Goal: Transaction & Acquisition: Purchase product/service

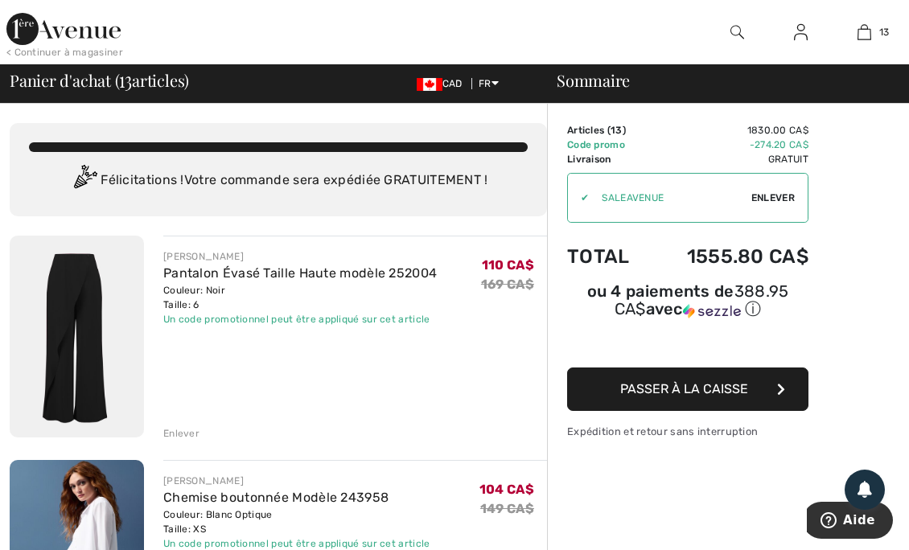
click at [75, 52] on div "< Continuer à magasiner" at bounding box center [64, 52] width 117 height 14
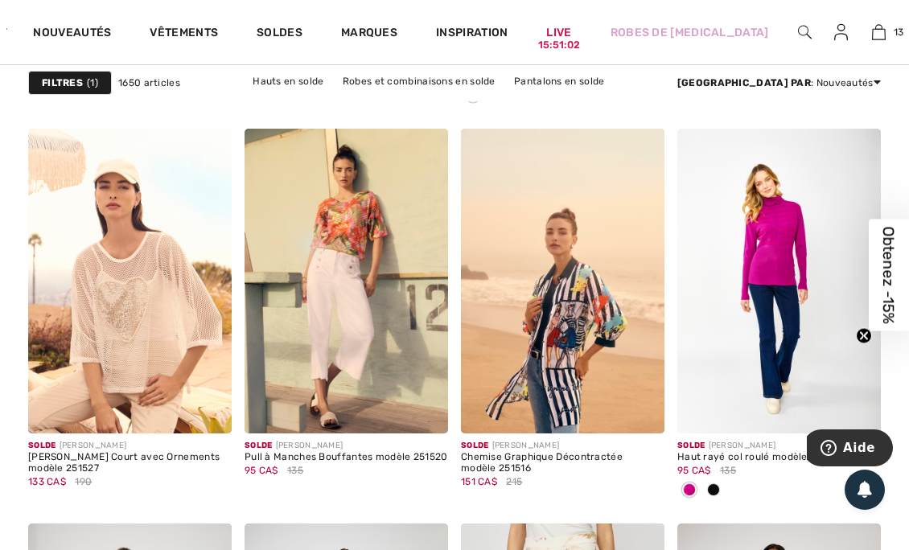
scroll to position [991, 0]
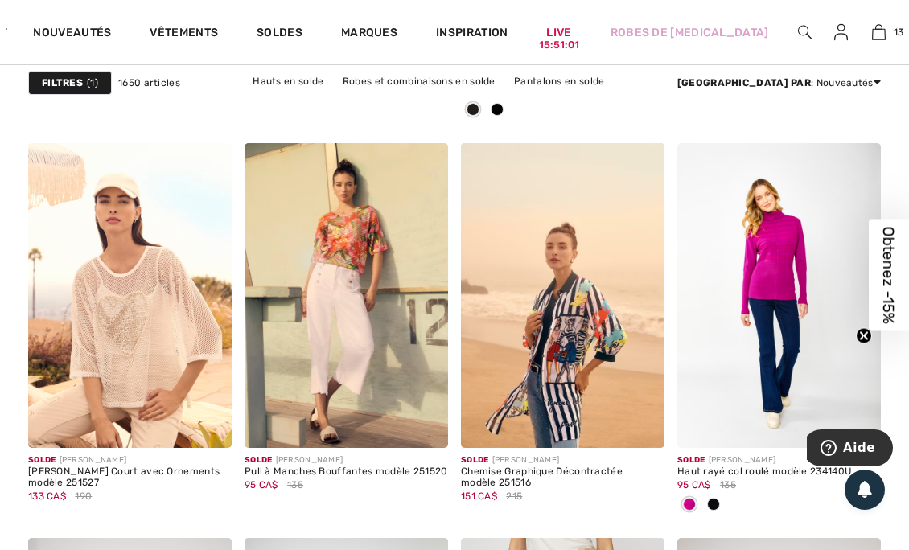
click at [707, 503] on div at bounding box center [714, 505] width 24 height 27
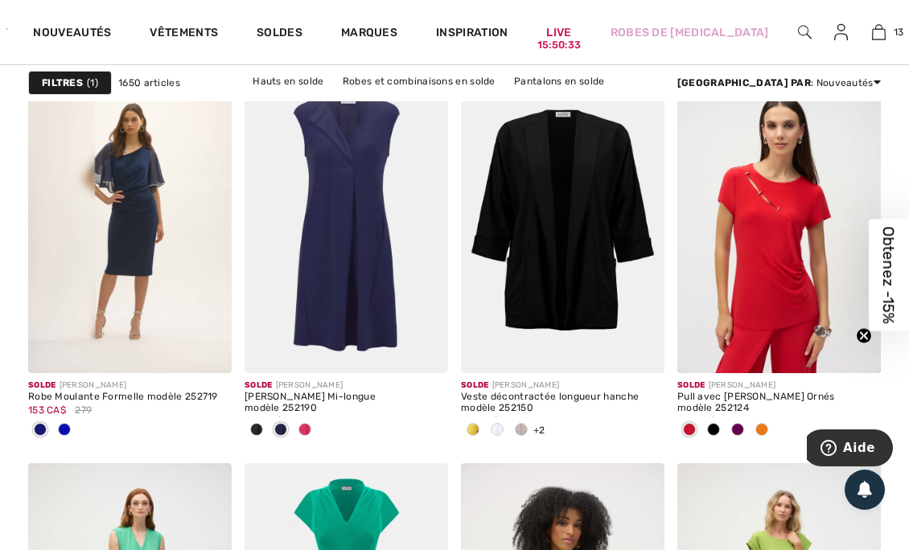
scroll to position [5264, 0]
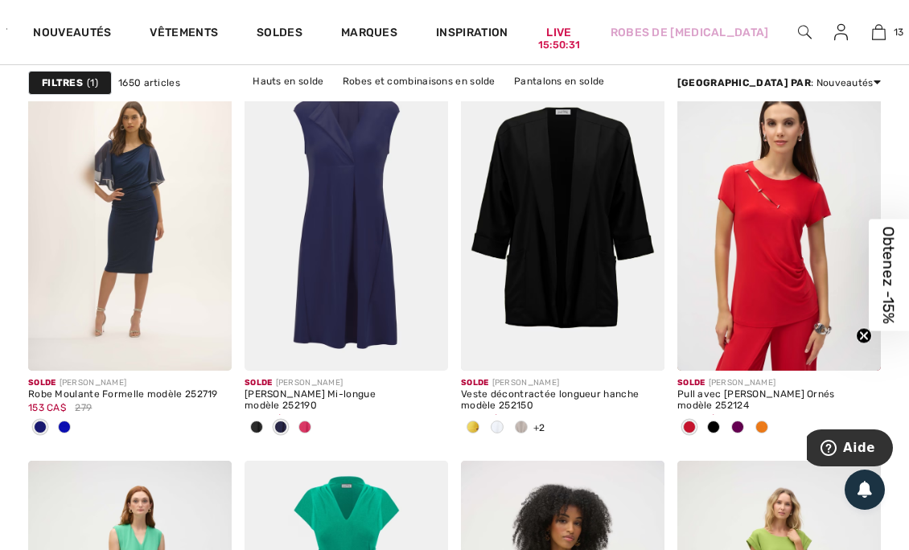
click at [309, 426] on span at bounding box center [305, 427] width 13 height 13
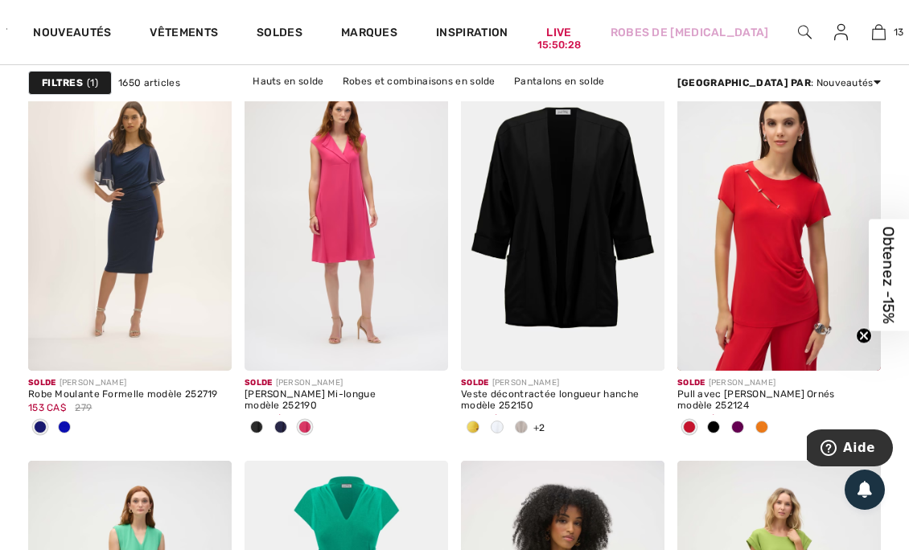
click at [501, 431] on div at bounding box center [497, 428] width 24 height 27
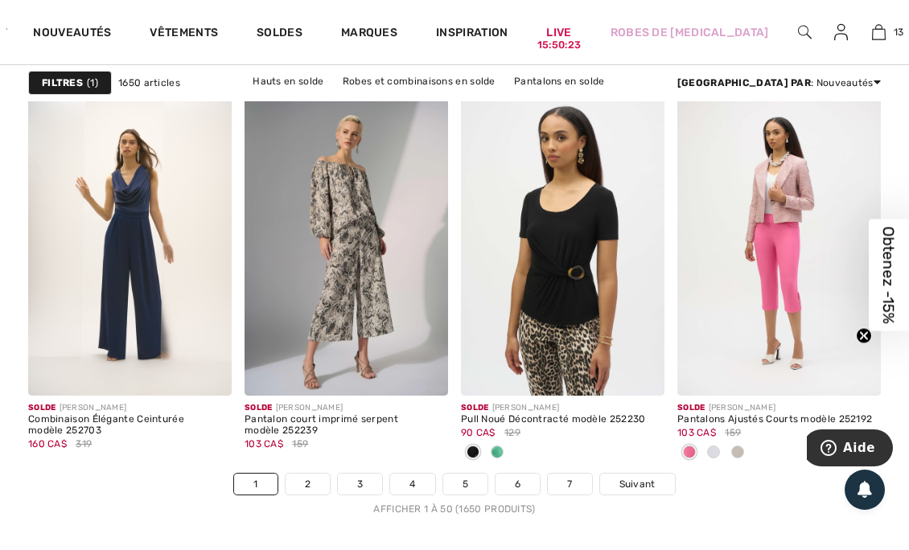
scroll to position [6028, 0]
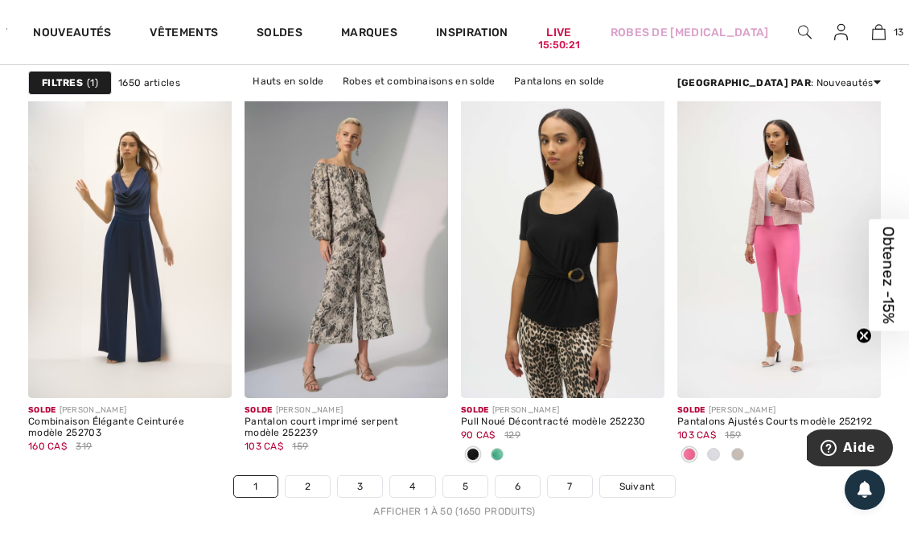
click at [637, 480] on span "Suivant" at bounding box center [638, 487] width 36 height 14
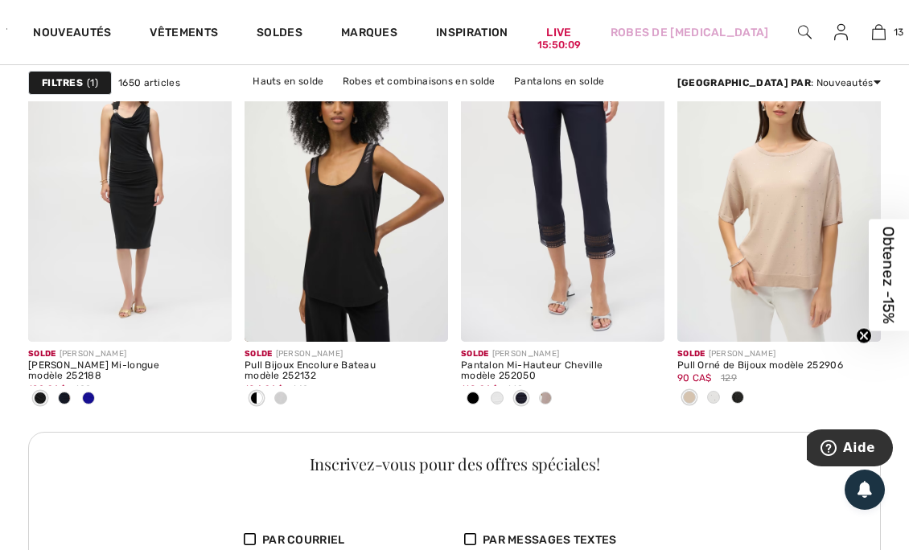
scroll to position [1497, 0]
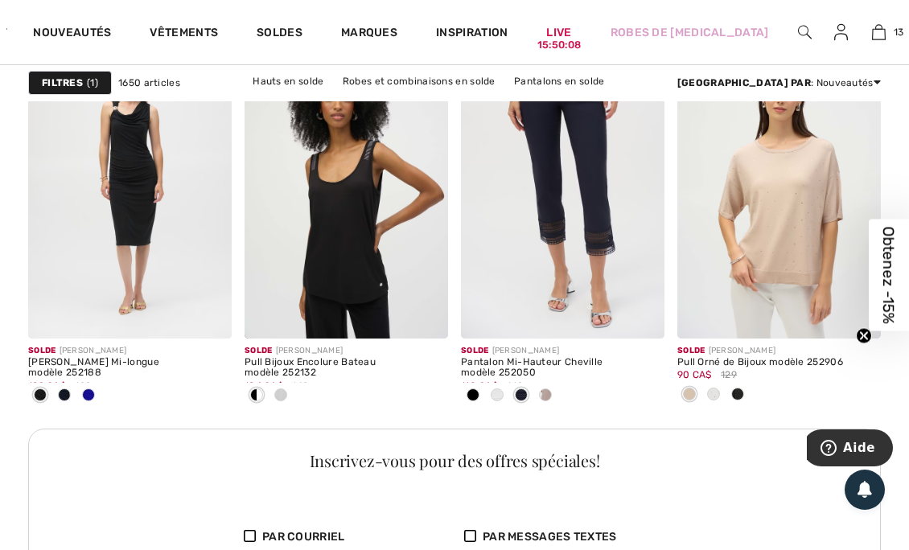
click at [709, 386] on div at bounding box center [714, 395] width 24 height 27
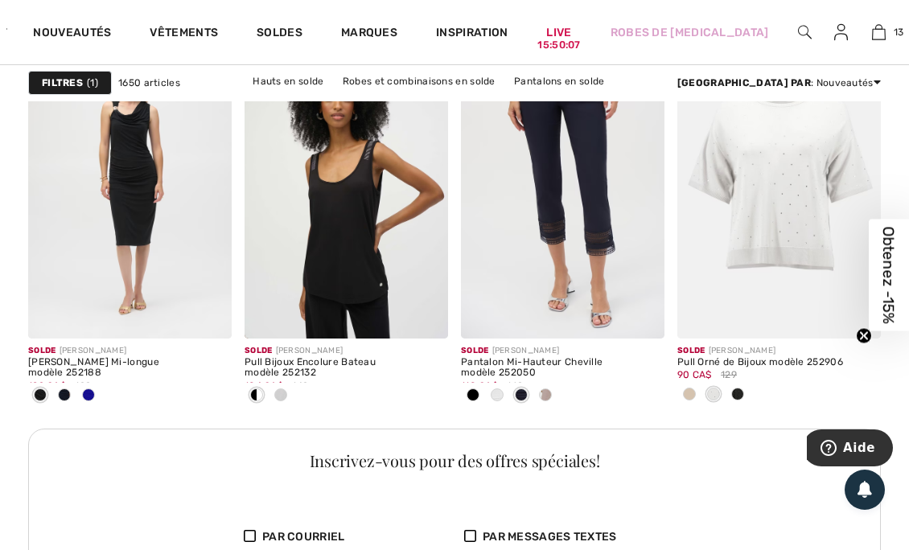
click at [731, 389] on div at bounding box center [738, 395] width 24 height 27
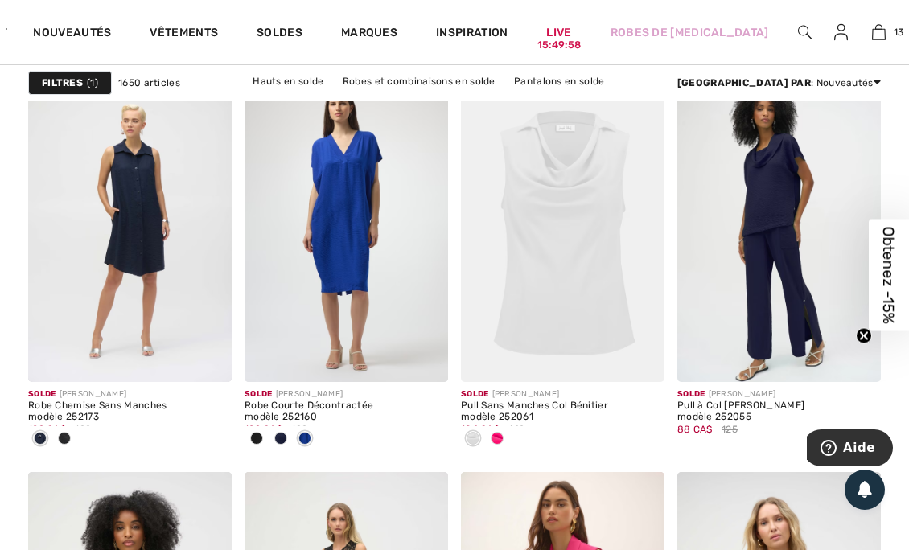
scroll to position [2186, 0]
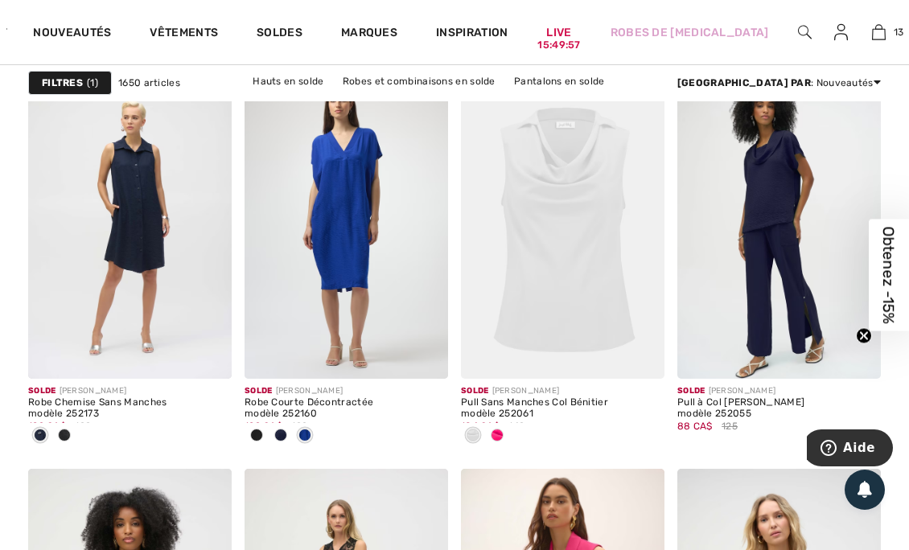
click at [492, 436] on span at bounding box center [497, 435] width 13 height 13
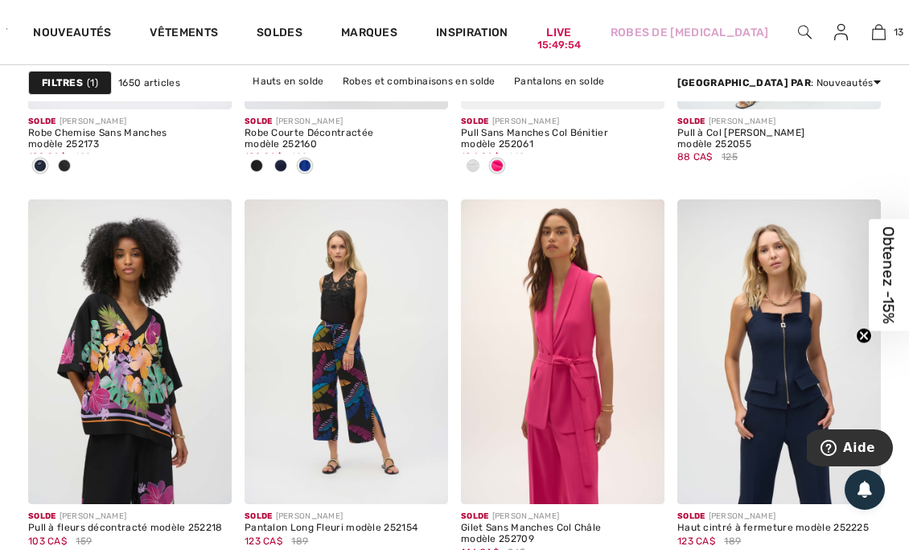
scroll to position [2456, 0]
click at [245, 433] on img at bounding box center [347, 352] width 204 height 306
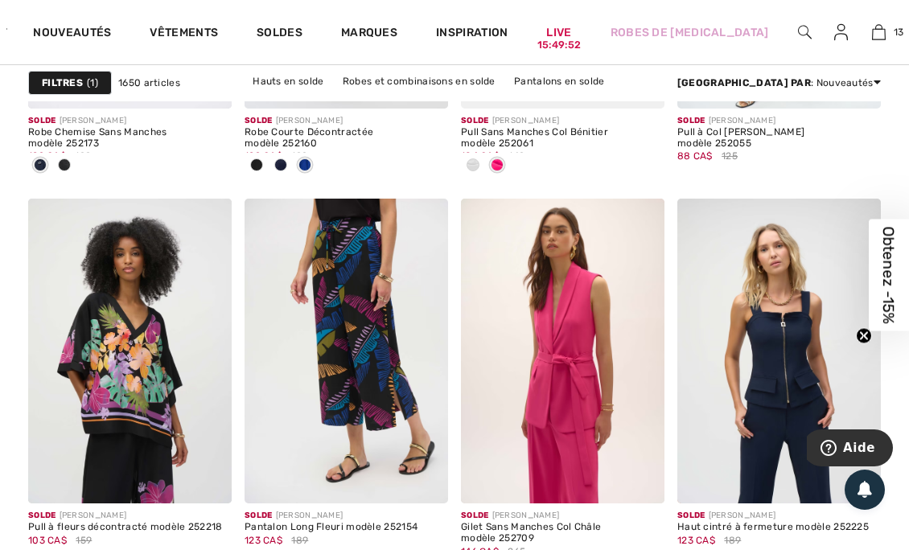
scroll to position [2496, 0]
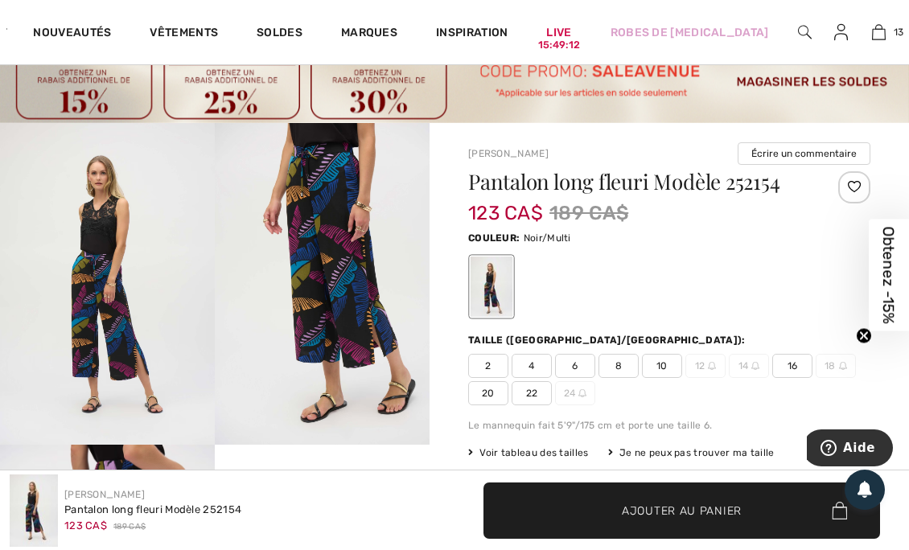
scroll to position [66, 0]
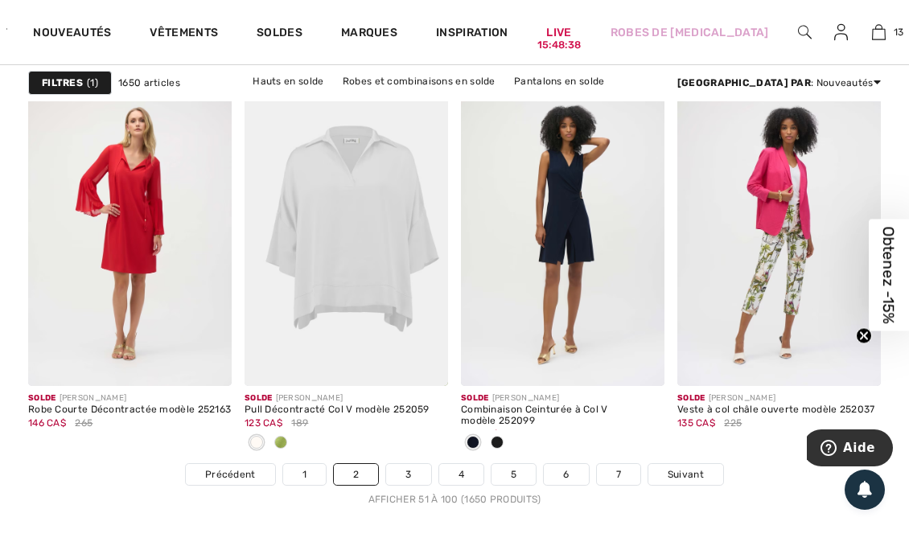
scroll to position [6044, 0]
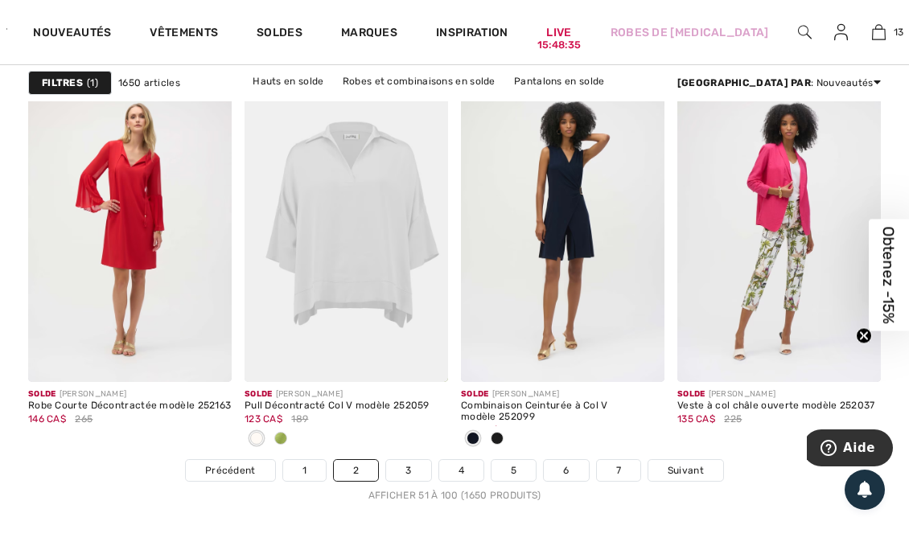
click at [412, 467] on link "3" at bounding box center [408, 470] width 44 height 21
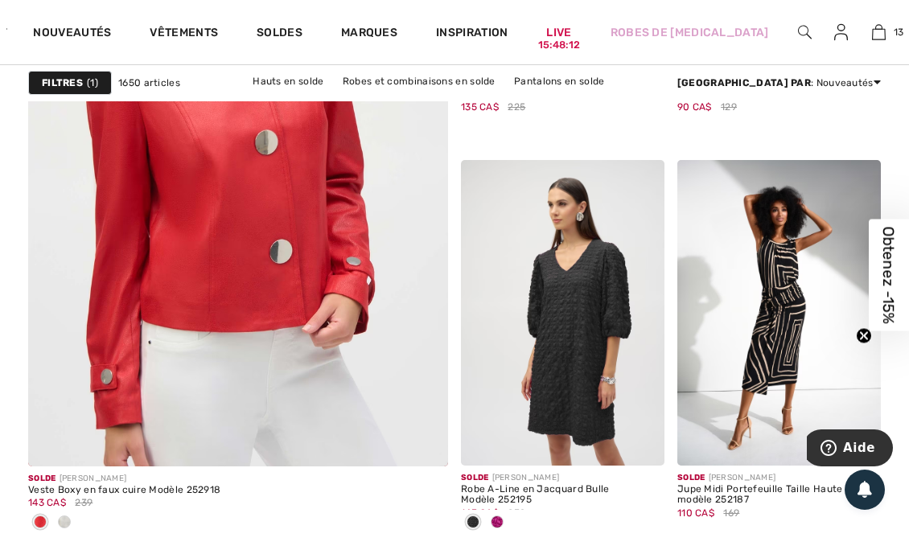
scroll to position [3834, 0]
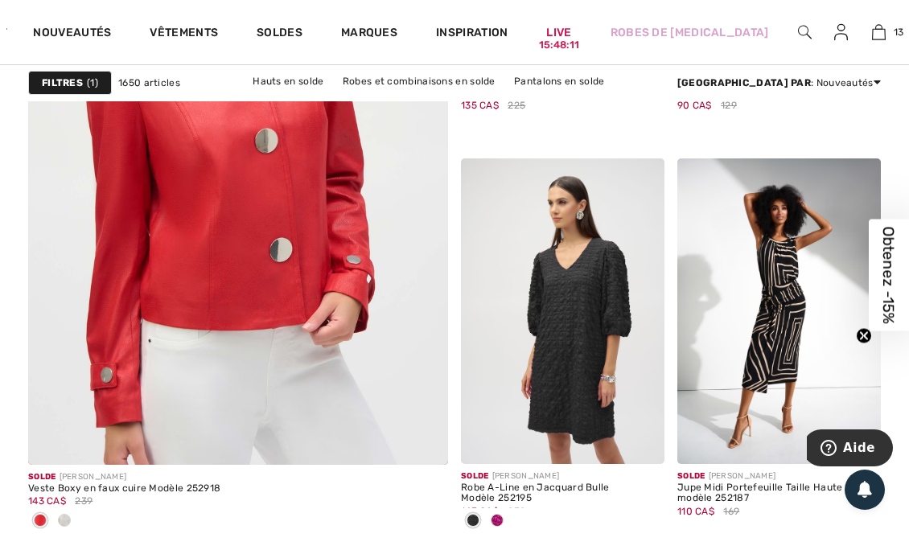
click at [72, 513] on div at bounding box center [64, 522] width 24 height 27
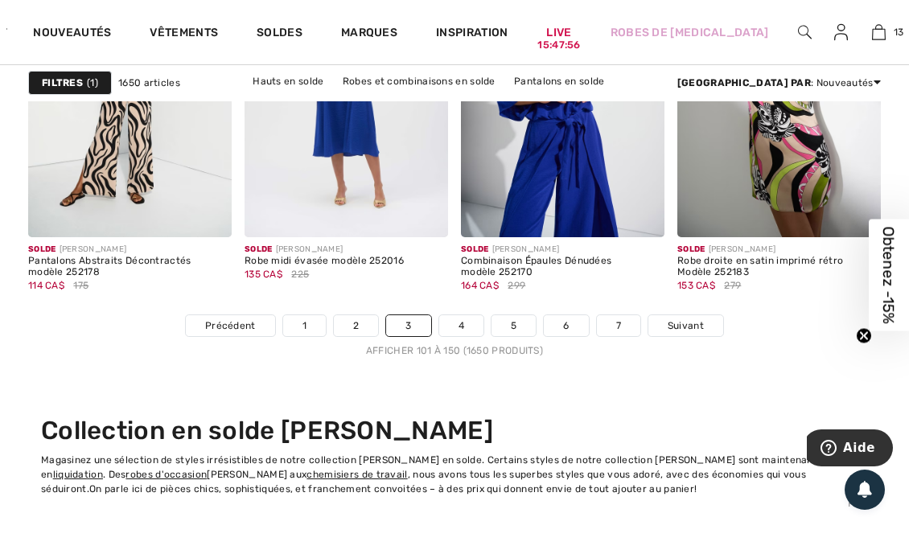
scroll to position [6191, 0]
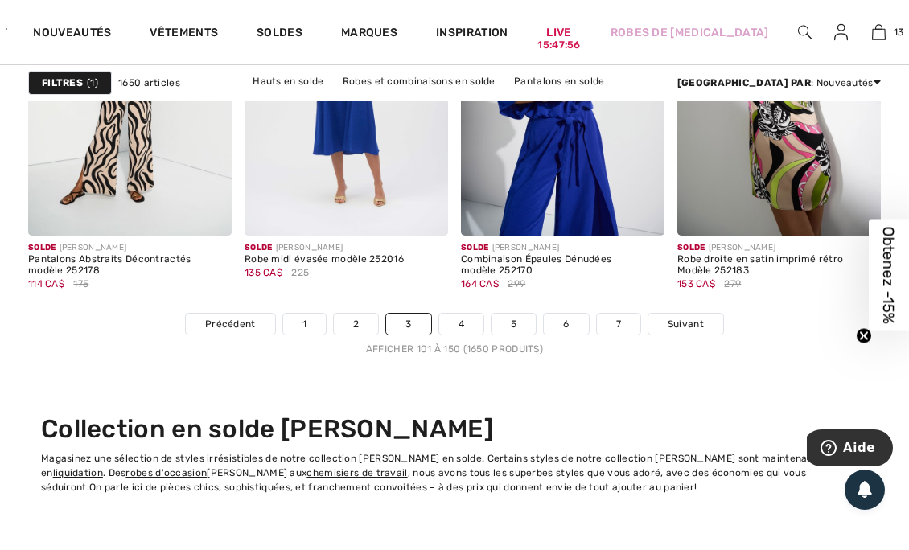
click at [465, 327] on link "4" at bounding box center [461, 324] width 44 height 21
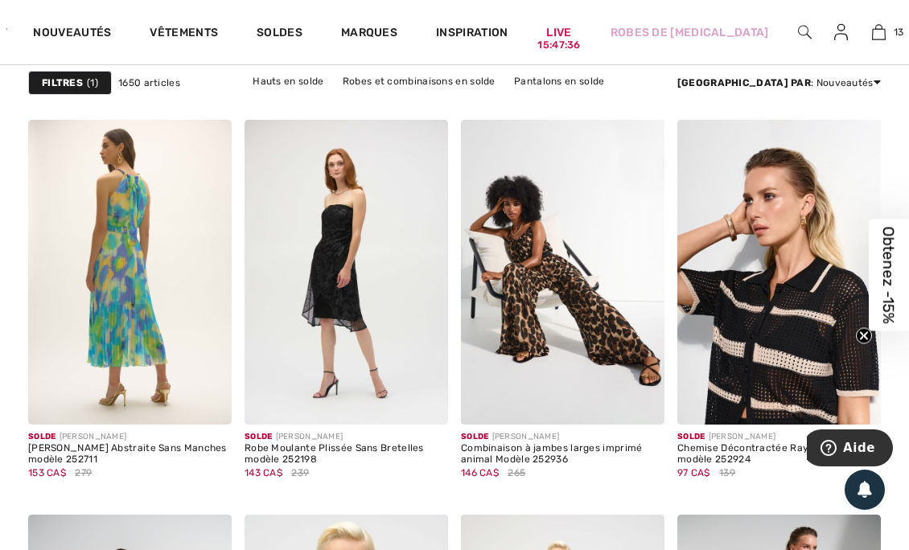
scroll to position [2541, 0]
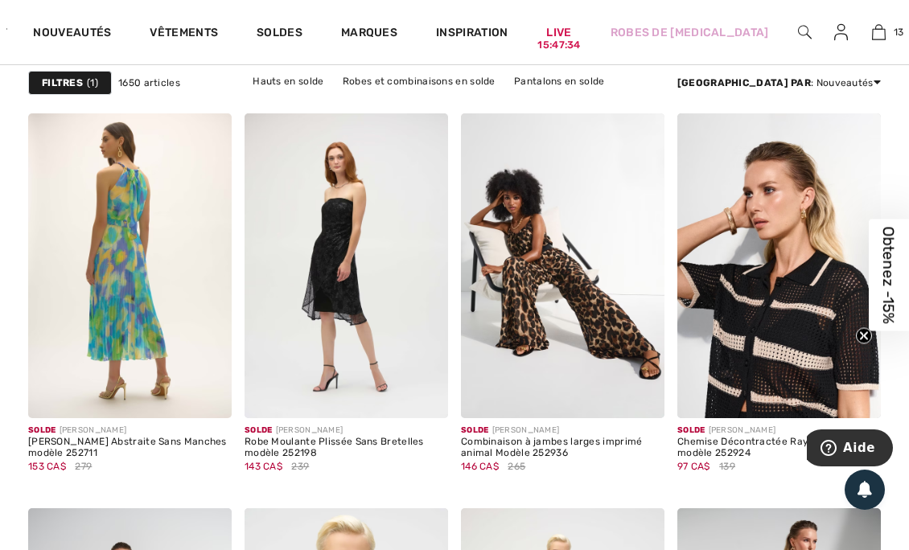
click at [208, 404] on span at bounding box center [208, 394] width 32 height 32
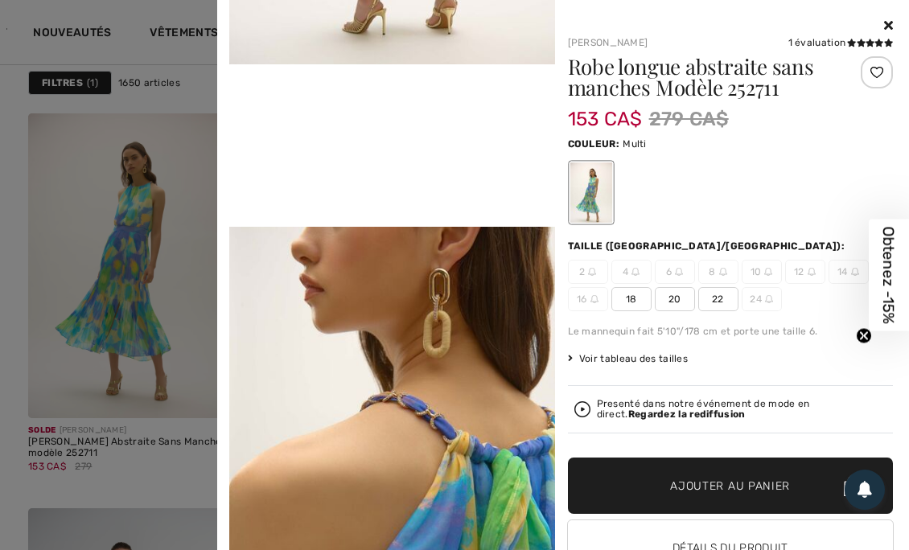
scroll to position [911, 0]
click at [870, 28] on div at bounding box center [731, 25] width 326 height 19
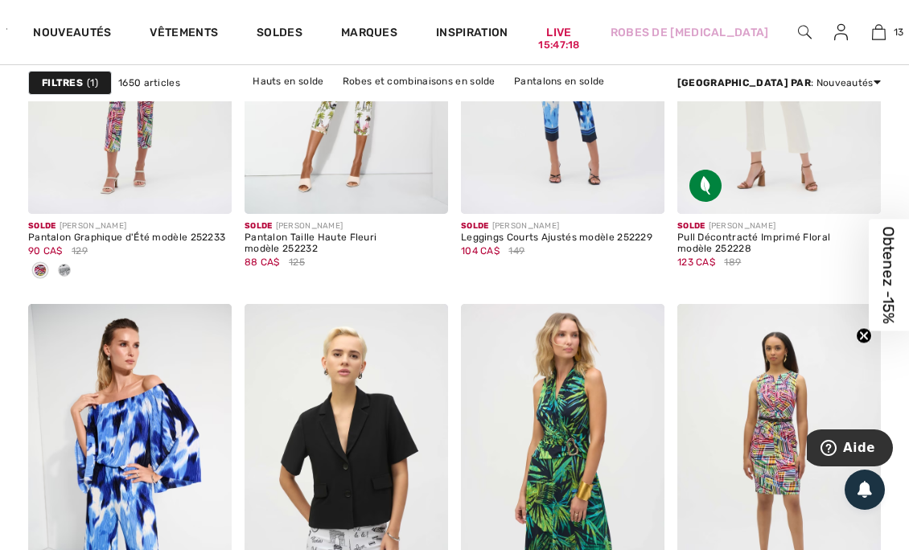
scroll to position [4481, 0]
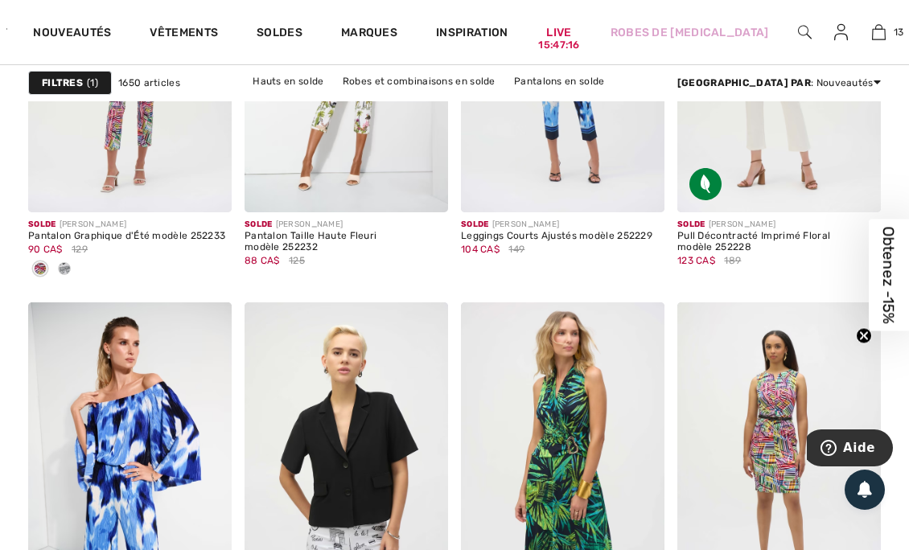
click at [79, 270] on div at bounding box center [130, 270] width 204 height 27
click at [72, 264] on div at bounding box center [64, 270] width 24 height 27
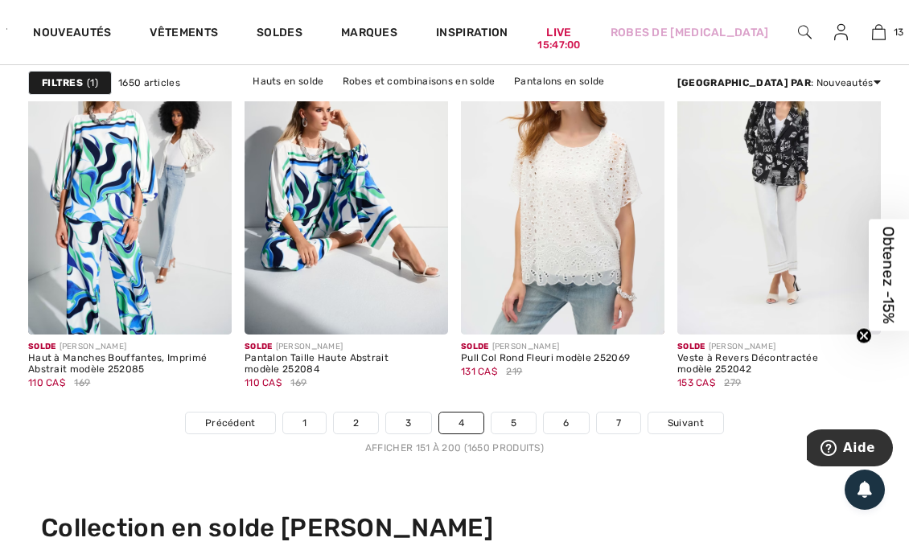
scroll to position [6129, 0]
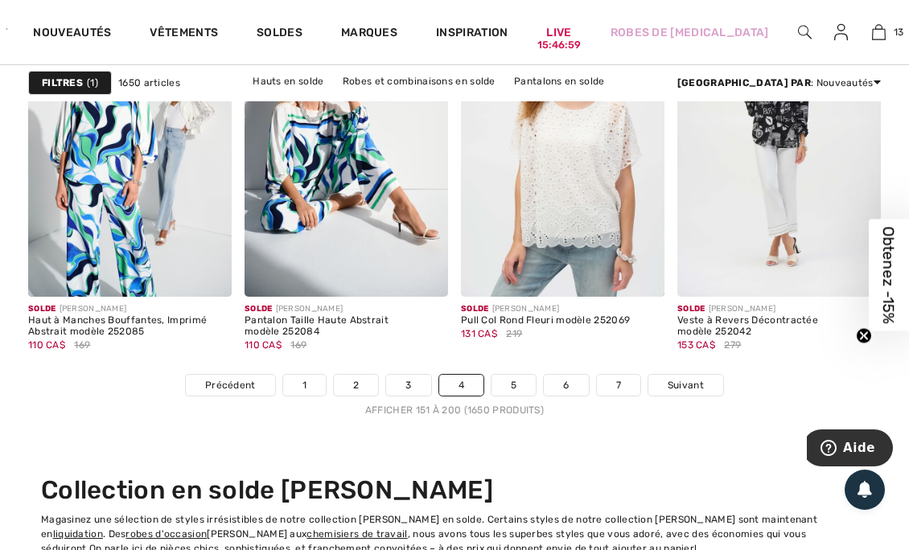
click at [507, 385] on link "5" at bounding box center [514, 385] width 44 height 21
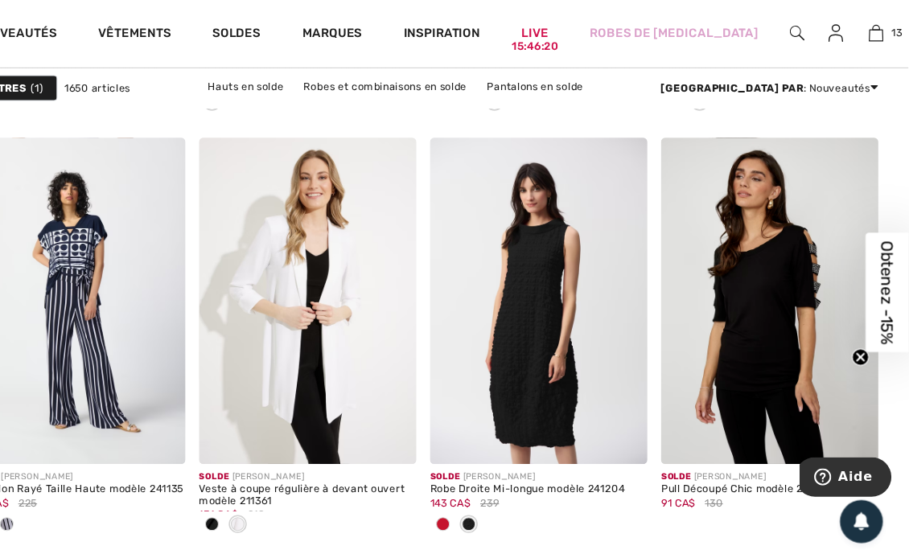
scroll to position [2919, 0]
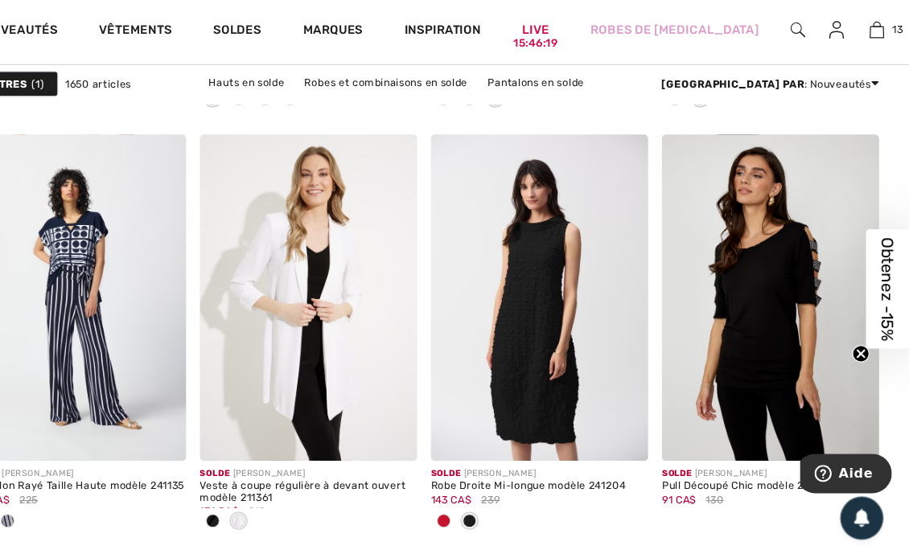
click at [747, 327] on img at bounding box center [780, 283] width 204 height 306
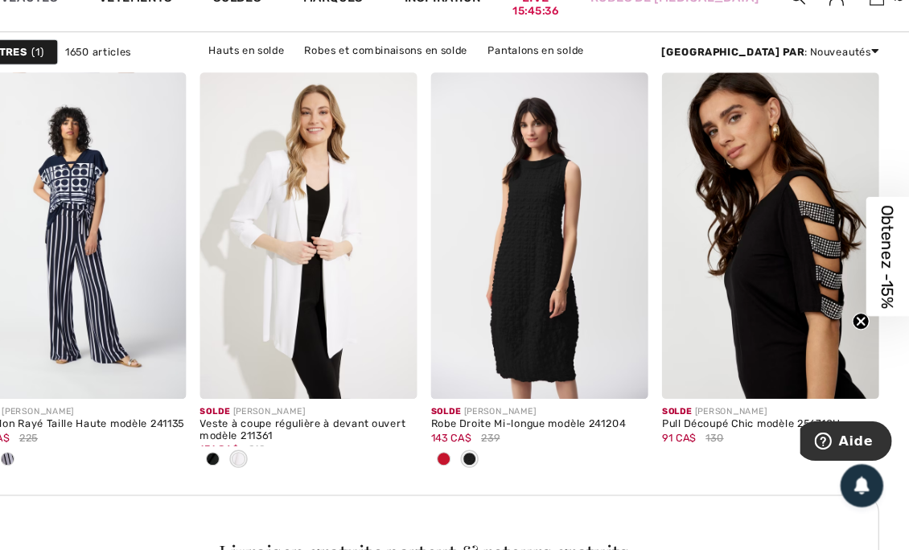
scroll to position [2948, 0]
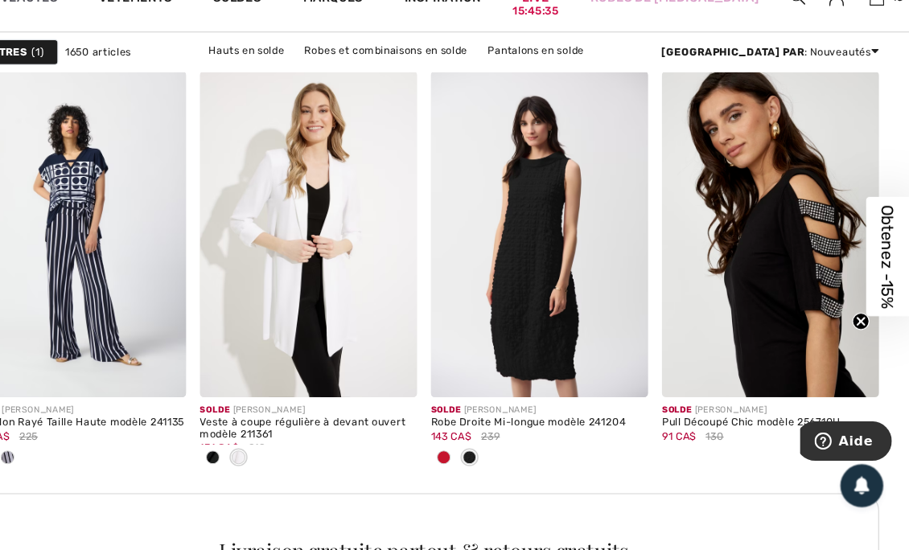
click at [858, 382] on img at bounding box center [857, 383] width 14 height 14
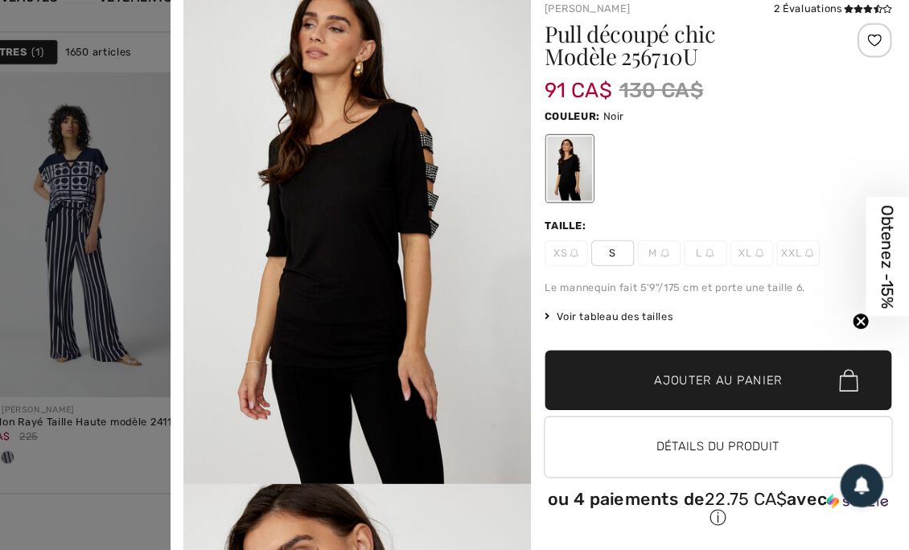
click at [623, 267] on span "S" at bounding box center [632, 272] width 40 height 24
click at [643, 385] on span "✔ Ajouté au panier" at bounding box center [706, 391] width 126 height 17
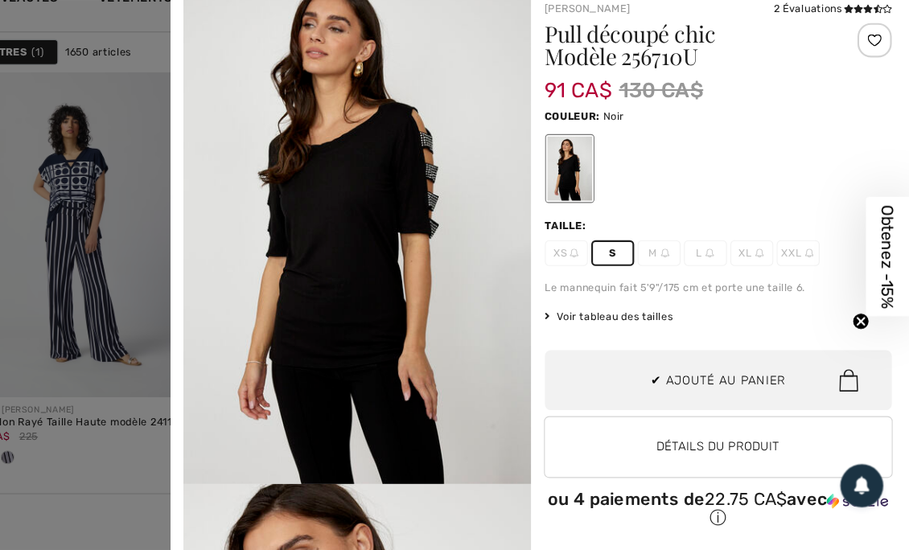
scroll to position [1552, 0]
click at [113, 452] on div at bounding box center [454, 275] width 909 height 550
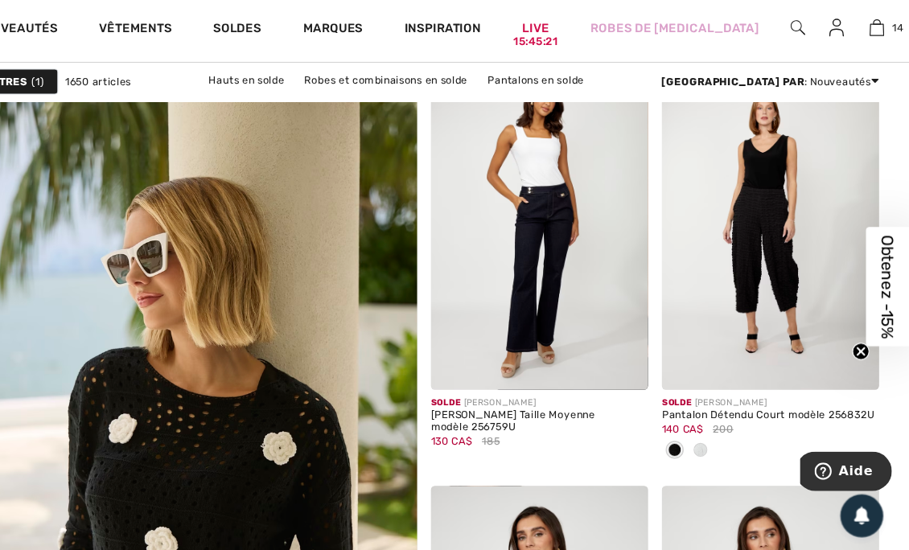
scroll to position [3530, 0]
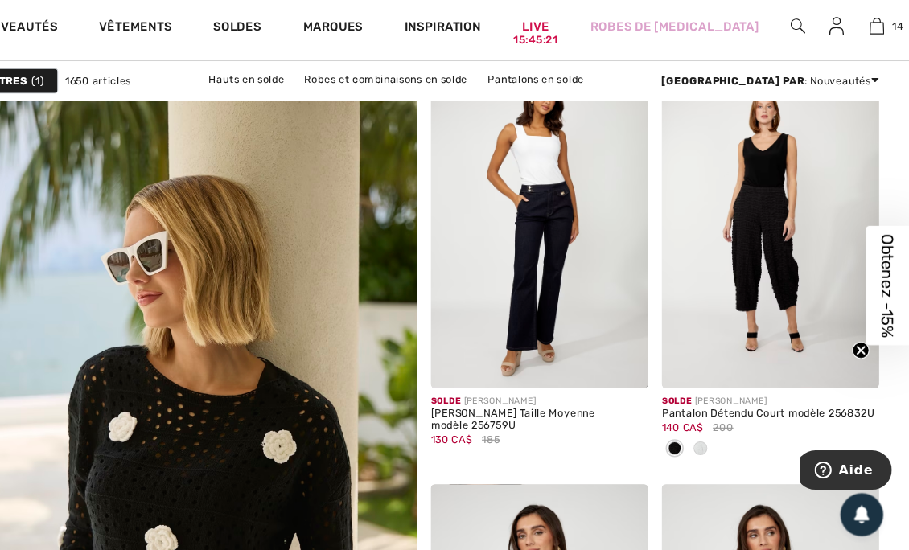
click at [718, 440] on div "Solde FRANK LYMAN Pantalon Détendu Court modèle 256832U 140 CA$ 200" at bounding box center [780, 410] width 204 height 77
click at [714, 418] on div at bounding box center [714, 429] width 24 height 27
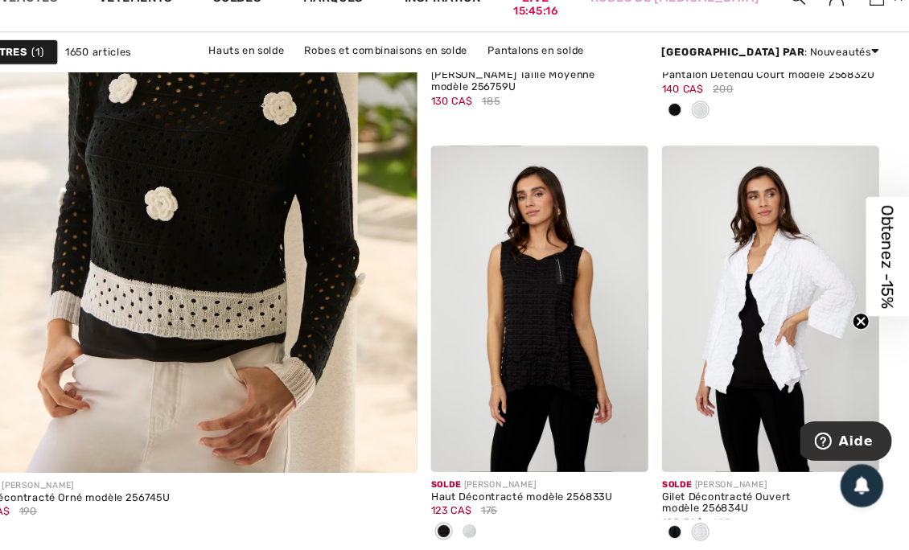
scroll to position [3822, 0]
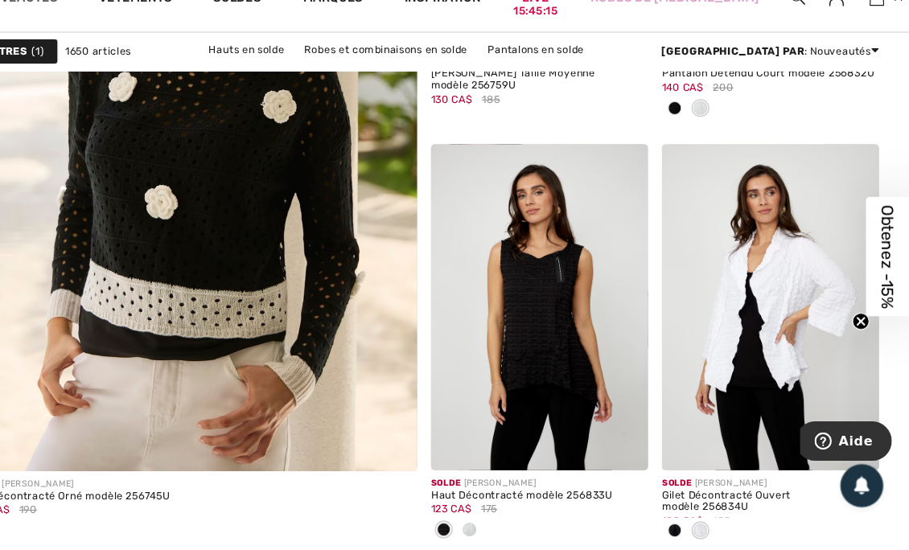
click at [509, 524] on div at bounding box center [497, 532] width 24 height 27
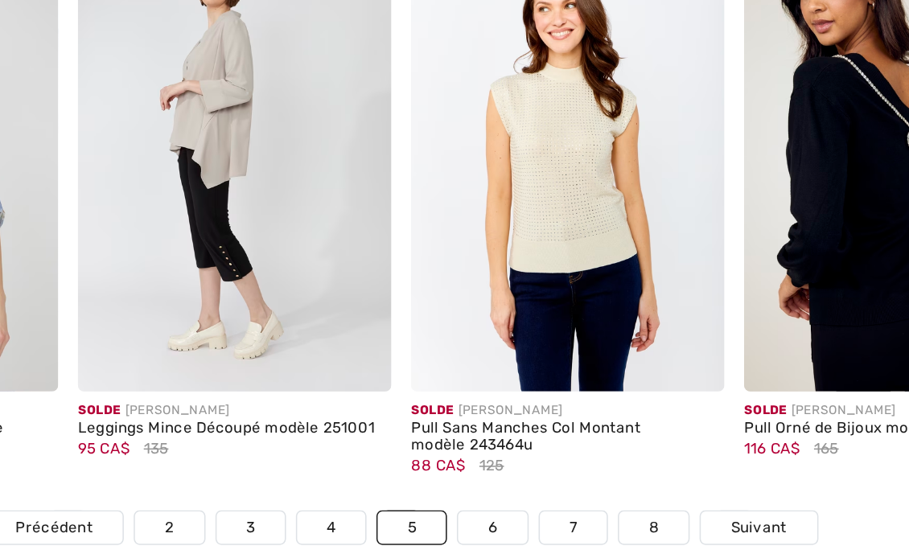
scroll to position [6018, 0]
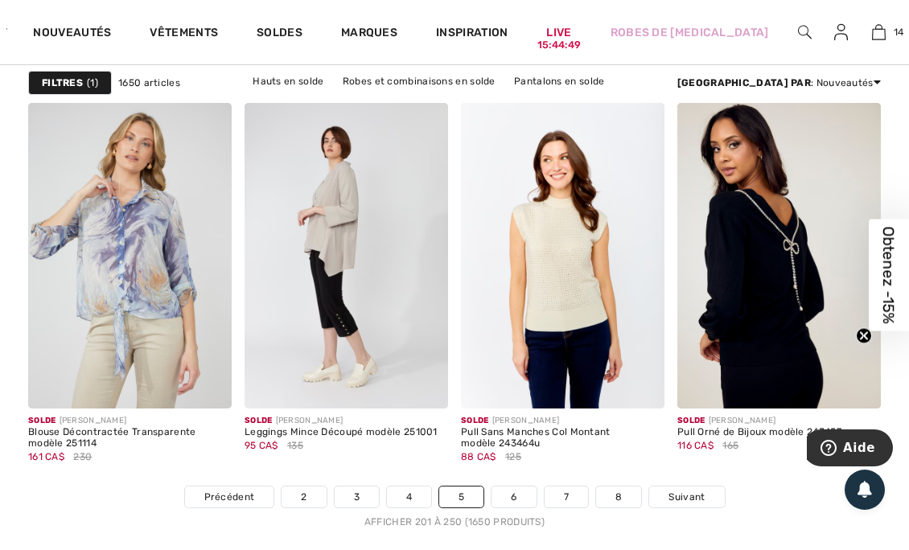
click at [521, 496] on link "6" at bounding box center [514, 497] width 44 height 21
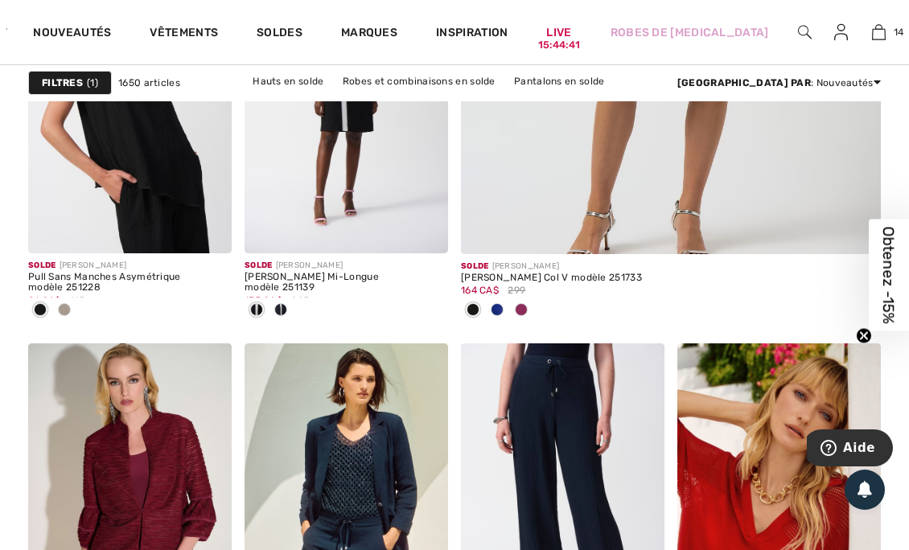
scroll to position [793, 0]
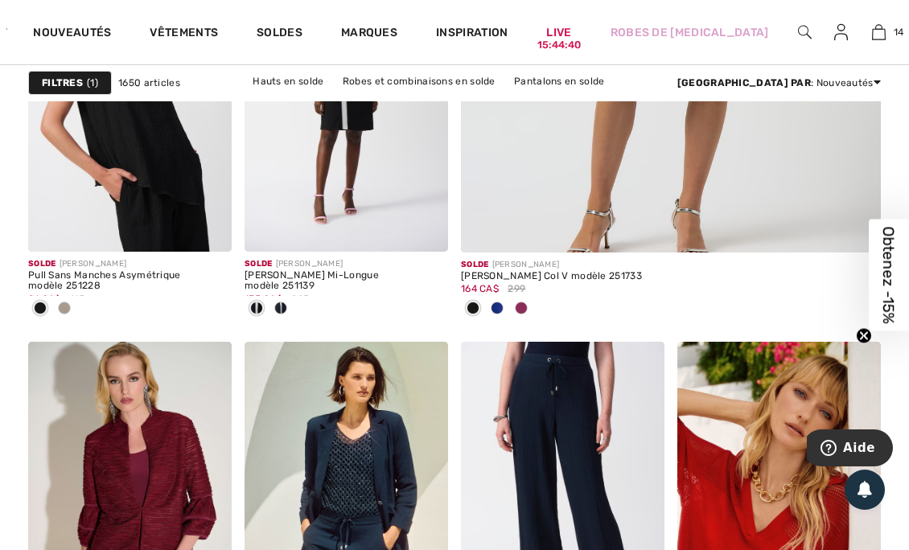
click at [66, 309] on span at bounding box center [64, 308] width 13 height 13
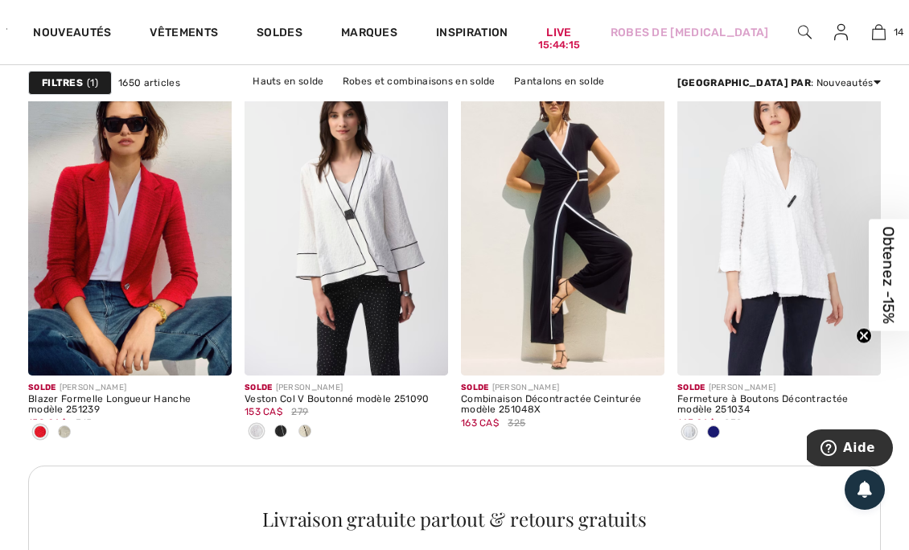
scroll to position [4714, 0]
click at [64, 425] on span at bounding box center [64, 431] width 13 height 13
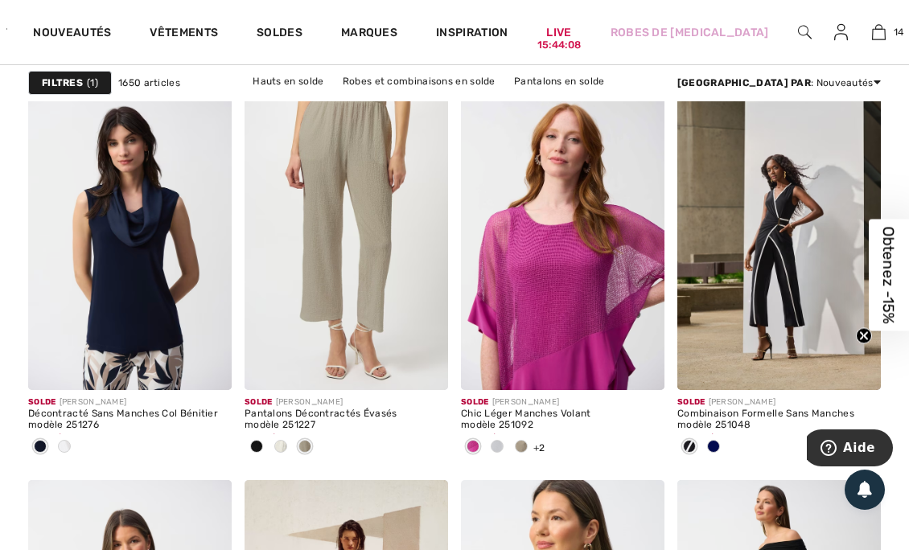
scroll to position [5647, 0]
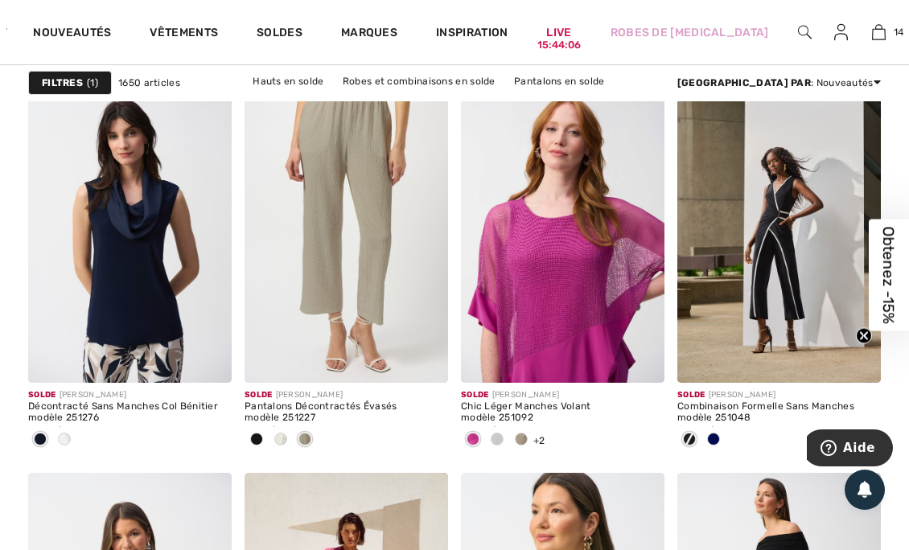
click at [64, 436] on span at bounding box center [64, 439] width 13 height 13
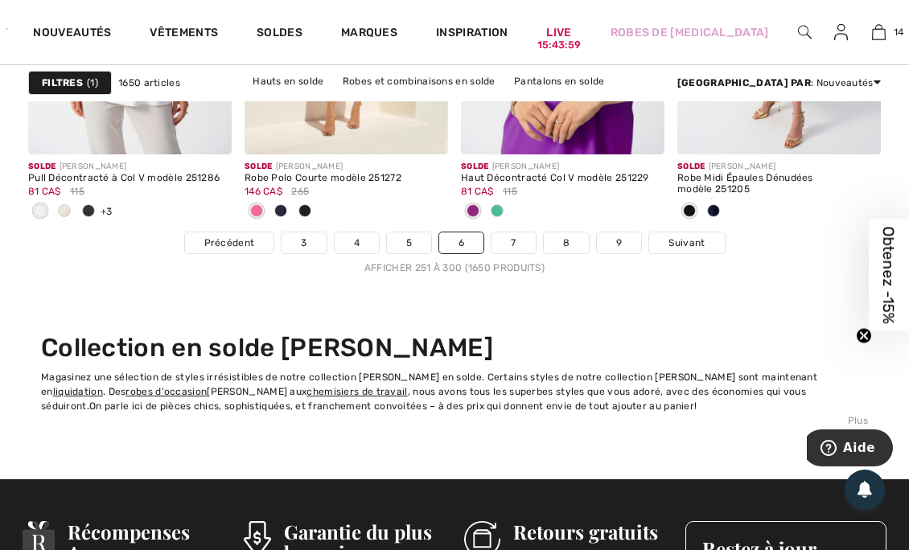
scroll to position [6269, 0]
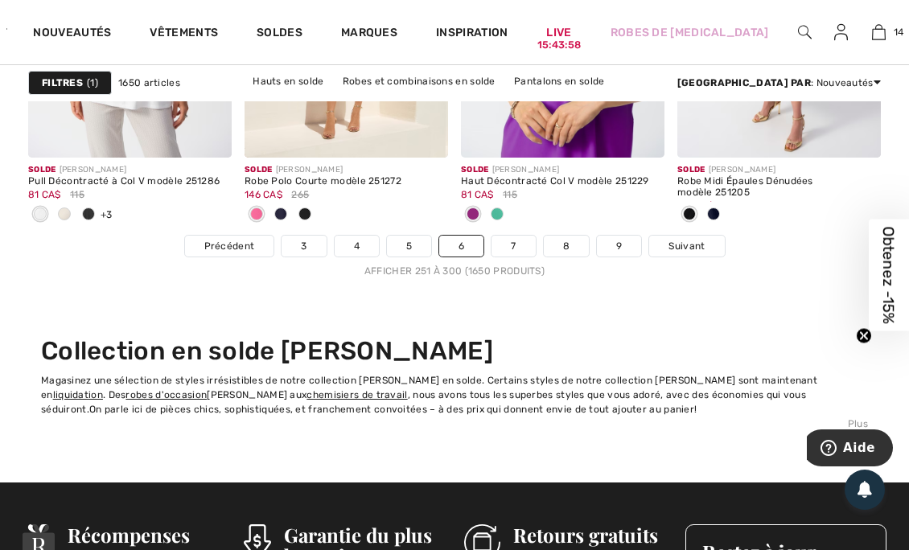
click at [510, 246] on link "7" at bounding box center [513, 246] width 43 height 21
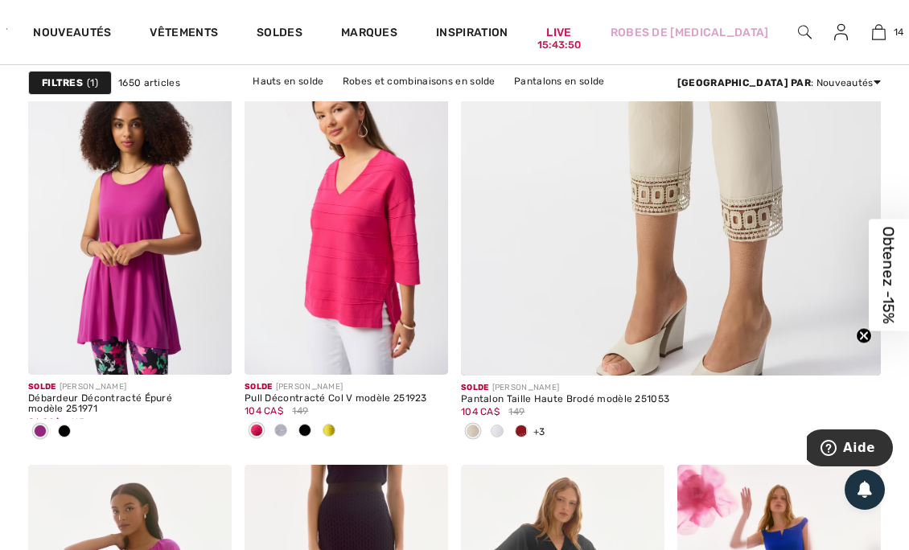
scroll to position [670, 0]
click at [523, 432] on span at bounding box center [521, 431] width 13 height 13
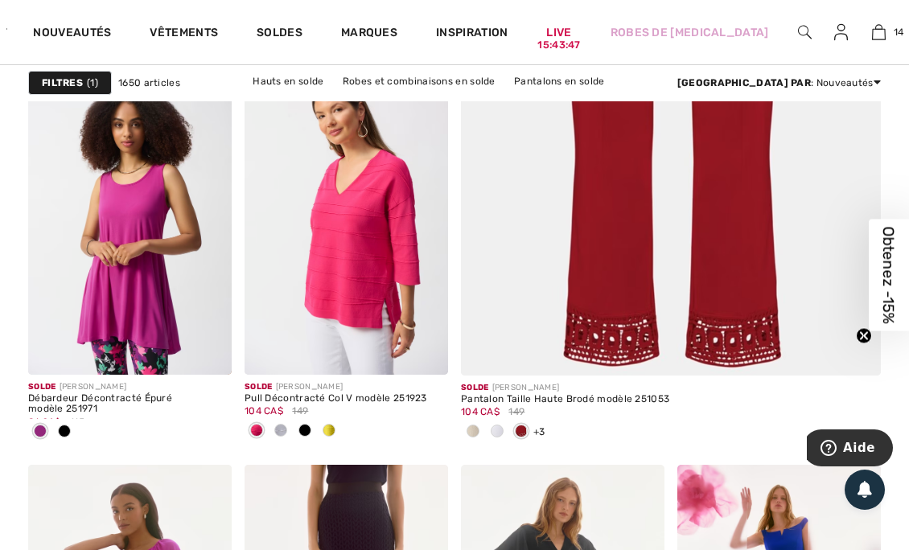
click at [857, 340] on icon "Close teaser" at bounding box center [864, 336] width 16 height 16
click at [592, 238] on img at bounding box center [671, 52] width 504 height 756
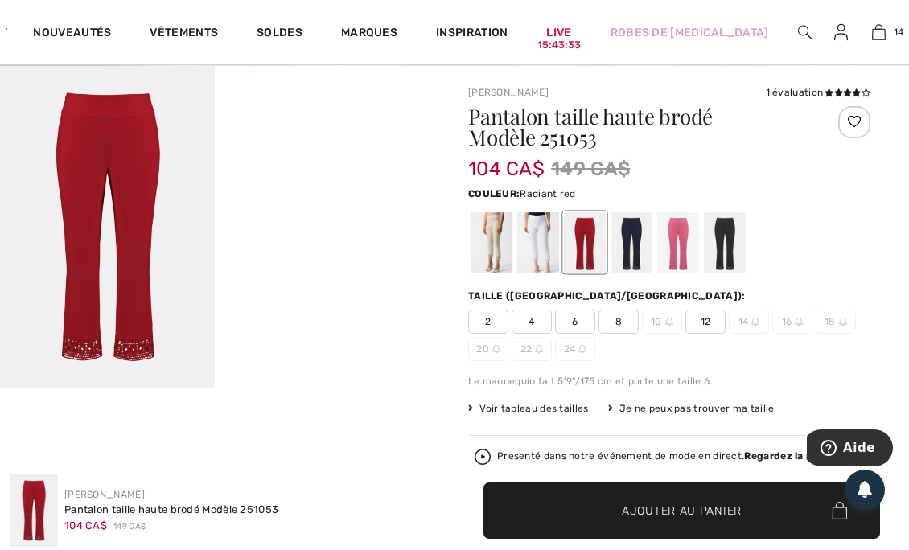
scroll to position [113, 0]
click at [537, 242] on div at bounding box center [538, 243] width 42 height 60
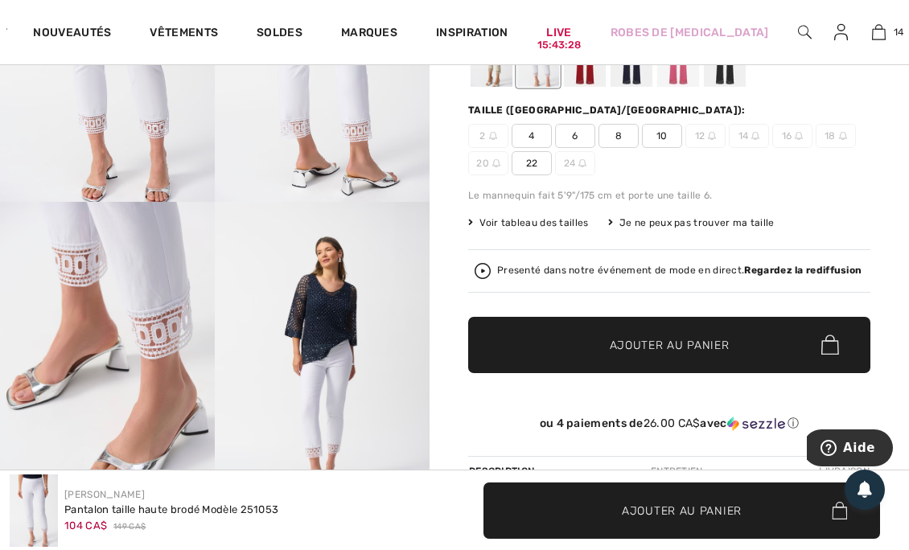
scroll to position [301, 0]
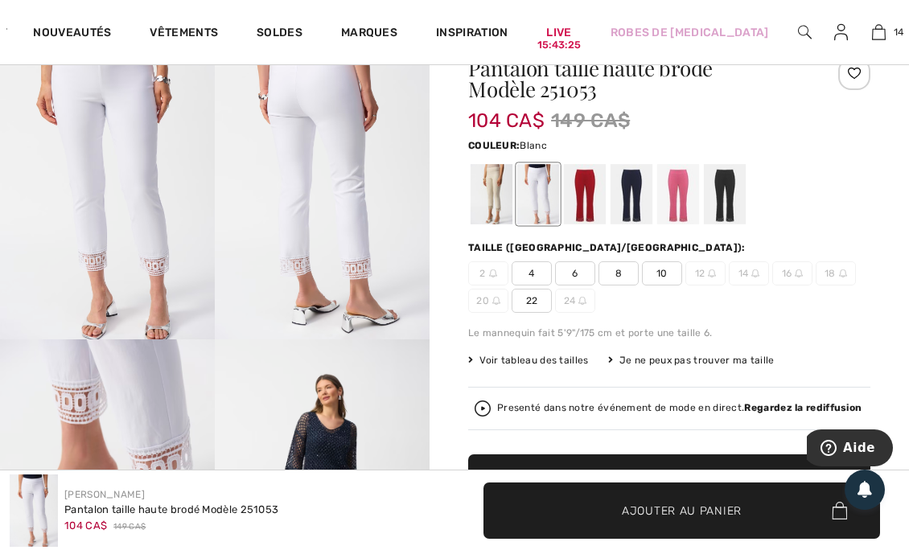
click at [515, 410] on div "Presenté dans notre événement de mode en direct. Regardez la rediffusion" at bounding box center [679, 408] width 365 height 10
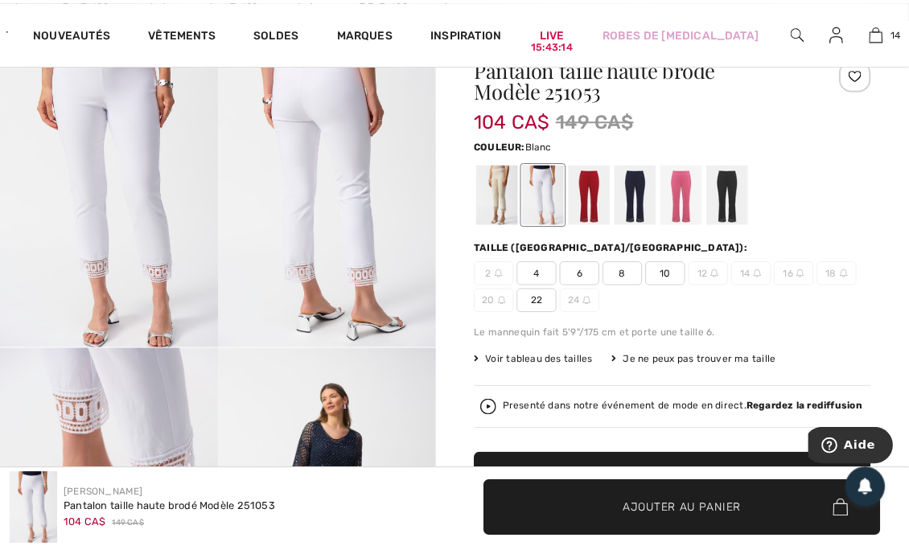
scroll to position [162, 0]
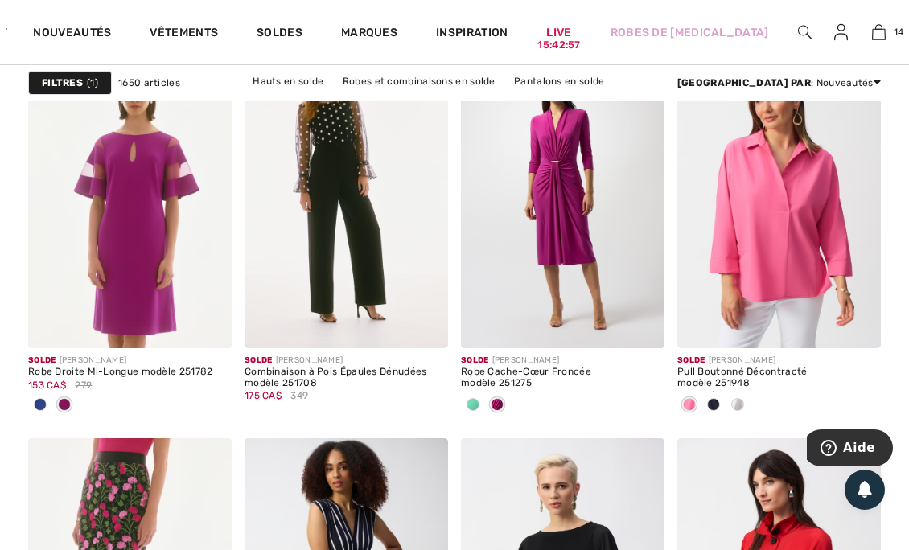
scroll to position [2218, 0]
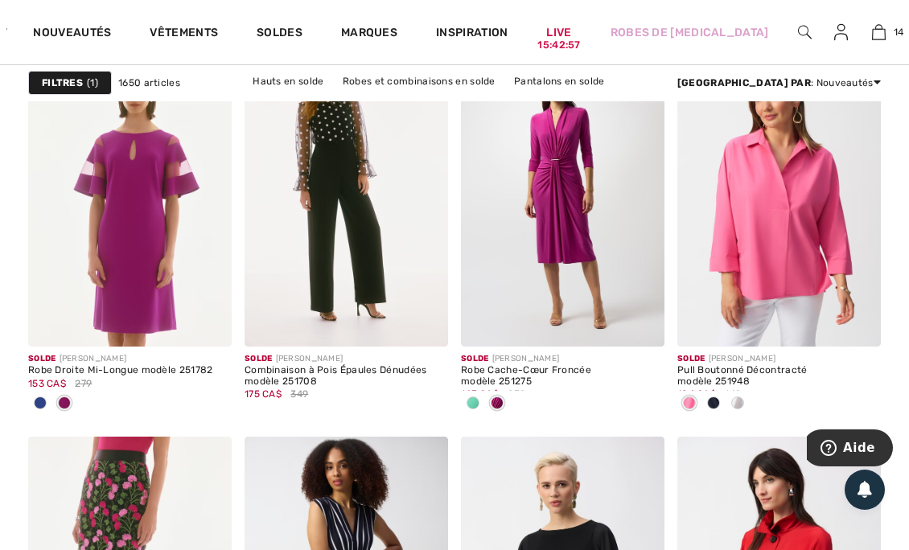
click at [470, 408] on div at bounding box center [473, 404] width 24 height 27
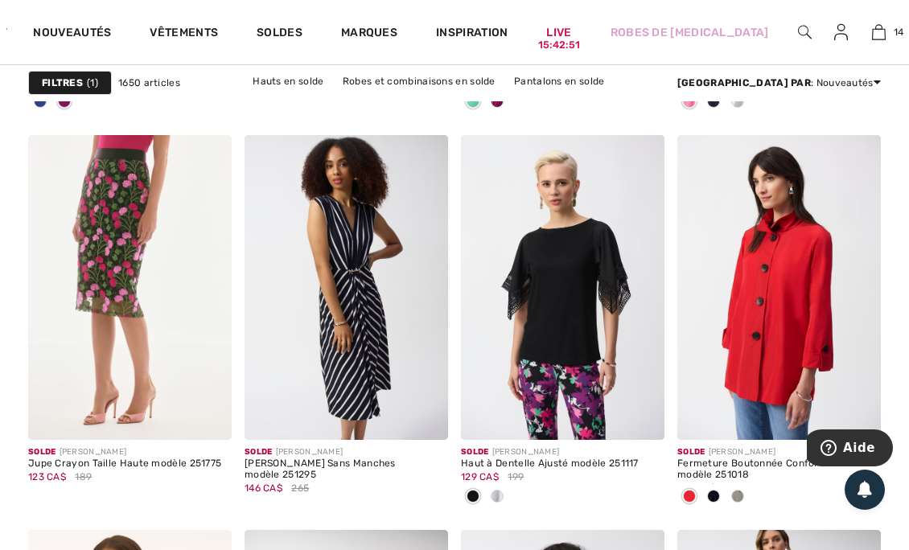
scroll to position [2526, 0]
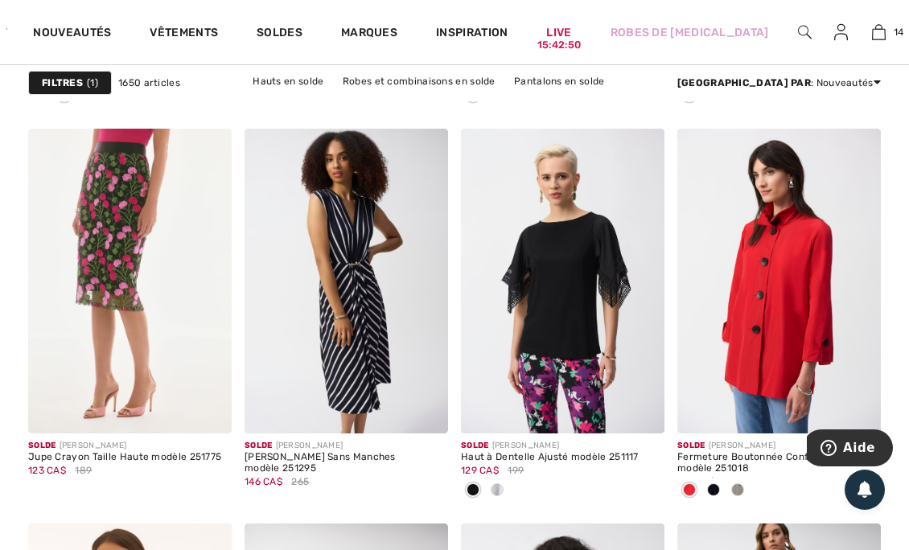
click at [417, 410] on img at bounding box center [424, 409] width 14 height 14
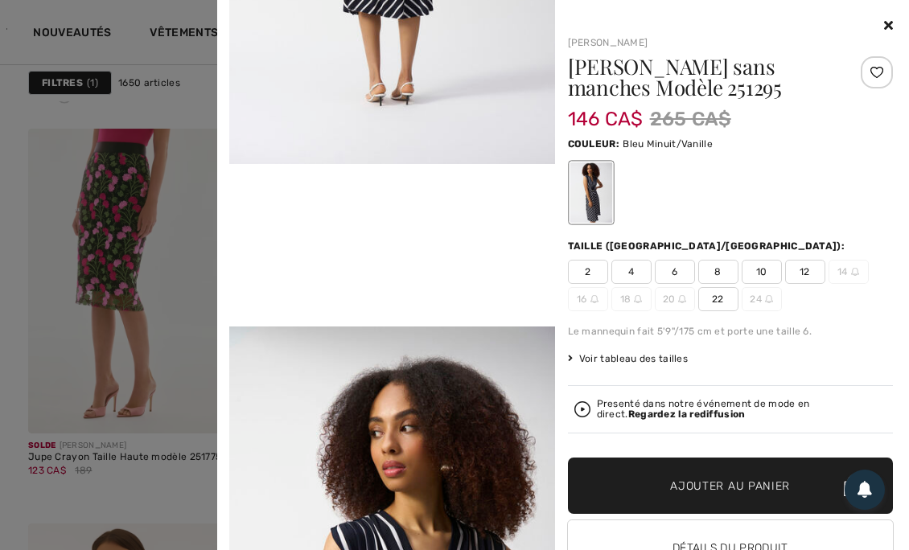
scroll to position [816, 0]
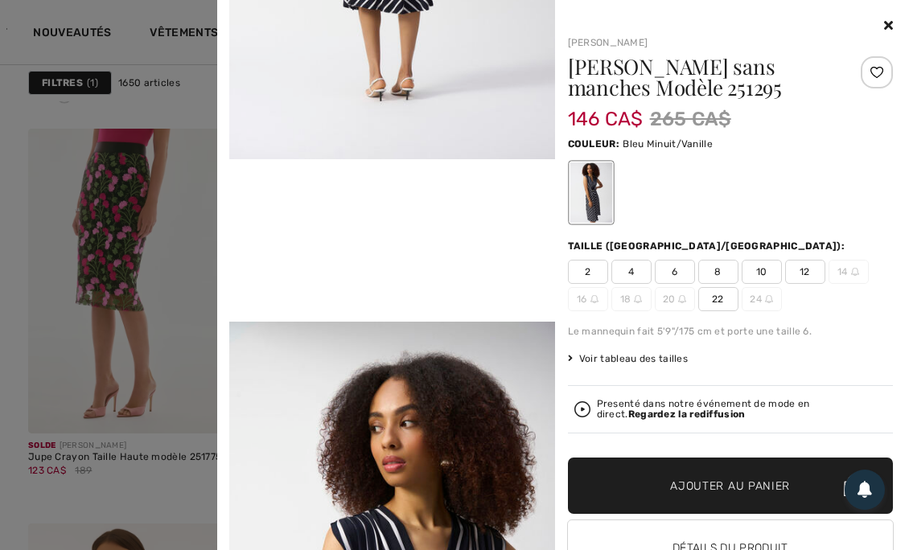
click at [138, 460] on div at bounding box center [454, 275] width 909 height 550
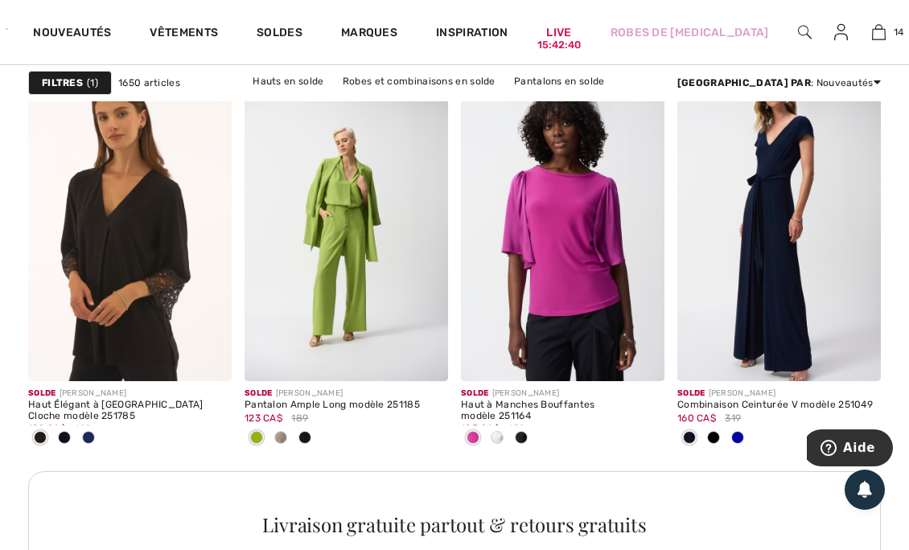
scroll to position [2975, 0]
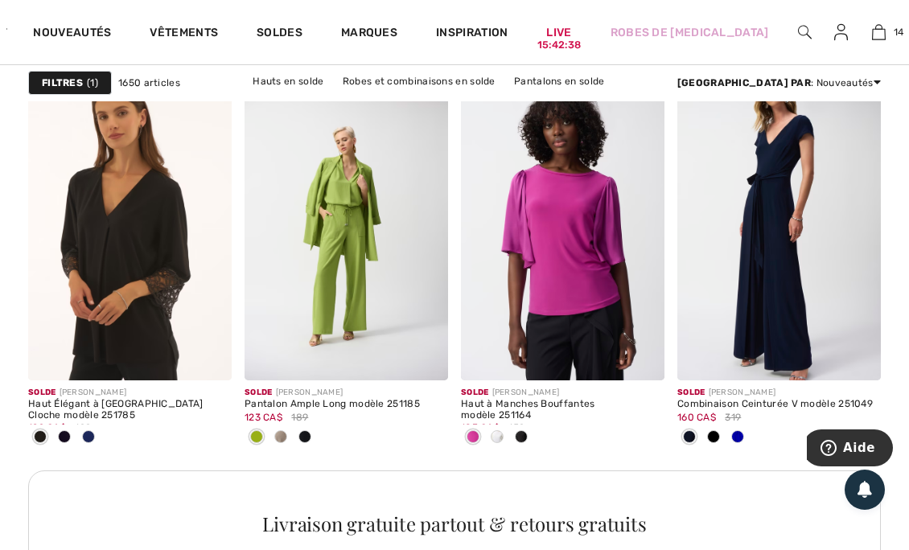
click at [83, 426] on div at bounding box center [88, 438] width 24 height 27
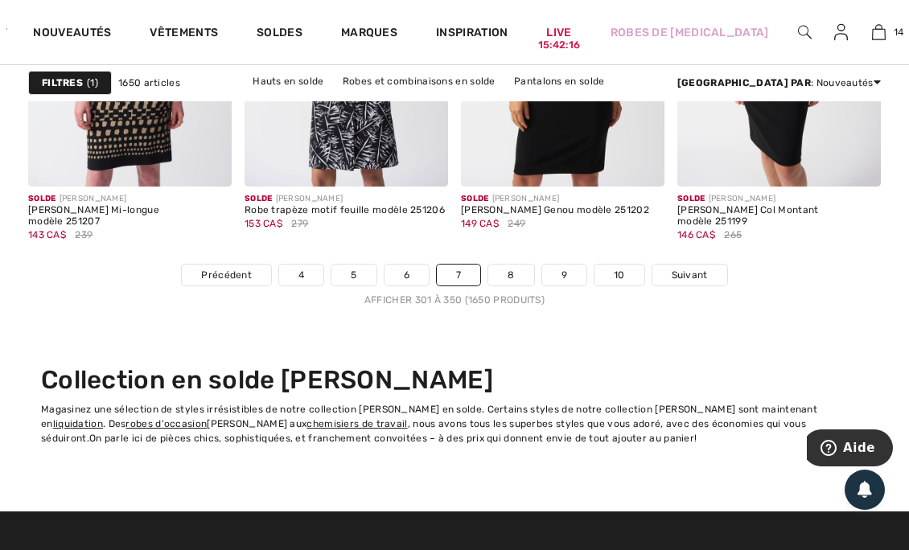
scroll to position [6241, 0]
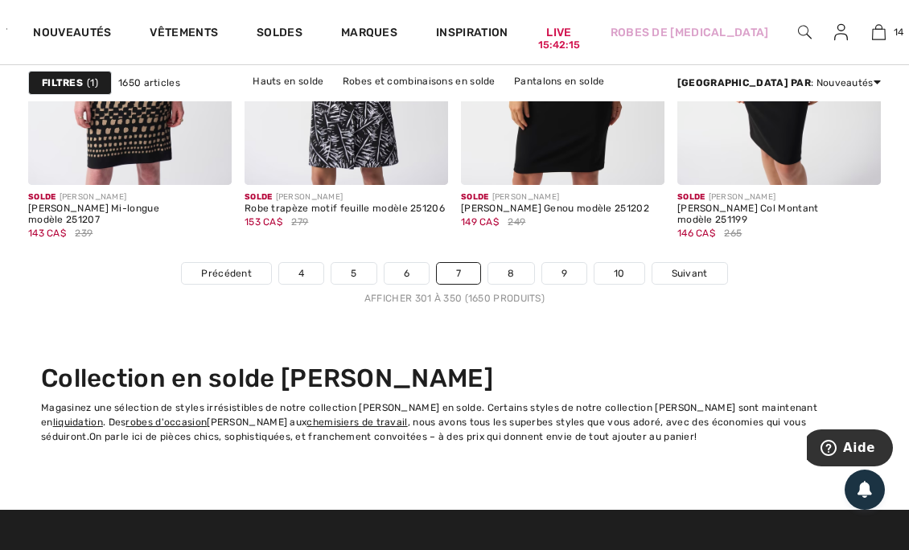
click at [505, 277] on link "8" at bounding box center [510, 273] width 45 height 21
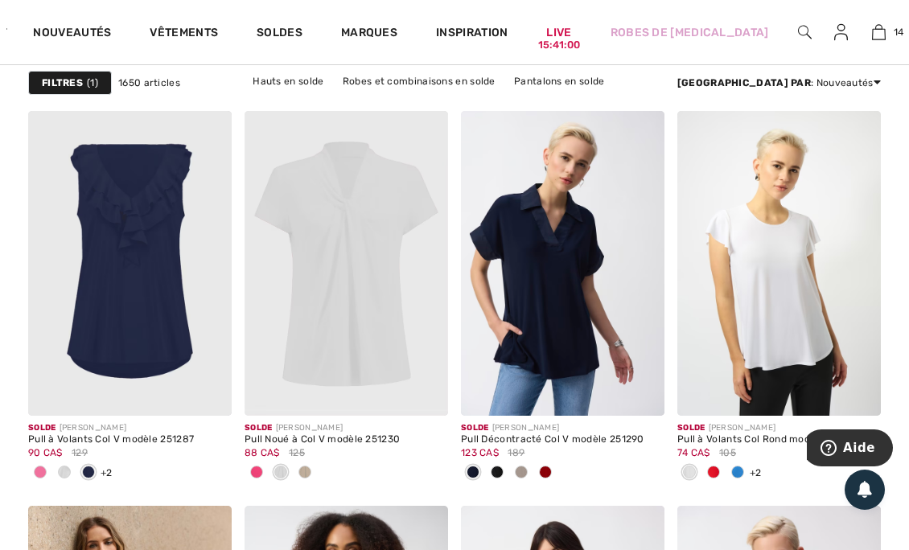
scroll to position [4279, 0]
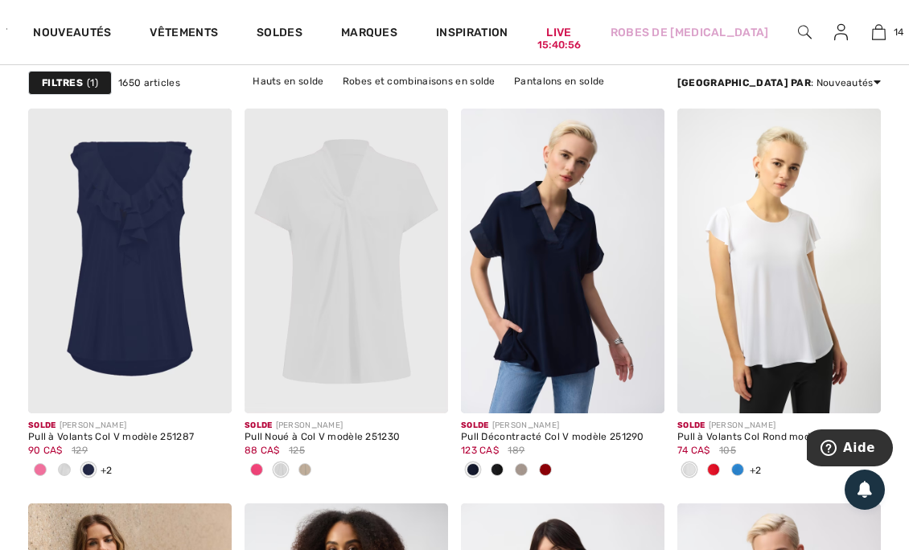
click at [517, 468] on span at bounding box center [521, 470] width 13 height 13
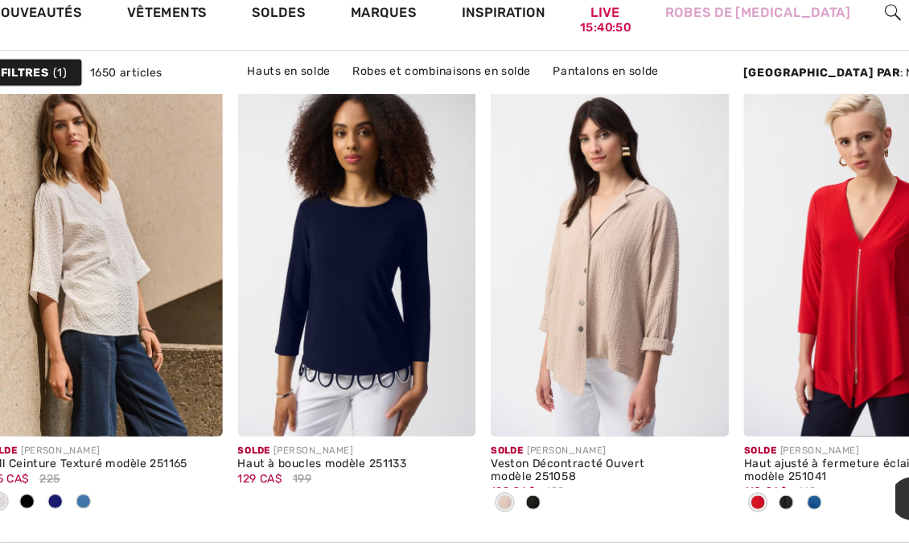
scroll to position [4694, 0]
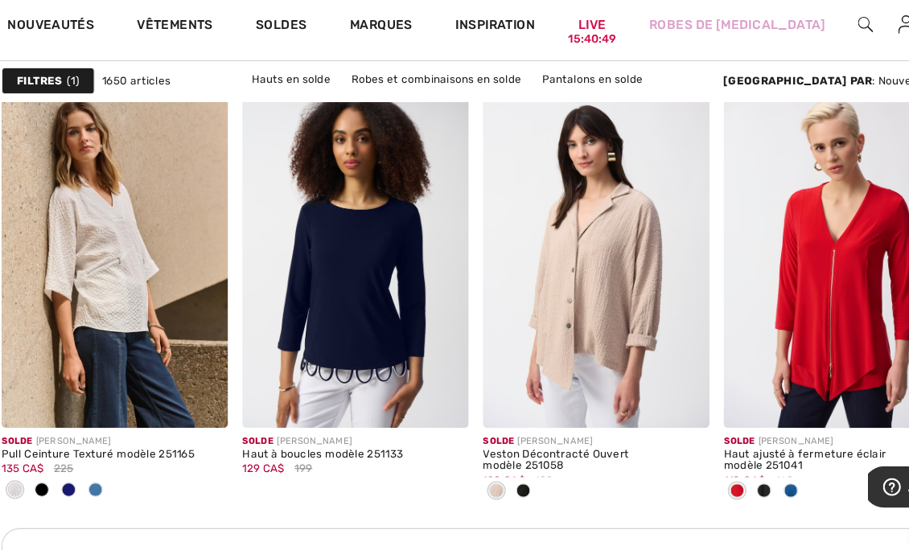
click at [117, 447] on span at bounding box center [112, 450] width 13 height 13
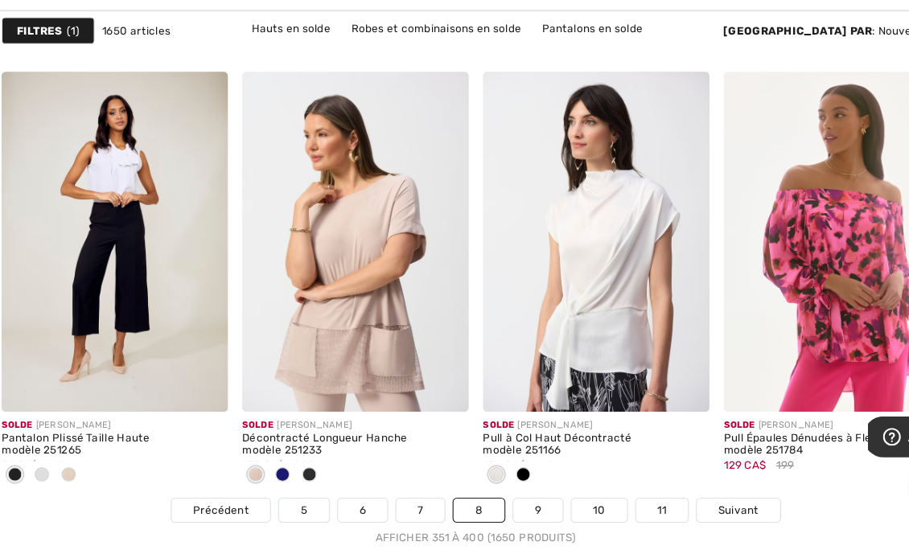
scroll to position [6001, 0]
click at [494, 477] on span at bounding box center [497, 481] width 13 height 13
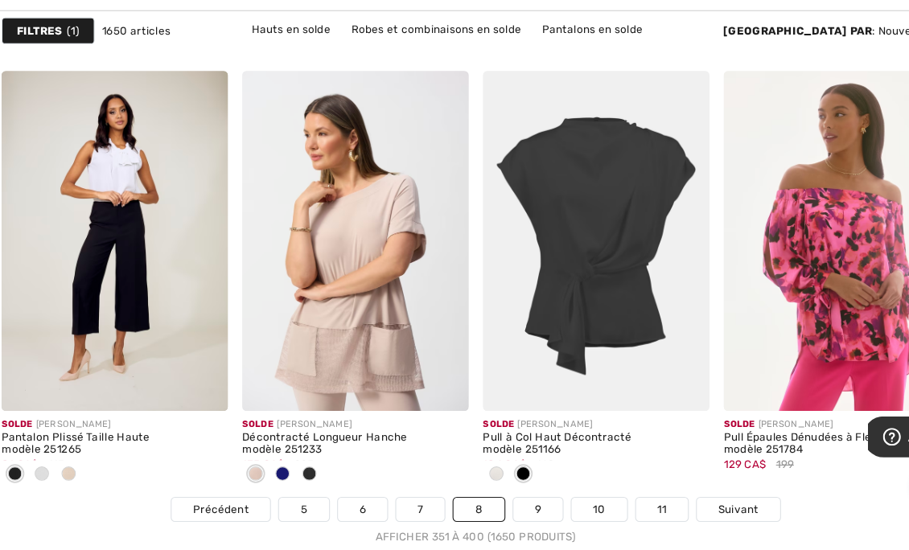
click at [504, 508] on link "9" at bounding box center [510, 513] width 44 height 21
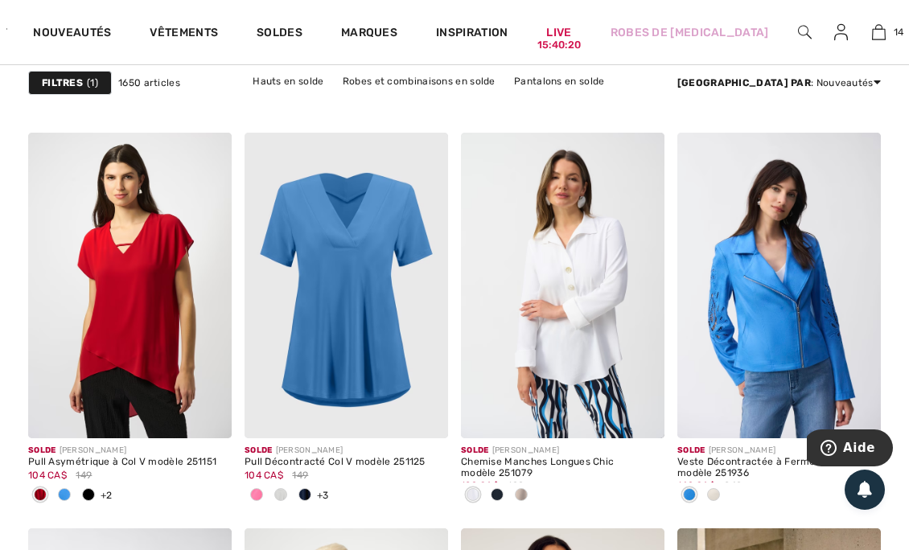
scroll to position [2134, 0]
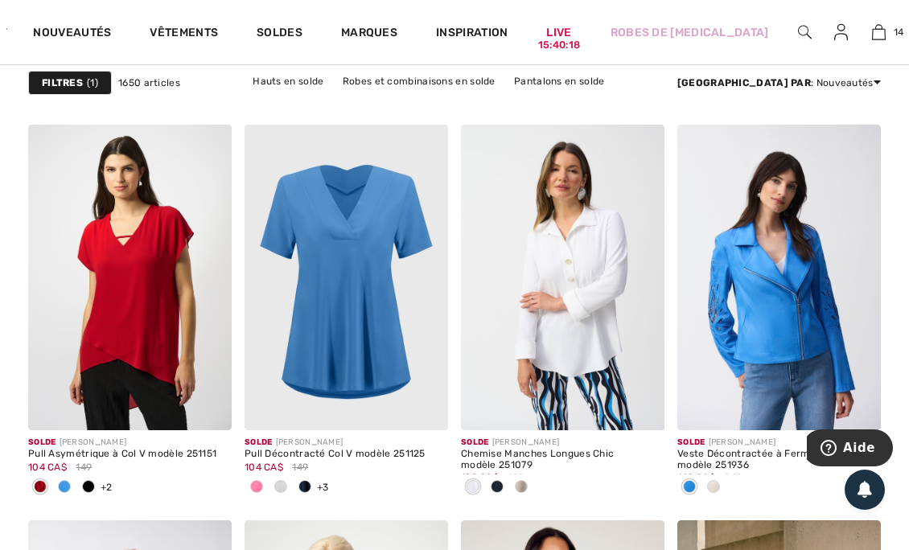
click at [519, 487] on span at bounding box center [521, 486] width 13 height 13
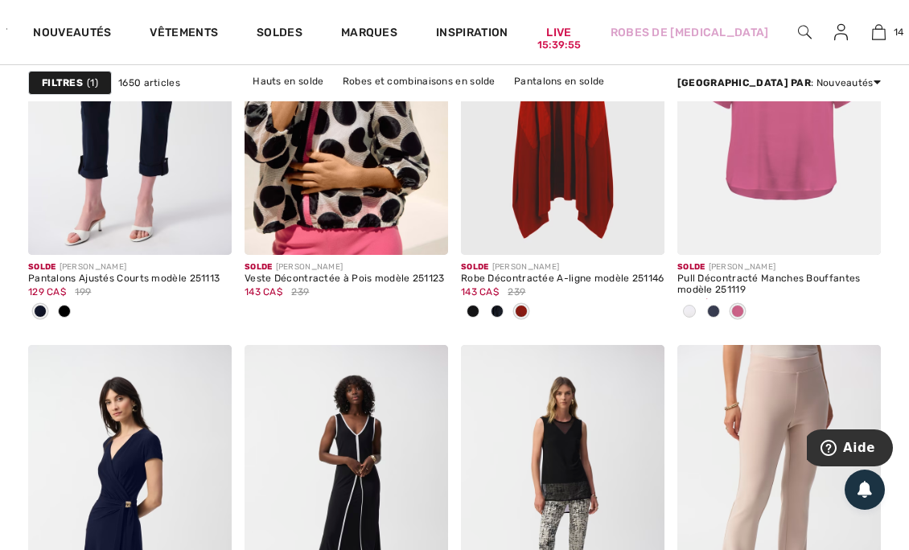
scroll to position [5383, 0]
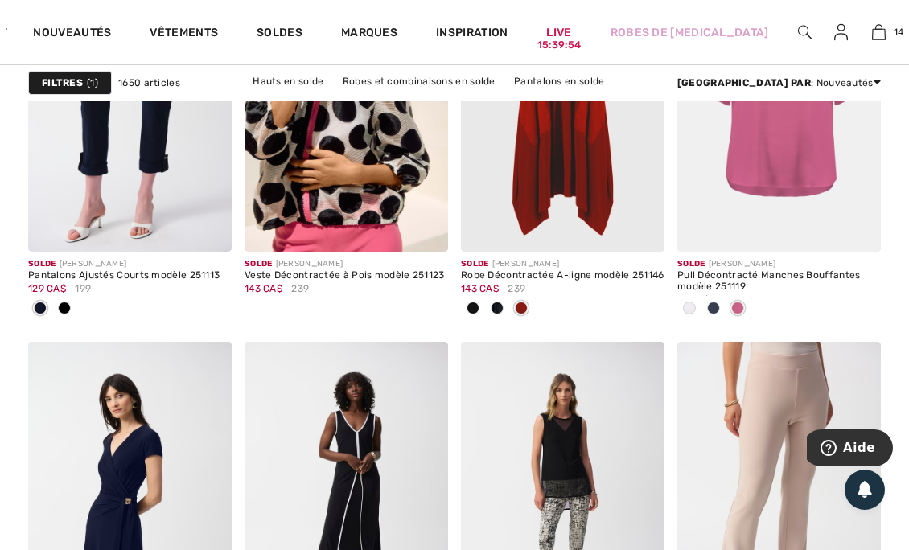
click at [89, 452] on img at bounding box center [130, 495] width 204 height 306
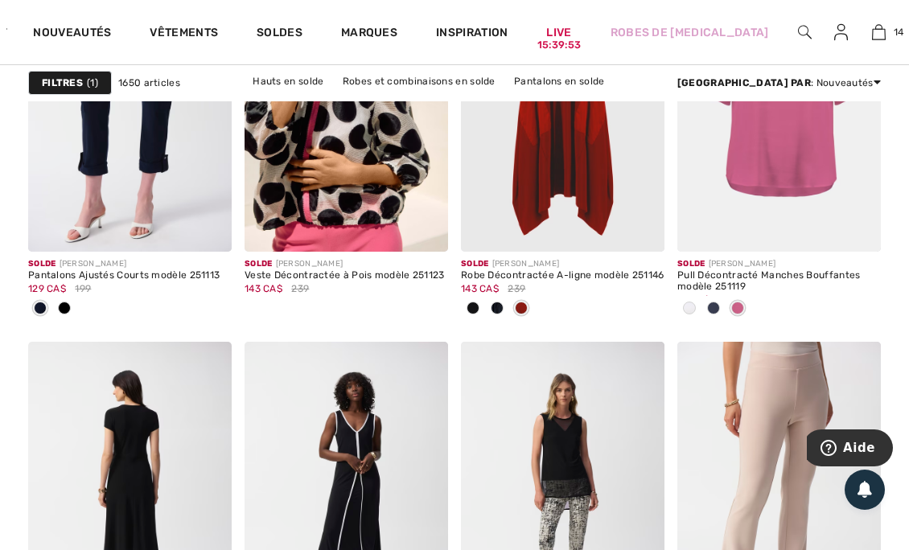
click at [694, 299] on div at bounding box center [690, 309] width 24 height 27
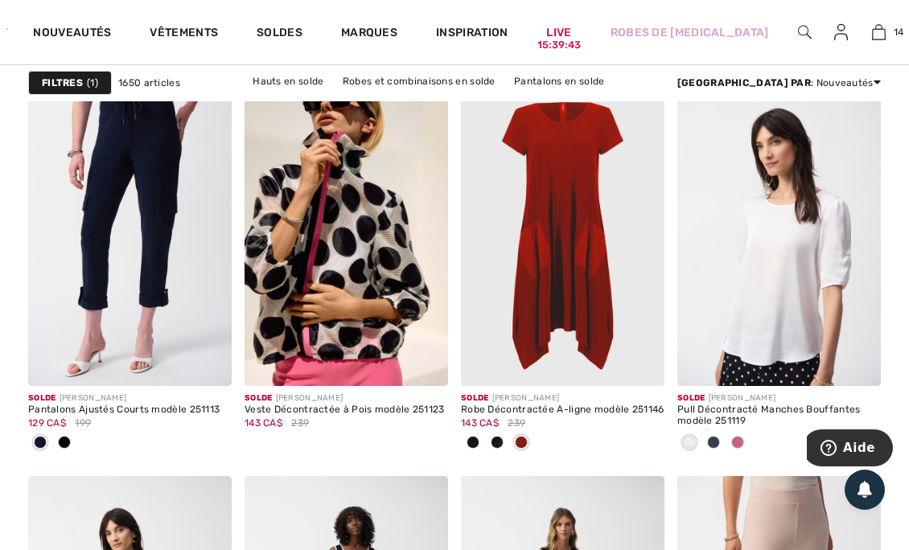
scroll to position [5250, 0]
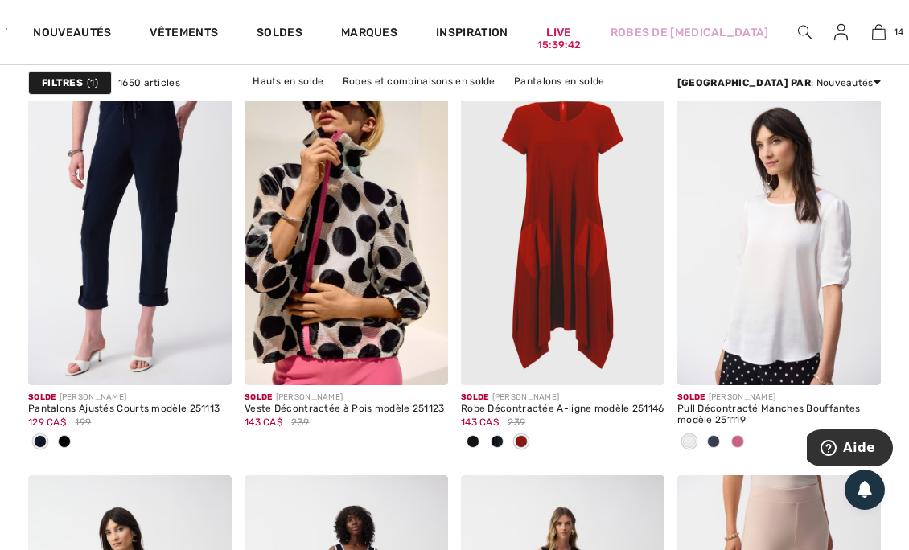
click at [712, 431] on div at bounding box center [714, 443] width 24 height 27
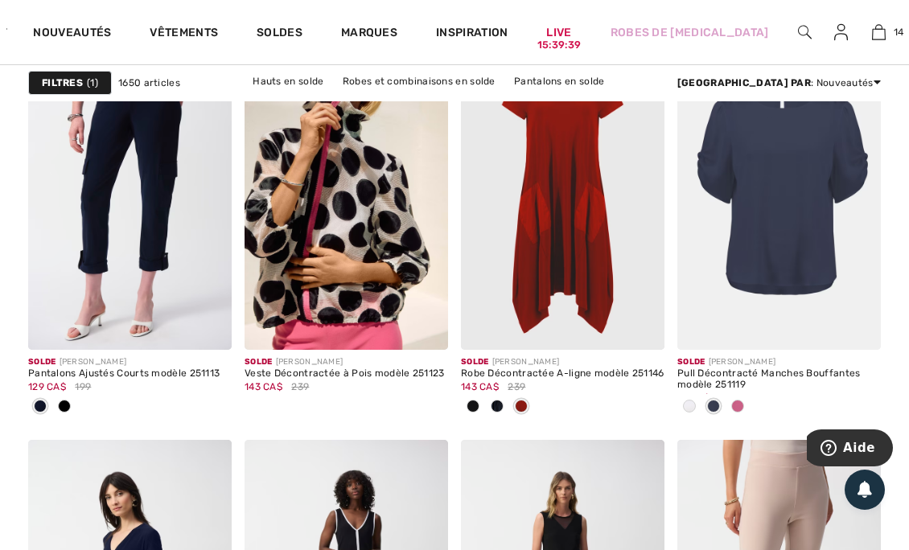
scroll to position [5286, 0]
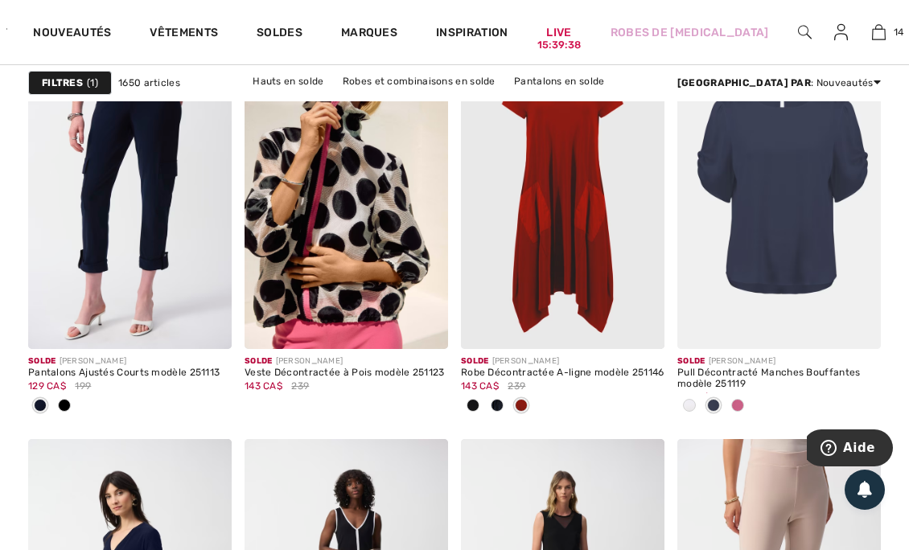
click at [785, 285] on img at bounding box center [780, 196] width 204 height 306
click at [851, 322] on img at bounding box center [857, 325] width 14 height 14
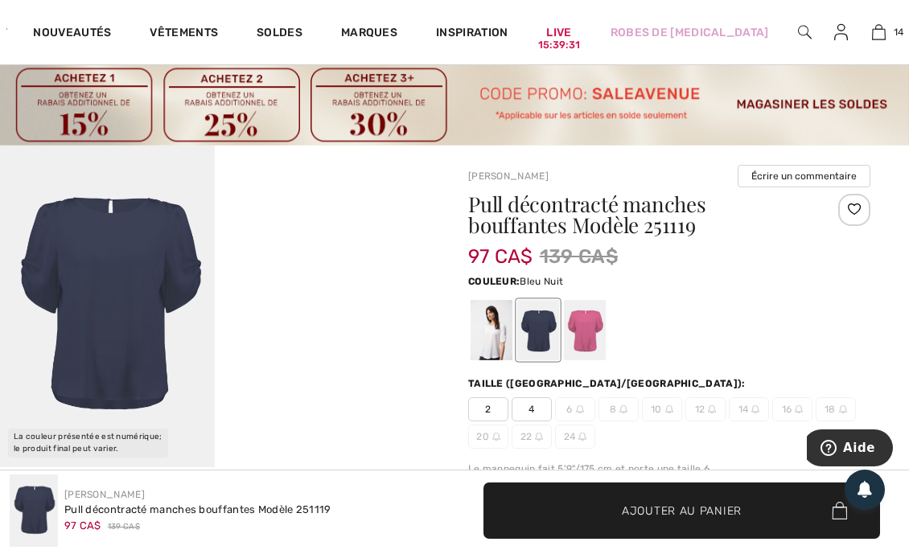
scroll to position [18, 0]
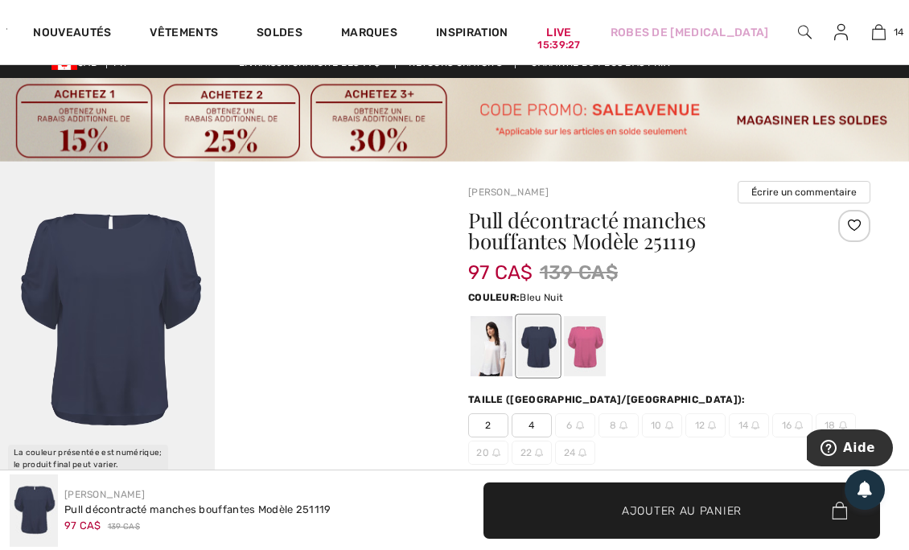
click at [499, 337] on div at bounding box center [492, 346] width 42 height 60
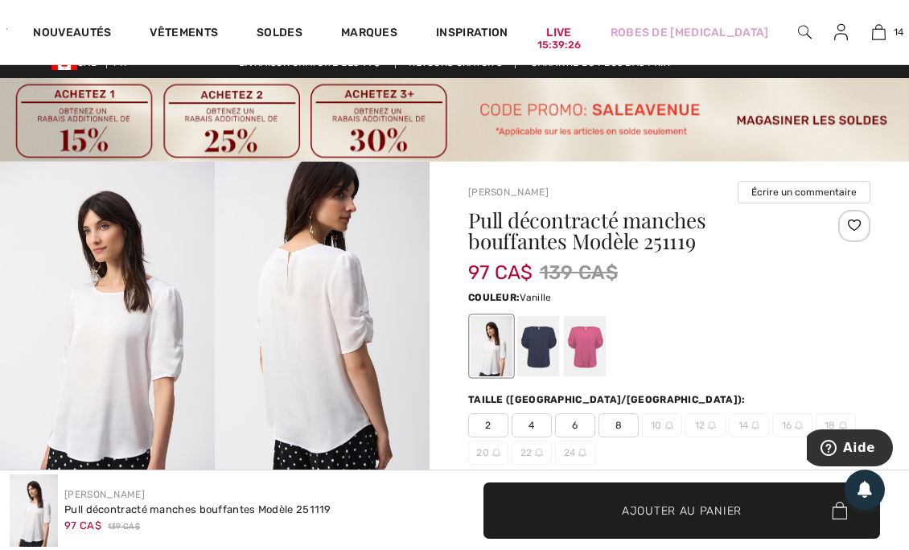
click at [591, 350] on div at bounding box center [585, 346] width 42 height 60
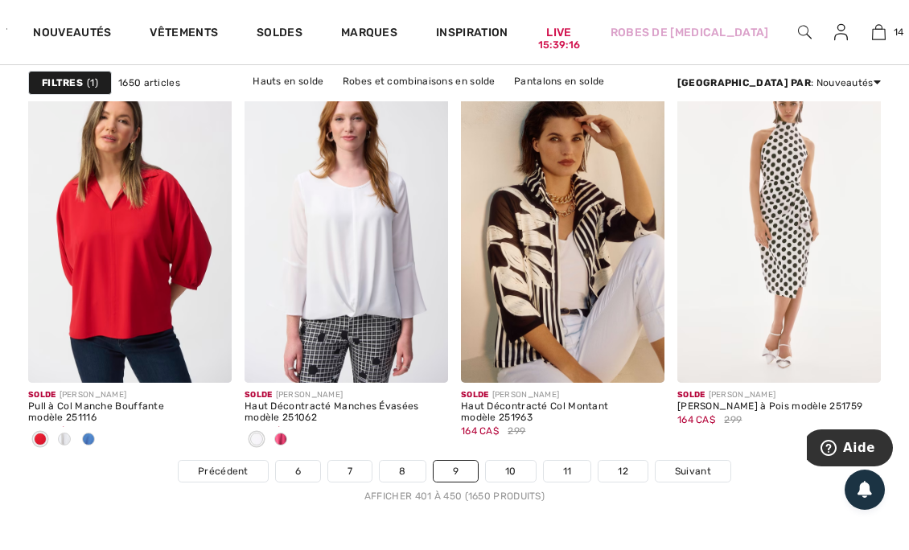
scroll to position [6043, 0]
click at [97, 430] on div at bounding box center [88, 440] width 24 height 27
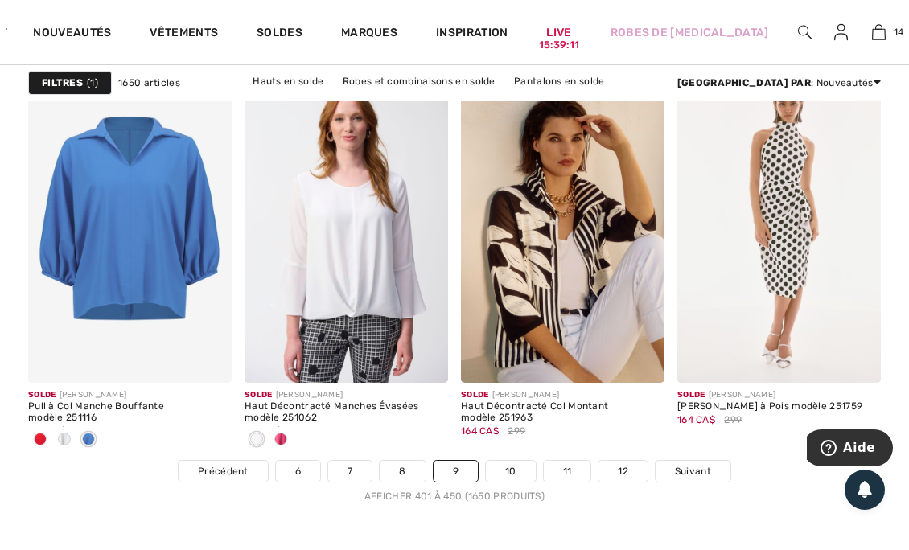
click at [50, 430] on div at bounding box center [40, 440] width 24 height 27
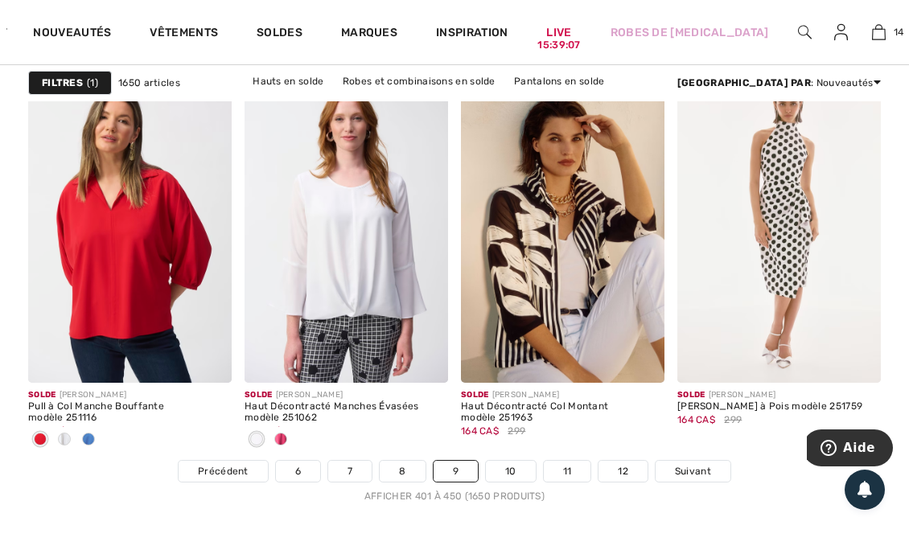
click at [705, 466] on span "Suivant" at bounding box center [693, 471] width 36 height 14
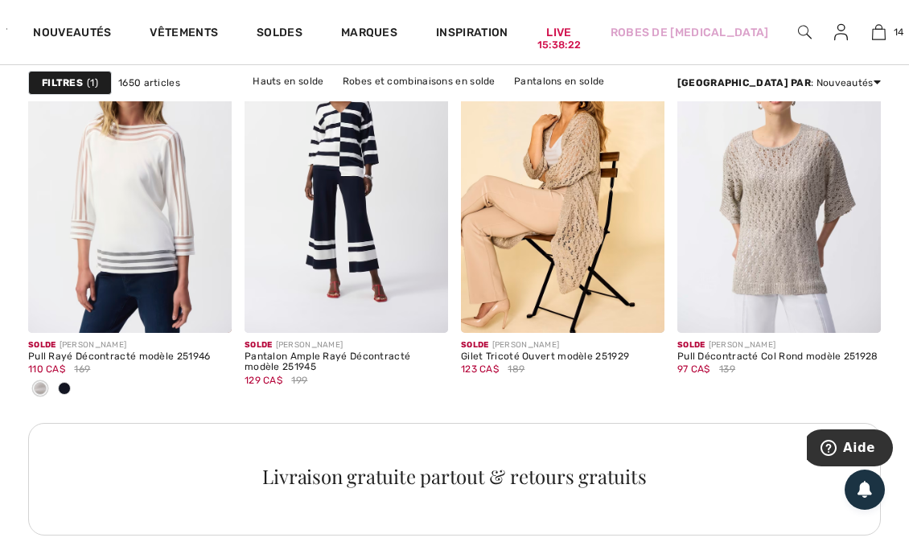
scroll to position [4768, 0]
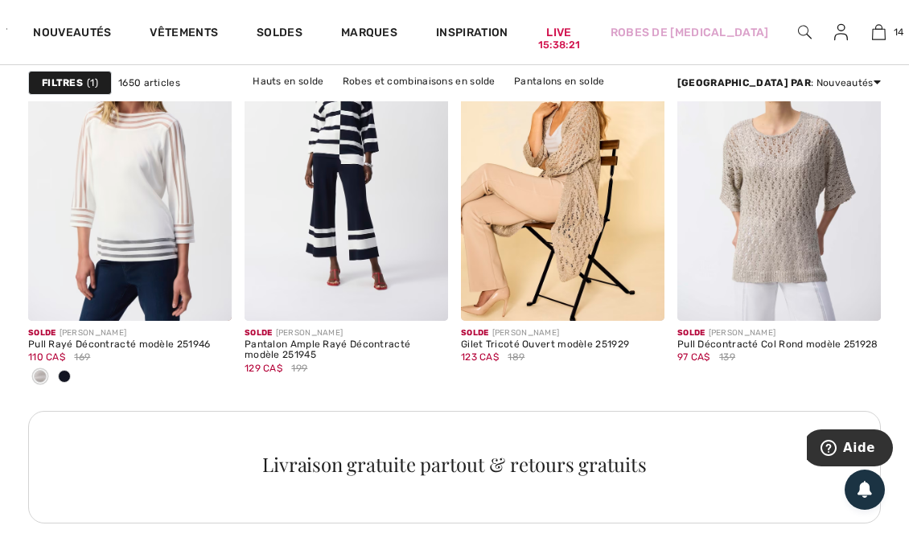
click at [72, 367] on div at bounding box center [64, 378] width 24 height 27
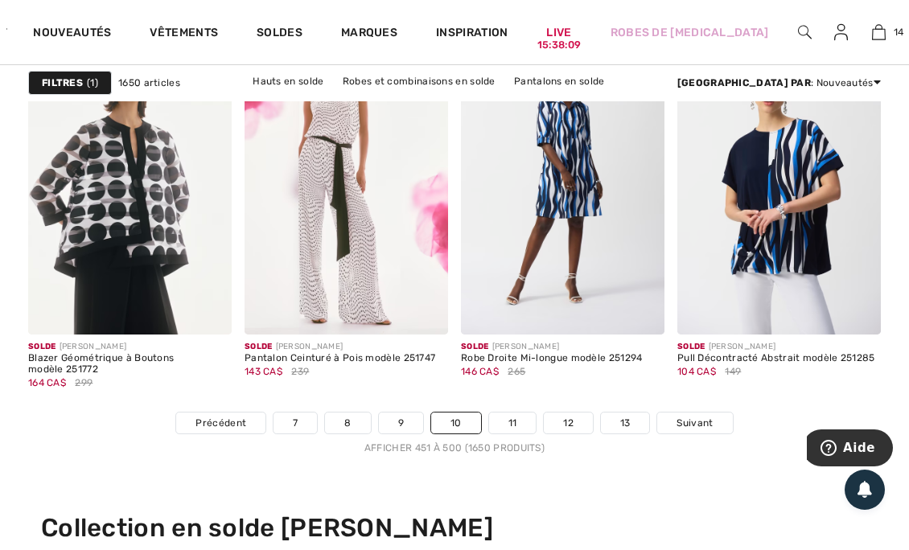
scroll to position [6096, 0]
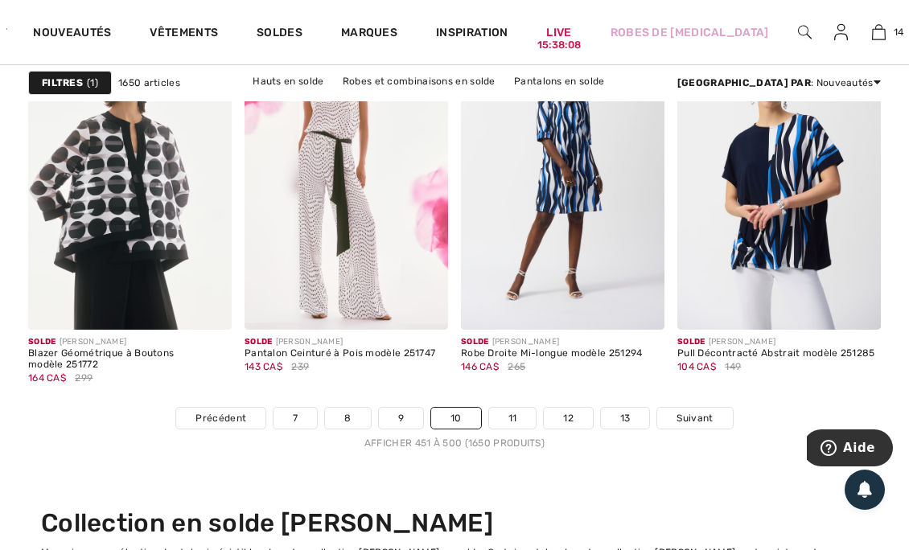
click at [700, 411] on span "Suivant" at bounding box center [695, 418] width 36 height 14
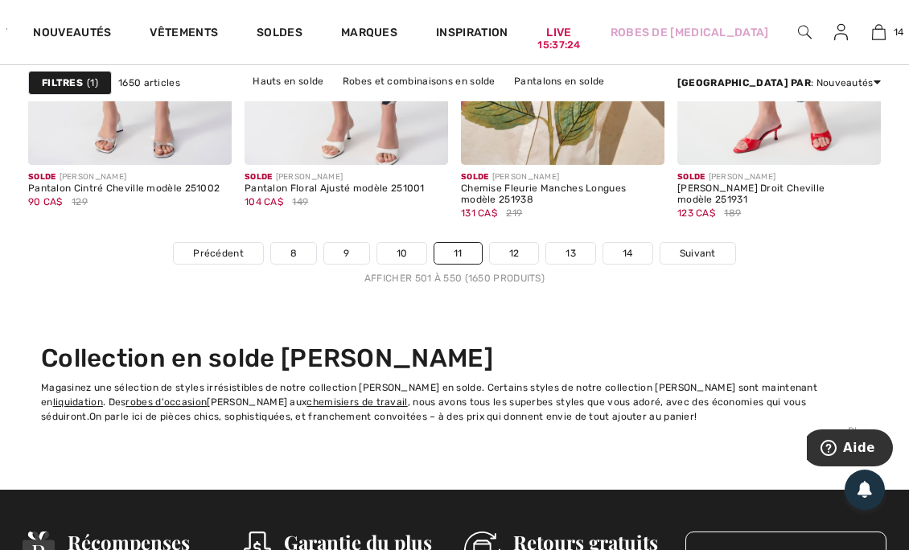
scroll to position [6262, 0]
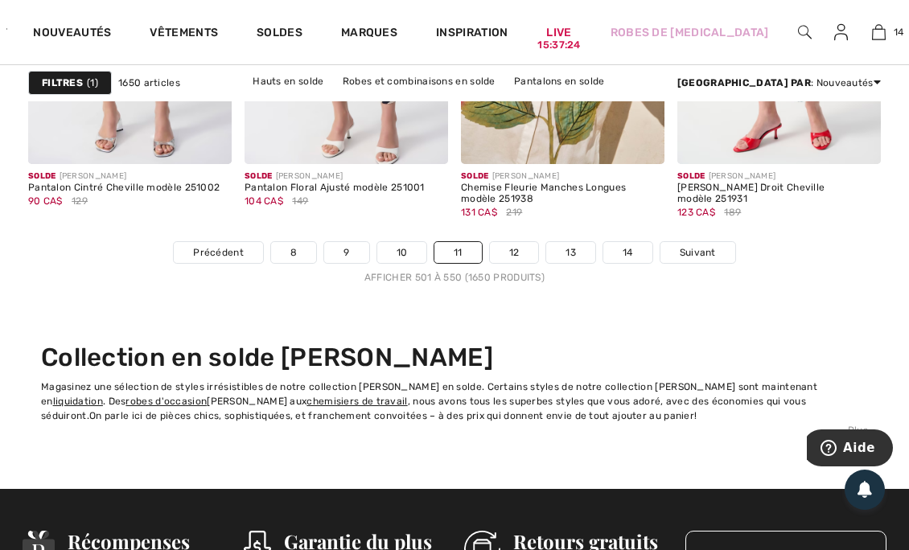
click at [516, 256] on link "12" at bounding box center [514, 252] width 49 height 21
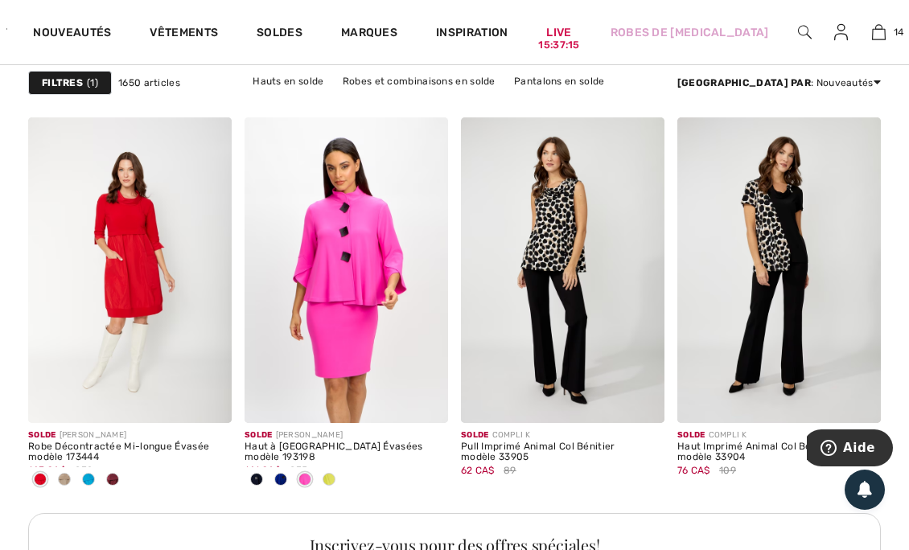
scroll to position [1416, 0]
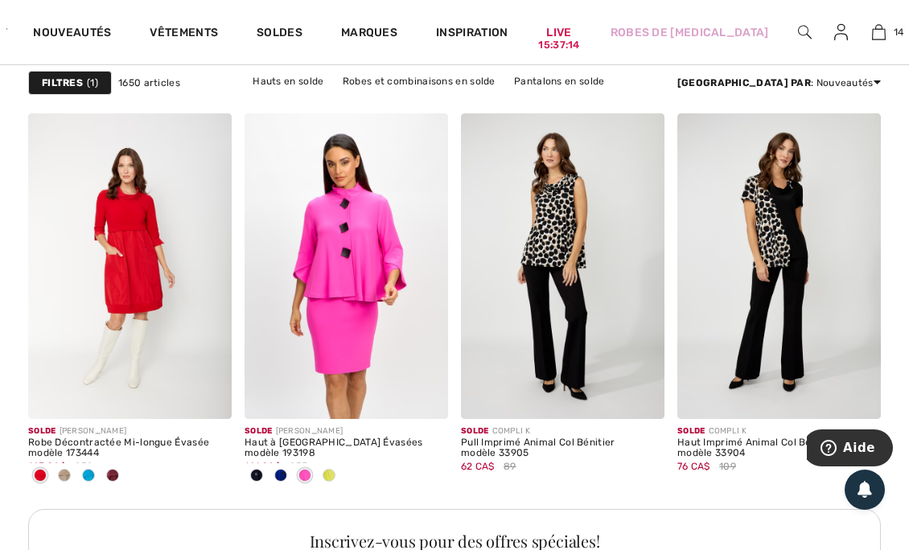
click at [60, 476] on span at bounding box center [64, 475] width 13 height 13
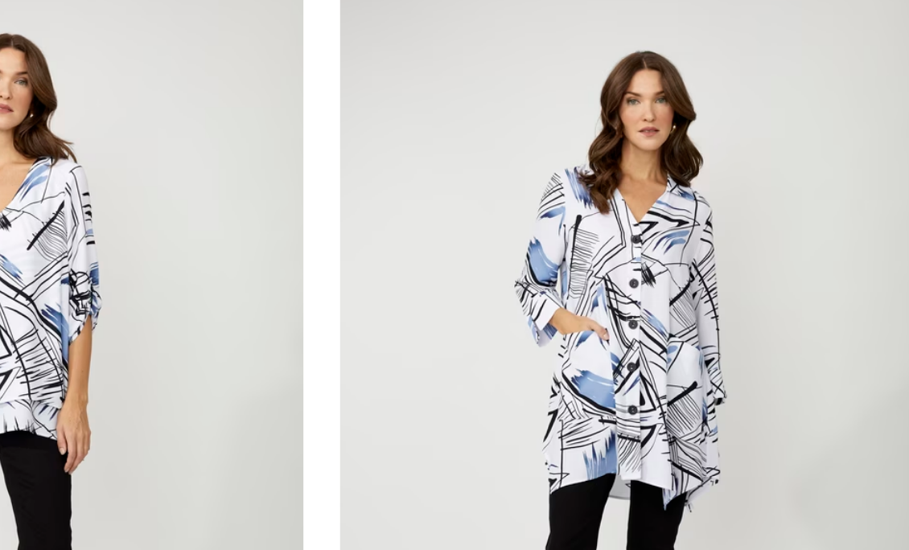
scroll to position [2083, 0]
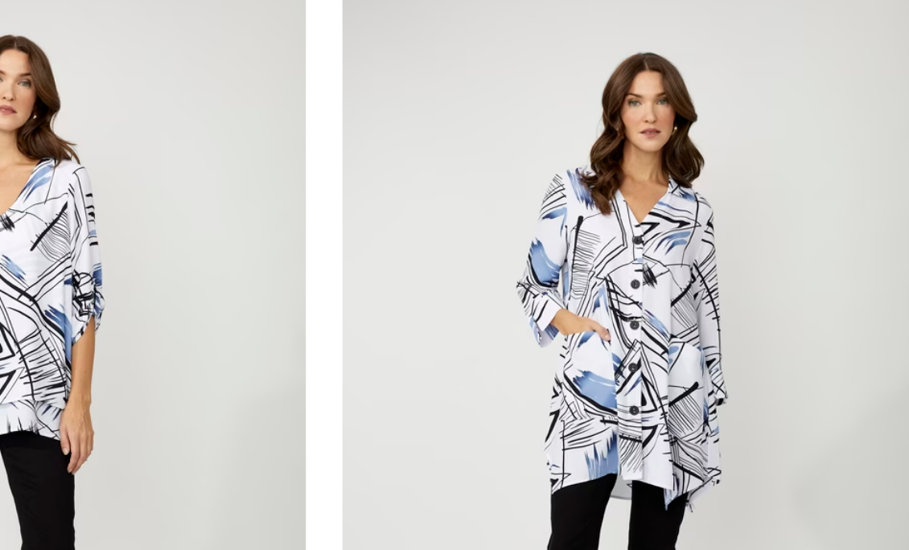
click at [636, 304] on img at bounding box center [563, 329] width 204 height 306
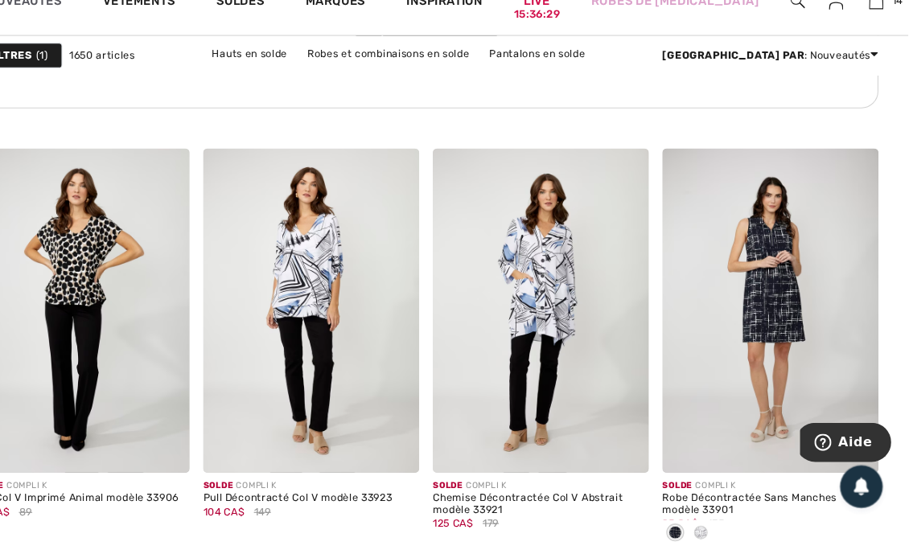
scroll to position [2089, 0]
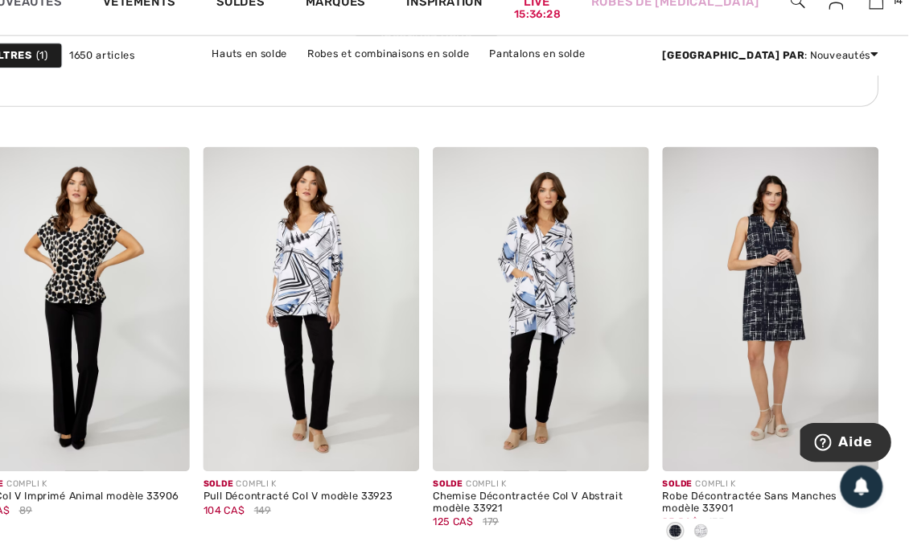
click at [418, 450] on img at bounding box center [424, 451] width 14 height 14
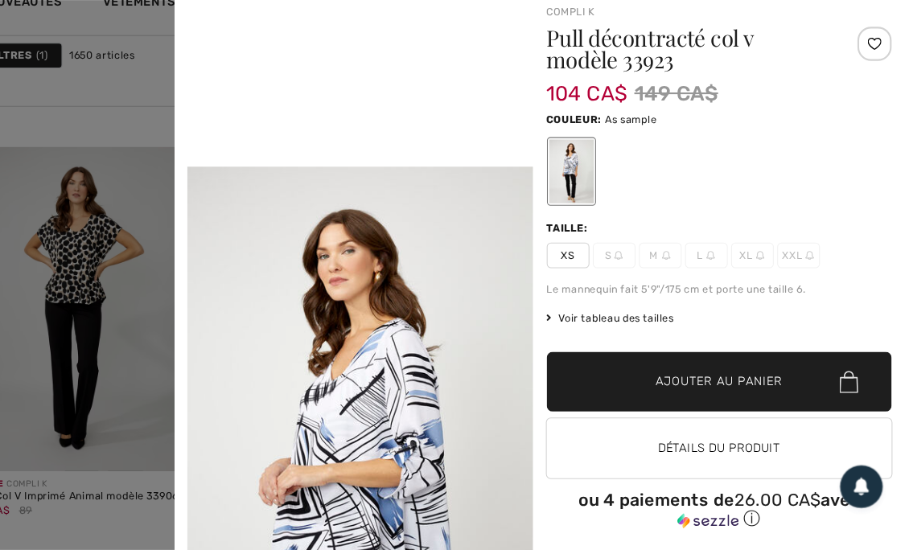
scroll to position [935, 0]
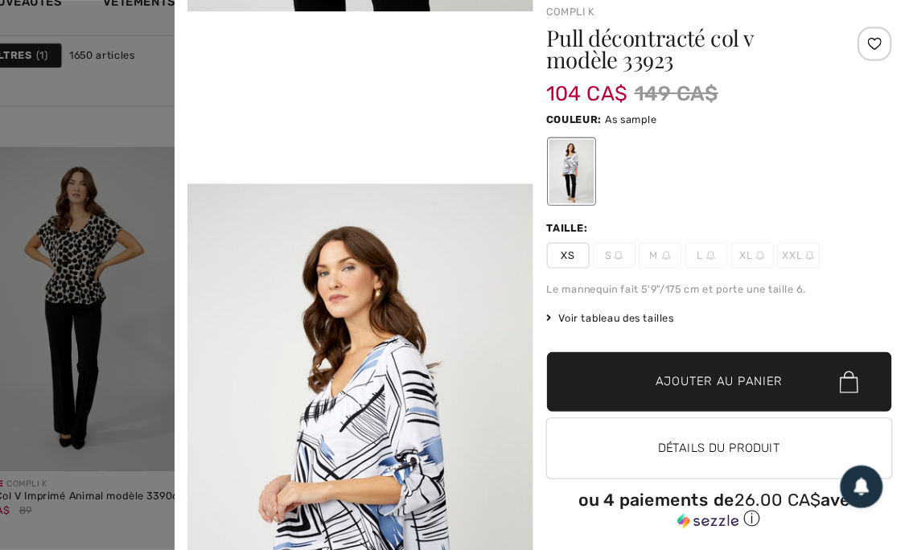
click at [143, 124] on div at bounding box center [454, 275] width 909 height 550
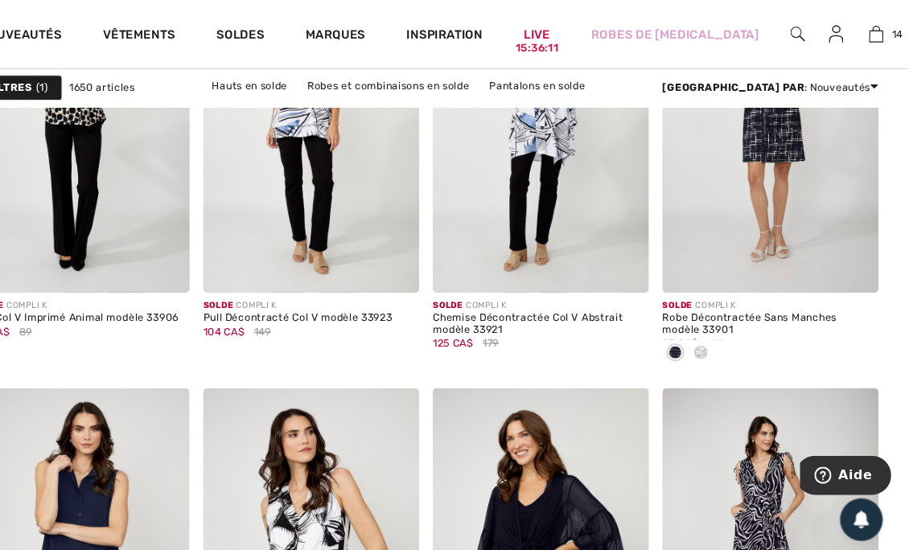
click at [716, 333] on span at bounding box center [713, 332] width 13 height 13
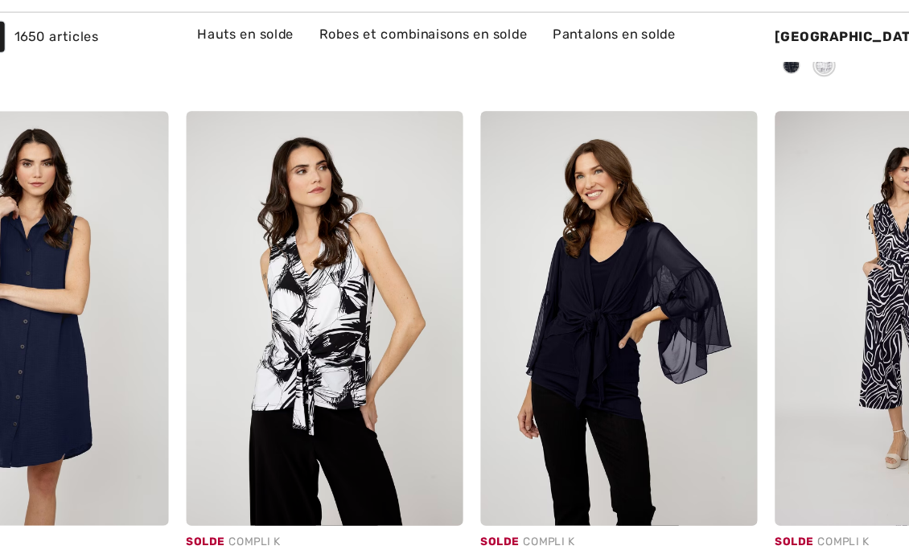
scroll to position [2517, 0]
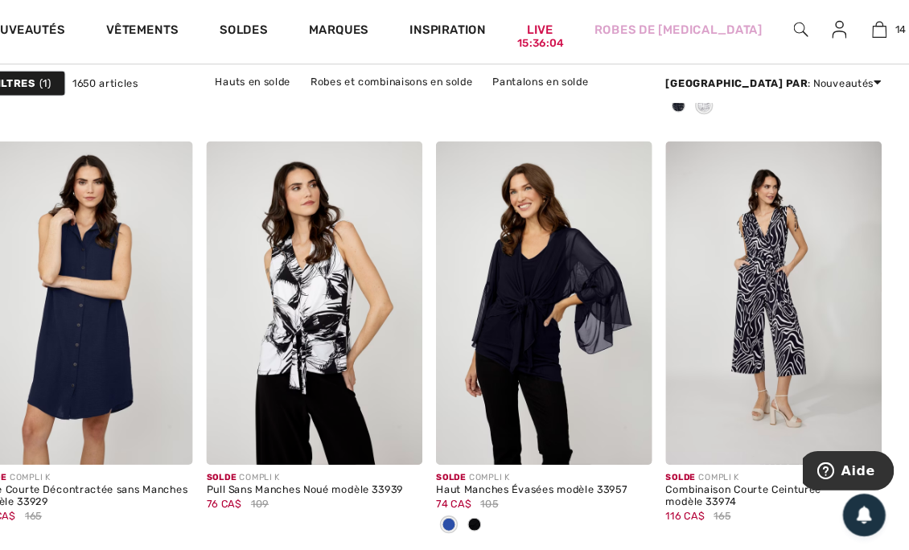
click at [472, 495] on span at bounding box center [473, 498] width 13 height 13
click at [492, 492] on span at bounding box center [497, 498] width 13 height 13
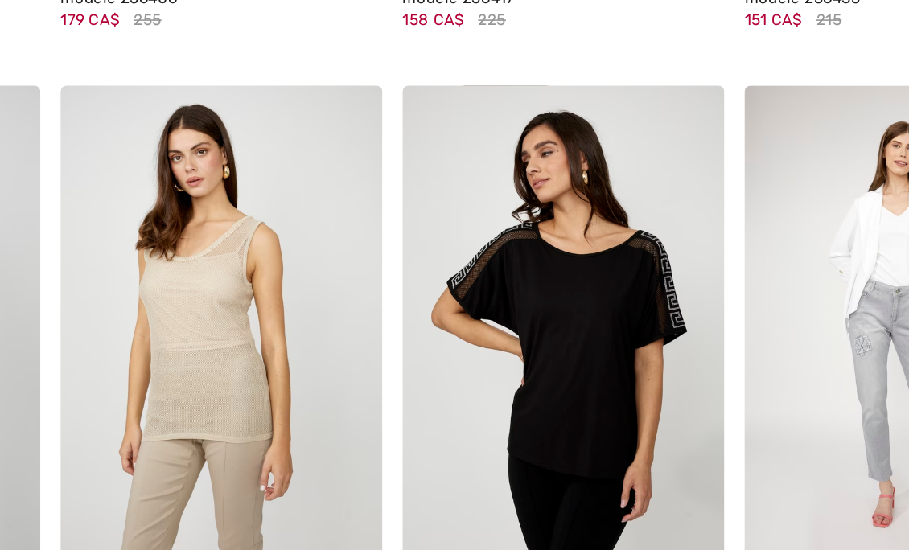
scroll to position [5942, 0]
click at [539, 389] on img at bounding box center [563, 332] width 204 height 306
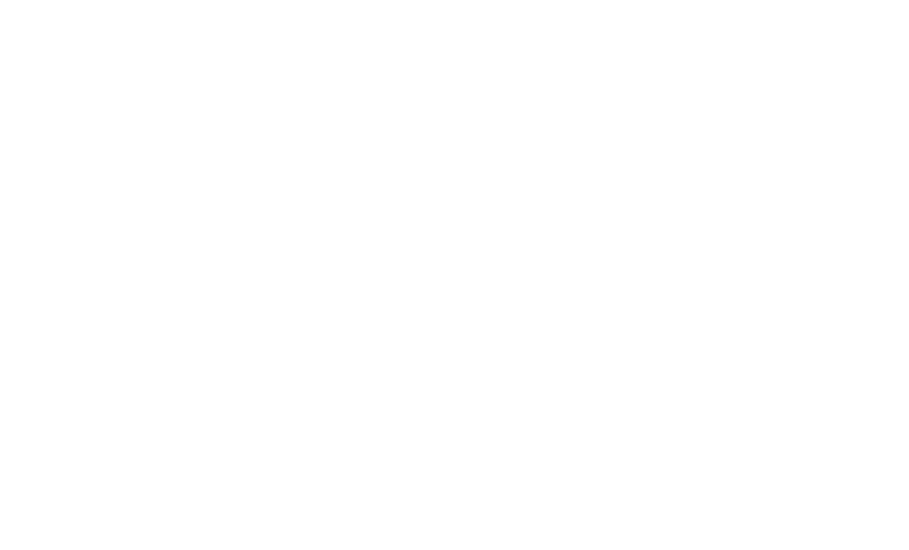
scroll to position [642, 0]
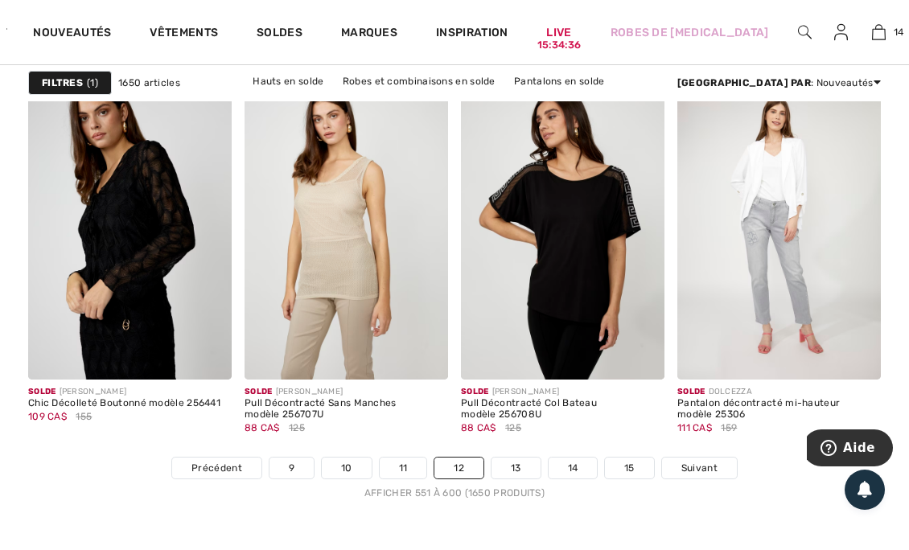
scroll to position [6040, 0]
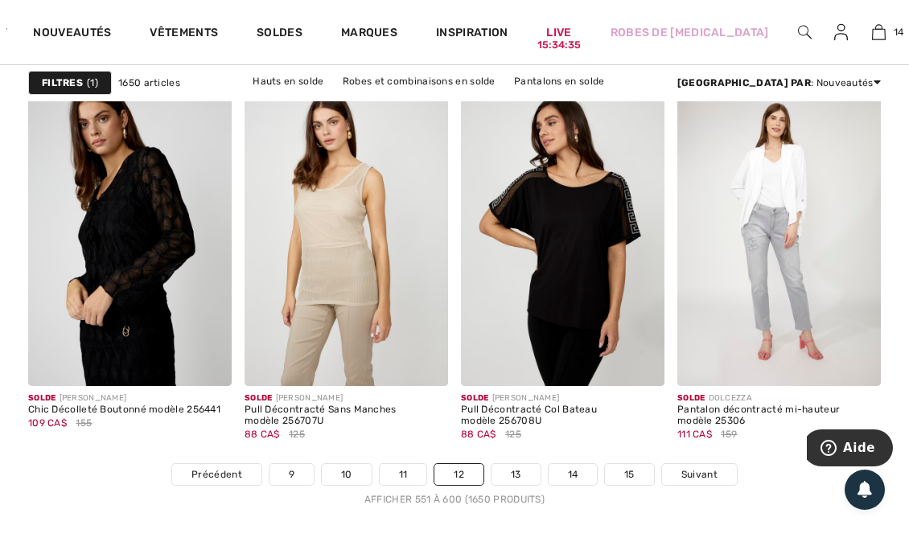
click at [518, 473] on link "13" at bounding box center [516, 474] width 49 height 21
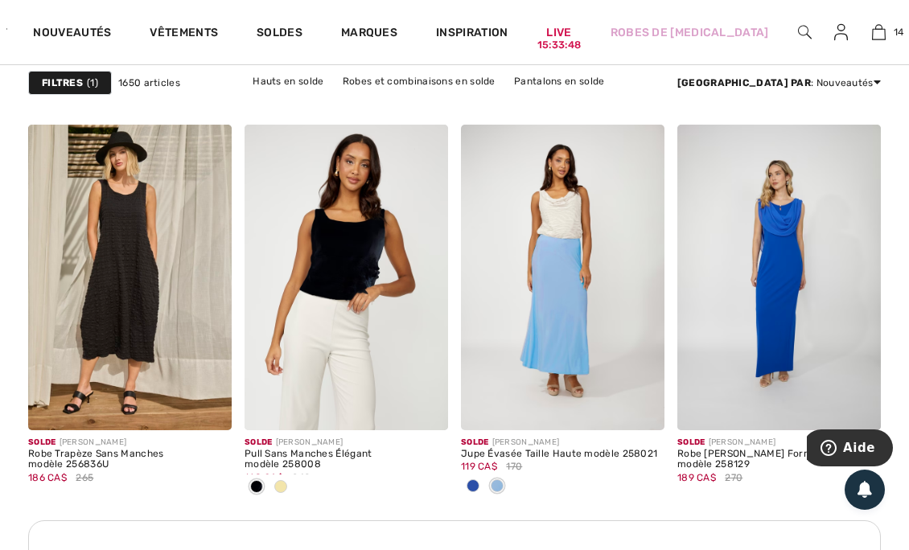
scroll to position [4659, 0]
click at [290, 494] on div at bounding box center [281, 487] width 24 height 27
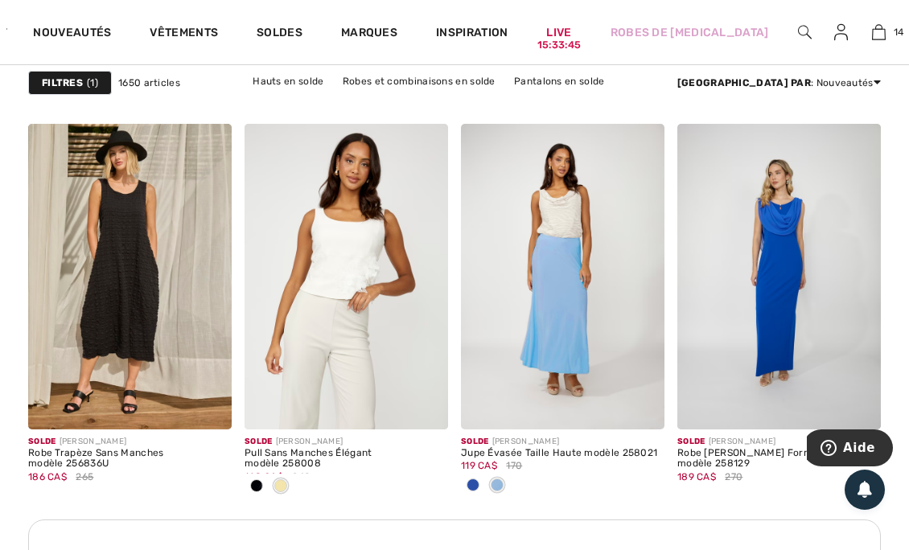
click at [567, 364] on img at bounding box center [563, 277] width 204 height 306
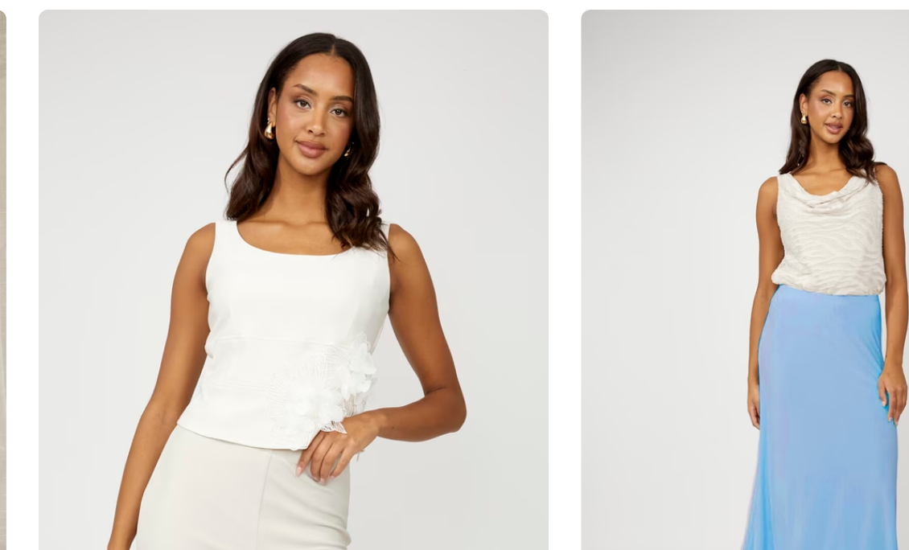
scroll to position [4650, 0]
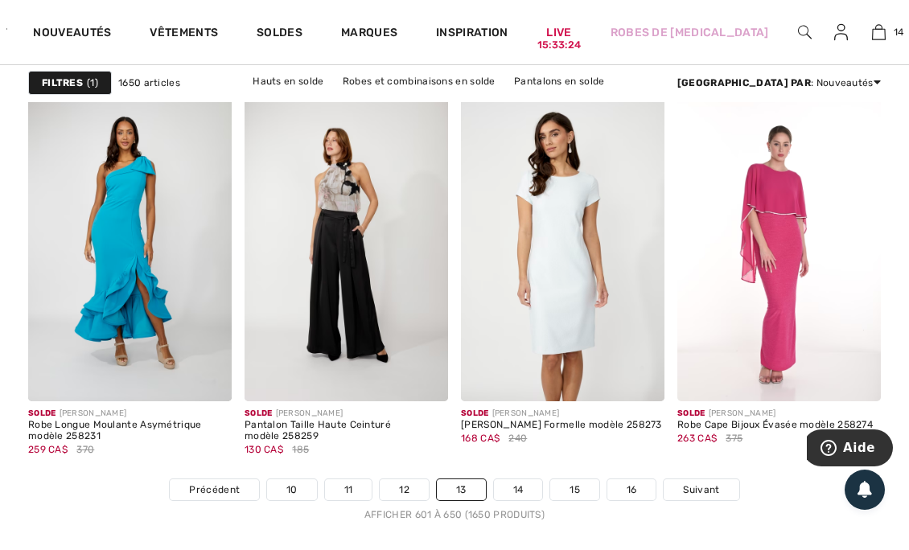
scroll to position [6071, 0]
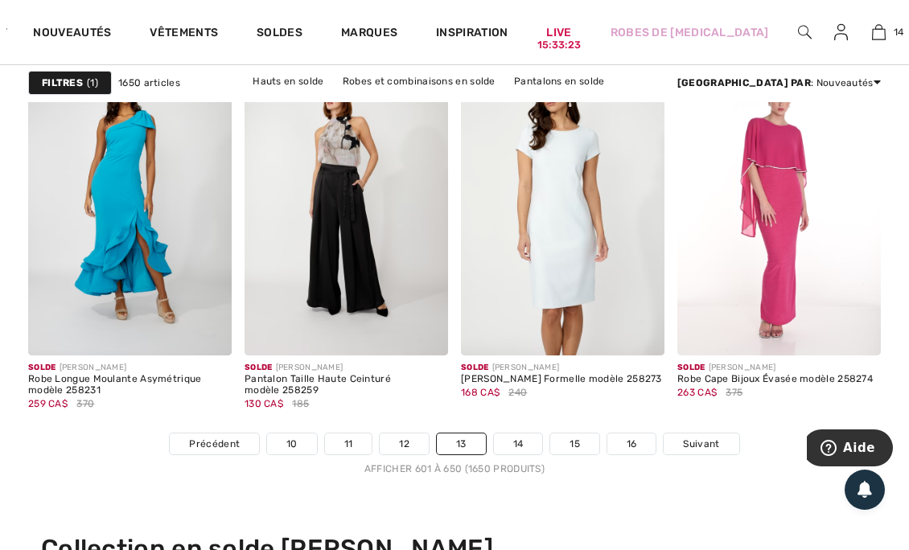
click at [514, 443] on link "14" at bounding box center [518, 444] width 49 height 21
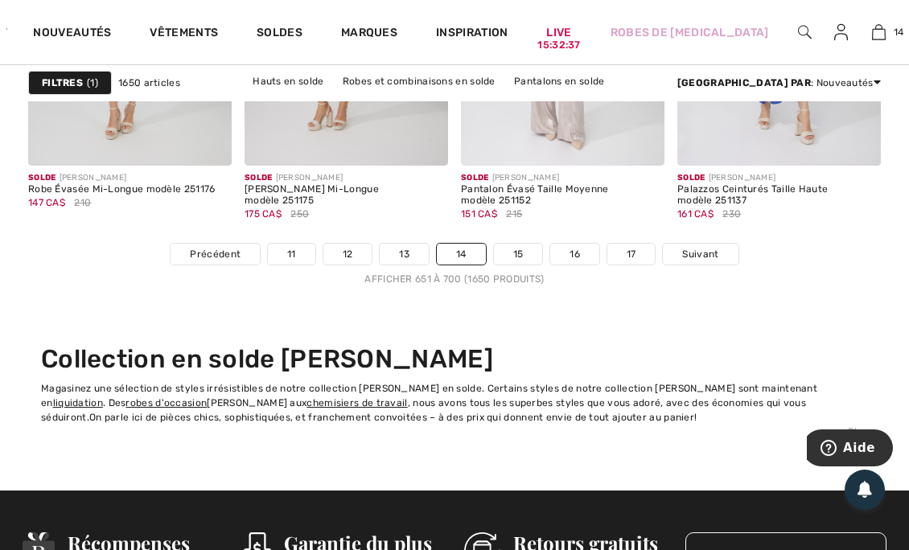
scroll to position [6262, 0]
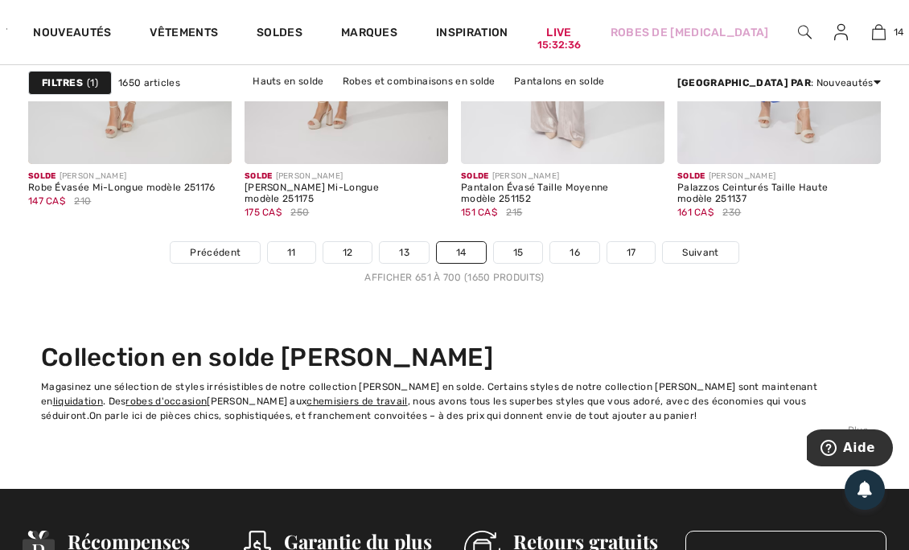
click at [707, 249] on span "Suivant" at bounding box center [700, 252] width 36 height 14
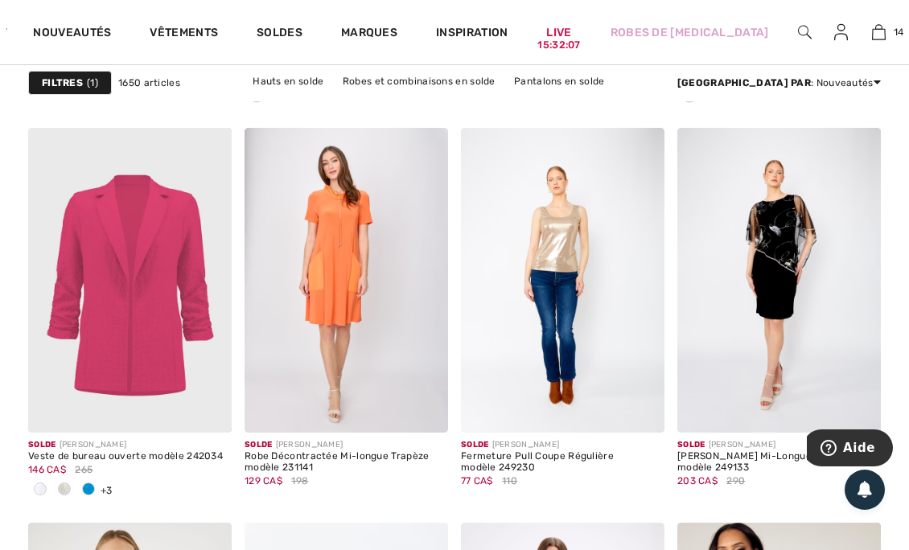
scroll to position [2528, 0]
click at [43, 482] on span at bounding box center [40, 488] width 13 height 13
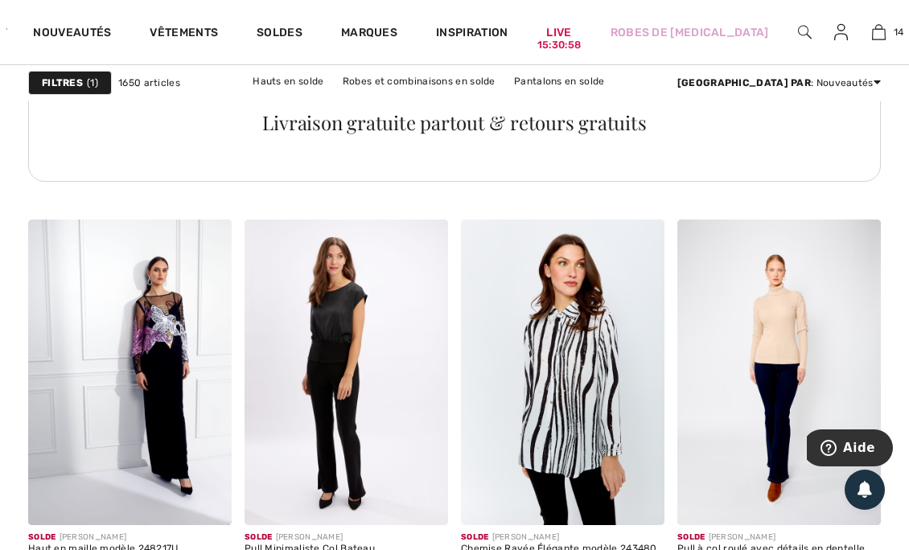
scroll to position [5108, 0]
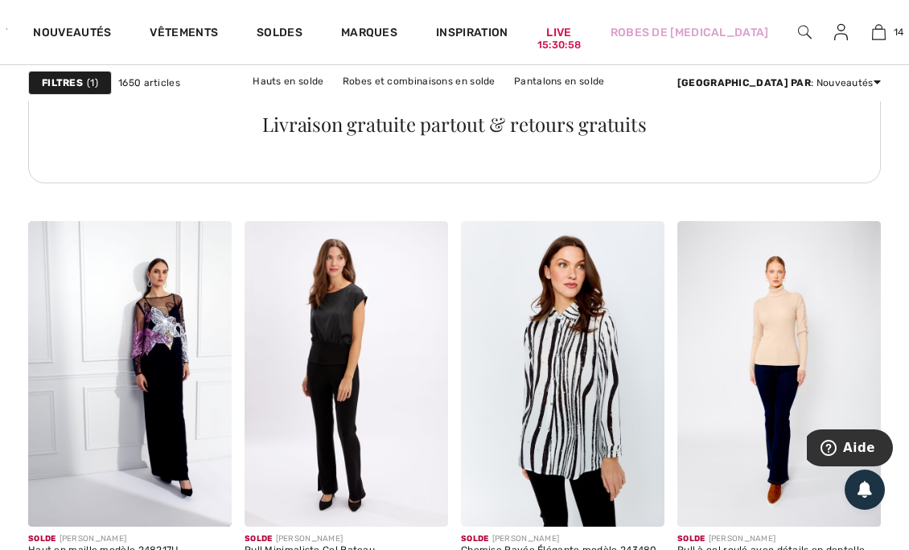
click at [740, 430] on img at bounding box center [780, 374] width 204 height 306
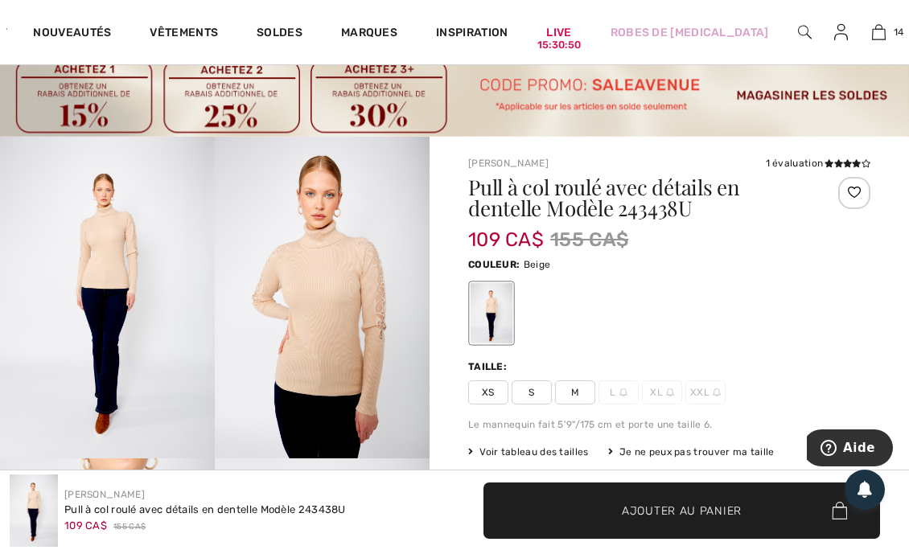
scroll to position [119, 0]
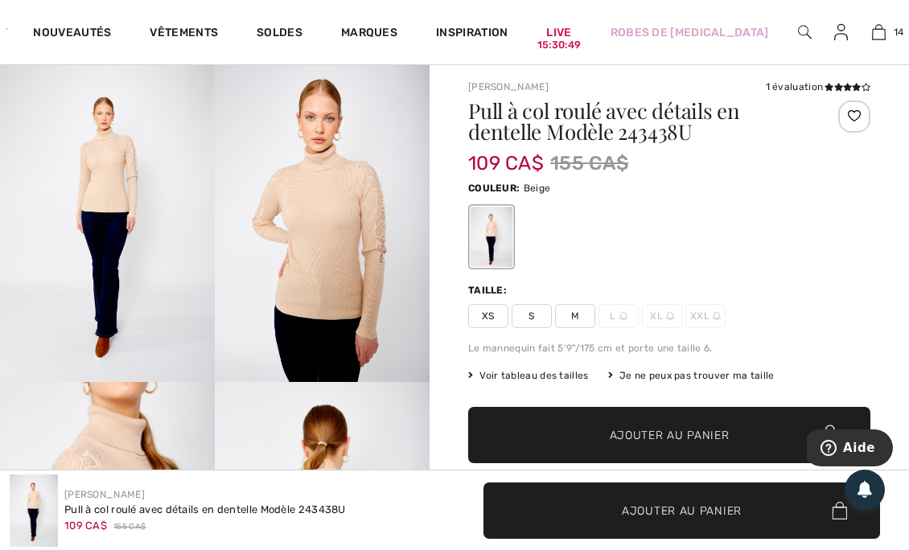
click at [534, 319] on span "S" at bounding box center [532, 316] width 40 height 24
click at [538, 449] on span "✔ Ajouté au panier Ajouter au panier" at bounding box center [669, 435] width 402 height 56
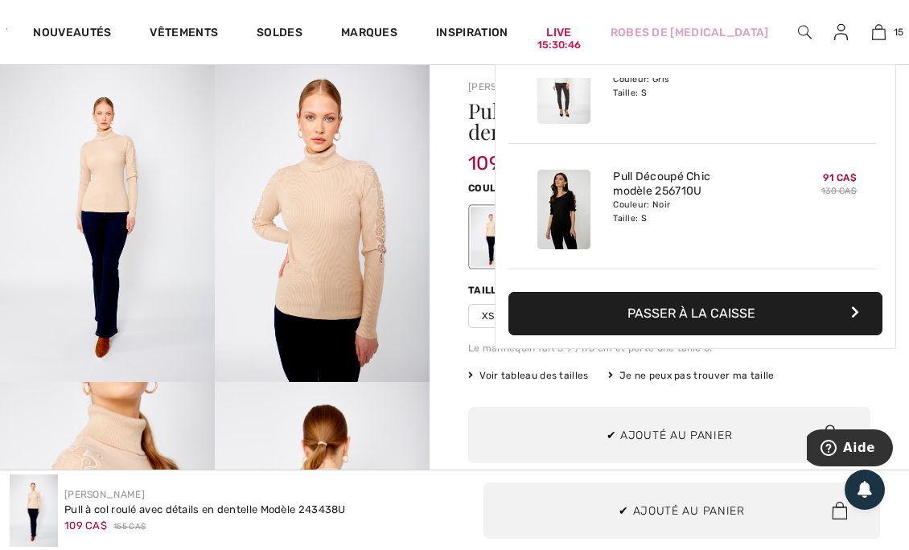
scroll to position [1678, 0]
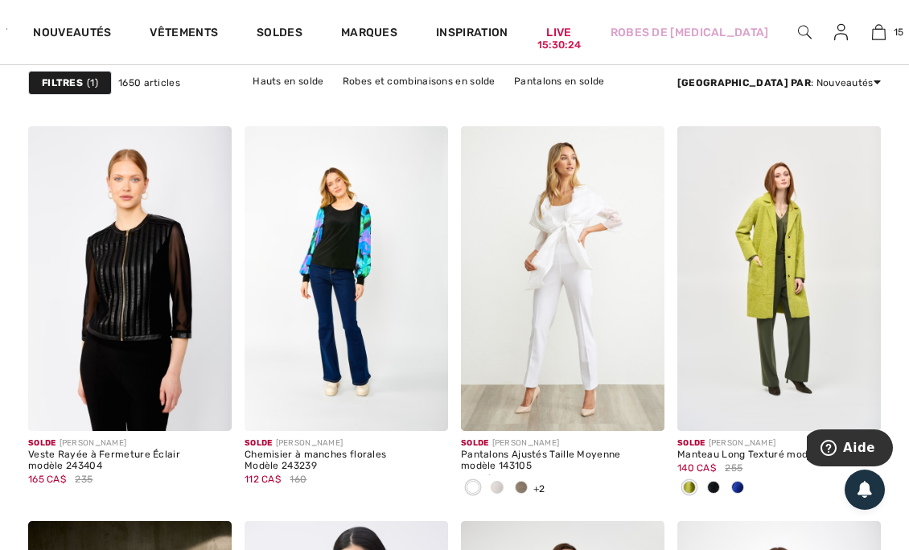
scroll to position [5597, 0]
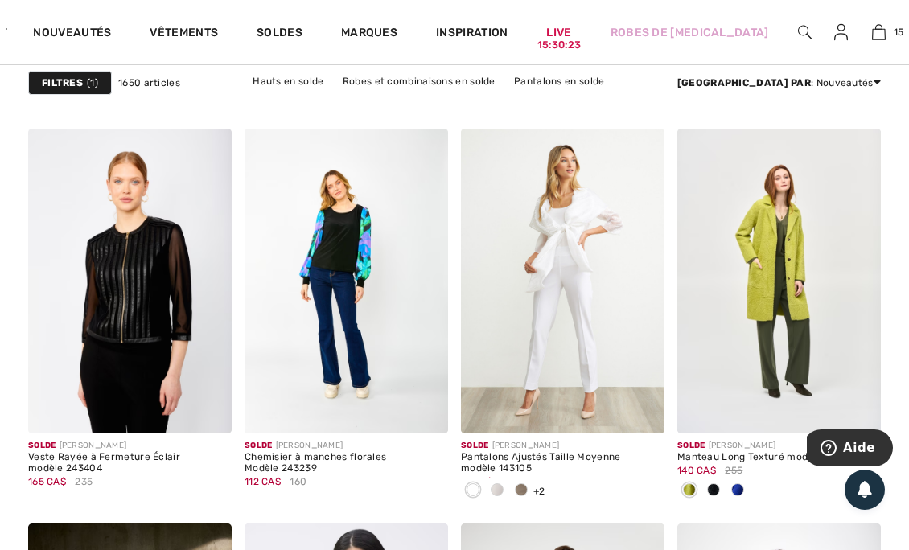
click at [336, 307] on img at bounding box center [347, 282] width 204 height 306
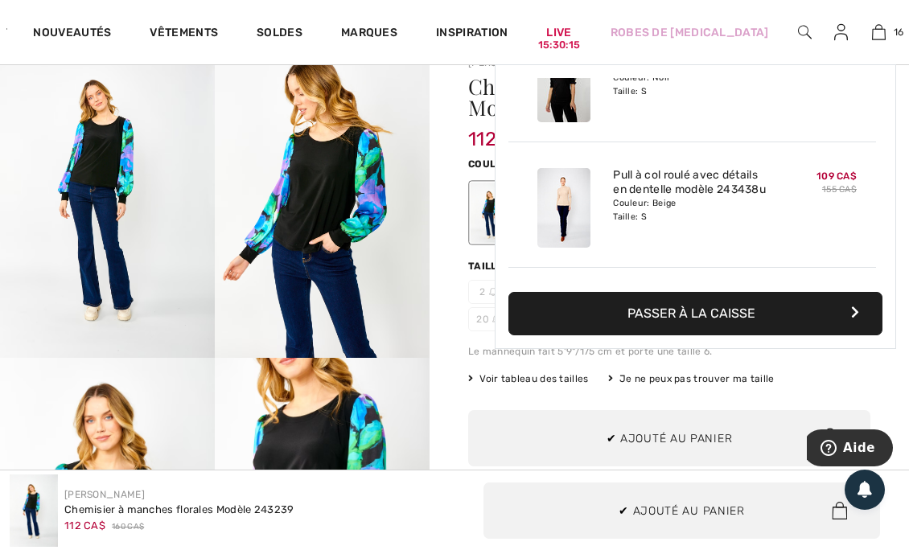
scroll to position [1803, 0]
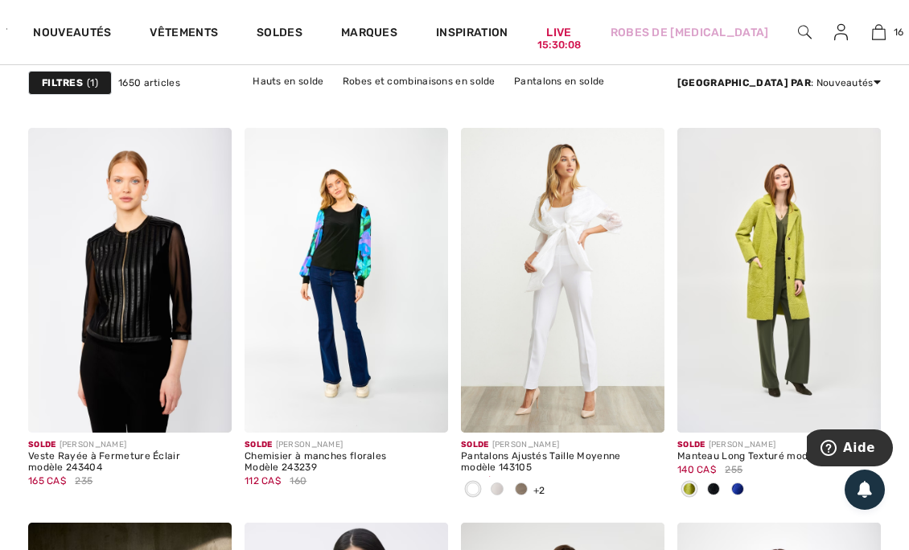
click at [502, 486] on span at bounding box center [497, 489] width 13 height 13
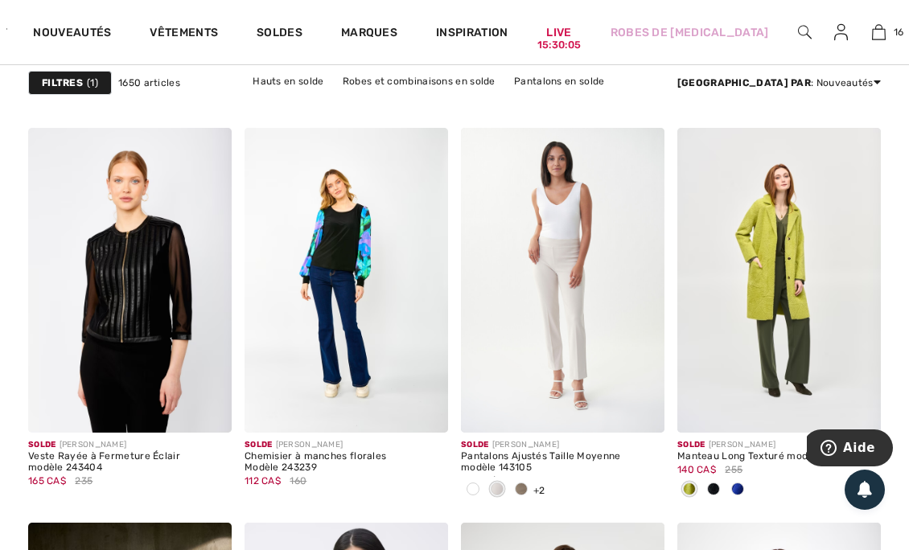
click at [522, 485] on span at bounding box center [521, 489] width 13 height 13
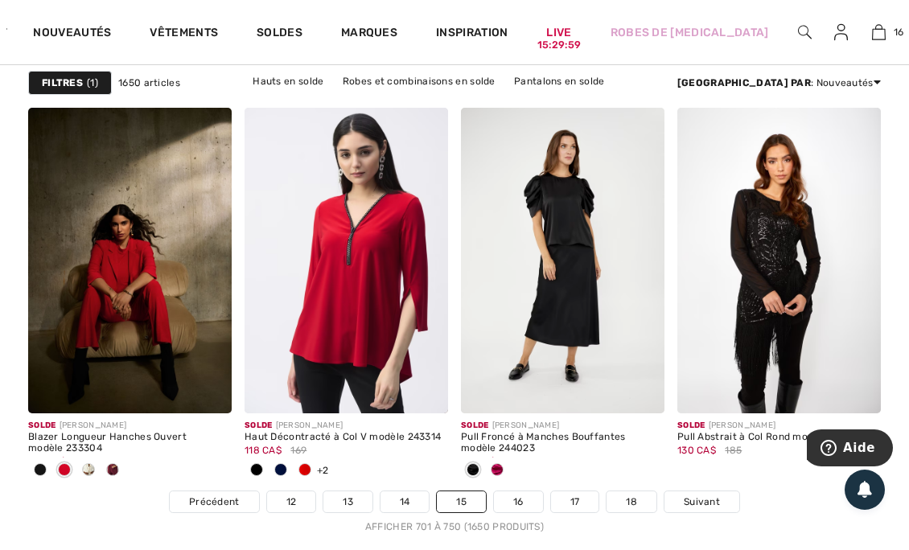
scroll to position [6014, 0]
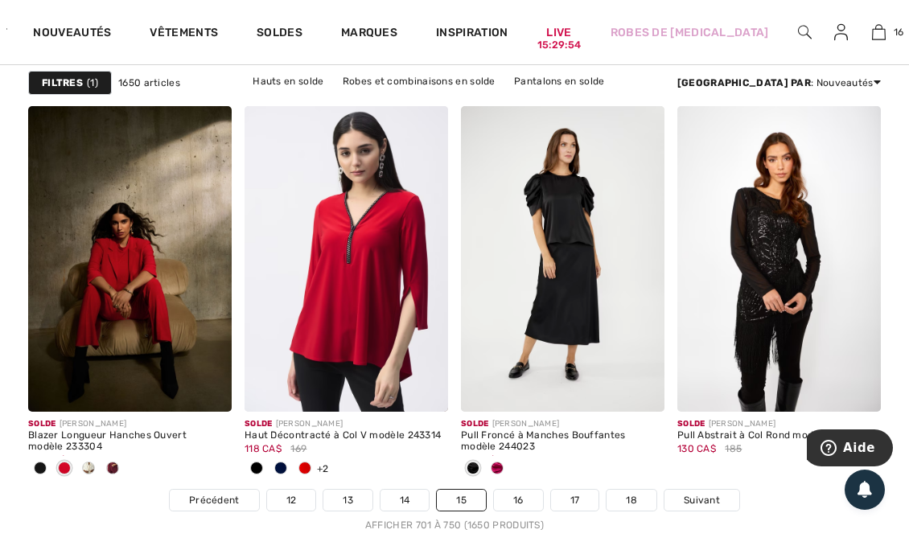
click at [271, 468] on div at bounding box center [281, 469] width 24 height 27
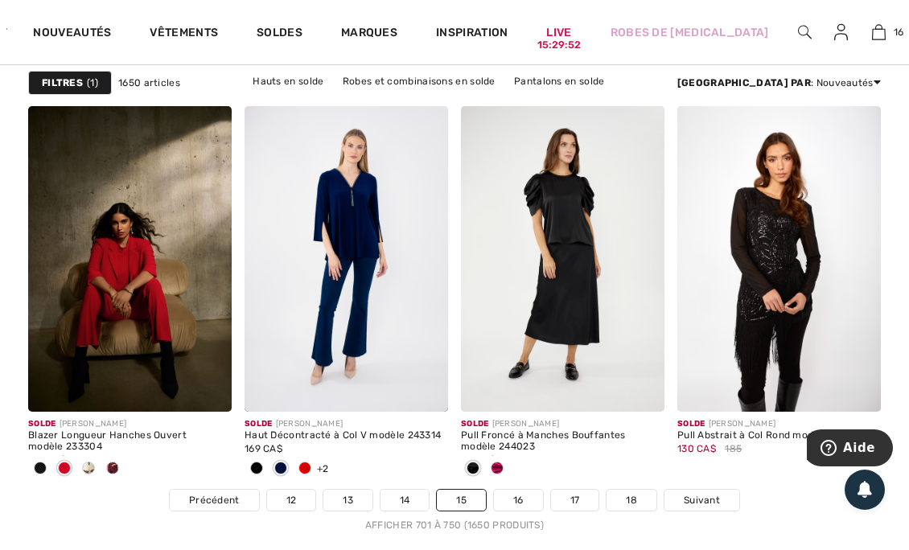
click at [496, 468] on span at bounding box center [497, 468] width 13 height 13
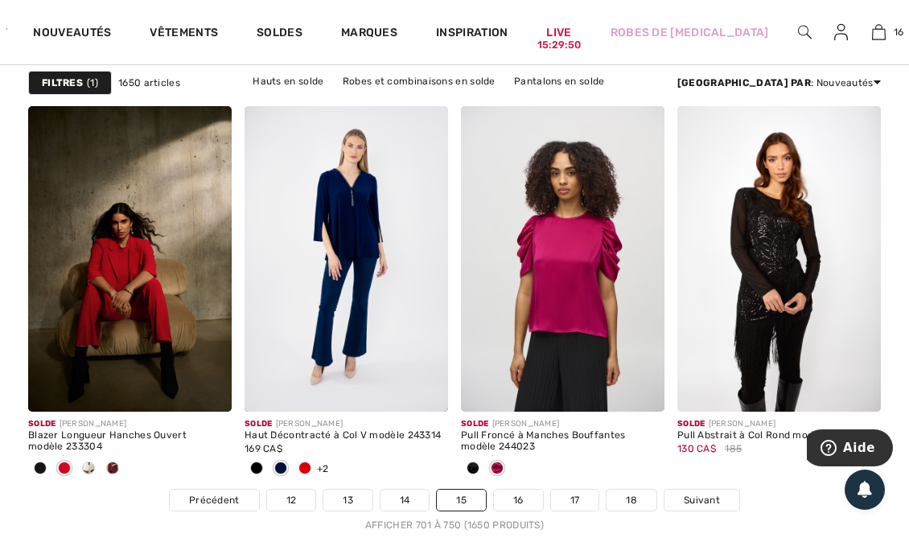
click at [691, 504] on span "Suivant" at bounding box center [702, 500] width 36 height 14
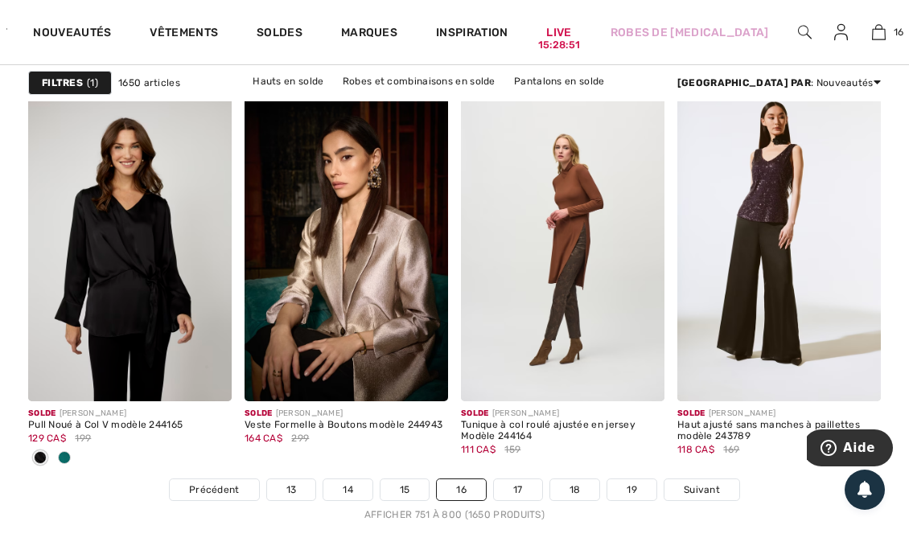
scroll to position [6026, 0]
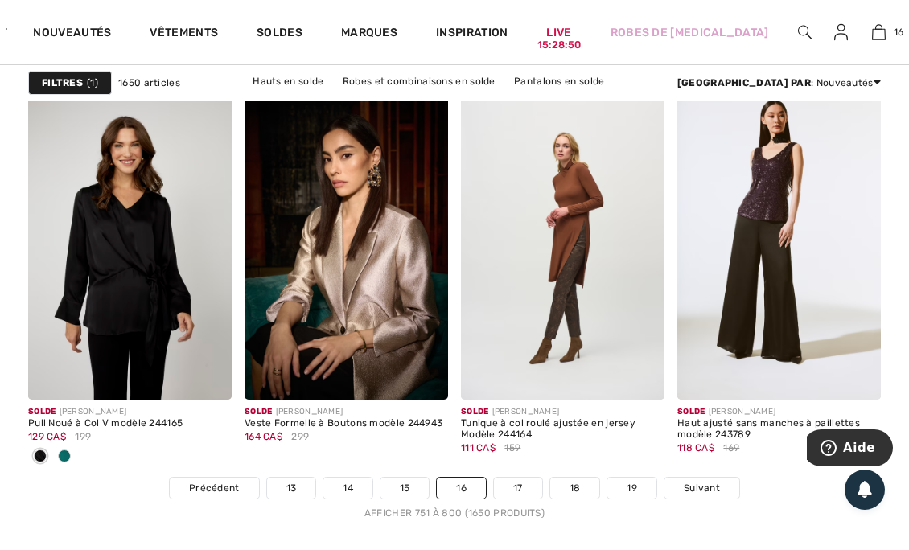
click at [64, 450] on span at bounding box center [64, 456] width 13 height 13
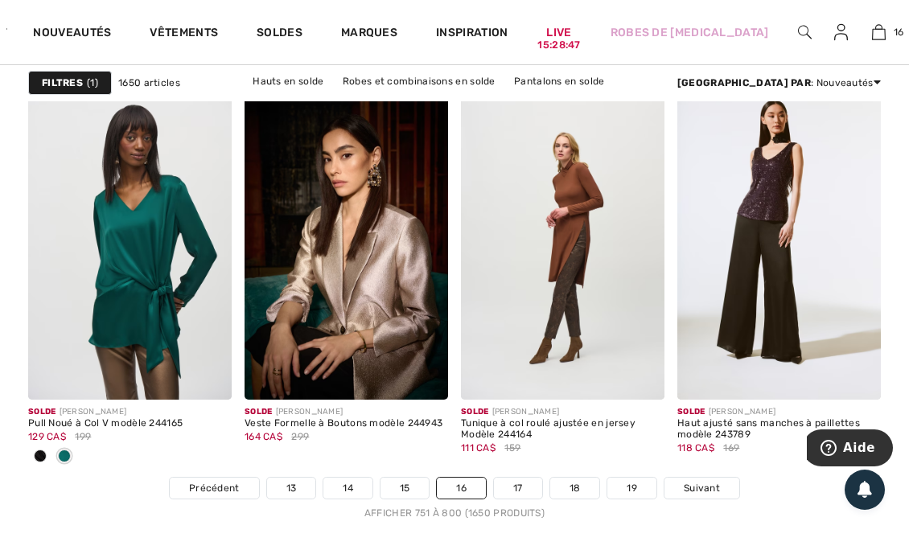
click at [42, 451] on span at bounding box center [40, 456] width 13 height 13
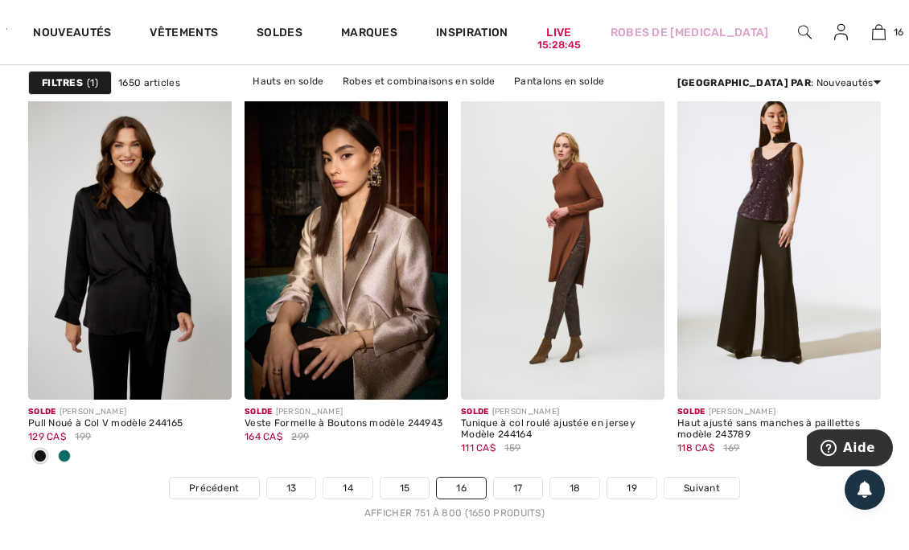
click at [698, 494] on link "Suivant" at bounding box center [702, 488] width 75 height 21
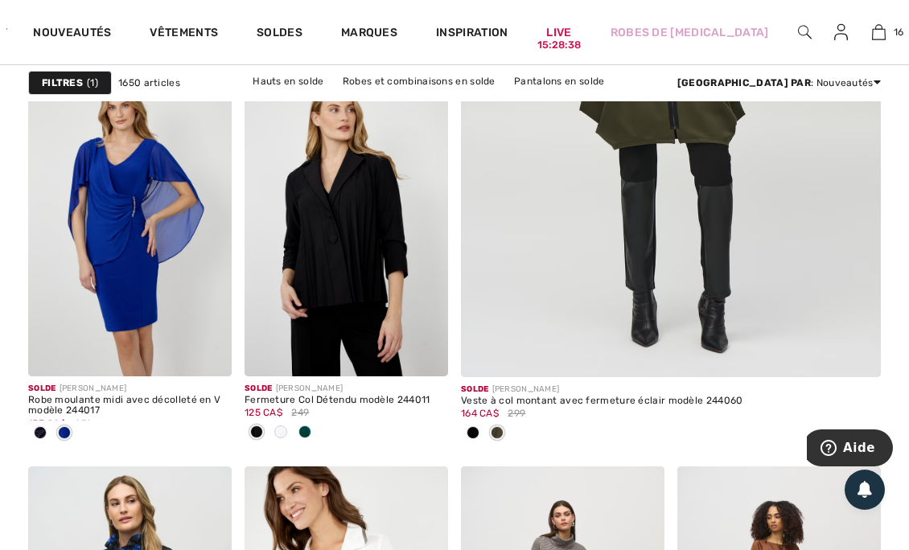
scroll to position [673, 0]
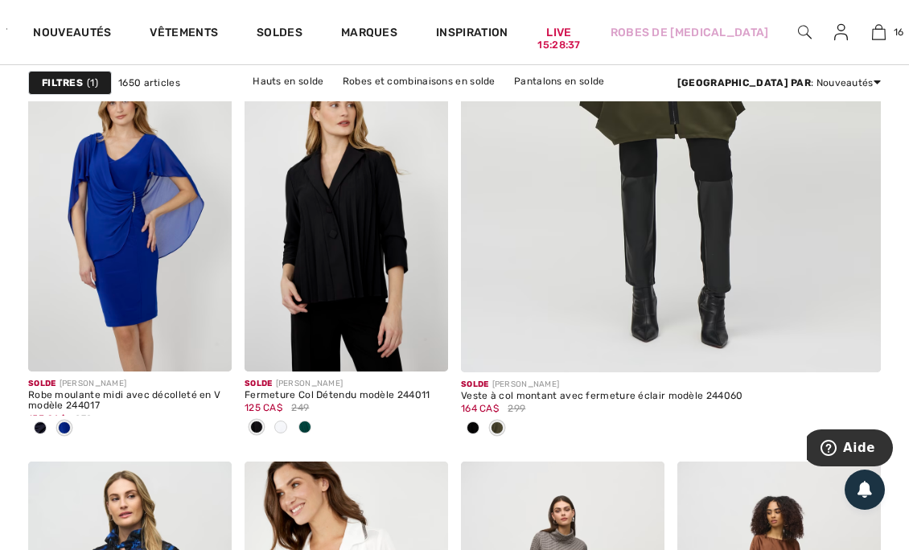
click at [471, 431] on span at bounding box center [473, 428] width 13 height 13
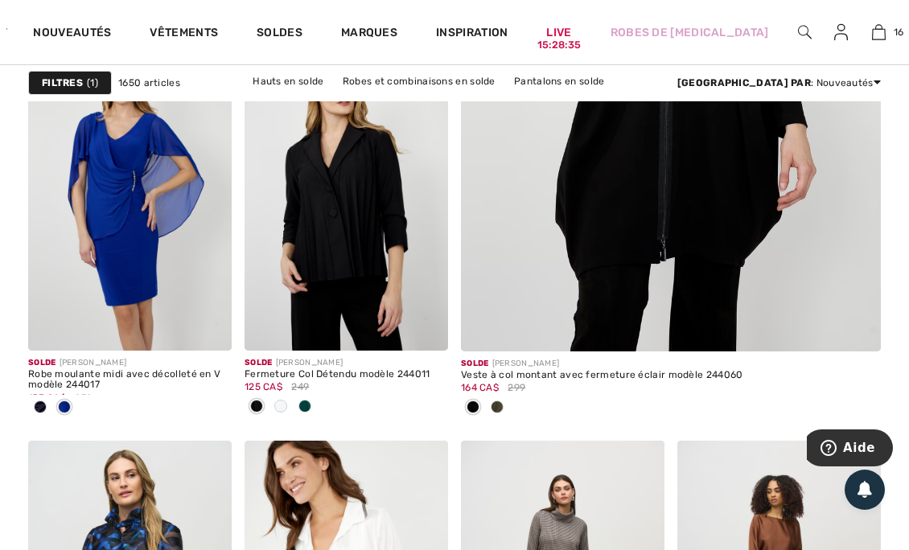
scroll to position [694, 0]
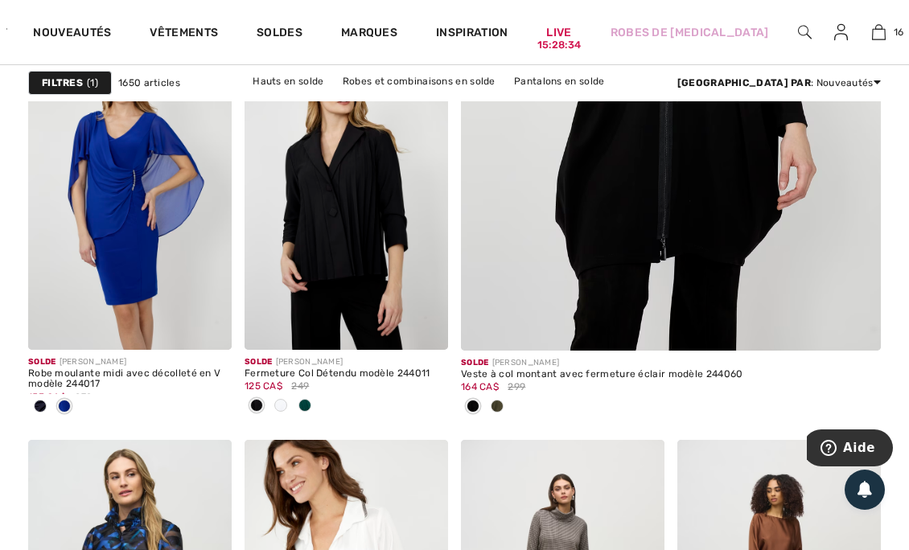
click at [278, 410] on span at bounding box center [280, 405] width 13 height 13
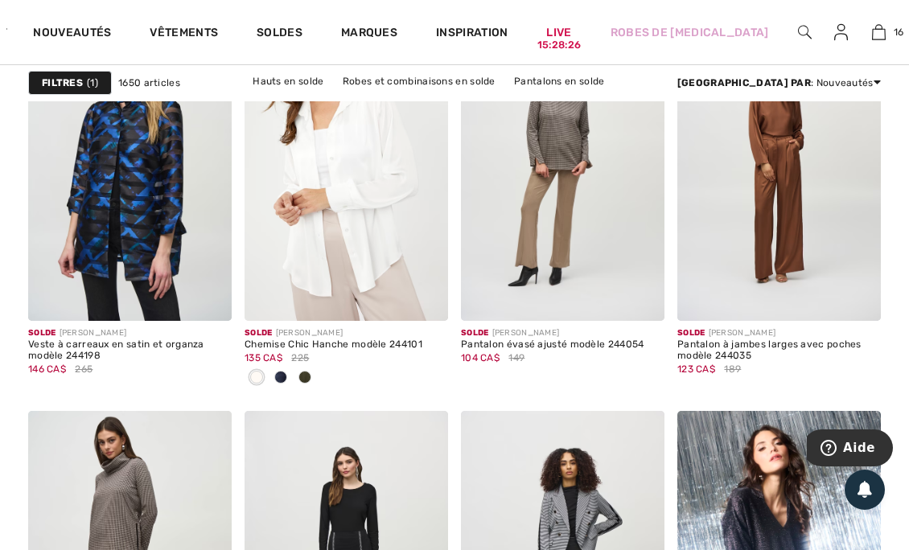
scroll to position [1119, 0]
click at [282, 383] on div at bounding box center [281, 378] width 24 height 27
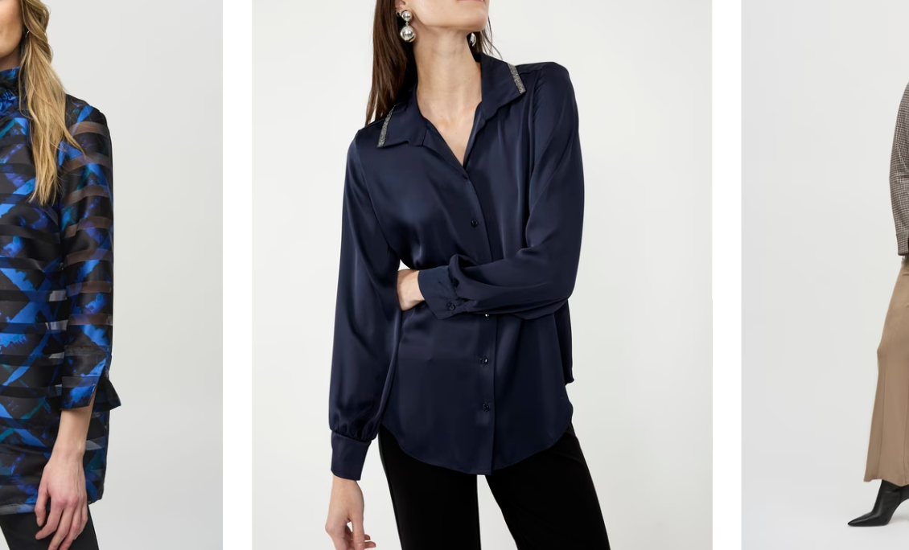
scroll to position [1025, 0]
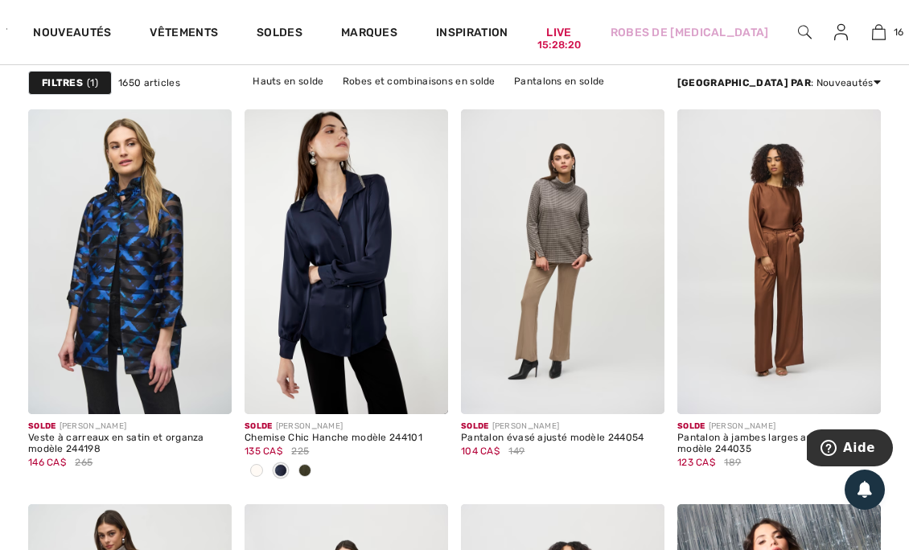
click at [310, 472] on span at bounding box center [305, 470] width 13 height 13
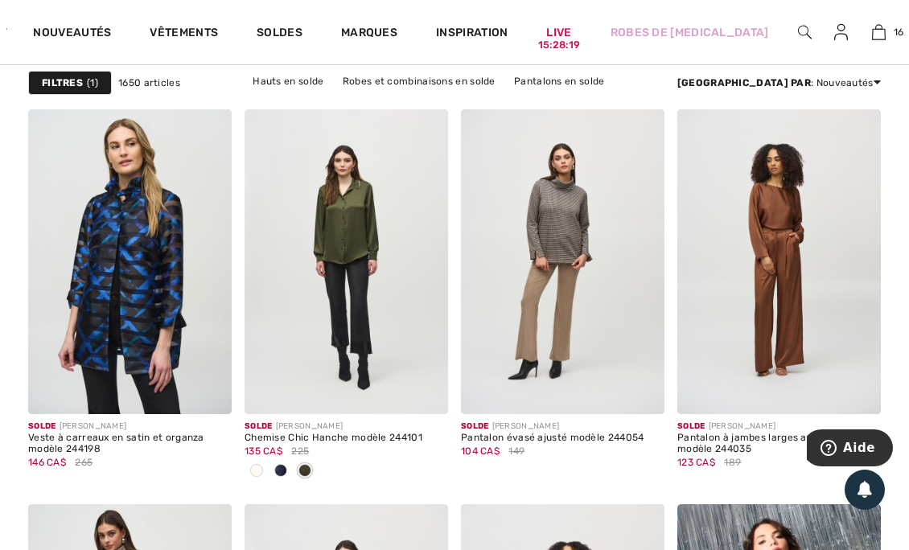
click at [422, 399] on span at bounding box center [424, 390] width 32 height 32
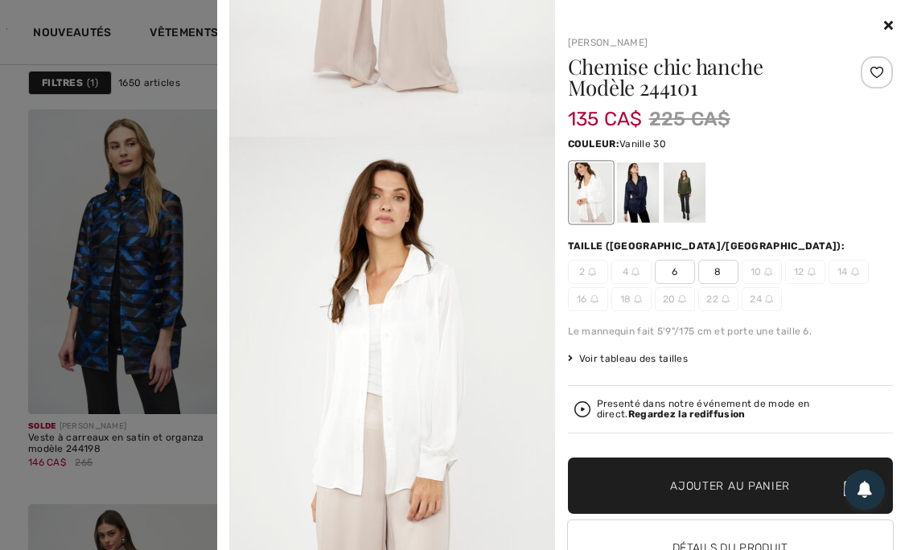
scroll to position [103, 0]
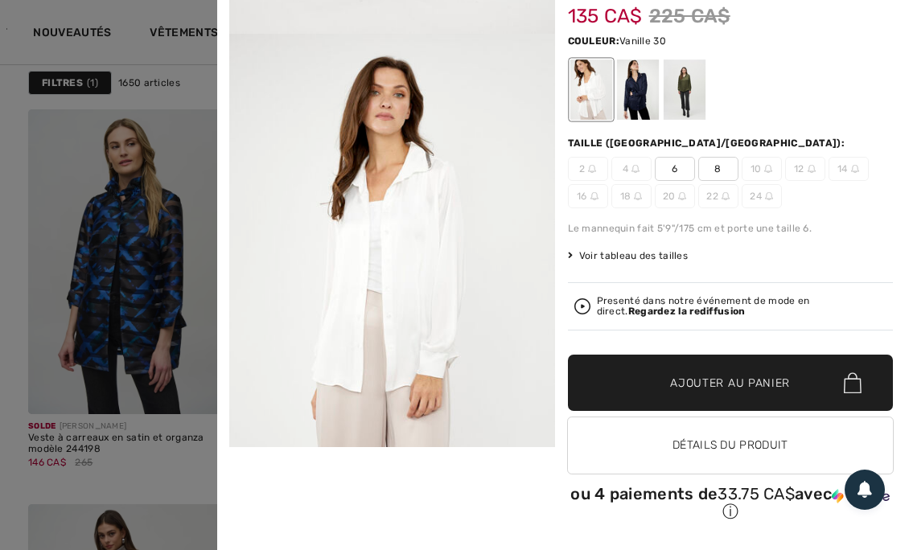
click at [636, 91] on div at bounding box center [637, 90] width 42 height 60
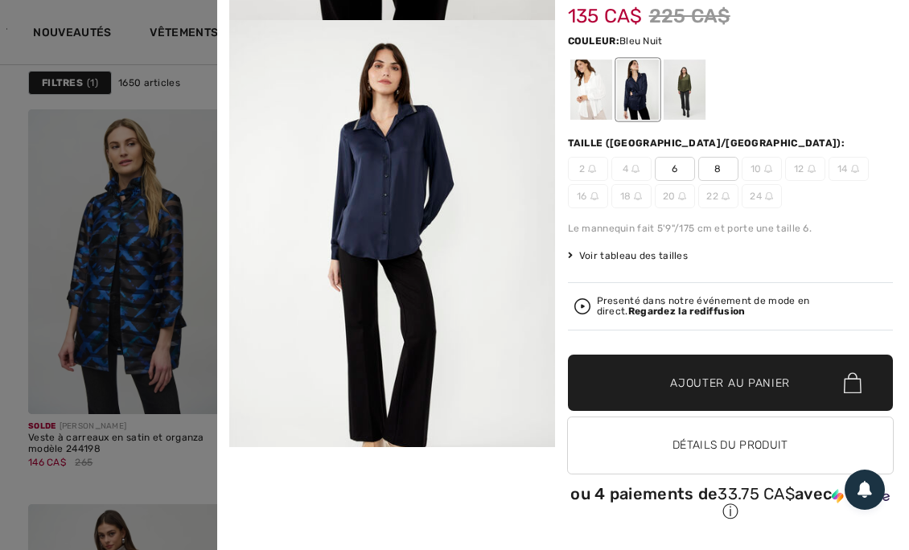
scroll to position [1344, 0]
click at [678, 88] on div at bounding box center [684, 90] width 42 height 60
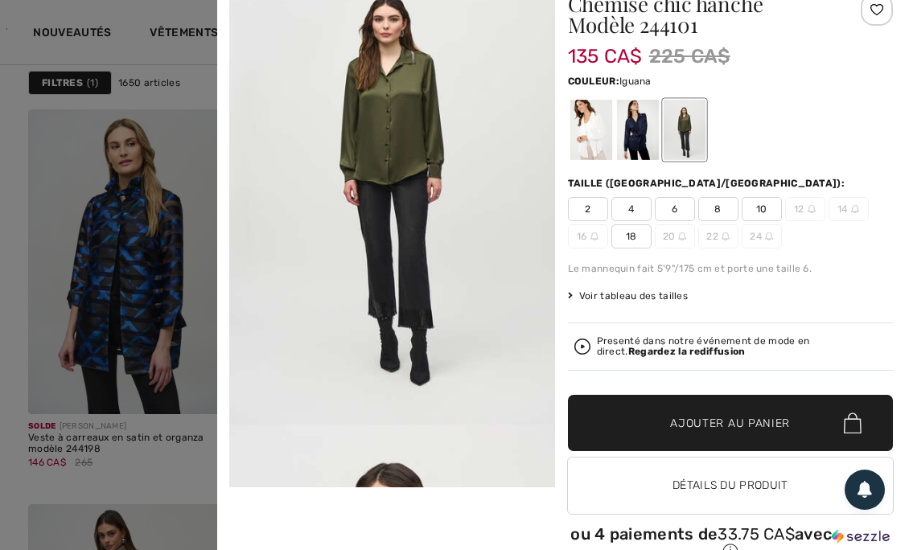
scroll to position [103, 0]
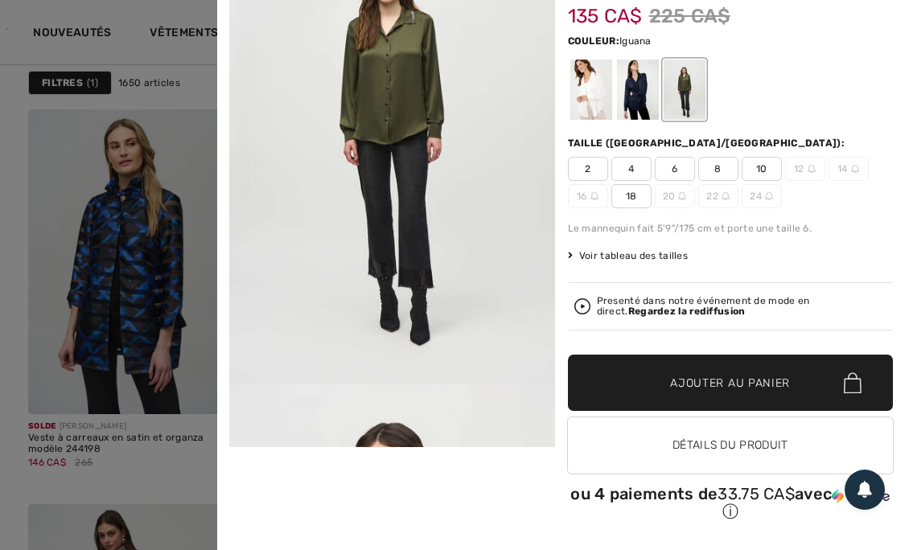
click at [98, 320] on div at bounding box center [454, 275] width 909 height 550
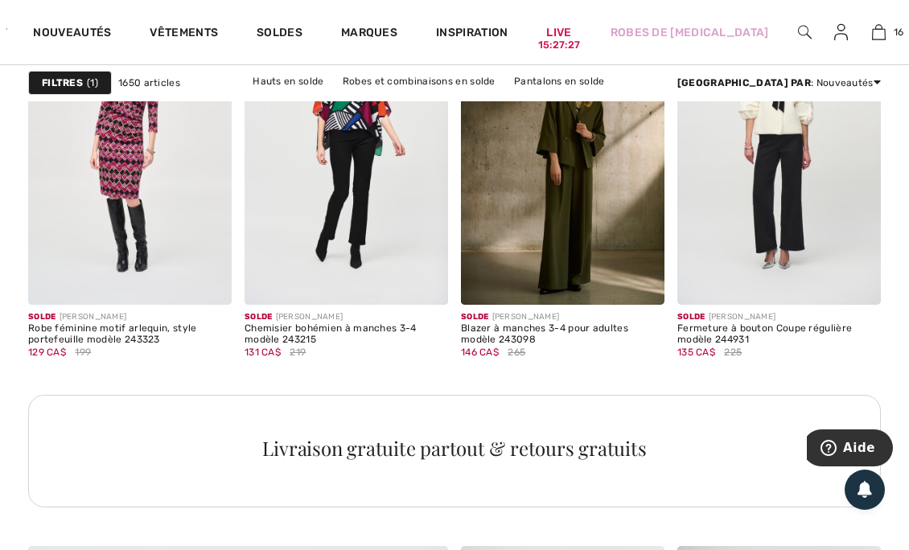
scroll to position [3051, 0]
click at [849, 282] on span at bounding box center [857, 280] width 32 height 32
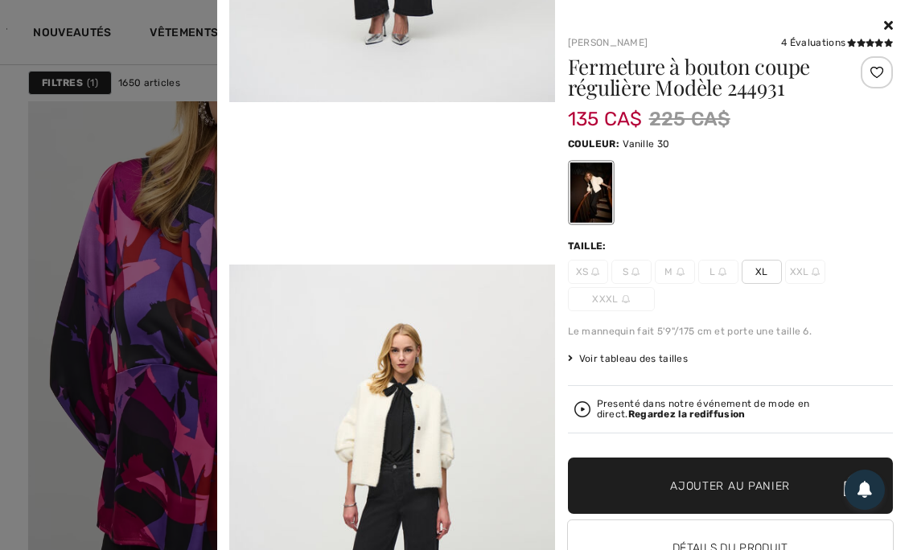
scroll to position [3662, 0]
click at [109, 55] on div at bounding box center [454, 275] width 909 height 550
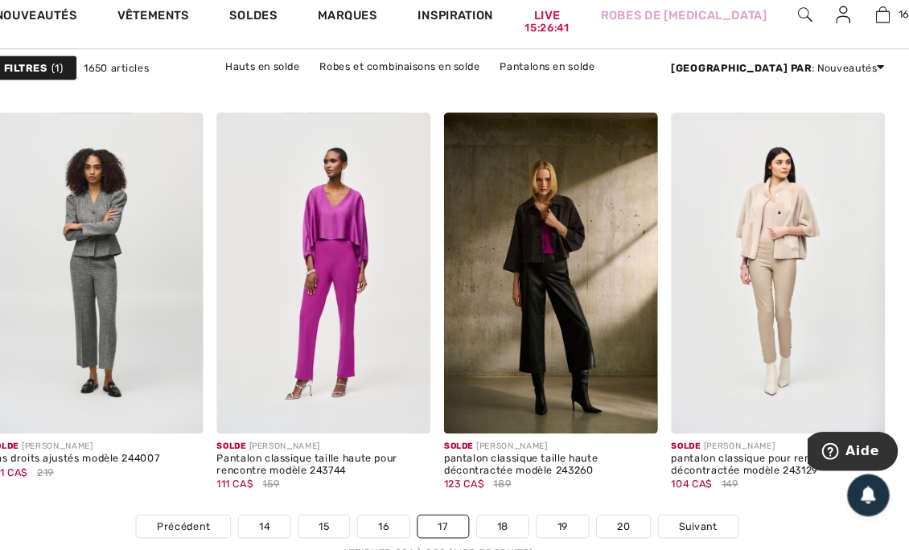
scroll to position [5995, 0]
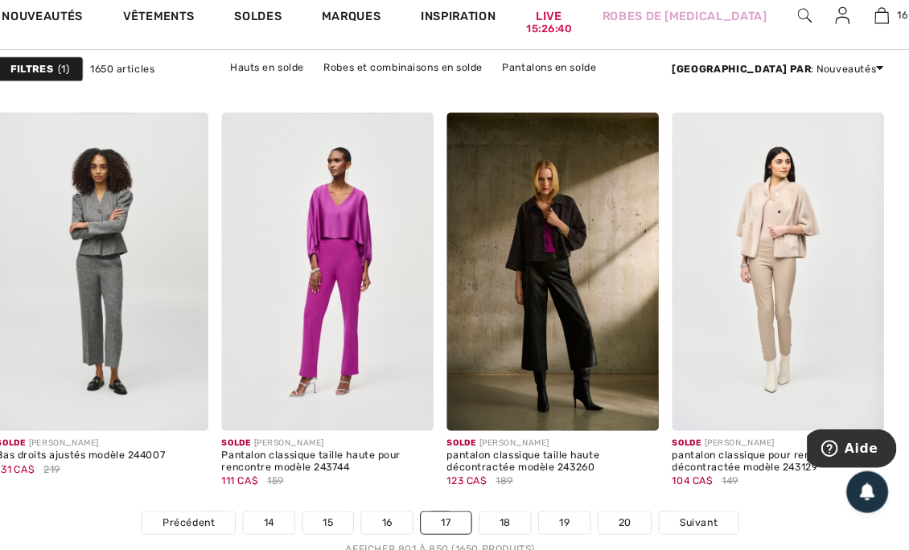
click at [786, 292] on img at bounding box center [780, 279] width 204 height 306
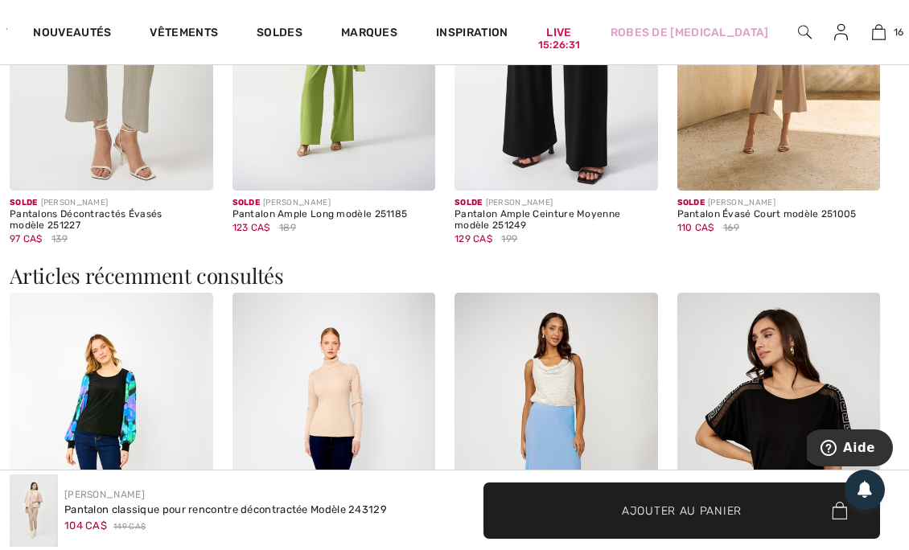
scroll to position [1716, 0]
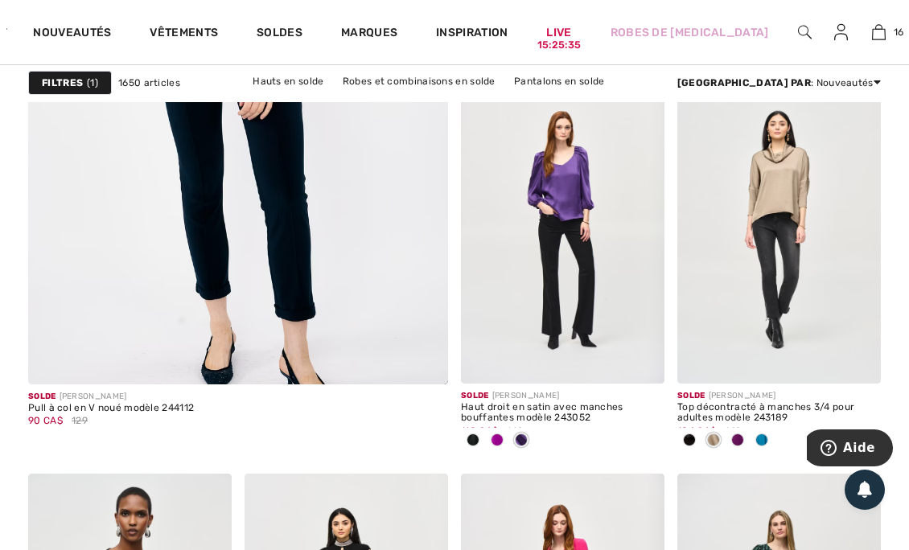
scroll to position [3918, 0]
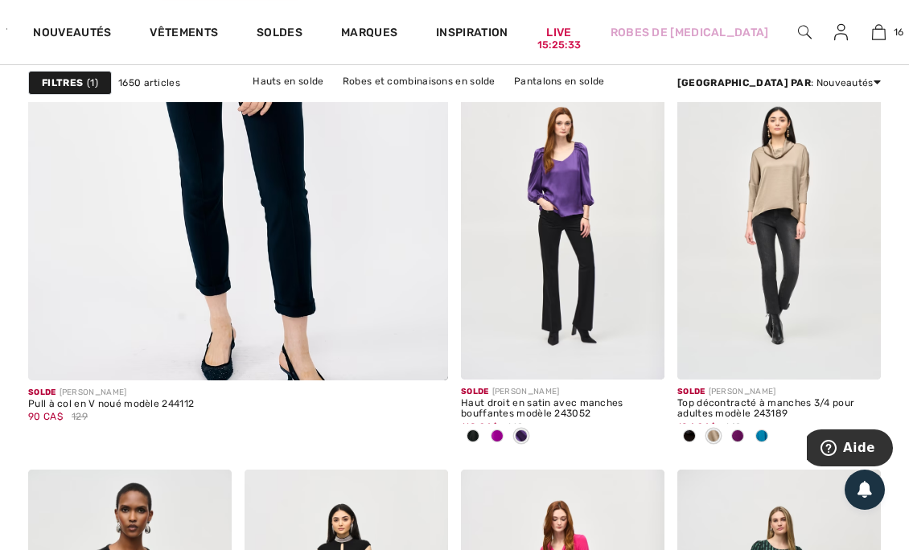
click at [746, 433] on div at bounding box center [738, 437] width 24 height 27
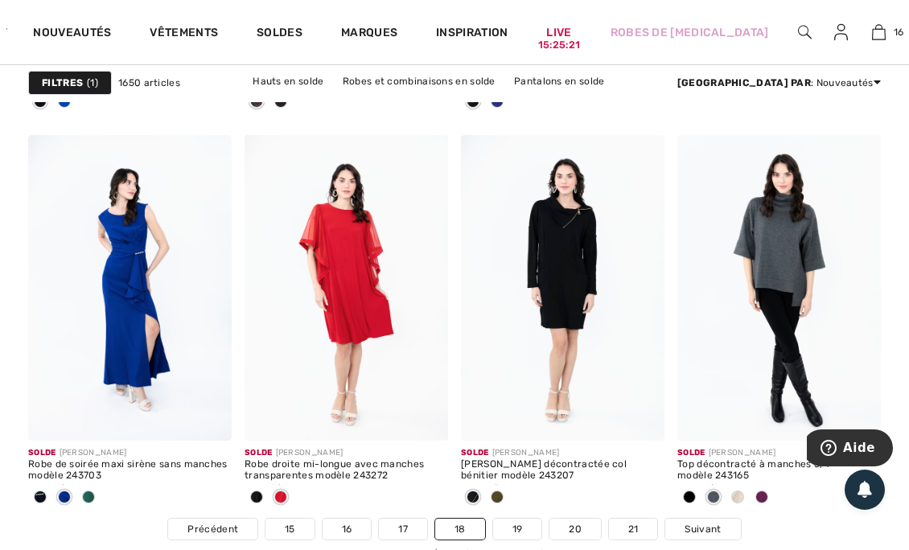
scroll to position [5987, 0]
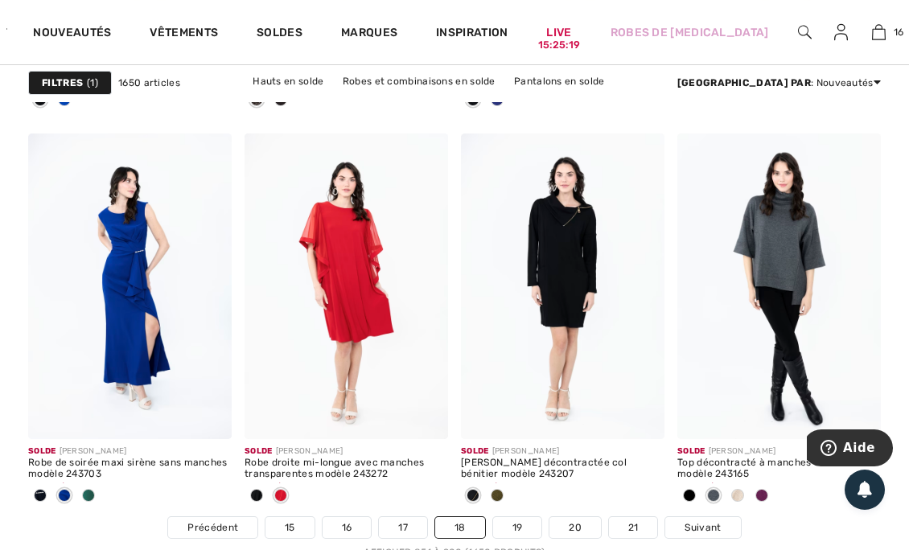
click at [747, 486] on div at bounding box center [738, 497] width 24 height 27
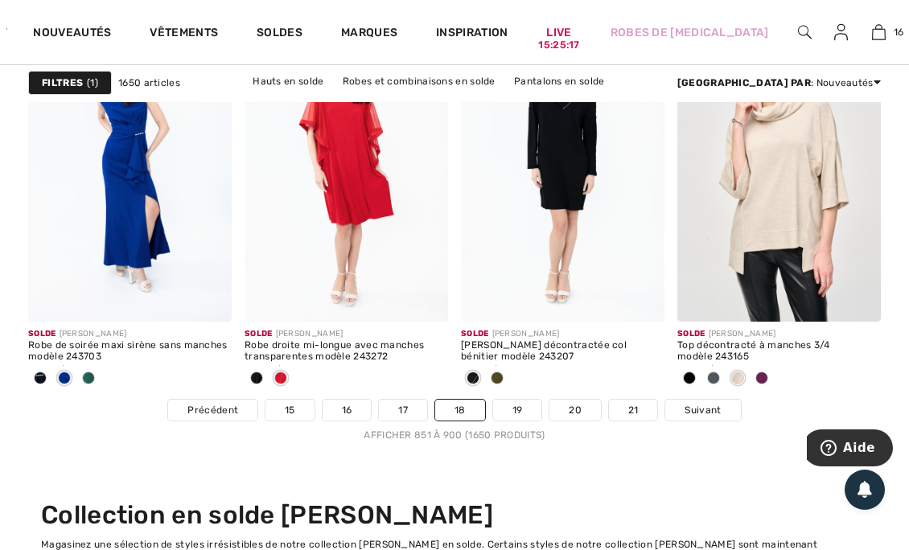
scroll to position [6106, 0]
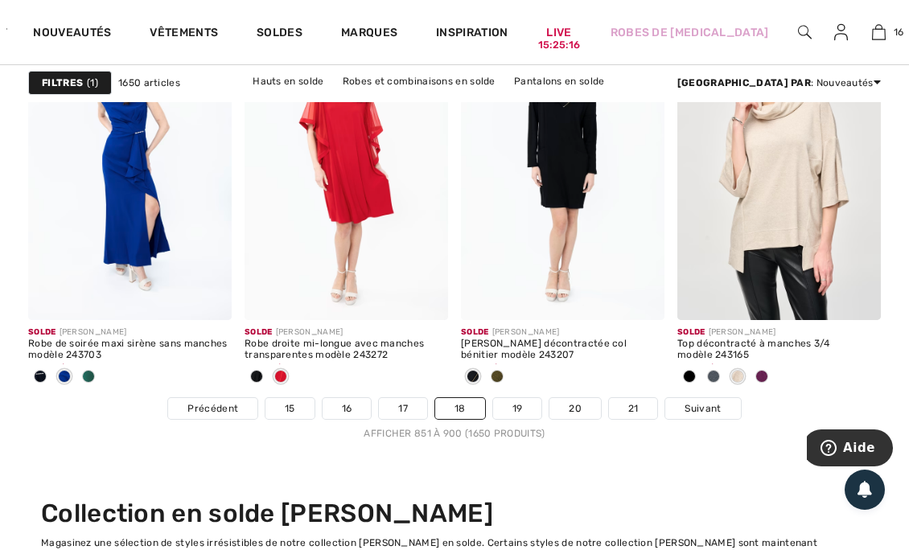
click at [772, 373] on div at bounding box center [762, 378] width 24 height 27
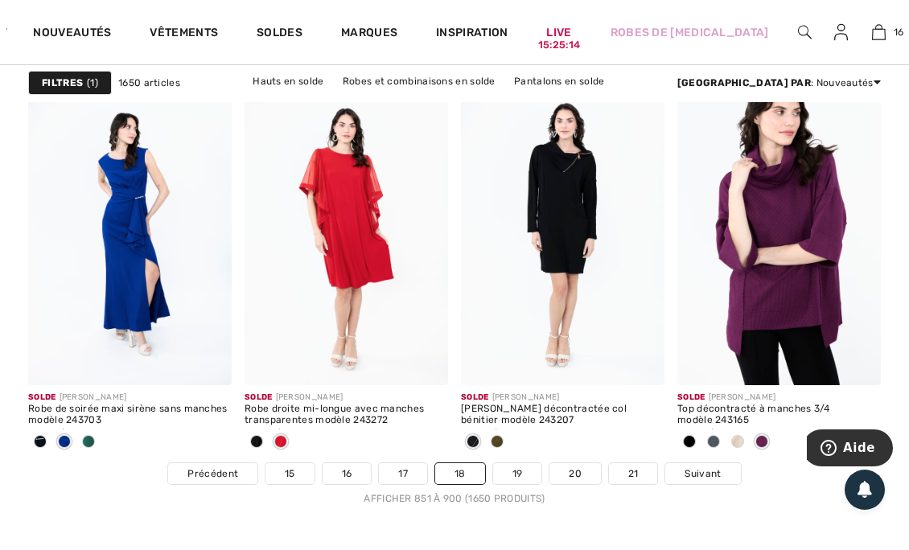
scroll to position [6044, 0]
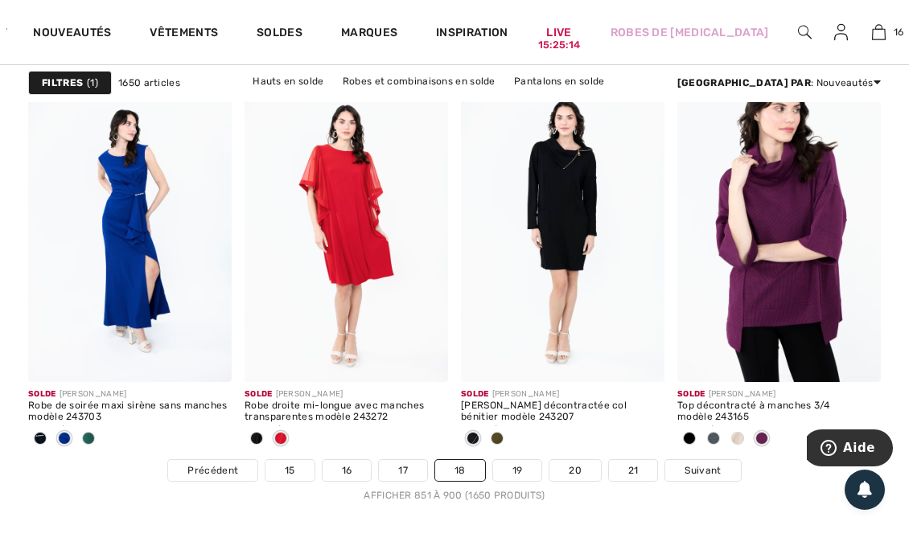
click at [726, 472] on link "Suivant" at bounding box center [702, 470] width 75 height 21
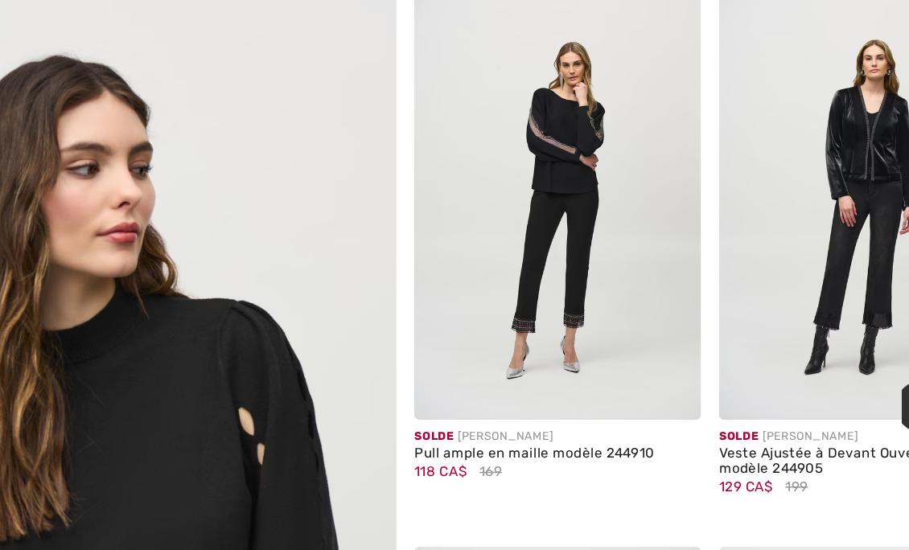
scroll to position [3492, 0]
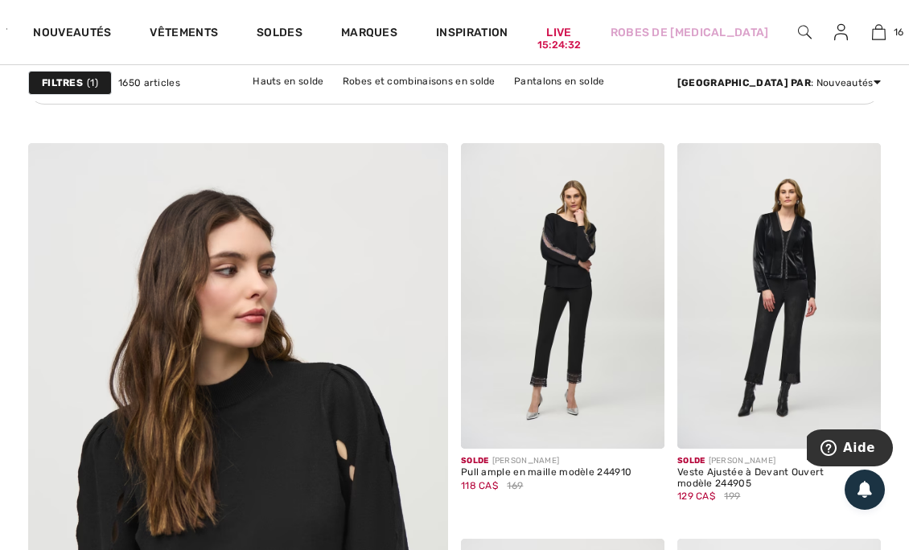
click at [651, 409] on span at bounding box center [640, 425] width 32 height 32
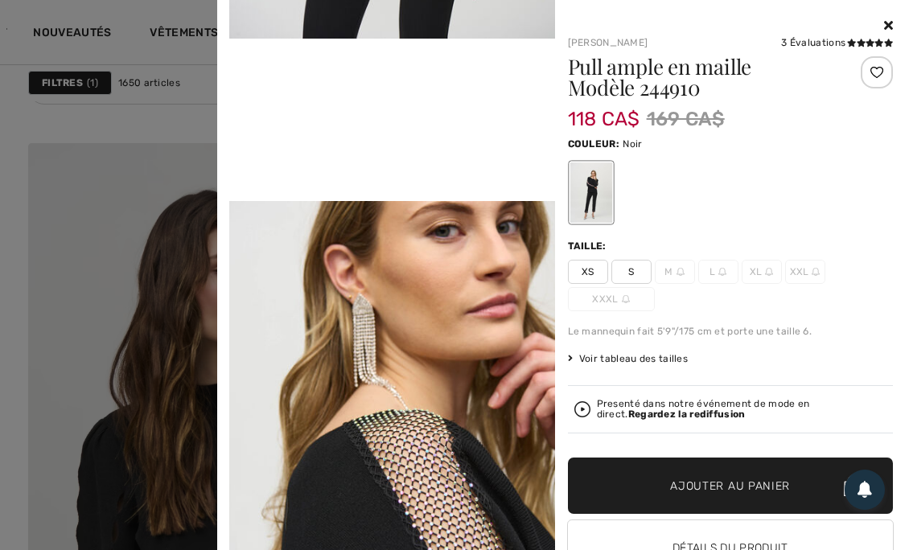
scroll to position [942, 0]
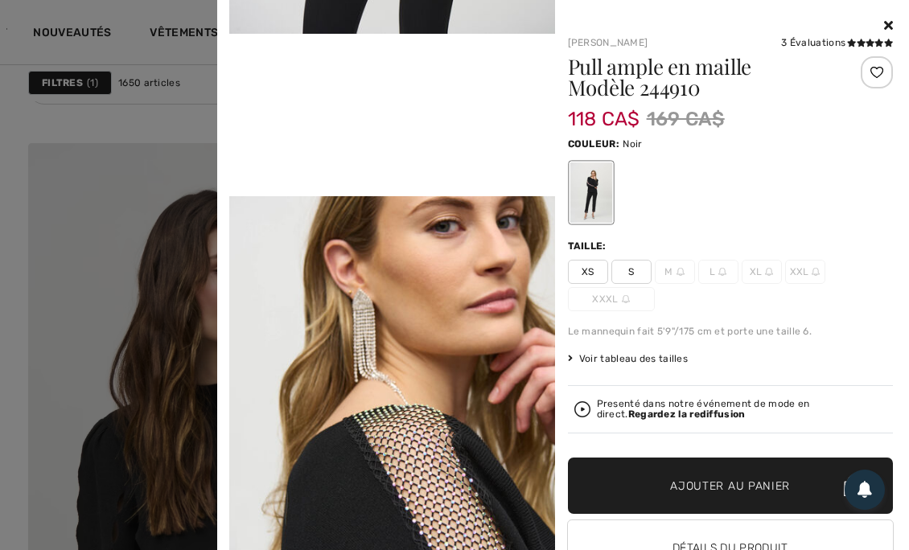
click at [884, 25] on icon at bounding box center [888, 25] width 9 height 13
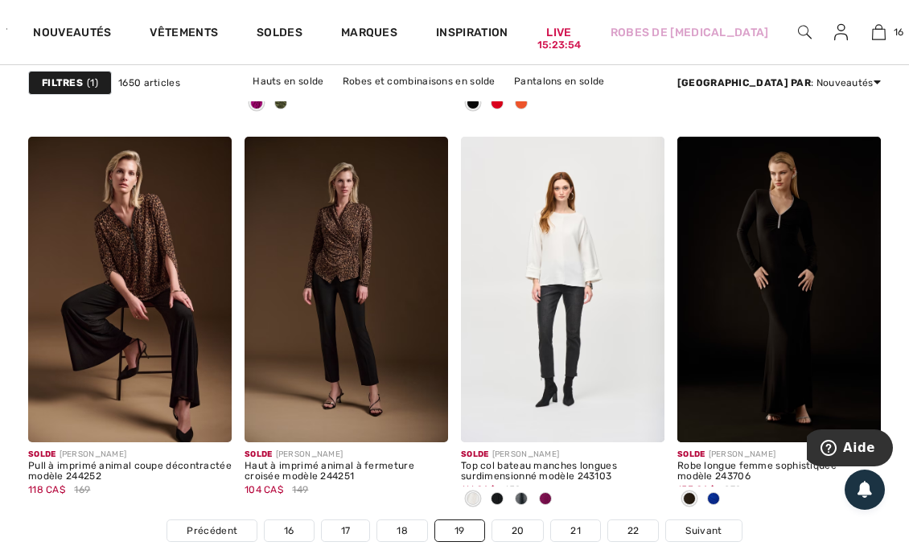
scroll to position [6041, 0]
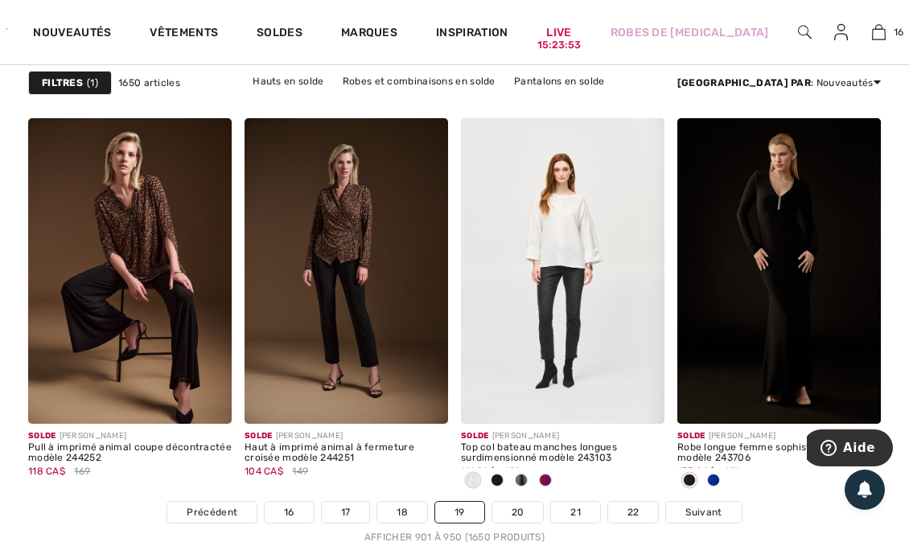
click at [536, 468] on div at bounding box center [546, 481] width 24 height 27
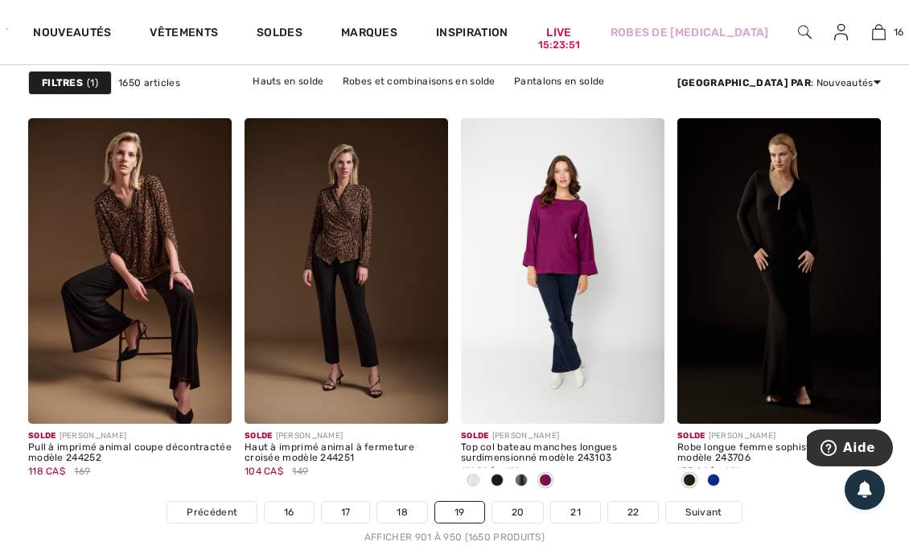
click at [530, 468] on div at bounding box center [521, 481] width 24 height 27
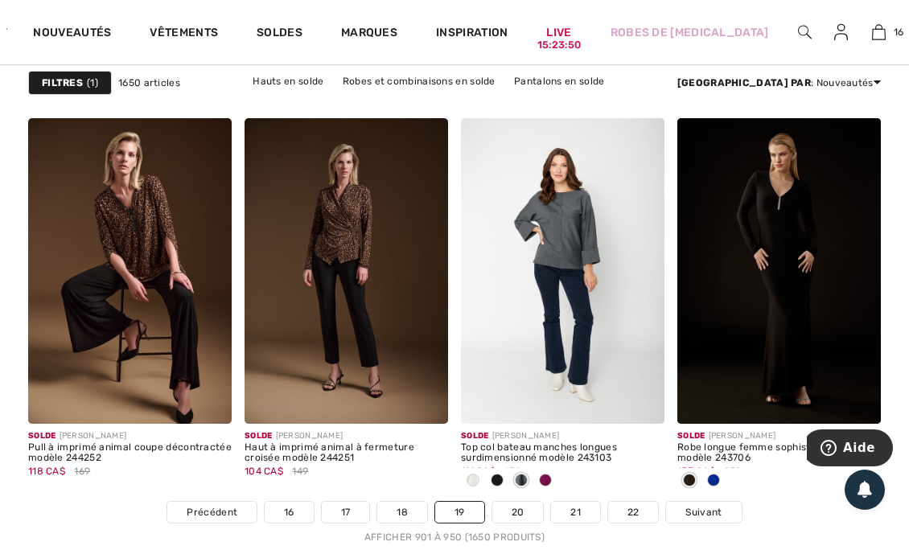
click at [513, 468] on div at bounding box center [521, 481] width 24 height 27
click at [636, 393] on img at bounding box center [640, 400] width 14 height 14
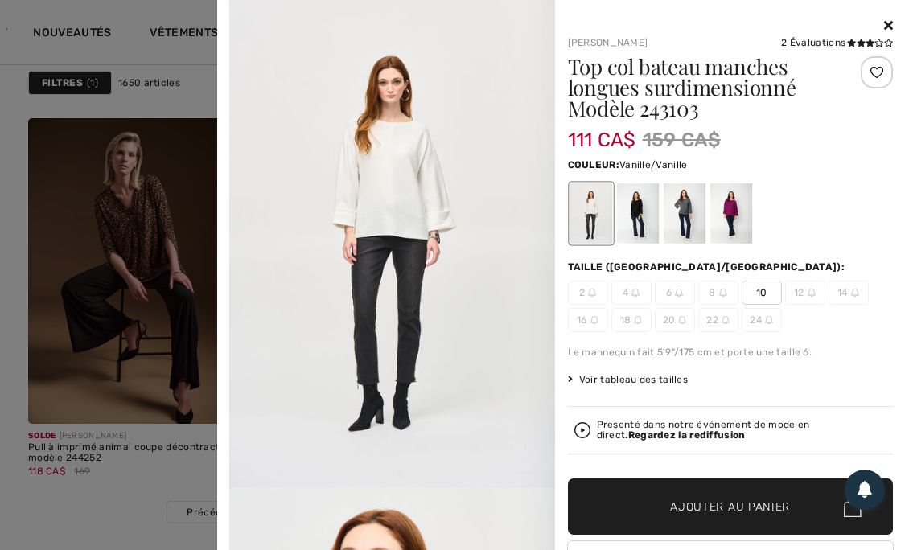
click at [628, 213] on div at bounding box center [637, 213] width 42 height 60
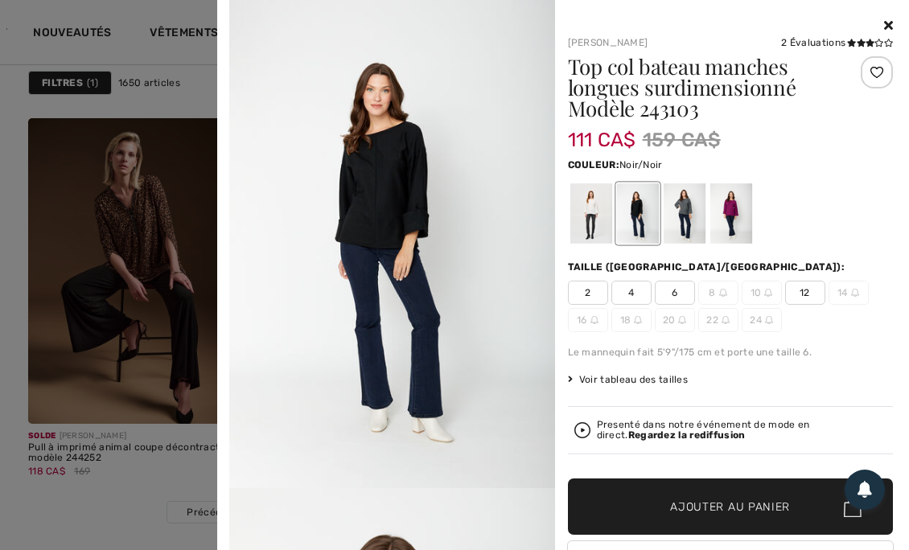
click at [684, 213] on div at bounding box center [684, 213] width 42 height 60
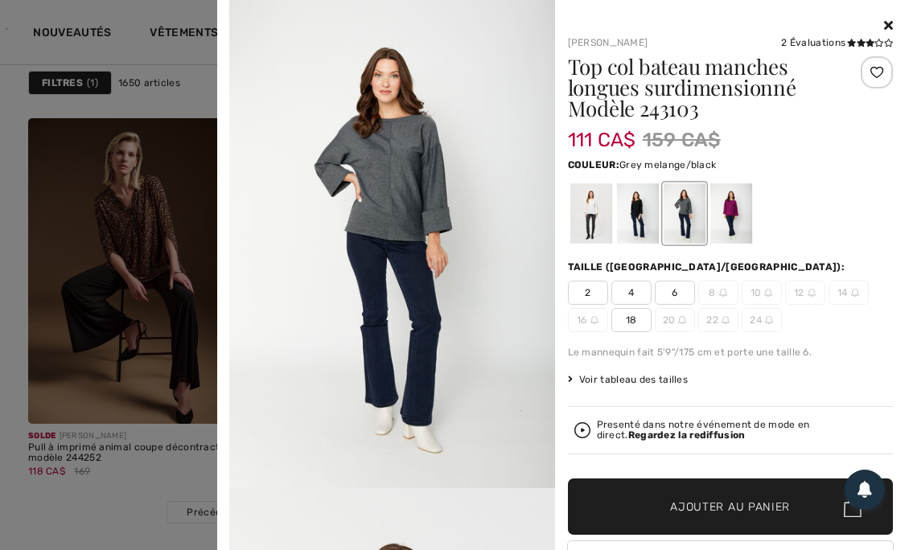
click at [737, 213] on div at bounding box center [731, 213] width 42 height 60
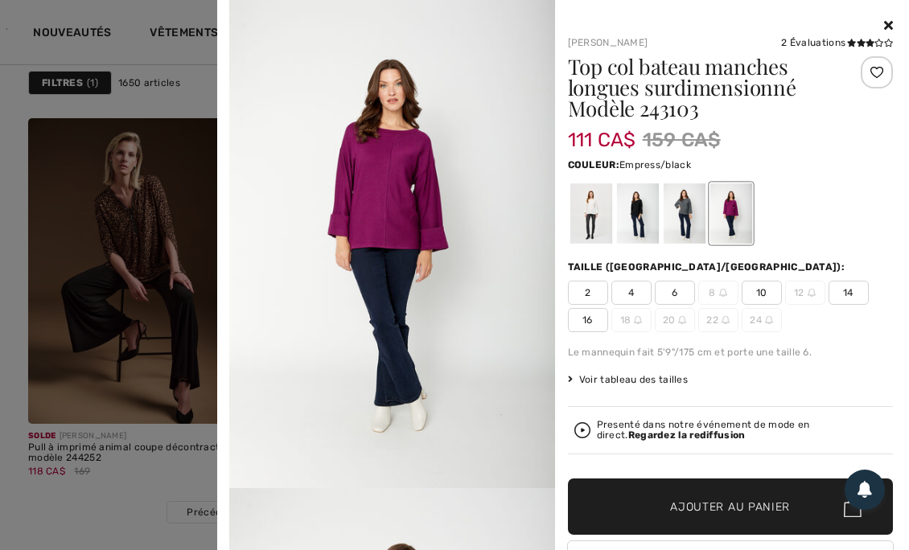
click at [884, 26] on icon at bounding box center [888, 25] width 9 height 13
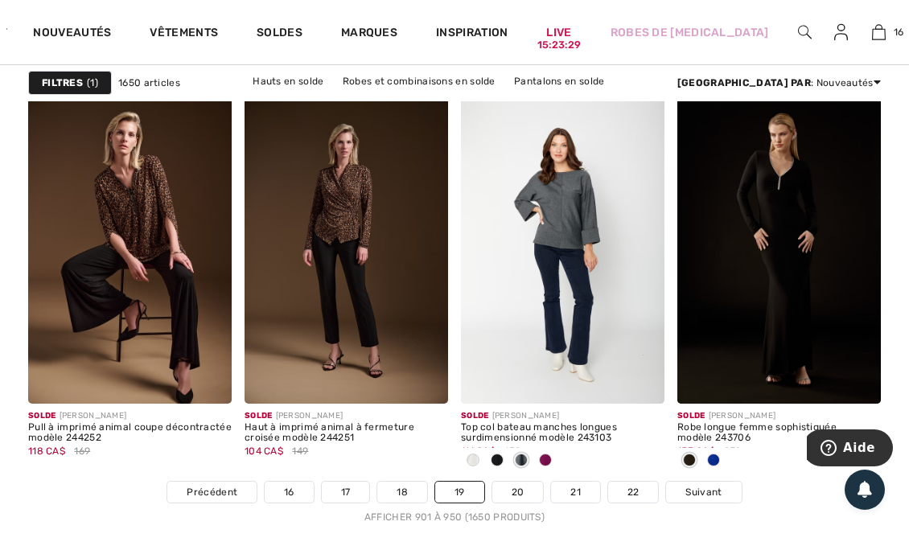
scroll to position [6065, 0]
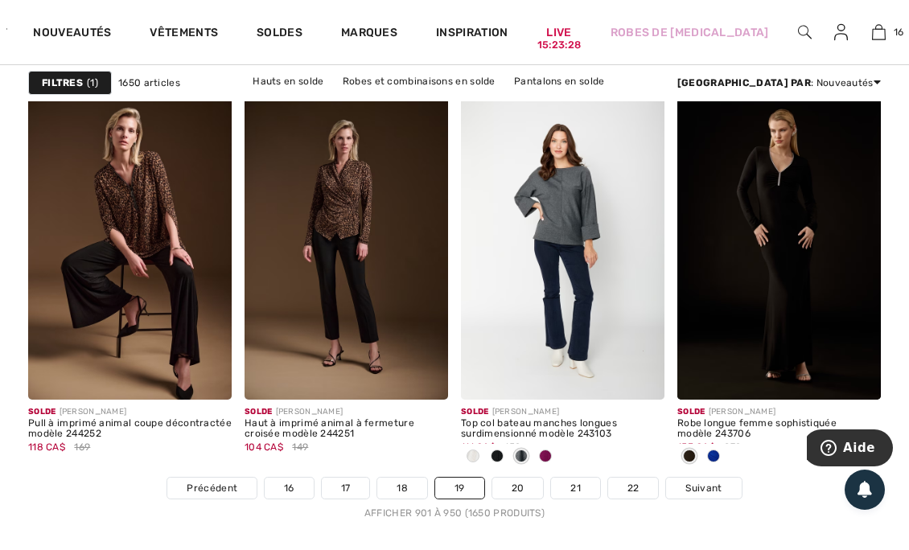
click at [485, 444] on div at bounding box center [497, 457] width 24 height 27
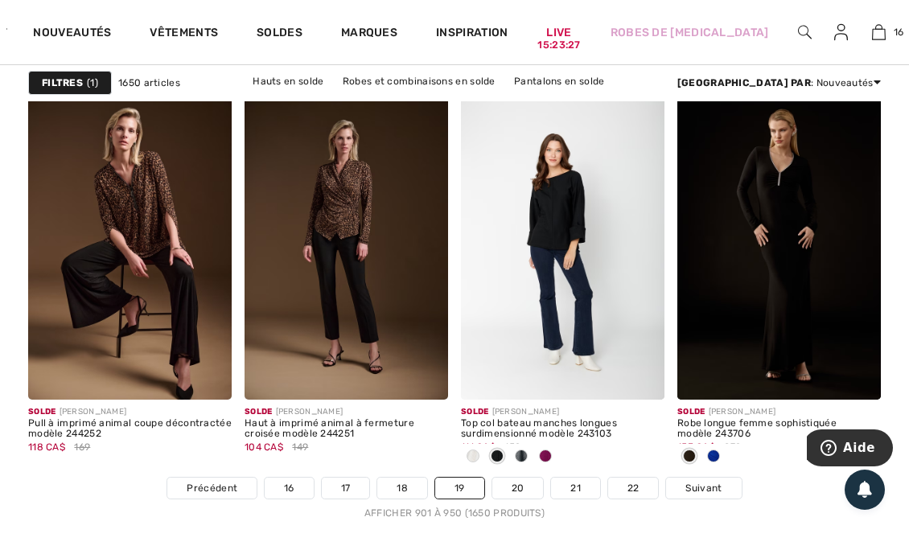
click at [644, 369] on img at bounding box center [640, 376] width 14 height 14
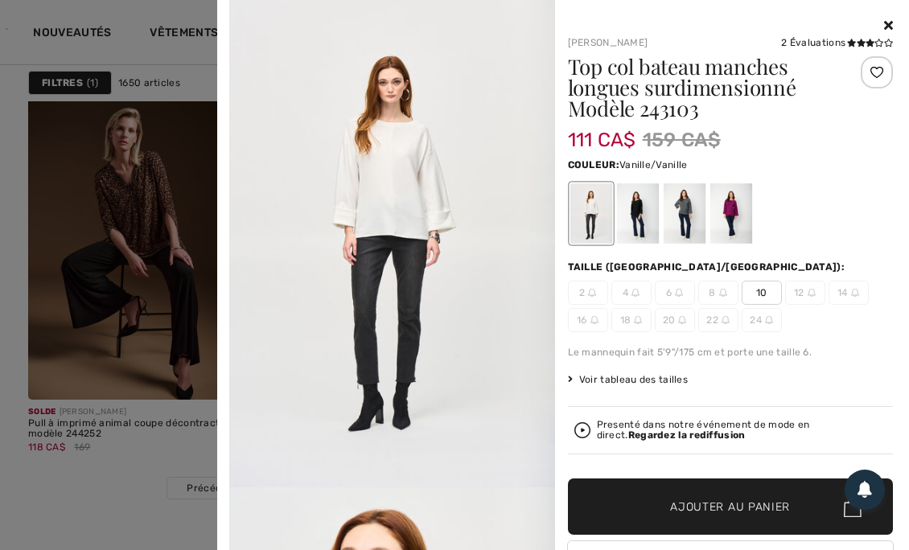
click at [884, 41] on icon at bounding box center [888, 43] width 9 height 8
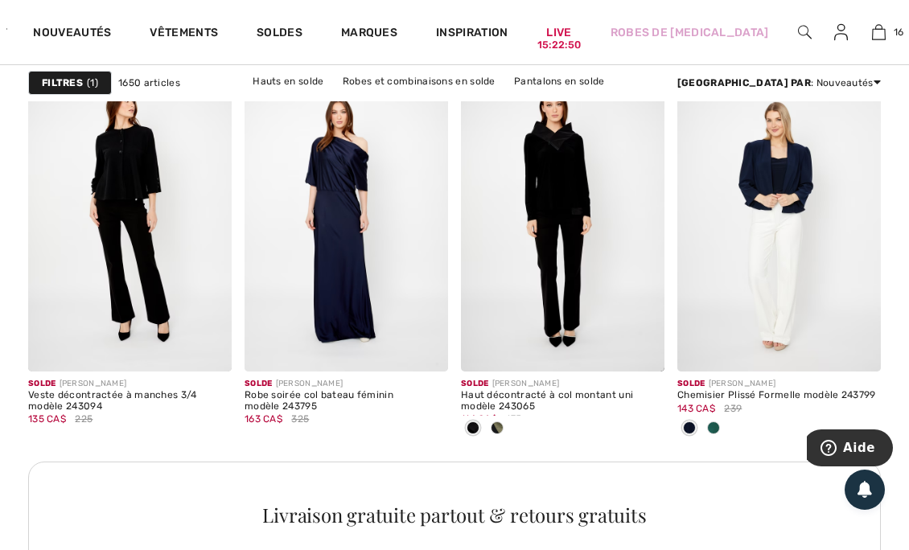
scroll to position [2985, 0]
click at [715, 422] on span at bounding box center [713, 427] width 13 height 13
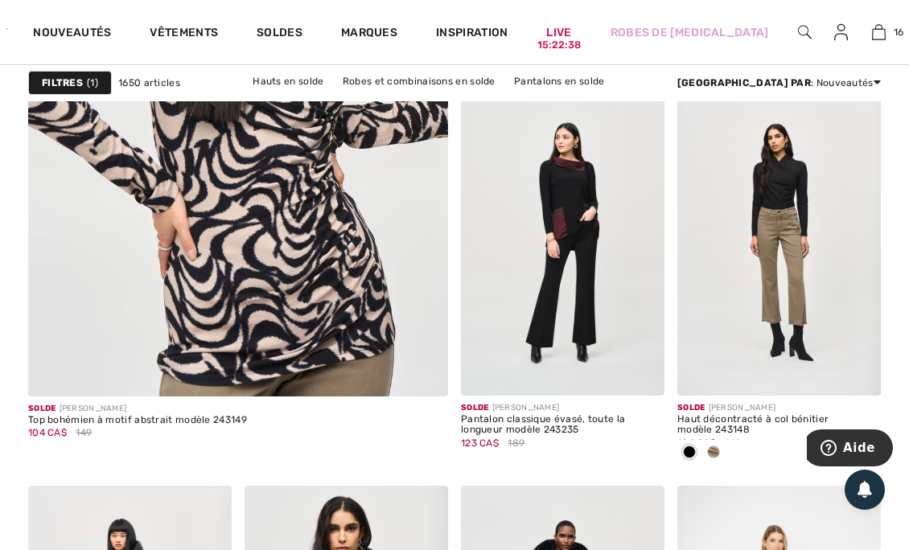
scroll to position [3903, 0]
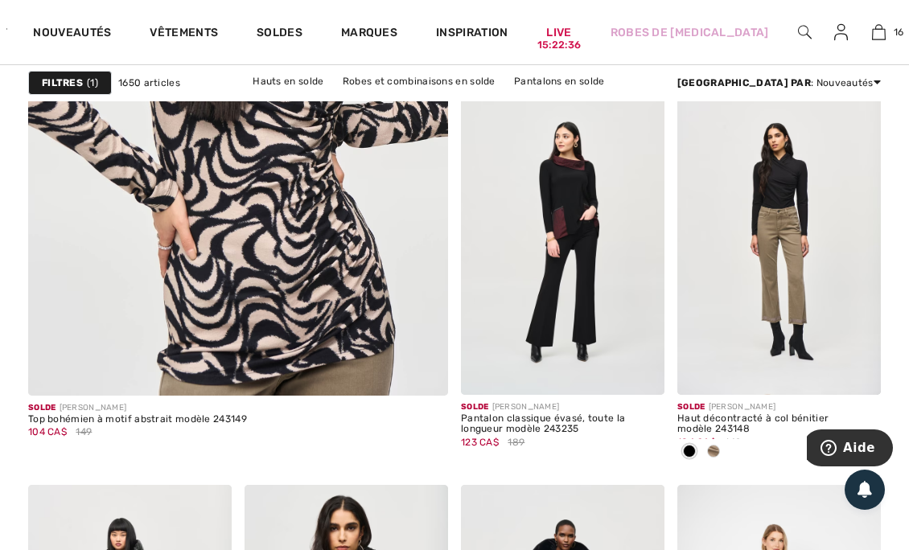
click at [372, 288] on img at bounding box center [238, 72] width 504 height 756
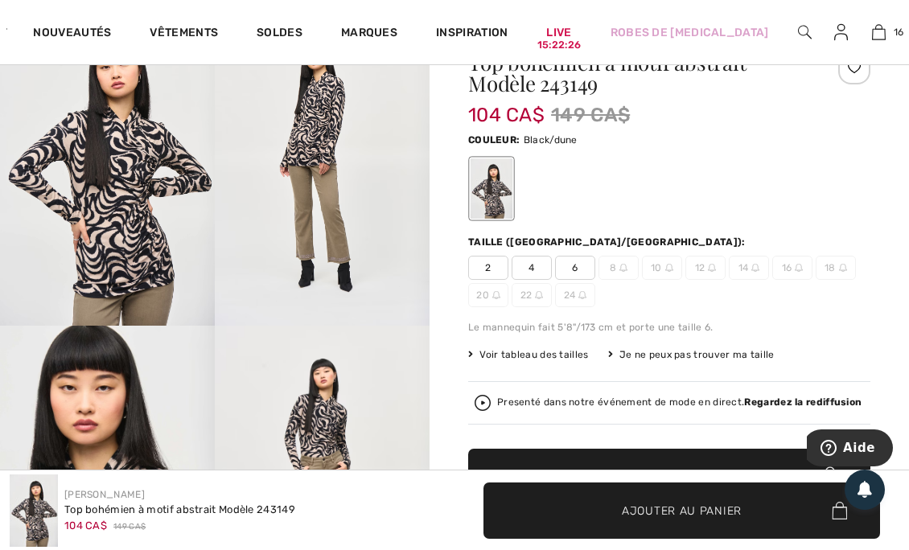
scroll to position [185, 0]
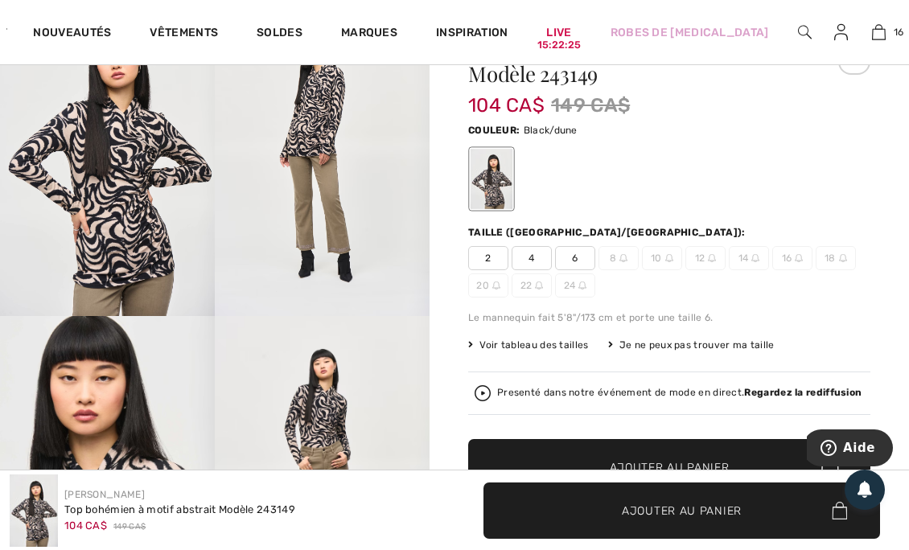
click at [616, 391] on div "Presenté dans notre événement de mode en direct. Regardez la rediffusion" at bounding box center [679, 393] width 365 height 10
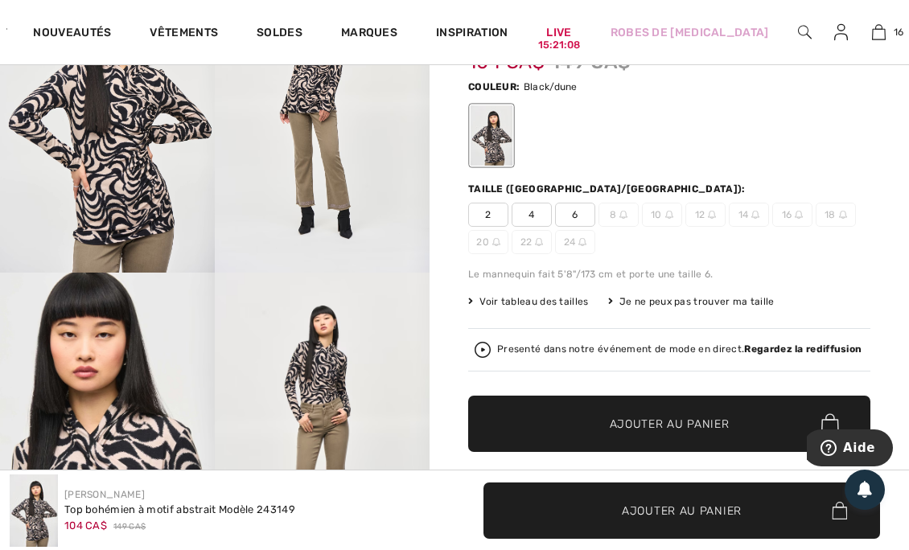
scroll to position [208, 0]
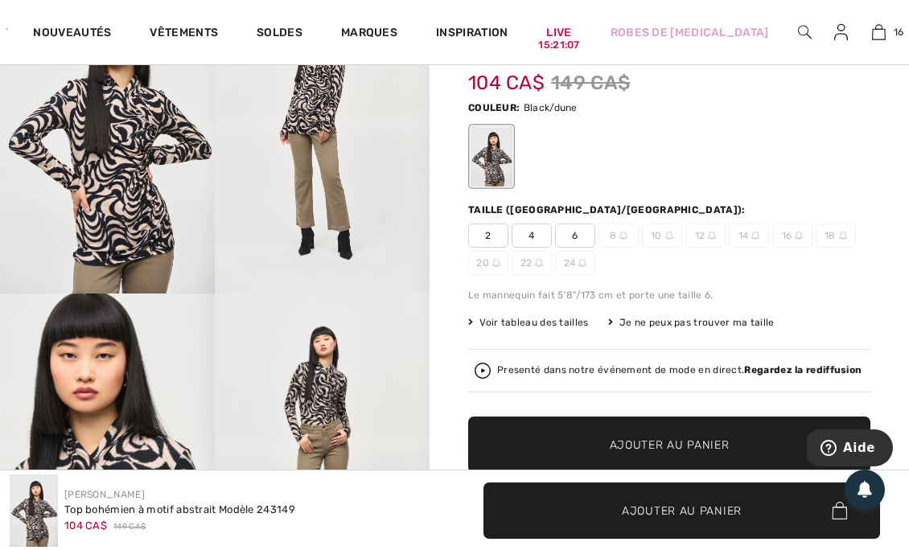
click at [582, 229] on span "6" at bounding box center [575, 236] width 40 height 24
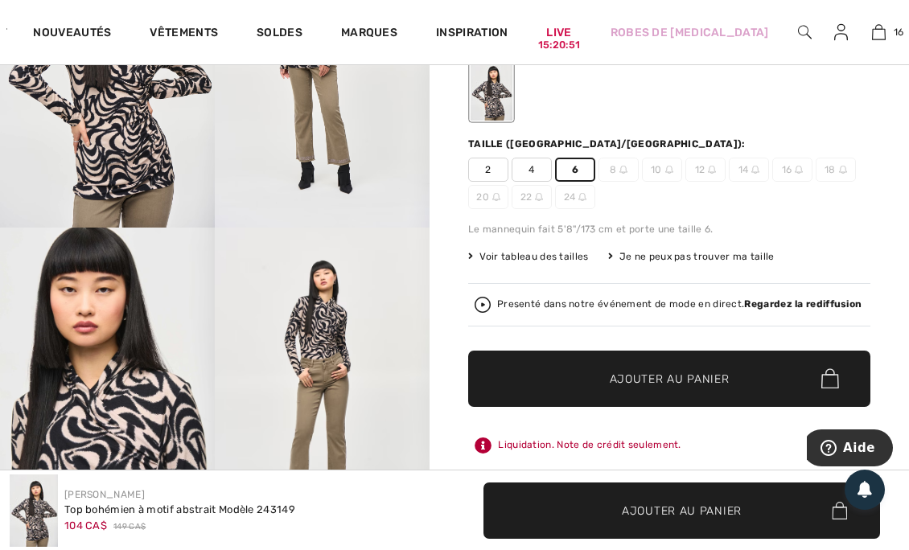
scroll to position [269, 0]
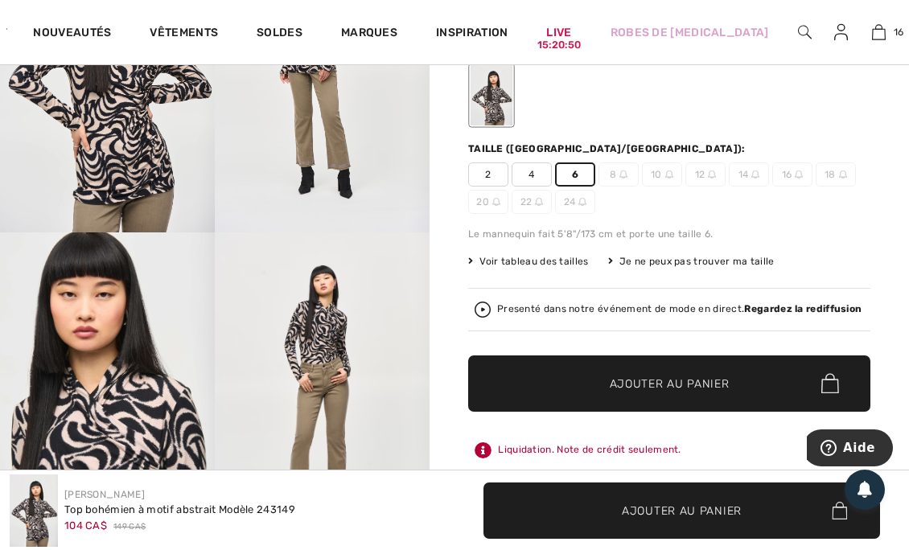
click at [666, 378] on span "Ajouter au panier" at bounding box center [670, 383] width 120 height 17
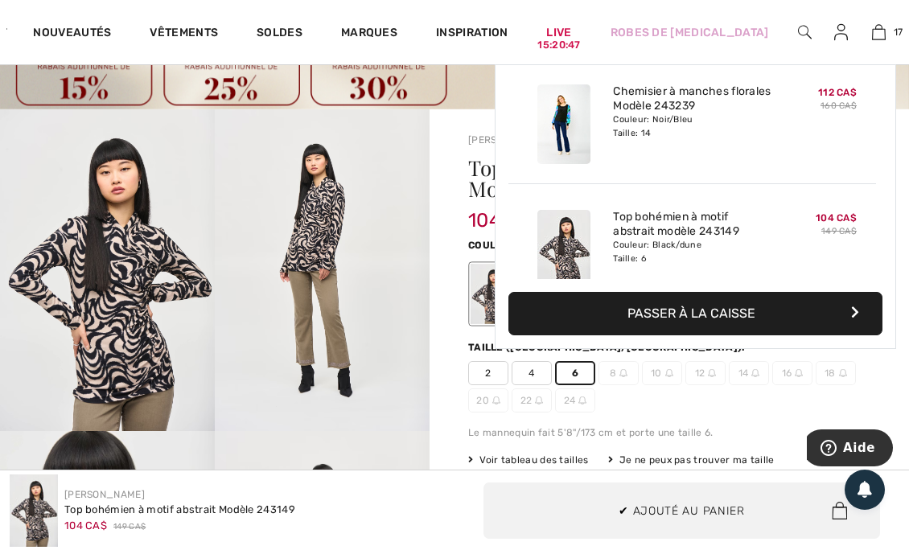
scroll to position [1928, 0]
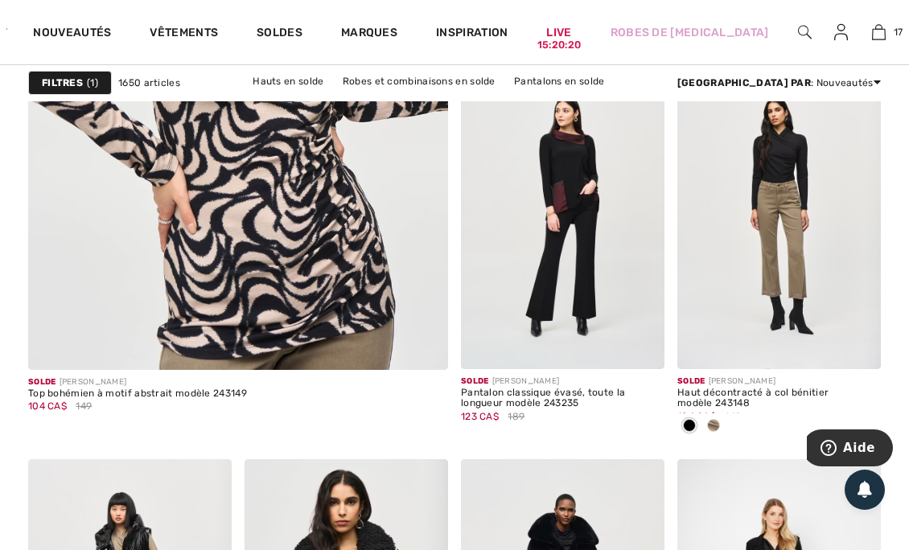
click at [650, 341] on span at bounding box center [640, 345] width 32 height 32
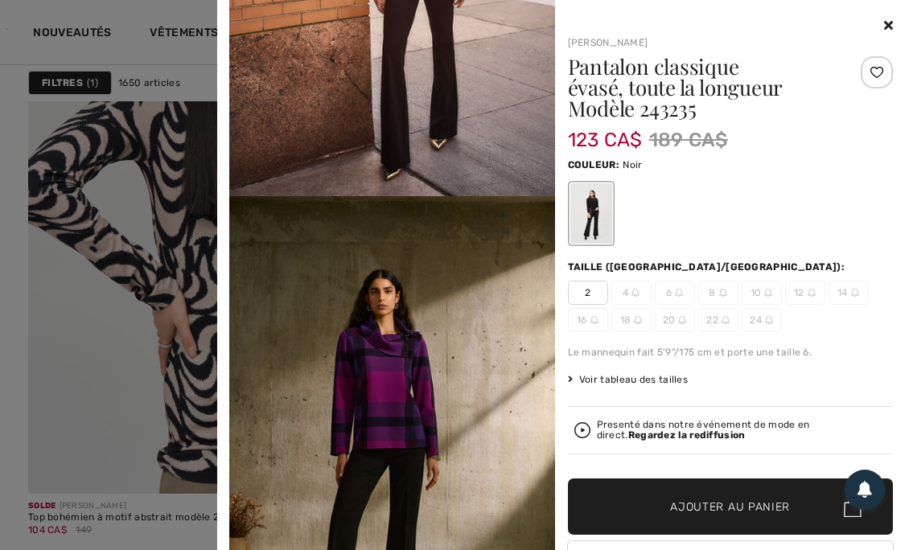
scroll to position [3803, 0]
click at [884, 25] on icon at bounding box center [888, 25] width 9 height 13
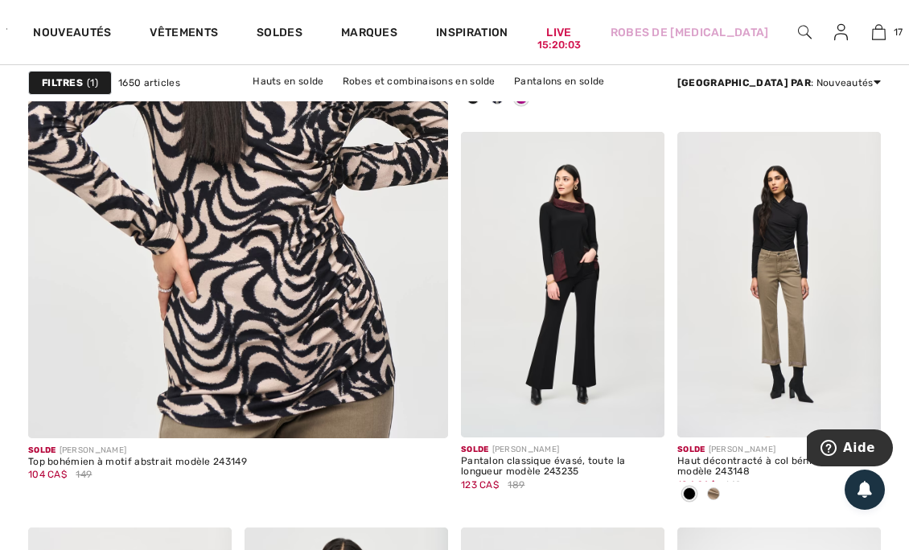
scroll to position [3880, 0]
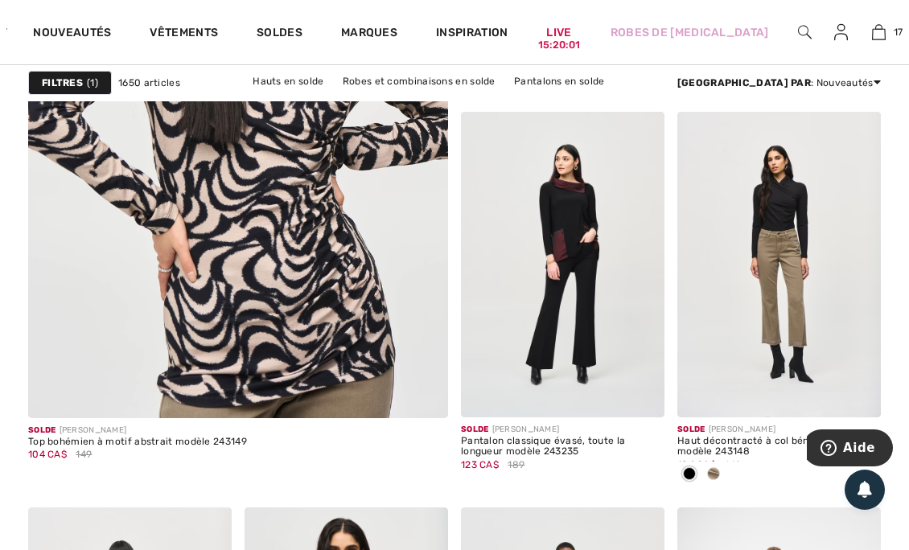
click at [618, 296] on img at bounding box center [563, 265] width 204 height 306
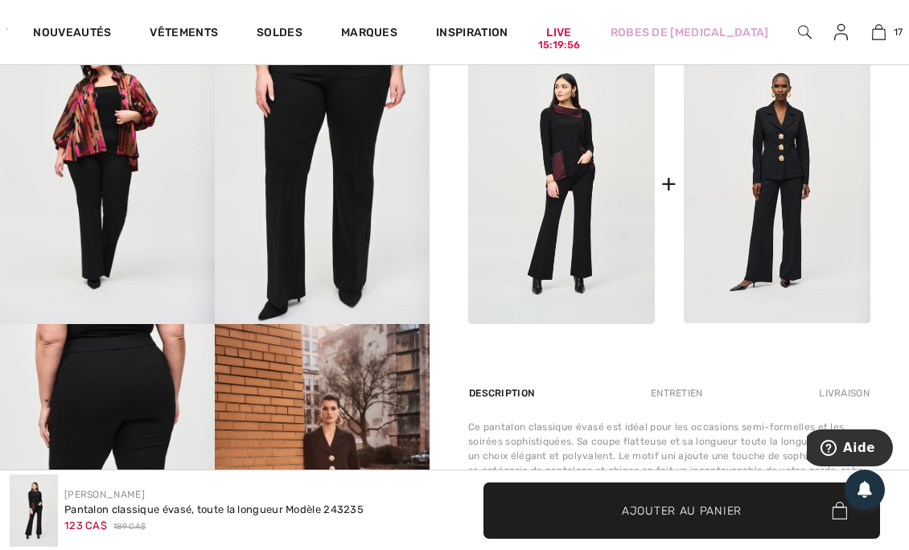
scroll to position [824, 0]
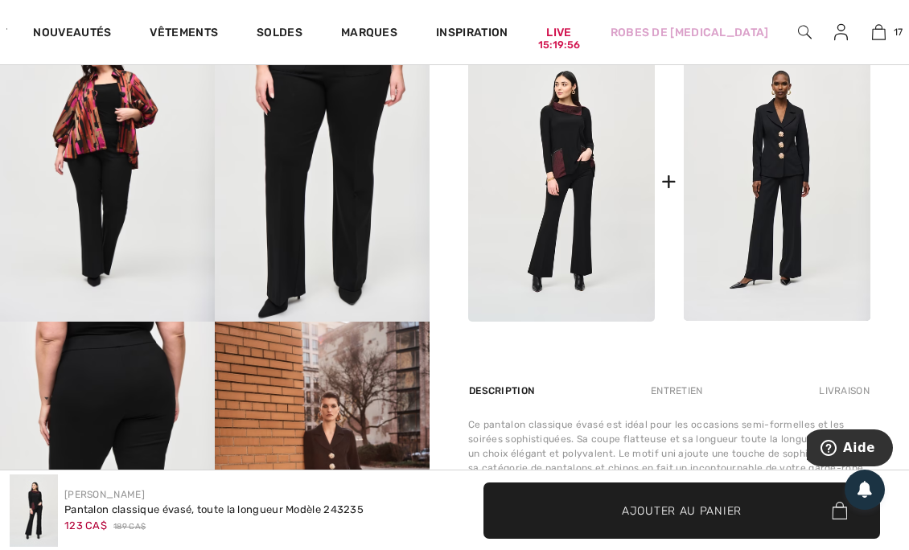
click at [606, 184] on img at bounding box center [561, 181] width 187 height 281
click at [563, 200] on img at bounding box center [561, 181] width 187 height 281
click at [560, 229] on img at bounding box center [561, 181] width 187 height 281
click at [609, 171] on img at bounding box center [561, 181] width 187 height 281
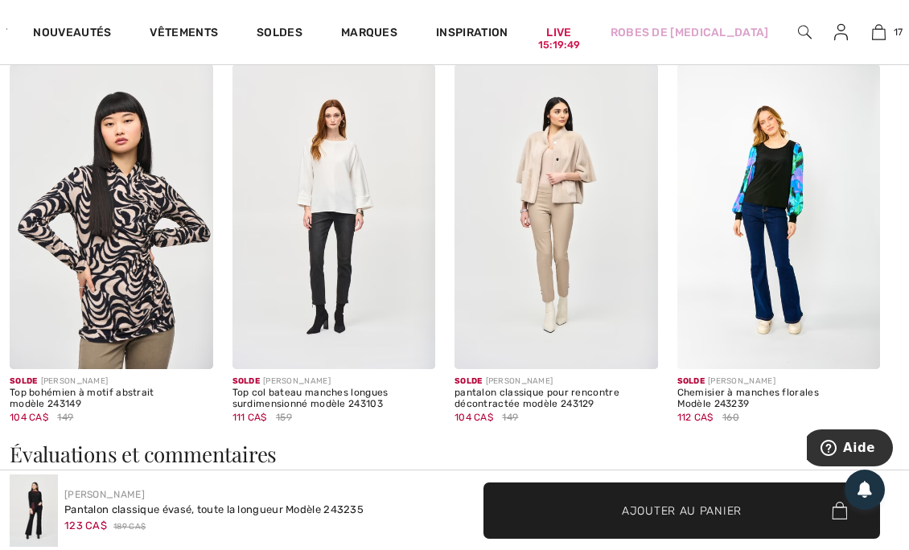
scroll to position [2182, 0]
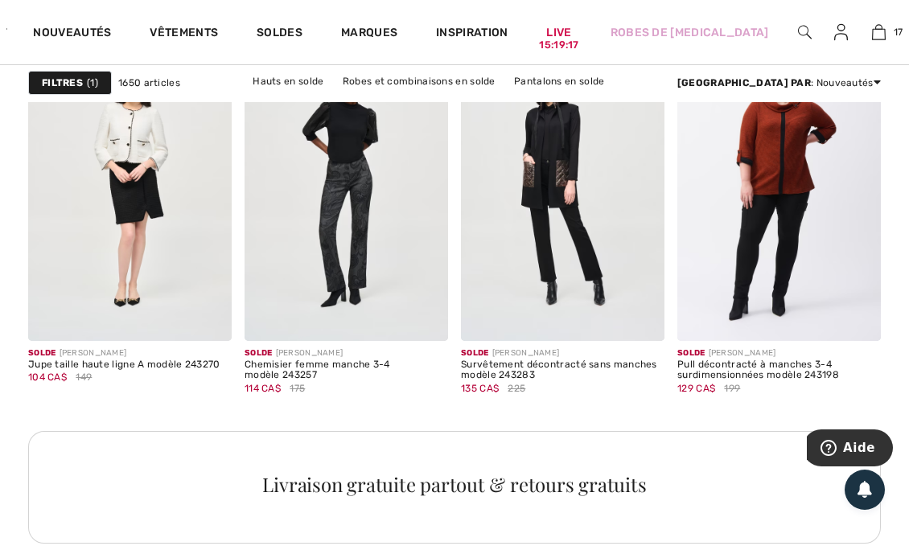
scroll to position [4763, 0]
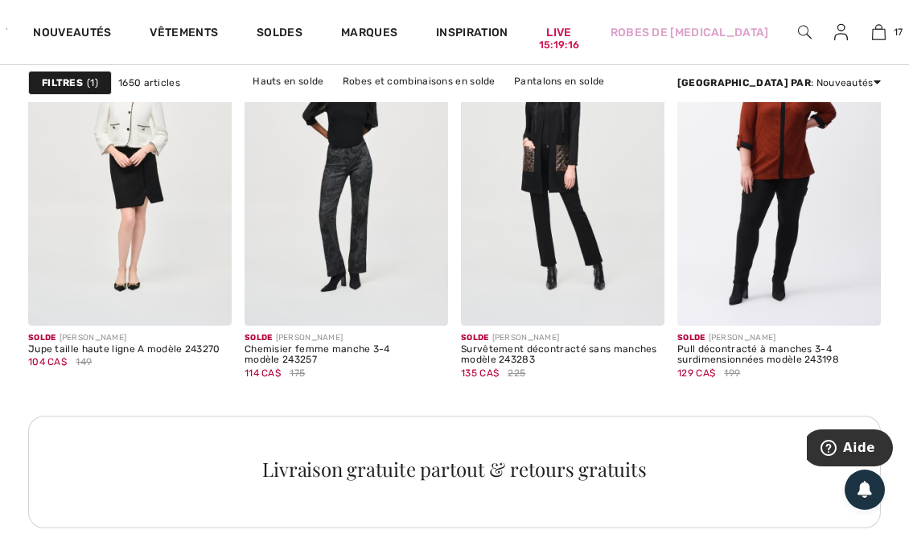
click at [653, 311] on span at bounding box center [640, 302] width 32 height 32
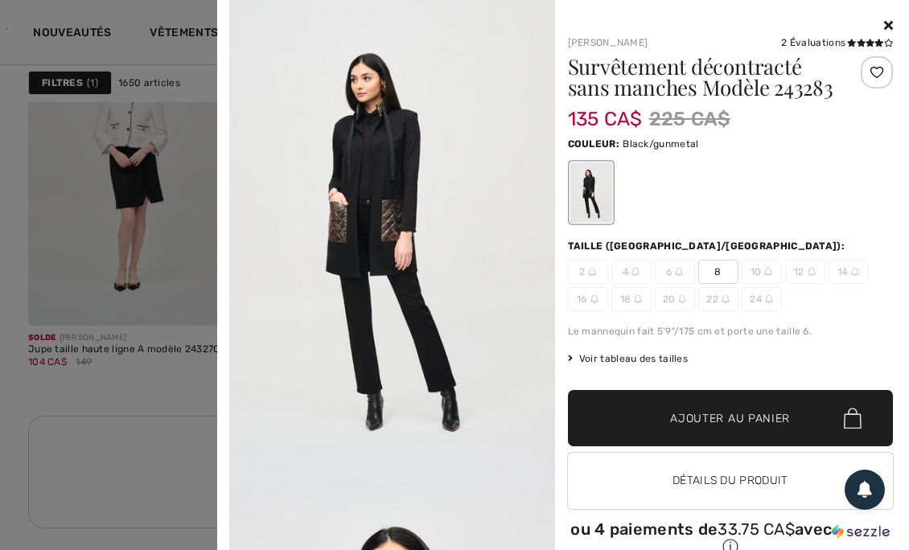
click at [884, 24] on icon at bounding box center [888, 25] width 9 height 13
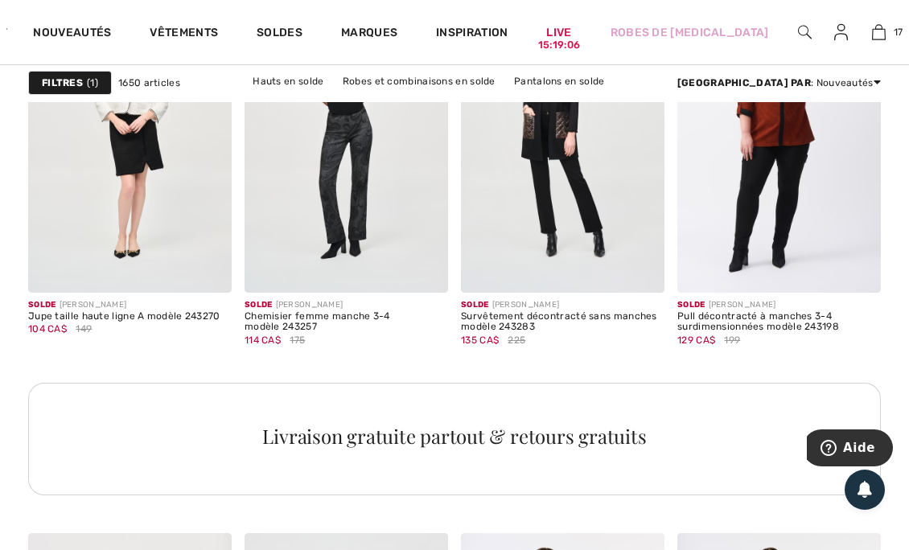
scroll to position [4798, 0]
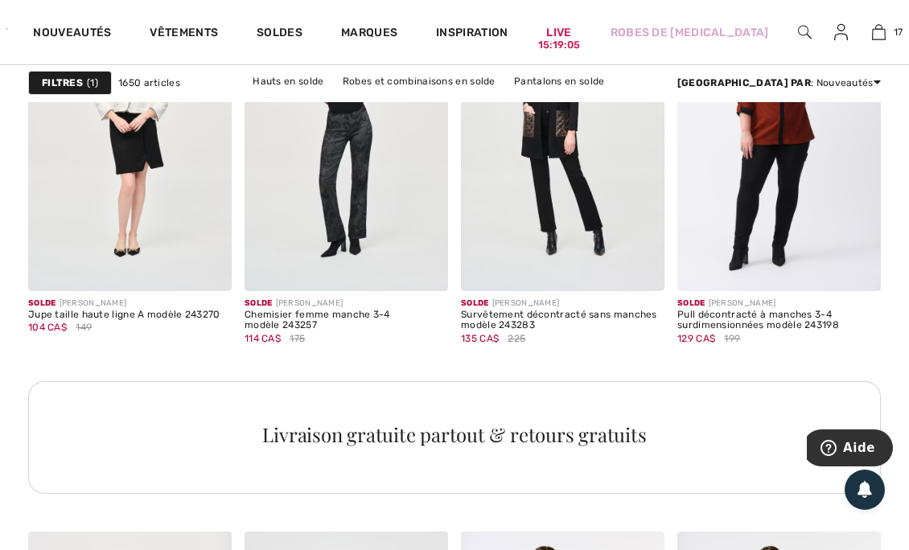
click at [653, 266] on span at bounding box center [640, 267] width 32 height 32
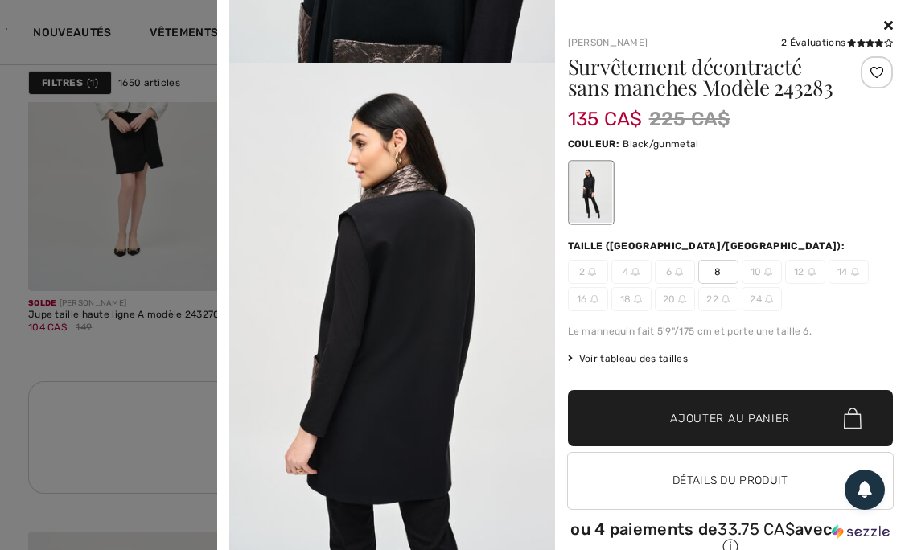
scroll to position [35, 0]
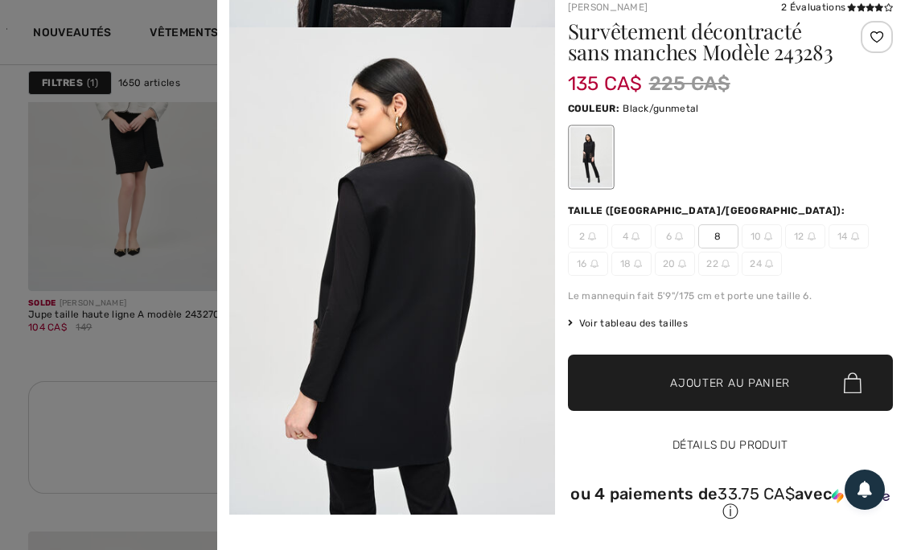
click at [748, 438] on button "Détails du produit" at bounding box center [731, 446] width 326 height 56
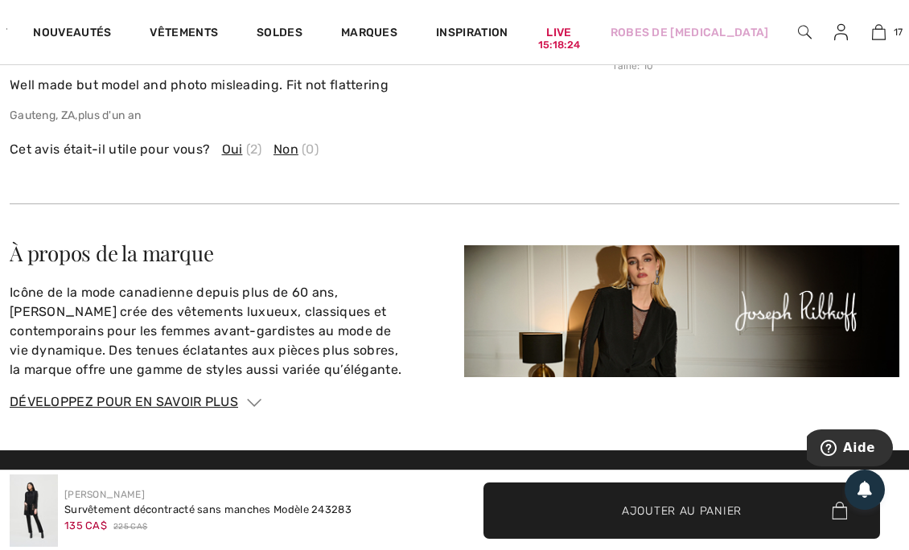
scroll to position [3253, 0]
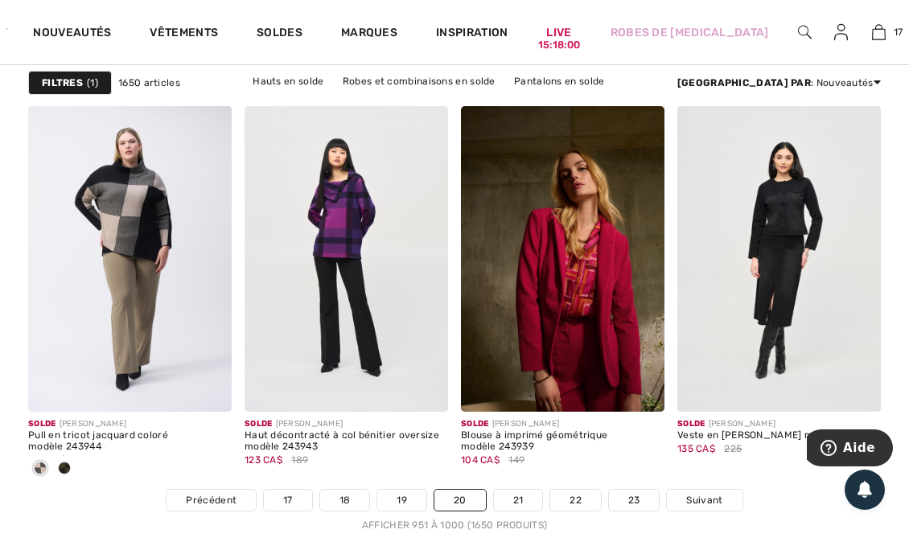
scroll to position [6021, 0]
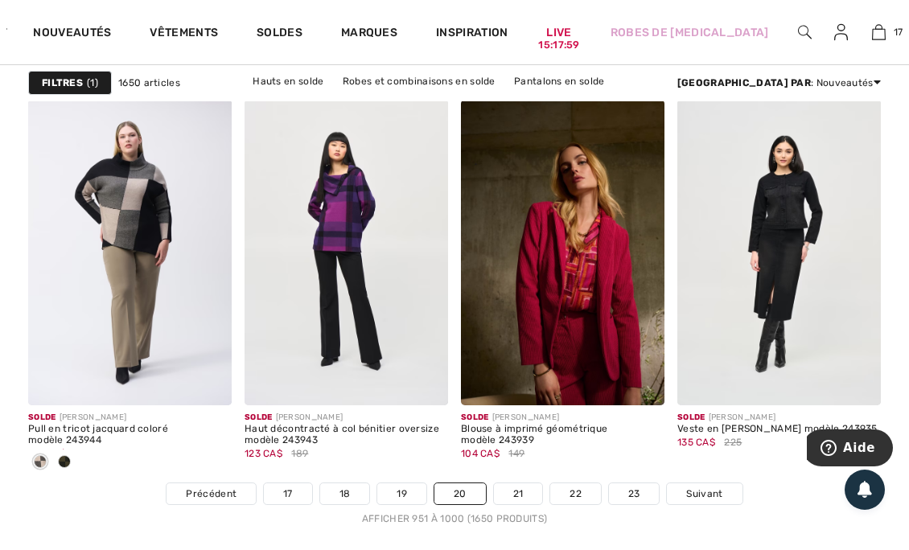
click at [80, 451] on div at bounding box center [130, 463] width 204 height 27
click at [227, 369] on div at bounding box center [198, 372] width 67 height 67
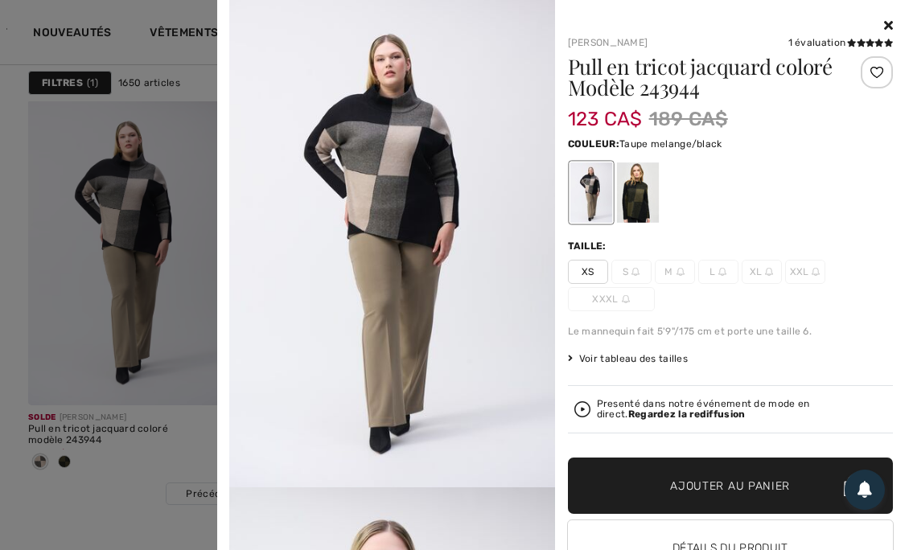
click at [649, 185] on div at bounding box center [637, 193] width 42 height 60
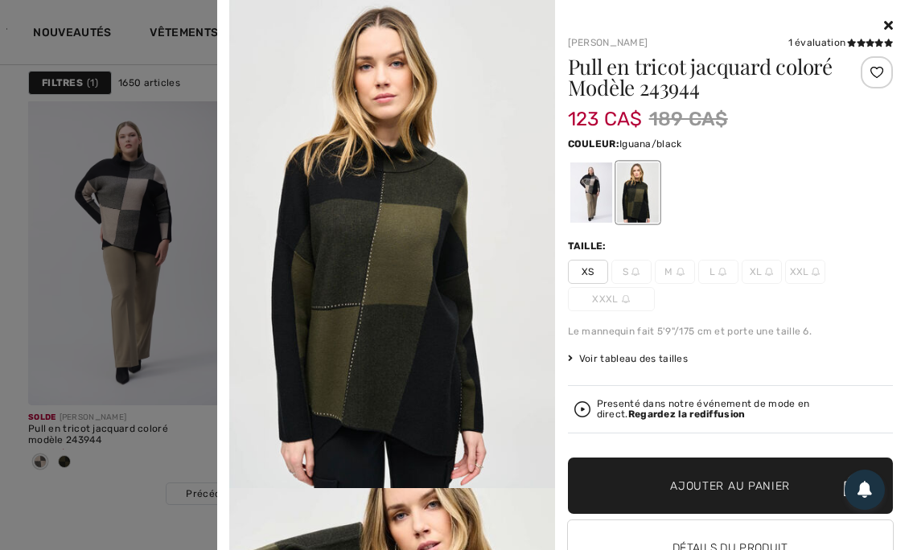
click at [589, 410] on div "Presenté dans notre événement de mode en direct. Regardez la rediffusion" at bounding box center [731, 409] width 313 height 21
click at [595, 270] on span "XS" at bounding box center [588, 272] width 40 height 24
click at [708, 485] on span "Ajouter au panier" at bounding box center [730, 486] width 120 height 17
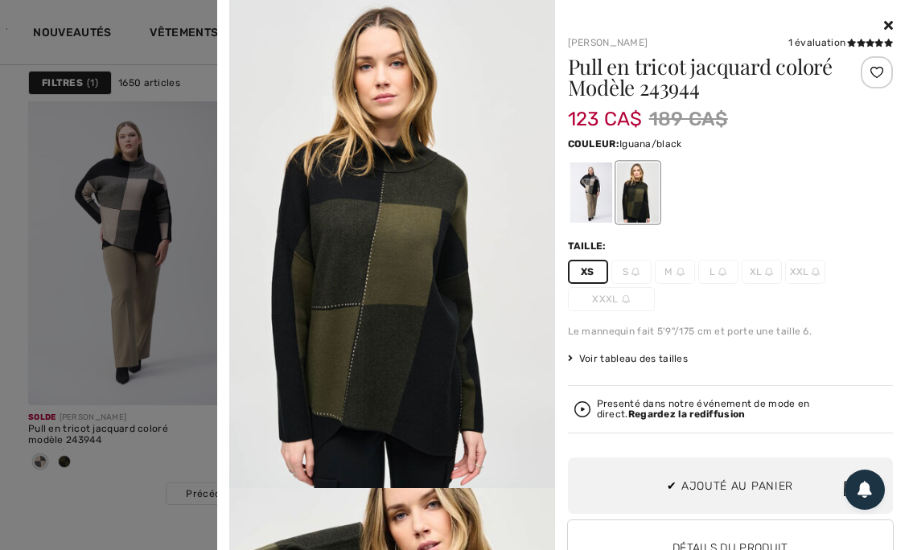
scroll to position [2054, 0]
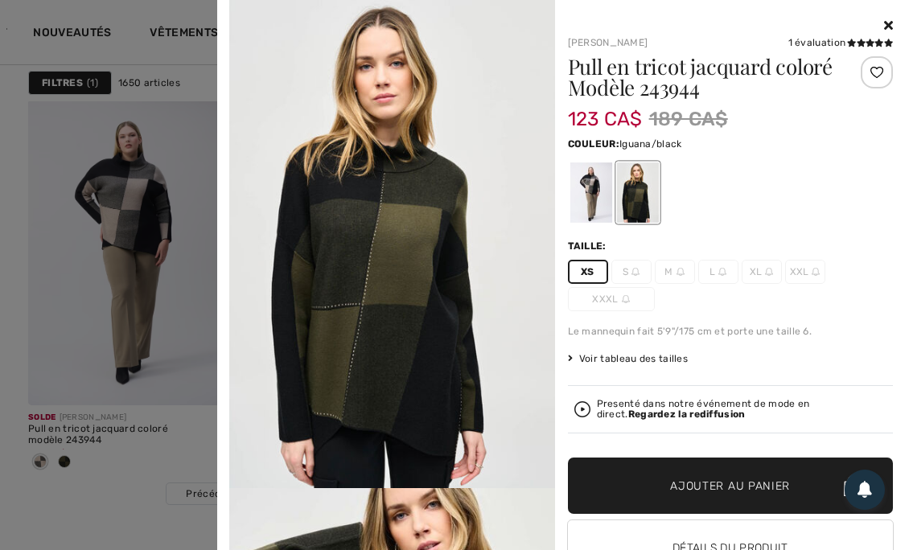
click at [159, 464] on div at bounding box center [454, 275] width 909 height 550
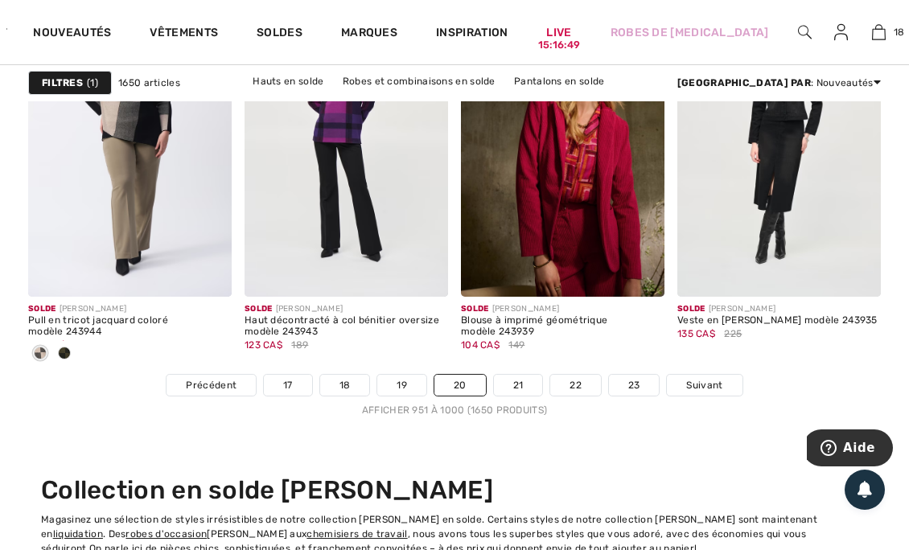
scroll to position [6133, 0]
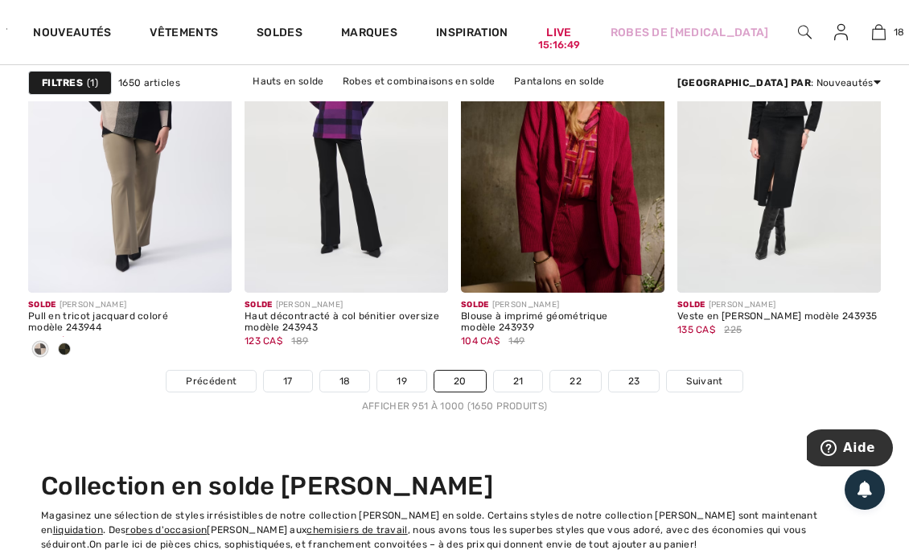
click at [643, 270] on img at bounding box center [640, 269] width 14 height 14
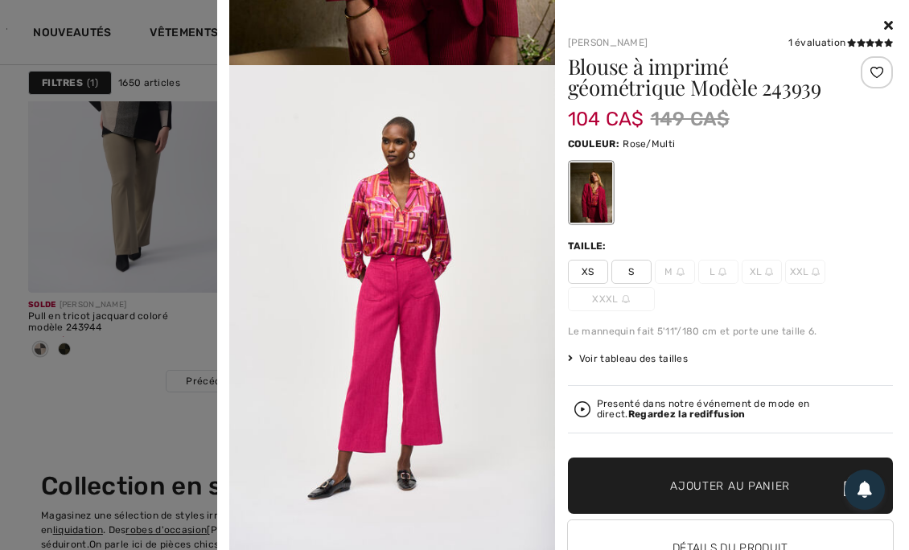
scroll to position [433, 0]
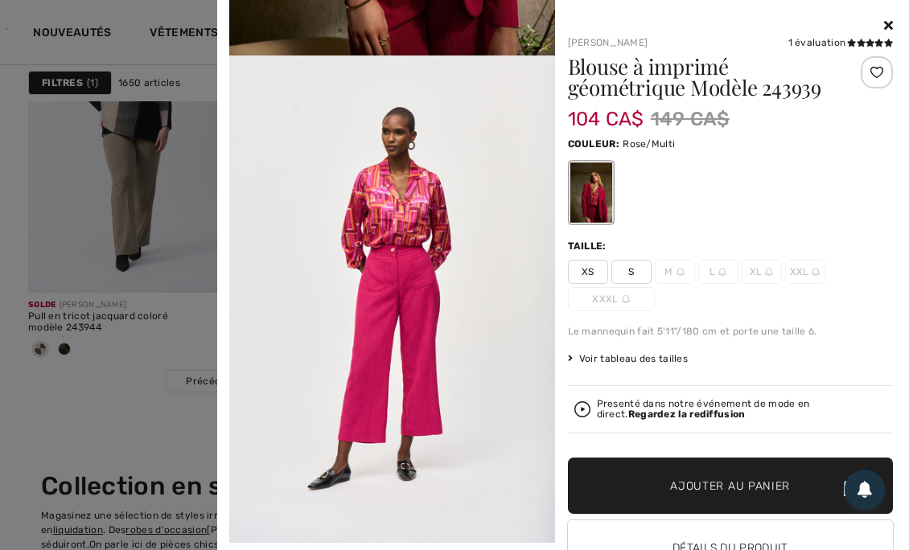
click at [884, 25] on icon at bounding box center [888, 25] width 9 height 13
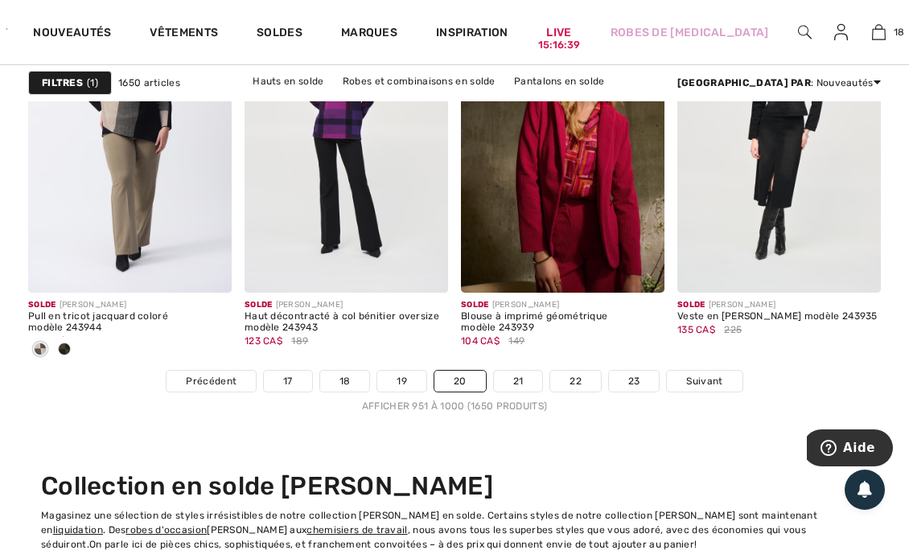
click at [711, 374] on span "Suivant" at bounding box center [704, 381] width 36 height 14
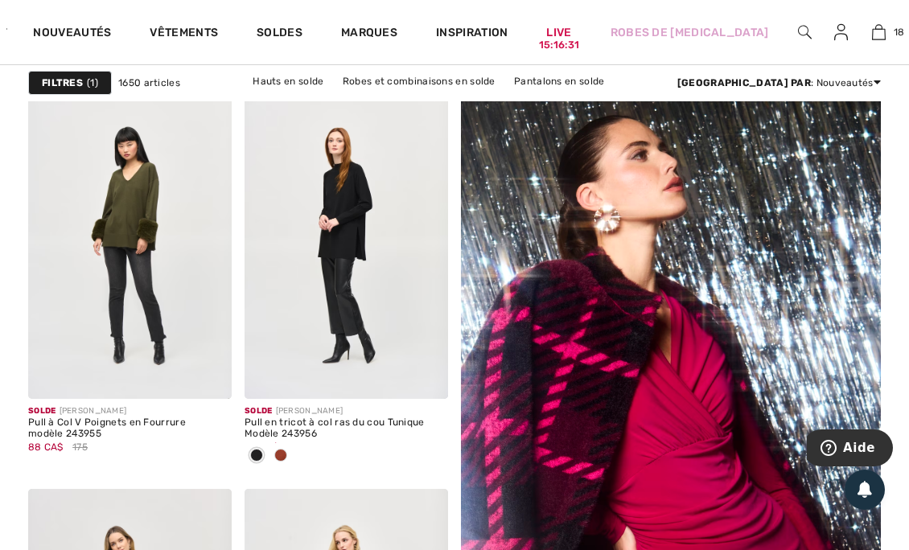
scroll to position [252, 0]
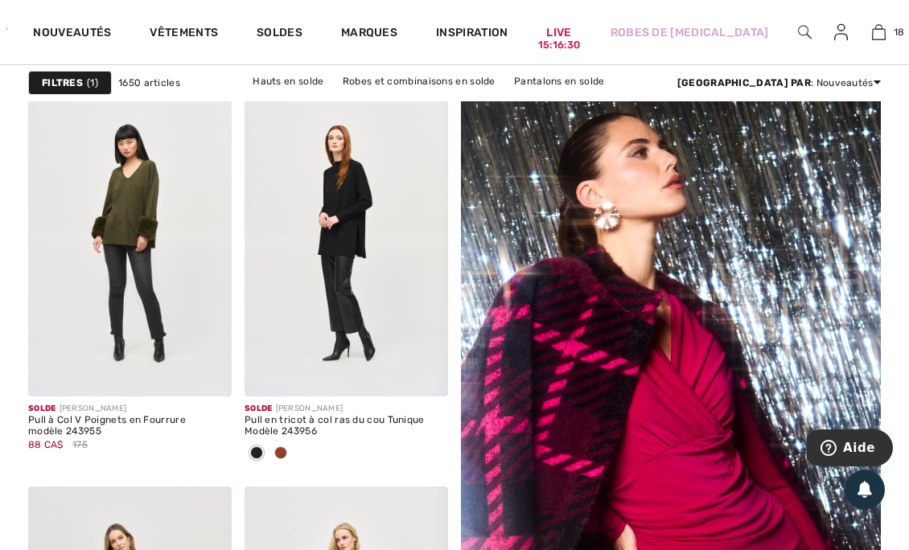
click at [295, 448] on div at bounding box center [347, 454] width 204 height 27
click at [286, 453] on span at bounding box center [280, 453] width 13 height 13
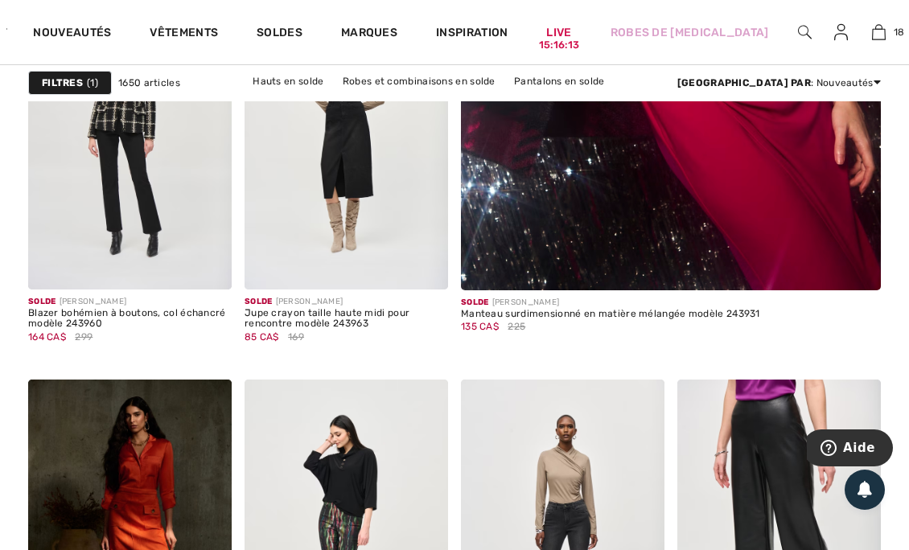
scroll to position [759, 0]
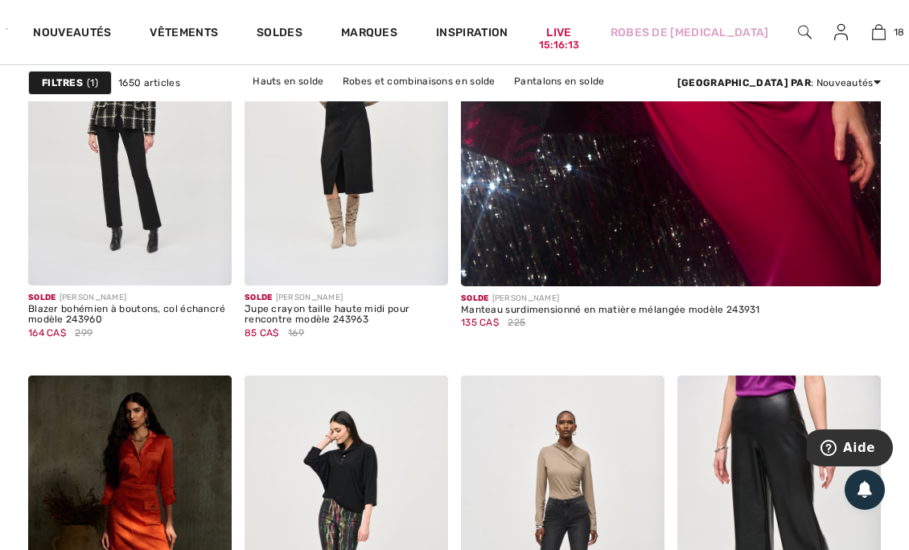
click at [841, 266] on span at bounding box center [857, 262] width 32 height 32
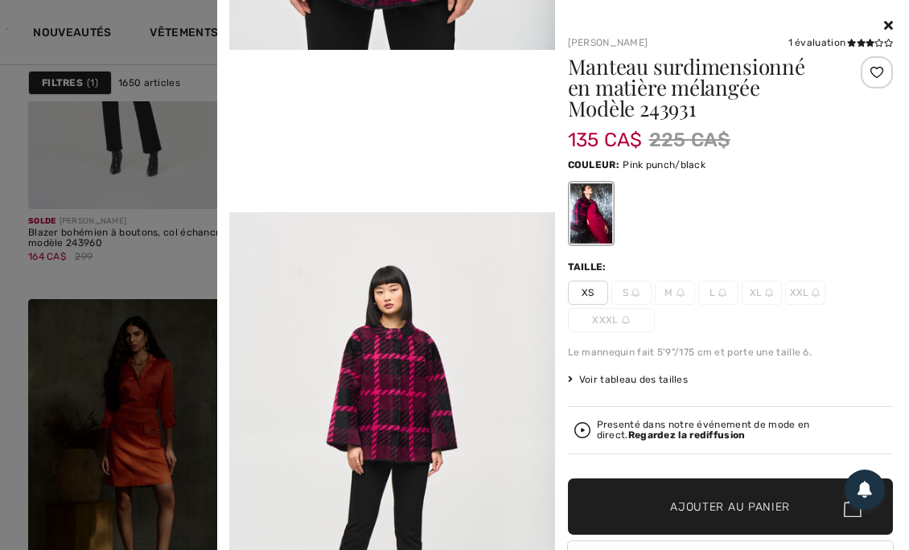
scroll to position [843, 0]
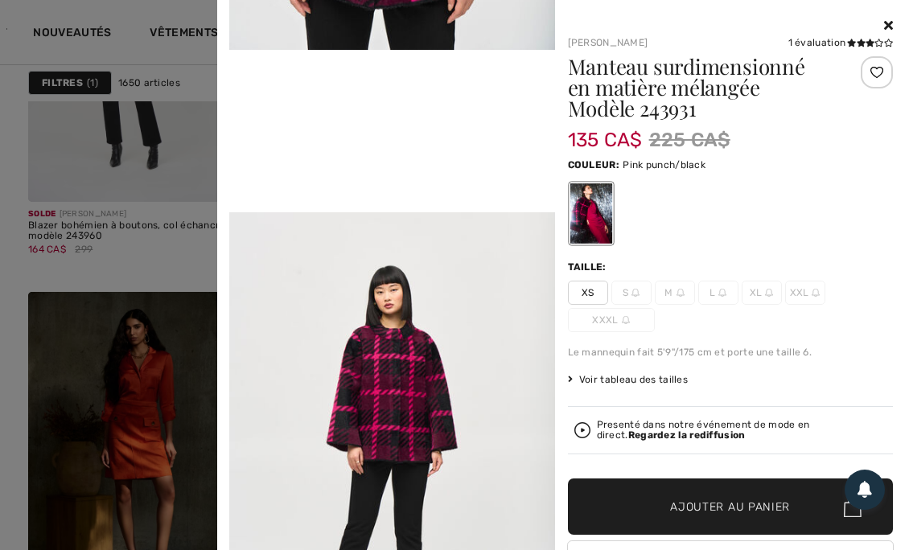
click at [884, 19] on icon at bounding box center [888, 25] width 9 height 13
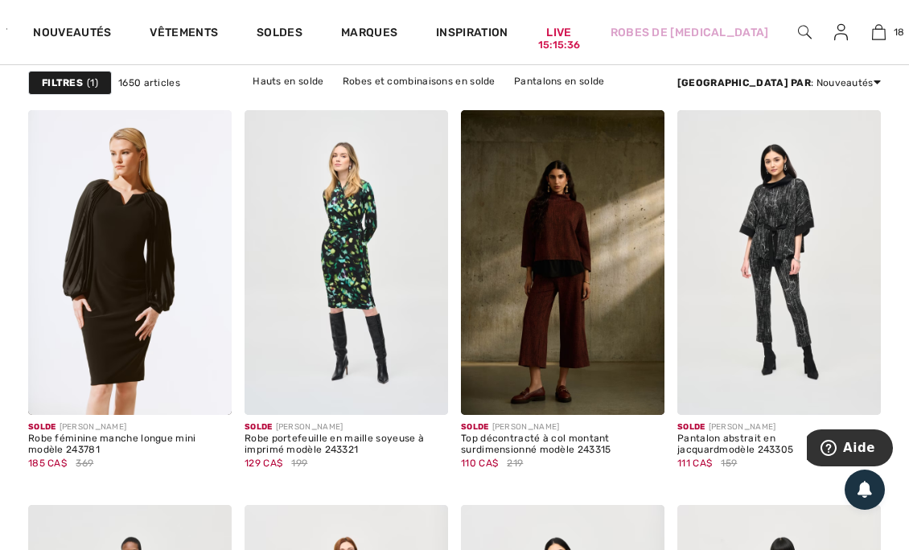
scroll to position [2546, 0]
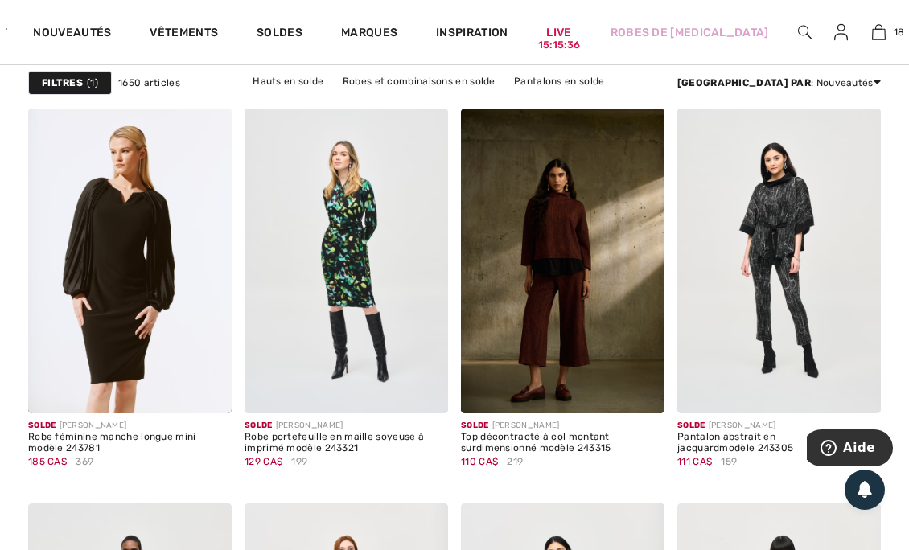
click at [432, 388] on span at bounding box center [424, 389] width 32 height 32
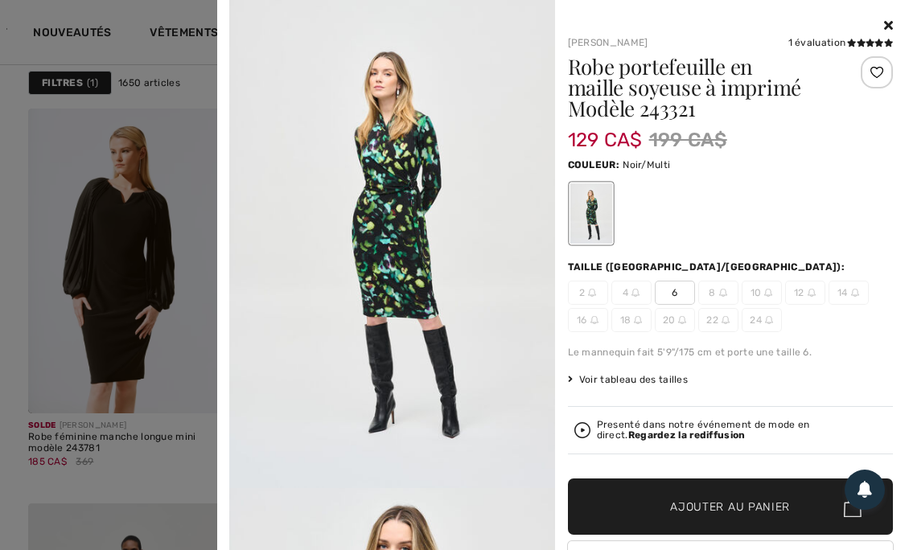
click at [673, 290] on span "6" at bounding box center [675, 293] width 40 height 24
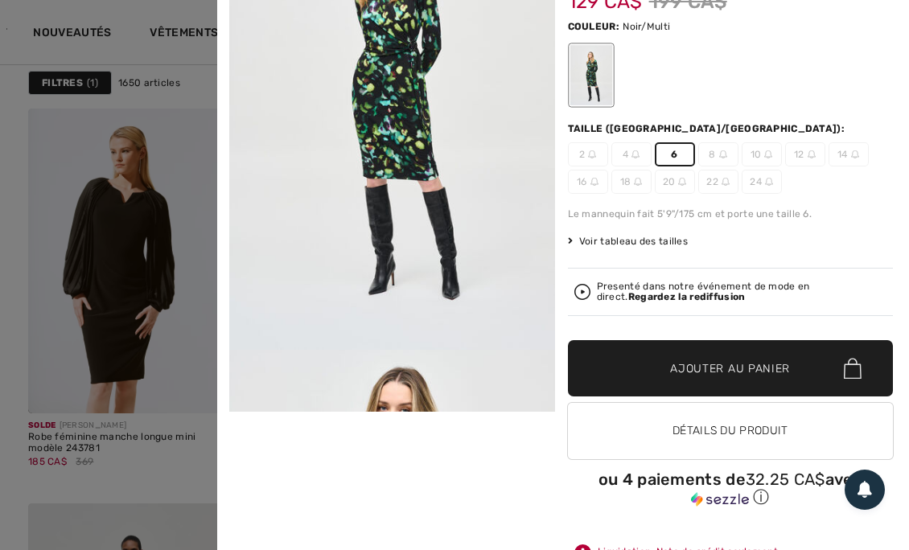
scroll to position [152, 0]
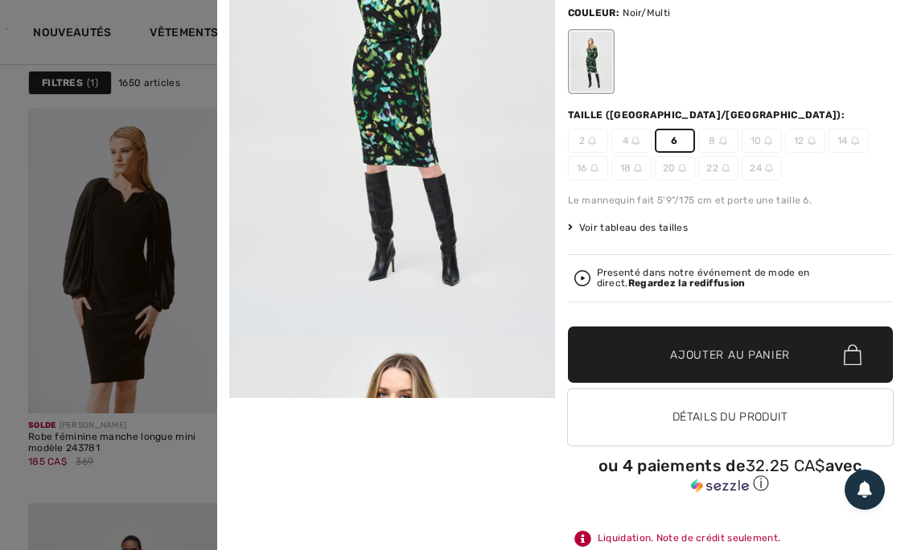
click at [656, 278] on strong "Regardez la rediffusion" at bounding box center [686, 283] width 117 height 11
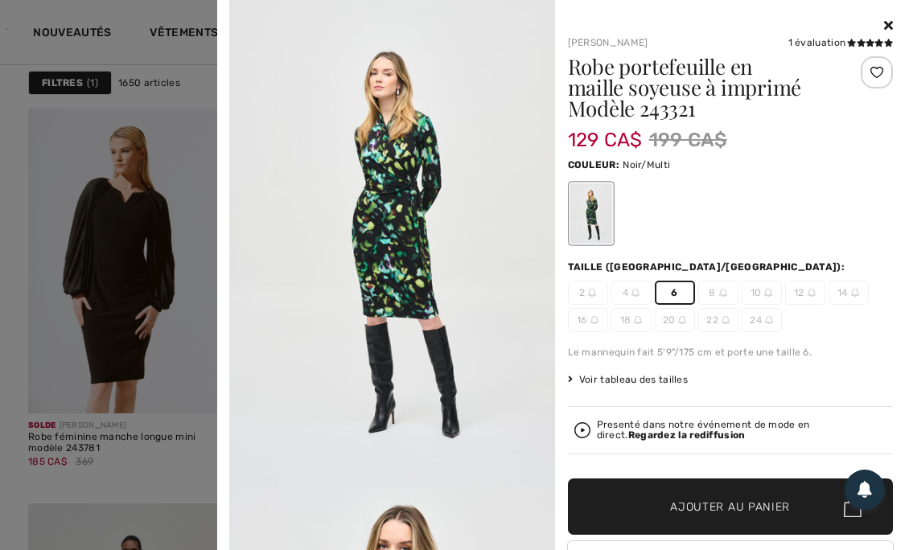
click at [884, 24] on icon at bounding box center [888, 25] width 9 height 13
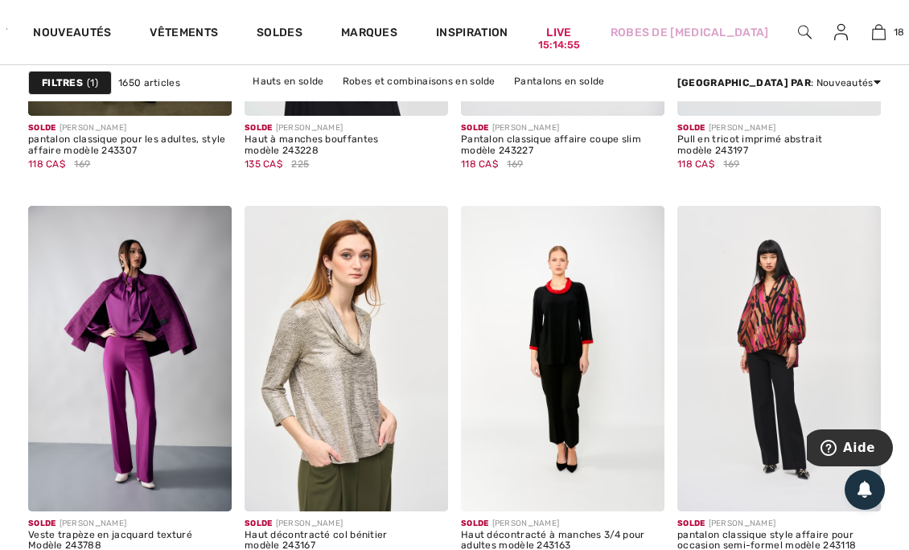
scroll to position [4686, 0]
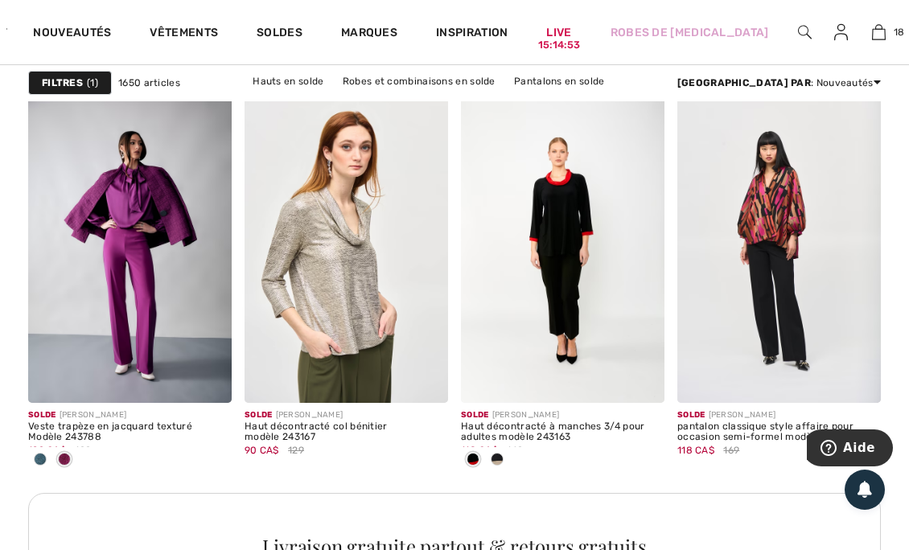
click at [42, 455] on span at bounding box center [40, 459] width 13 height 13
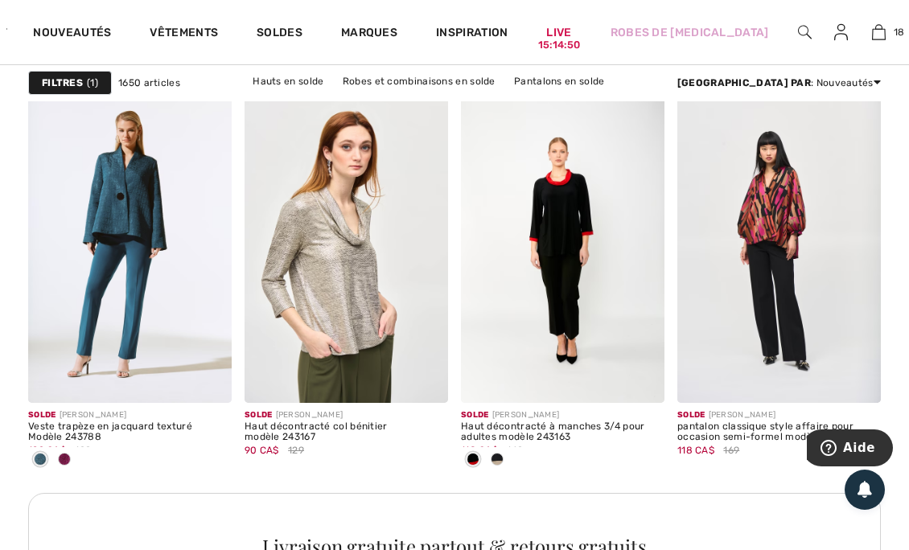
click at [502, 452] on div at bounding box center [497, 460] width 24 height 27
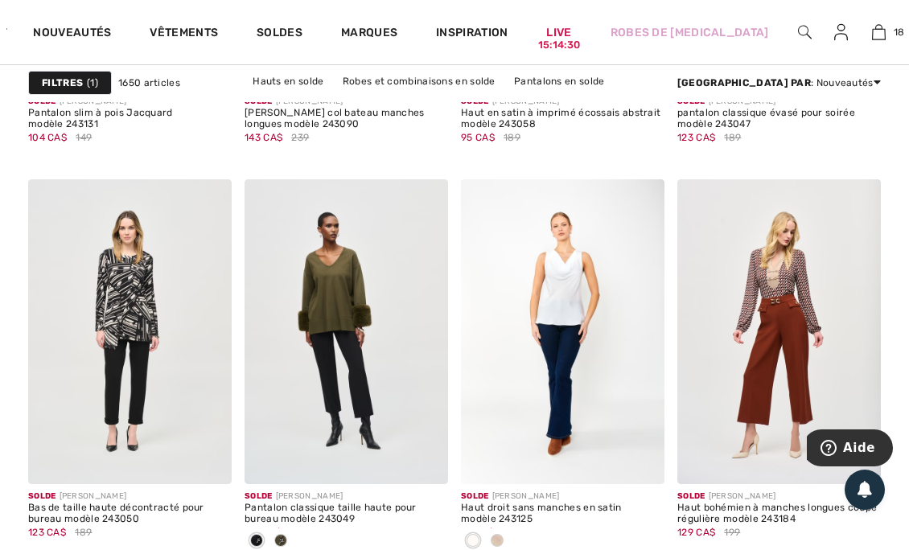
scroll to position [5559, 0]
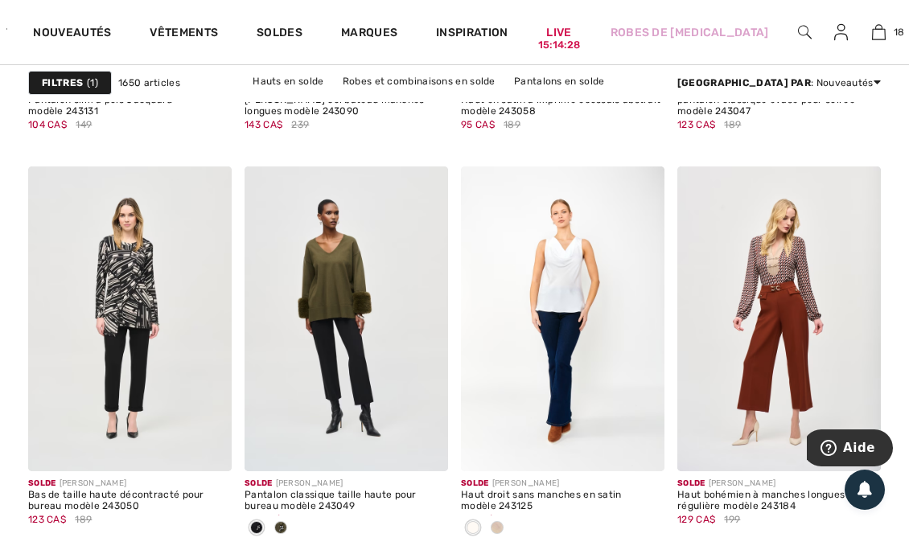
click at [502, 521] on span at bounding box center [497, 527] width 13 height 13
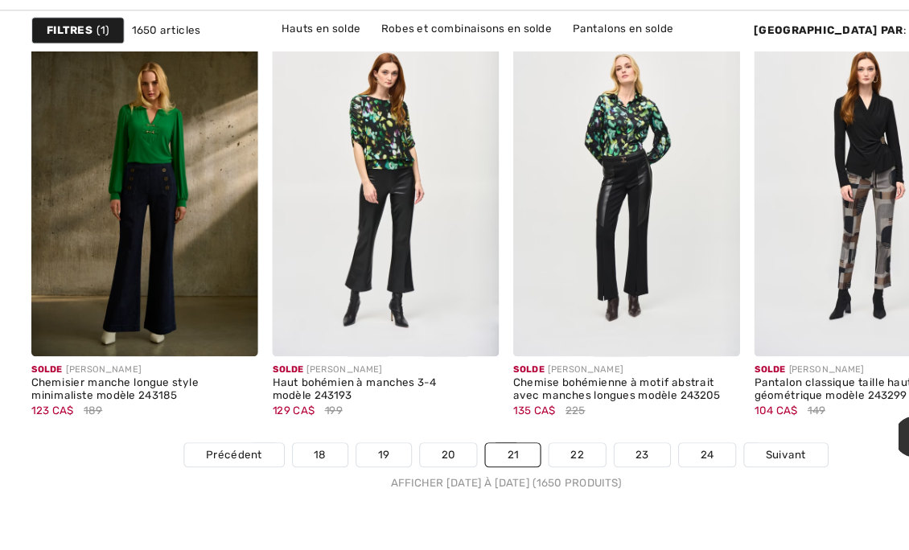
scroll to position [6051, 0]
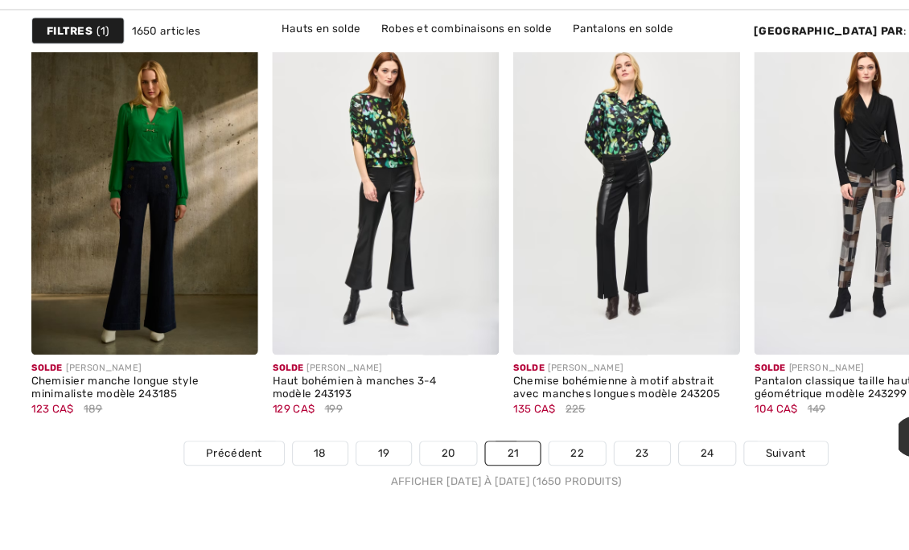
click at [647, 351] on img at bounding box center [640, 351] width 14 height 14
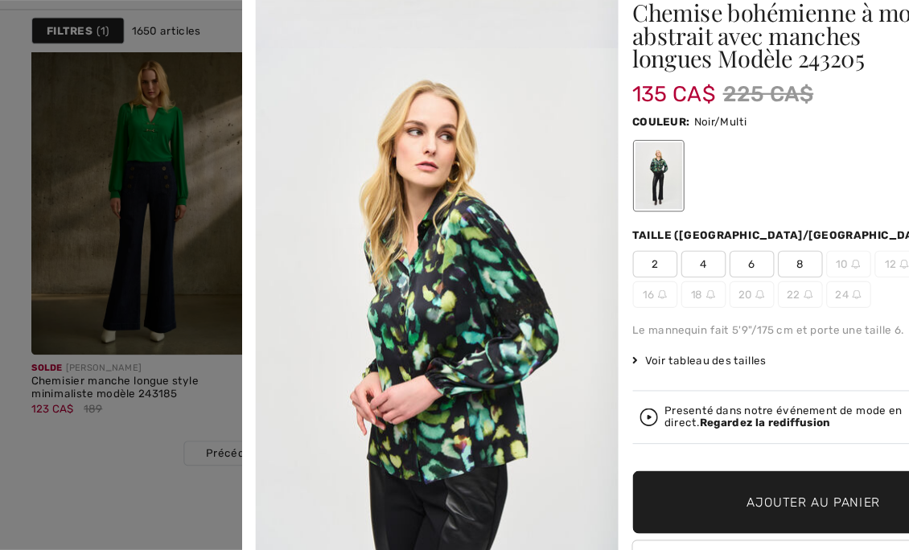
scroll to position [394, 0]
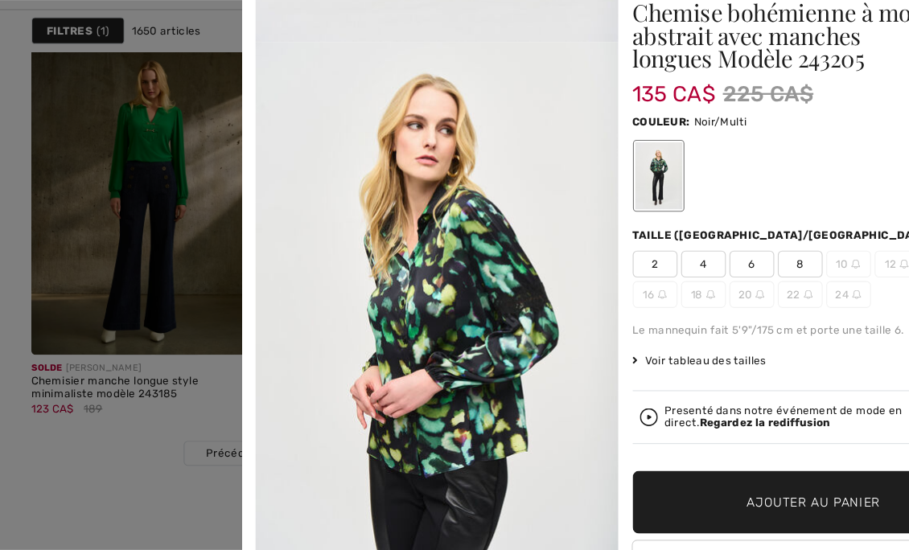
click at [150, 504] on div at bounding box center [454, 275] width 909 height 550
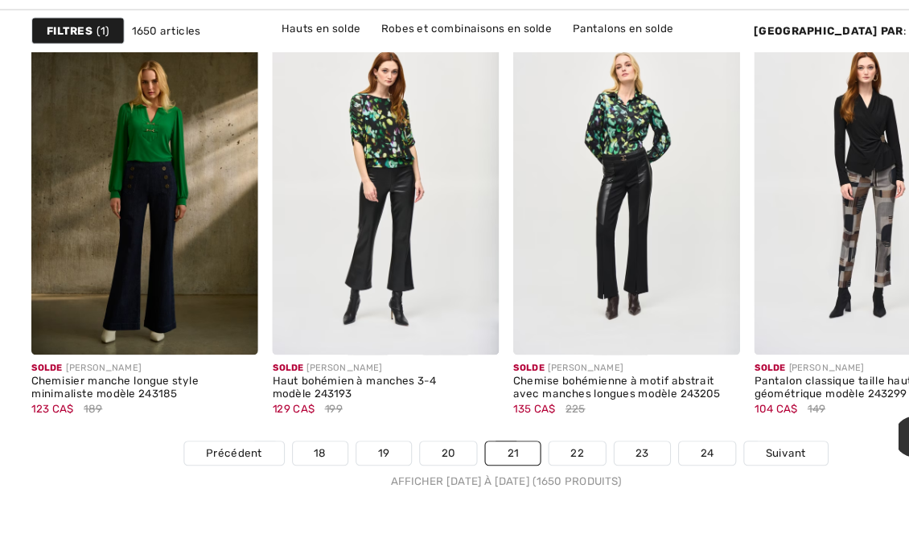
click at [694, 459] on span "Suivant" at bounding box center [706, 463] width 36 height 14
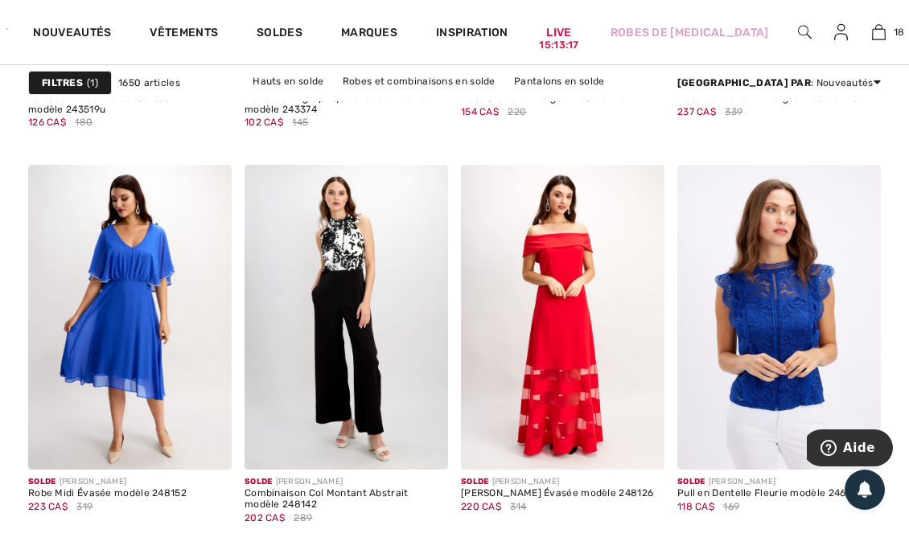
scroll to position [2489, 0]
click at [384, 398] on img at bounding box center [347, 319] width 204 height 306
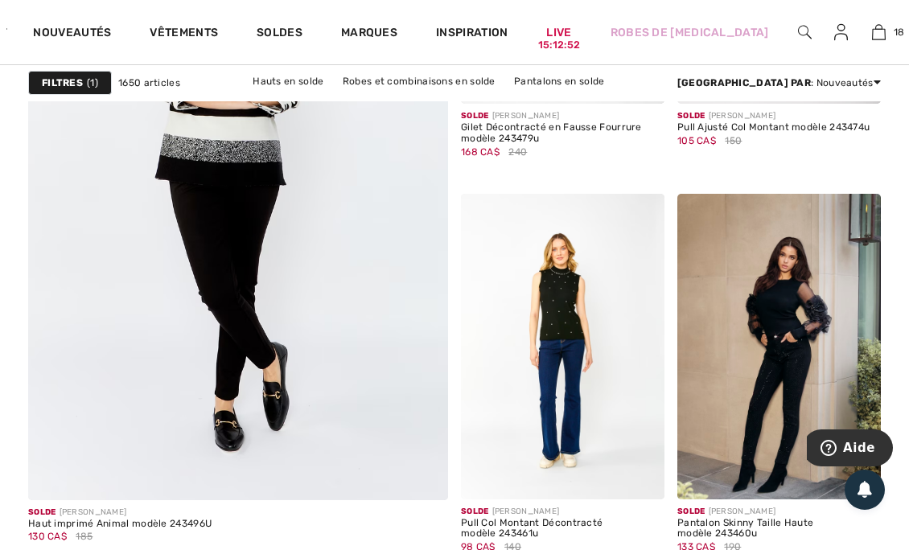
scroll to position [3809, 0]
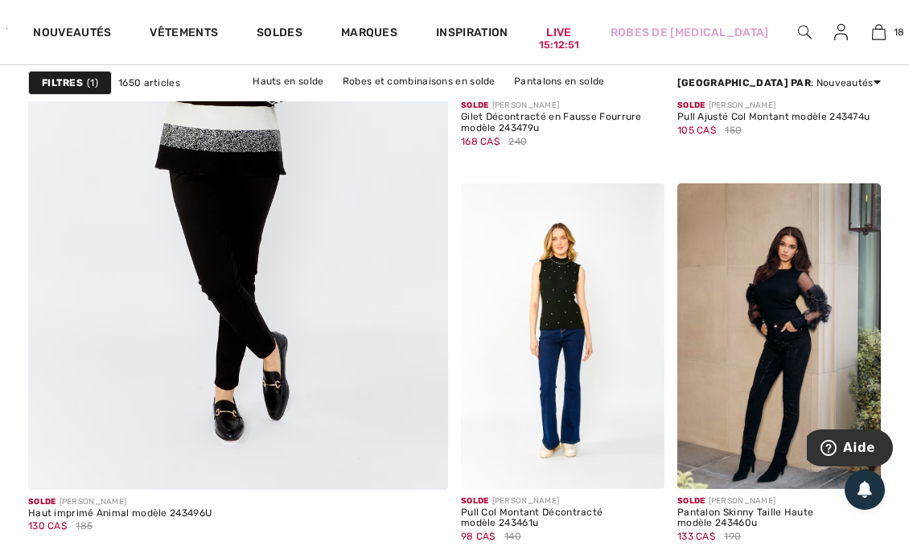
click at [420, 467] on img at bounding box center [424, 466] width 14 height 14
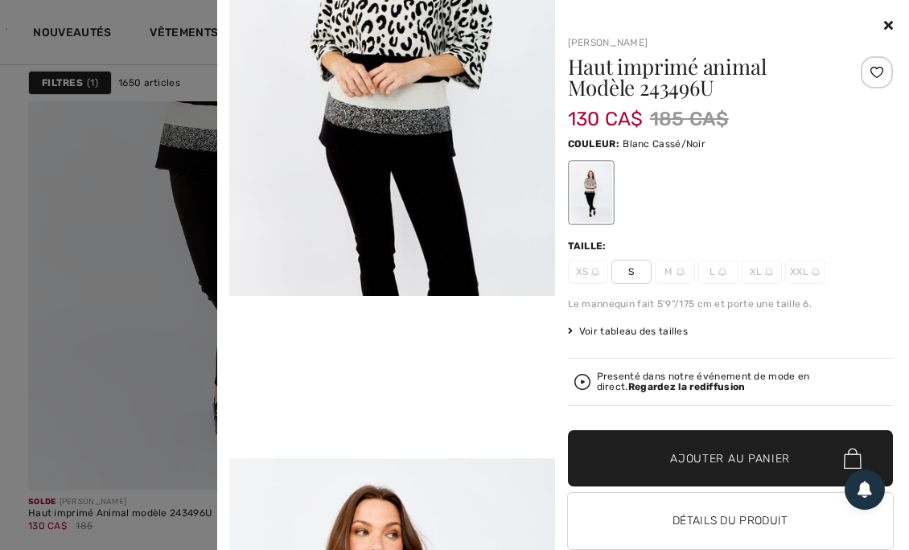
scroll to position [682, 0]
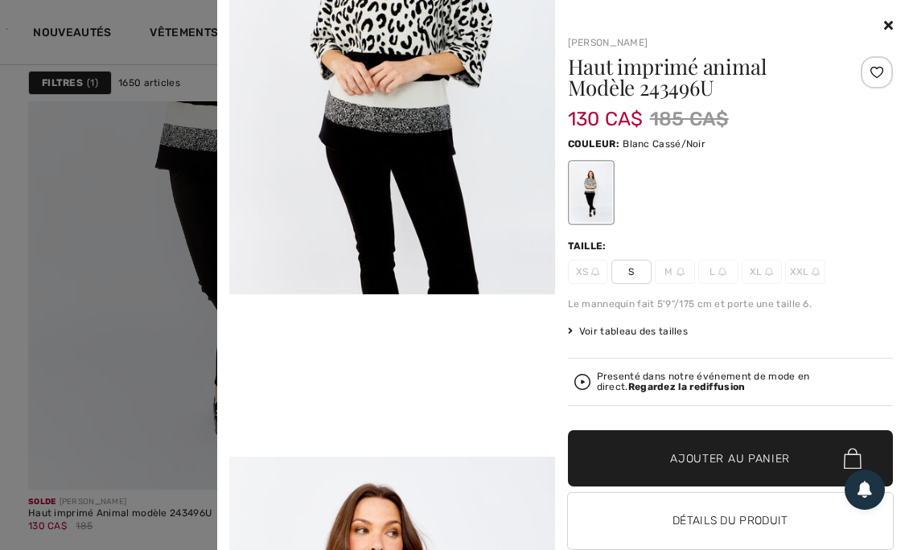
click at [134, 399] on div at bounding box center [454, 275] width 909 height 550
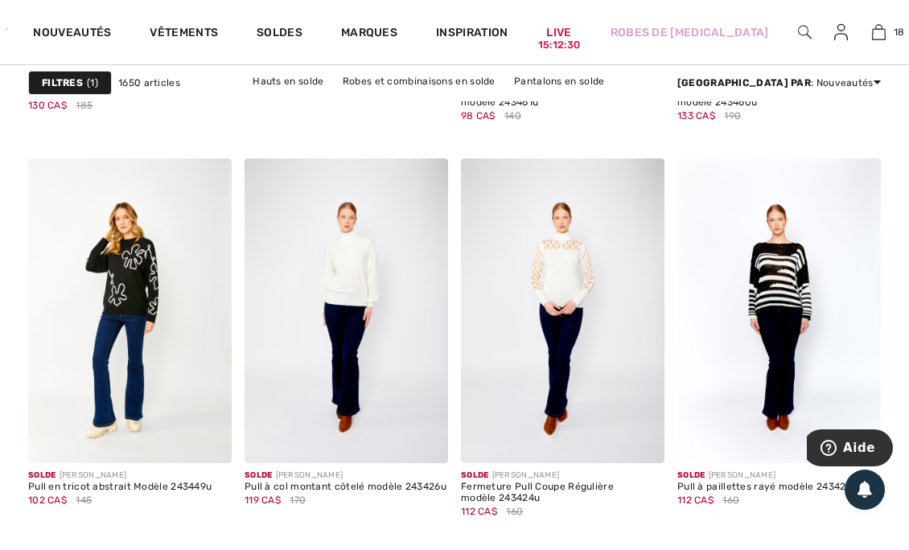
scroll to position [4237, 0]
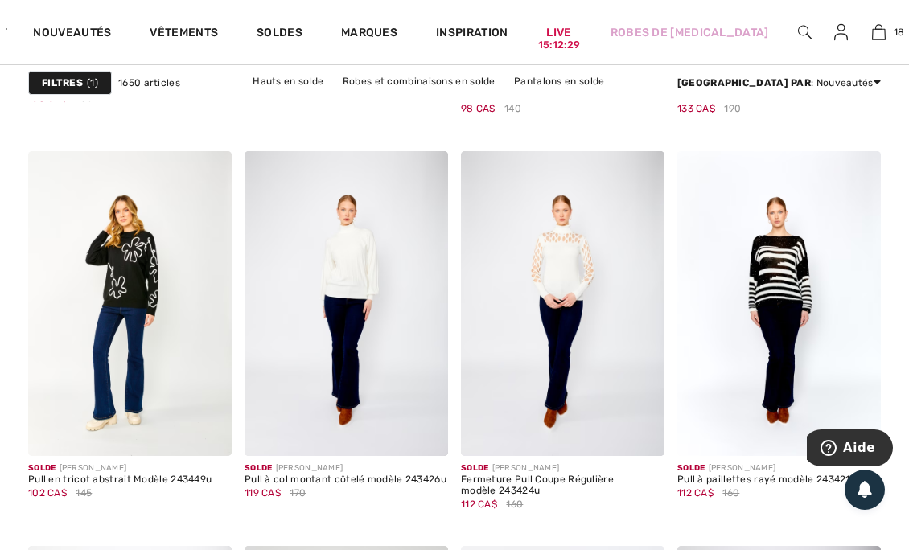
click at [432, 428] on span at bounding box center [424, 432] width 32 height 32
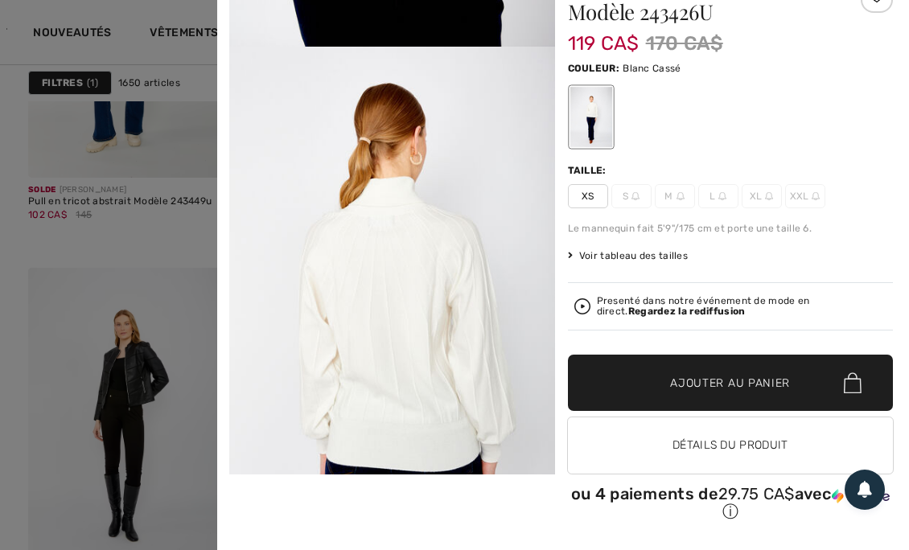
scroll to position [0, 0]
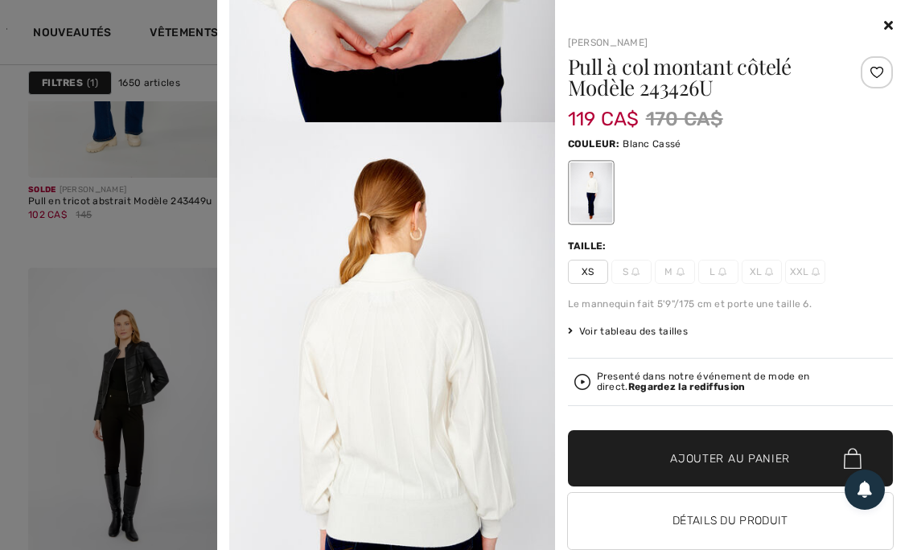
click at [884, 31] on icon at bounding box center [888, 25] width 9 height 13
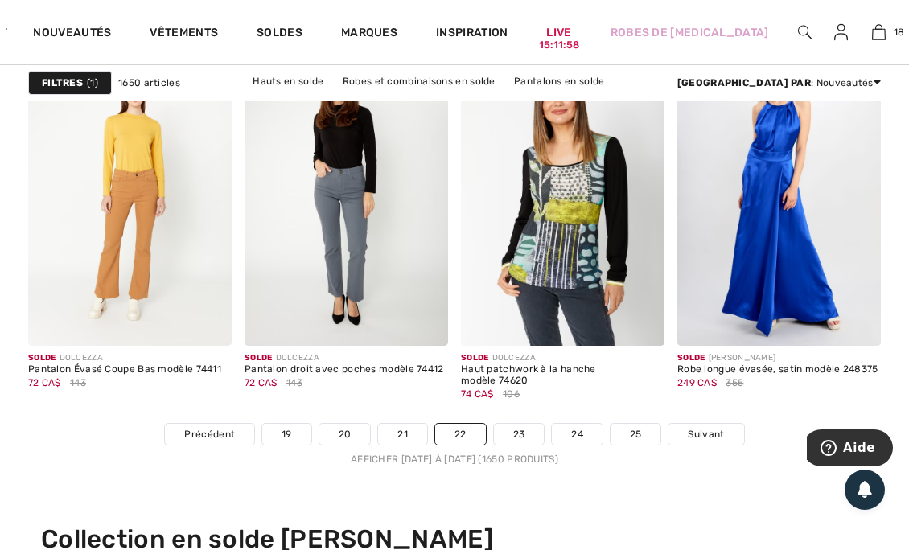
scroll to position [6086, 0]
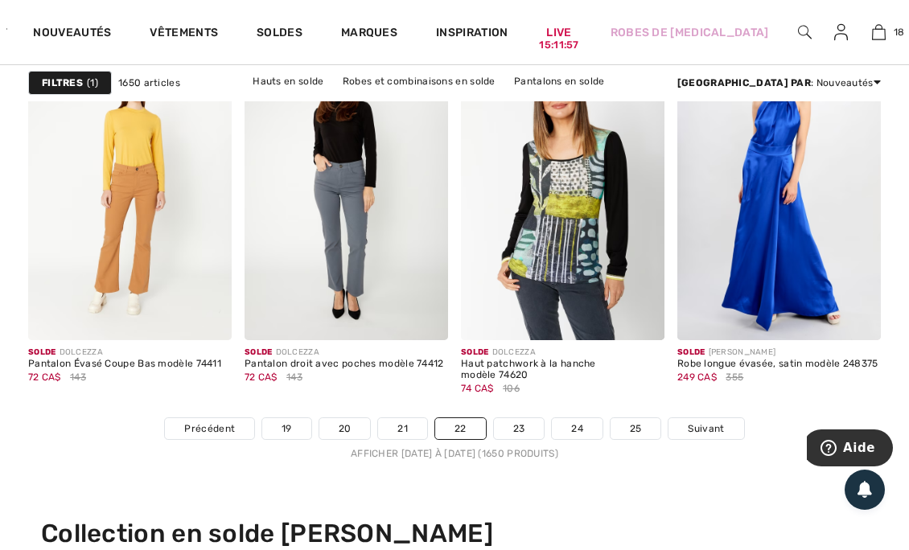
click at [707, 414] on div "Solde FRANK LYMAN Robe longue évasée, satin modèle 248375 249 CA$ 355" at bounding box center [780, 378] width 204 height 77
click at [705, 422] on span "Suivant" at bounding box center [706, 429] width 36 height 14
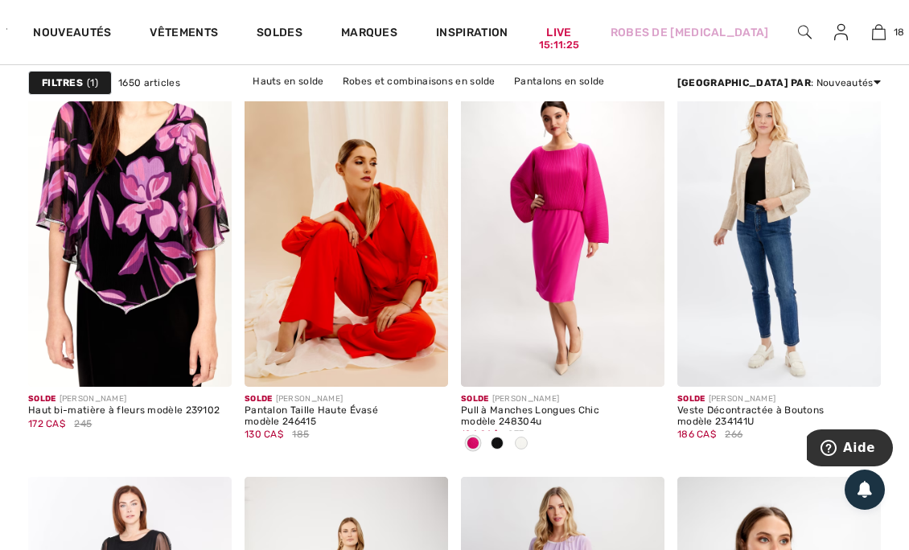
scroll to position [2181, 0]
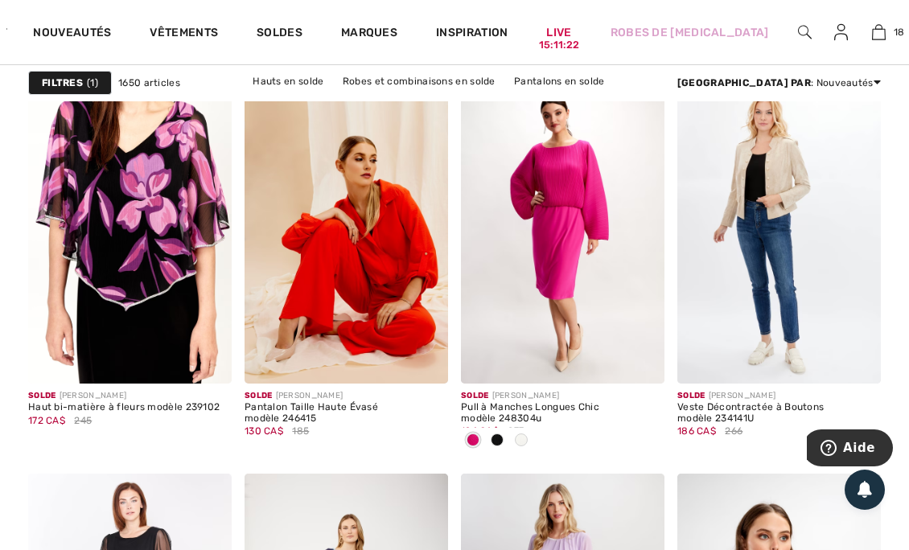
click at [530, 439] on div at bounding box center [521, 441] width 24 height 27
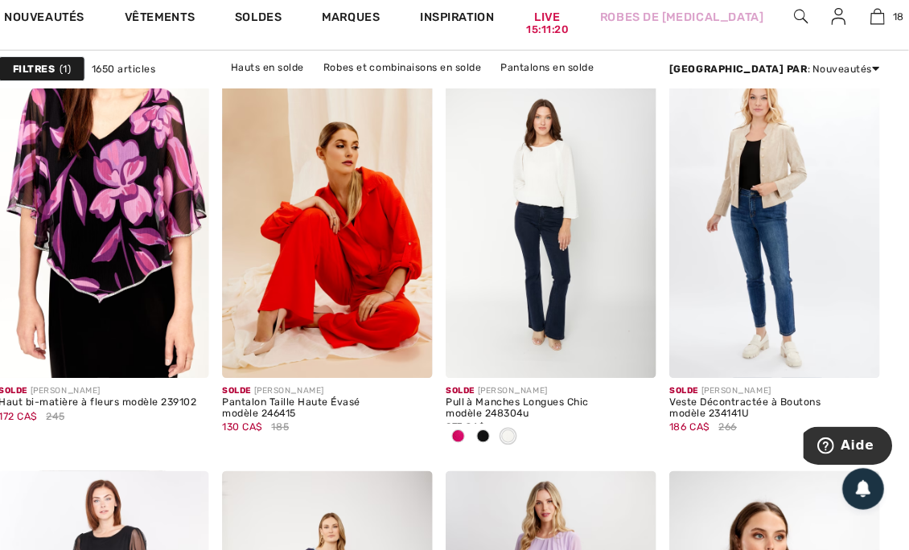
scroll to position [2187, 0]
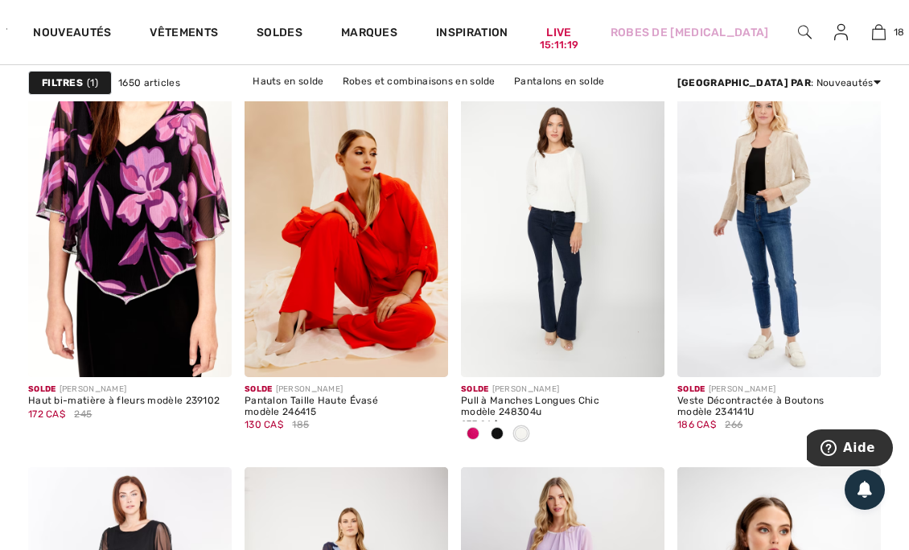
click at [502, 429] on span at bounding box center [497, 433] width 13 height 13
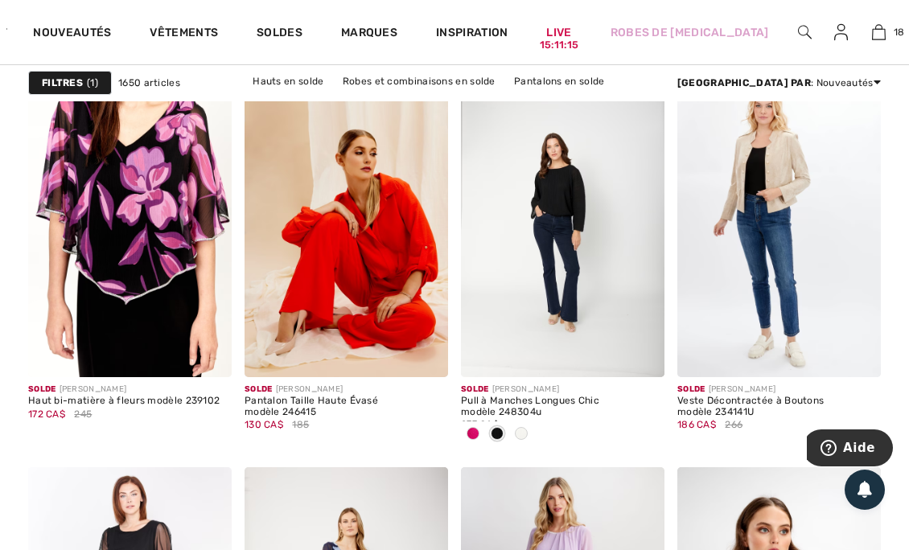
click at [649, 357] on span at bounding box center [640, 353] width 32 height 32
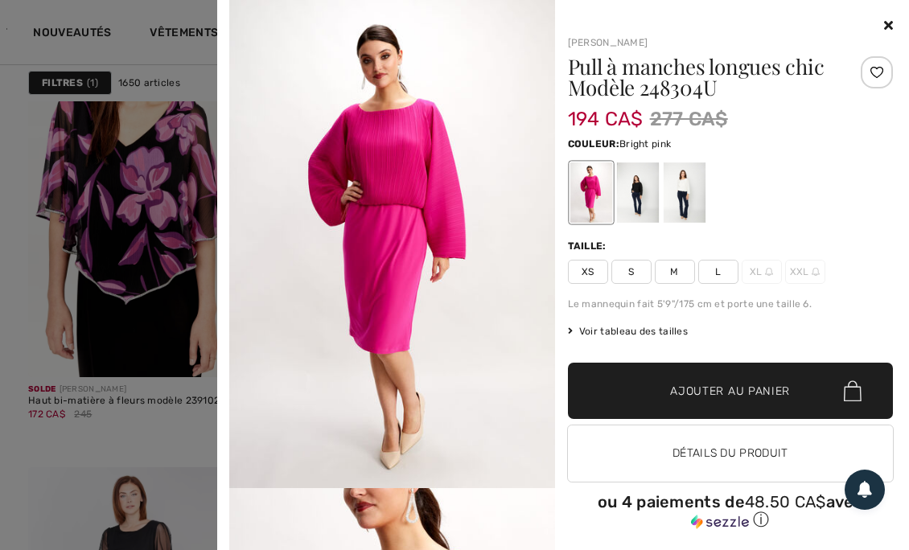
click at [678, 196] on div at bounding box center [684, 193] width 42 height 60
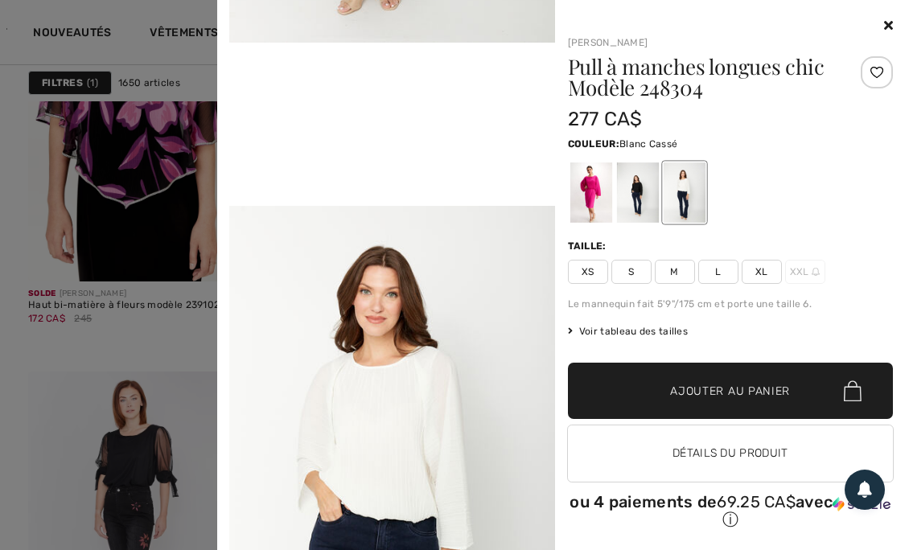
scroll to position [932, 0]
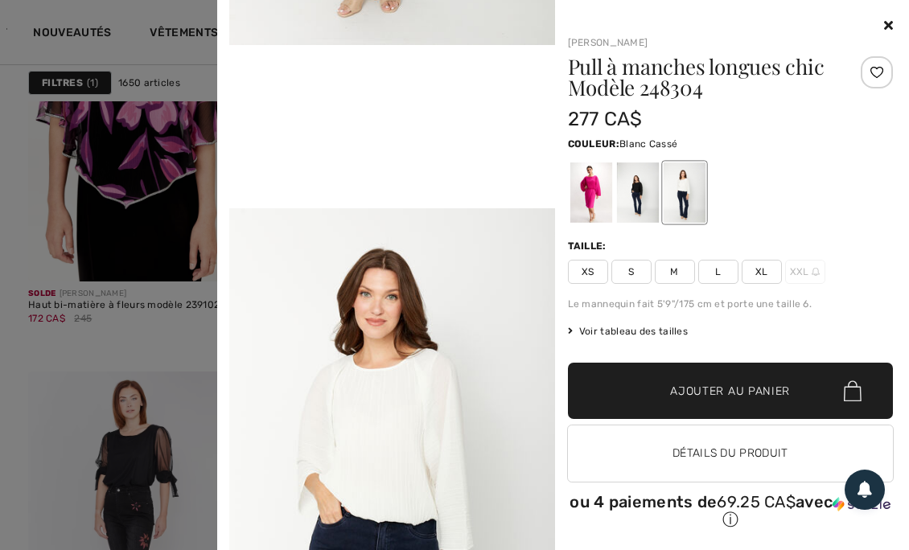
click at [637, 206] on div at bounding box center [637, 193] width 42 height 60
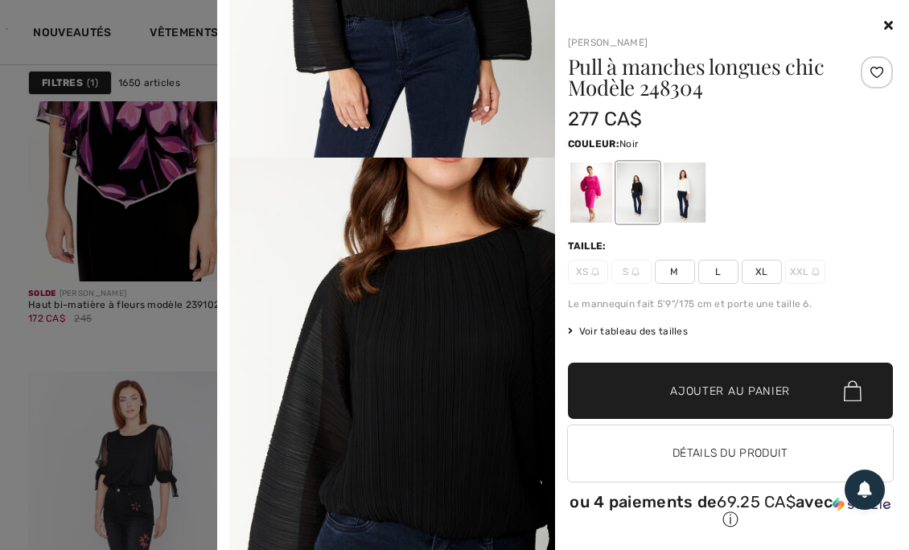
scroll to position [1473, 0]
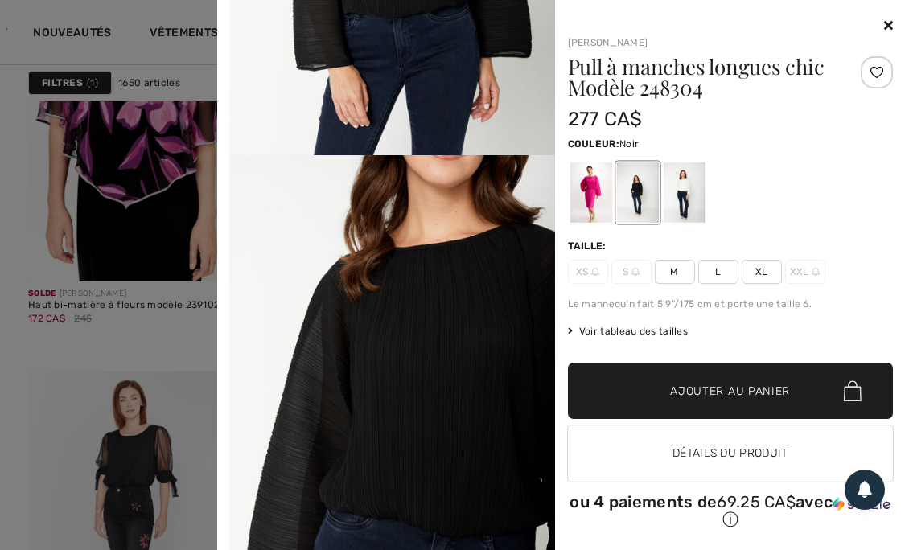
click at [884, 23] on icon at bounding box center [888, 25] width 9 height 13
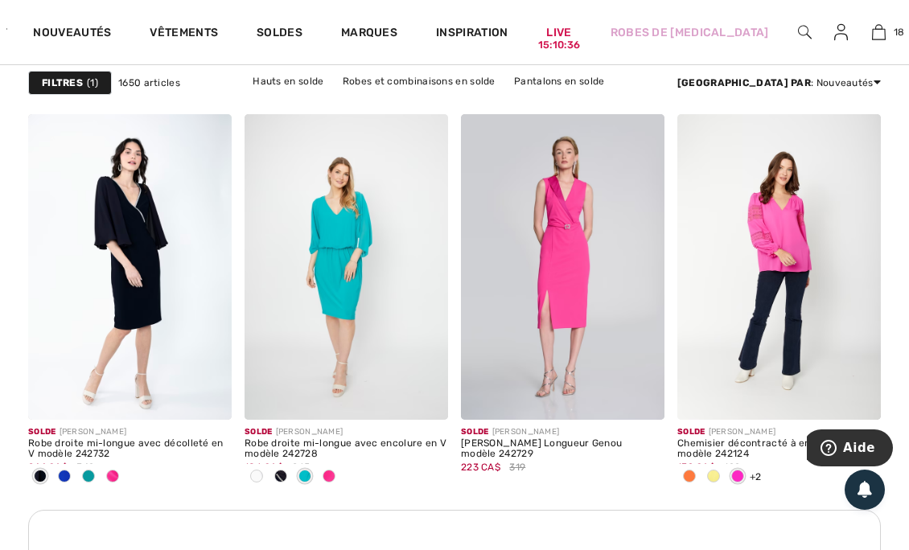
scroll to position [4670, 0]
click at [710, 472] on span at bounding box center [713, 475] width 13 height 13
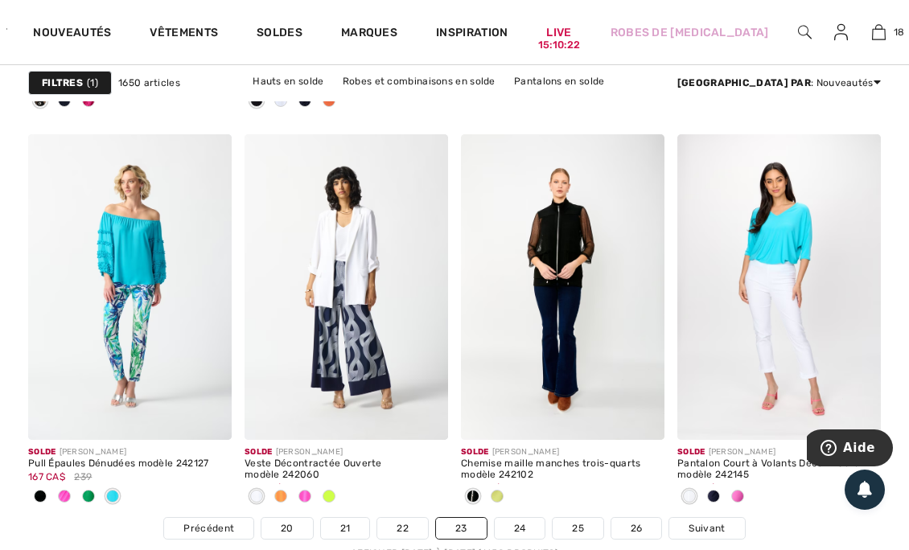
scroll to position [5993, 0]
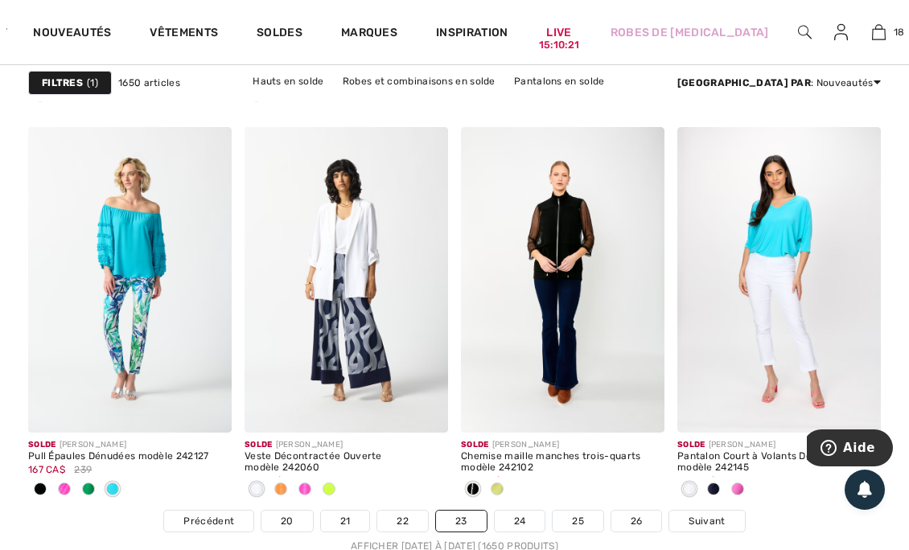
click at [505, 483] on div at bounding box center [497, 490] width 24 height 27
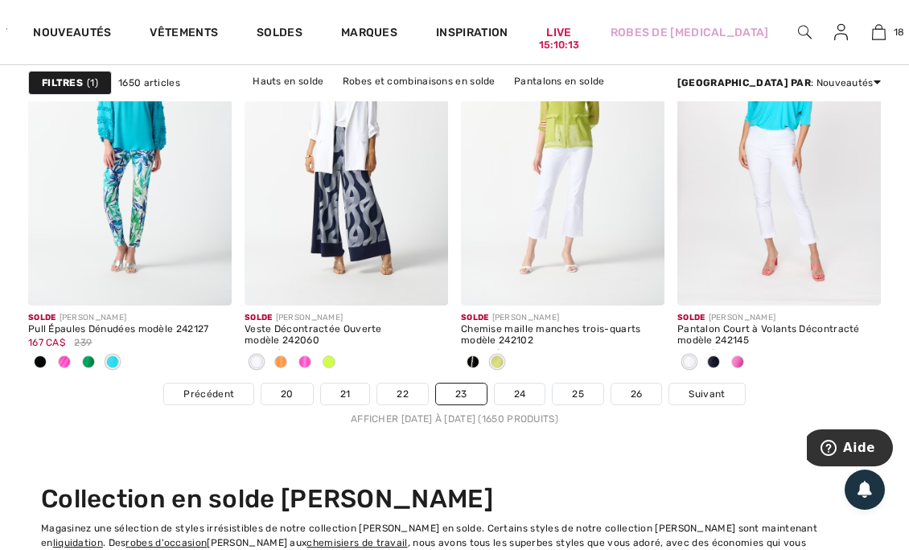
scroll to position [6124, 0]
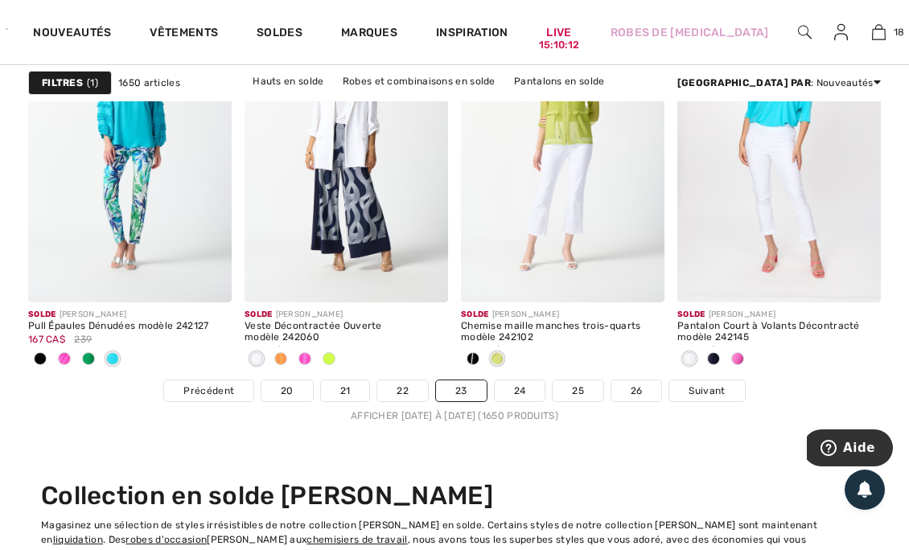
click at [724, 383] on link "Suivant" at bounding box center [707, 391] width 75 height 21
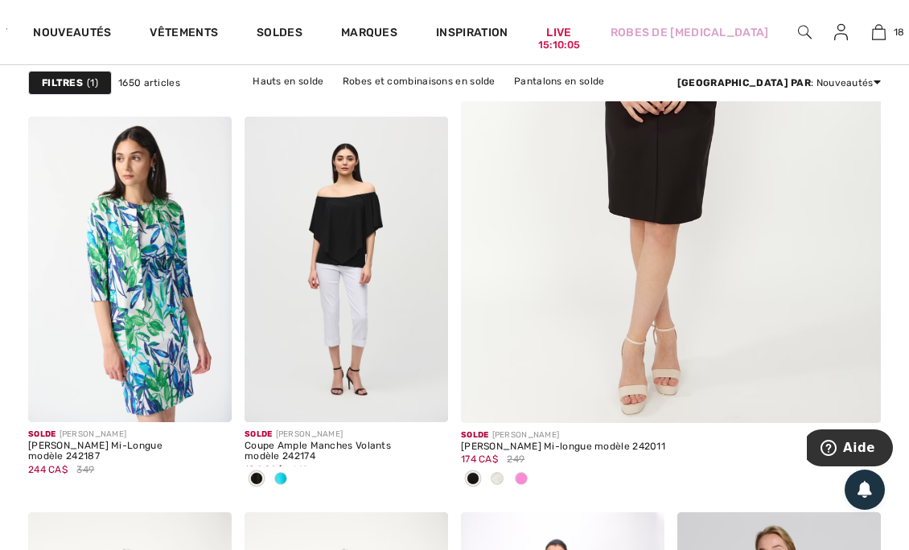
scroll to position [623, 0]
click at [504, 471] on div at bounding box center [497, 479] width 24 height 27
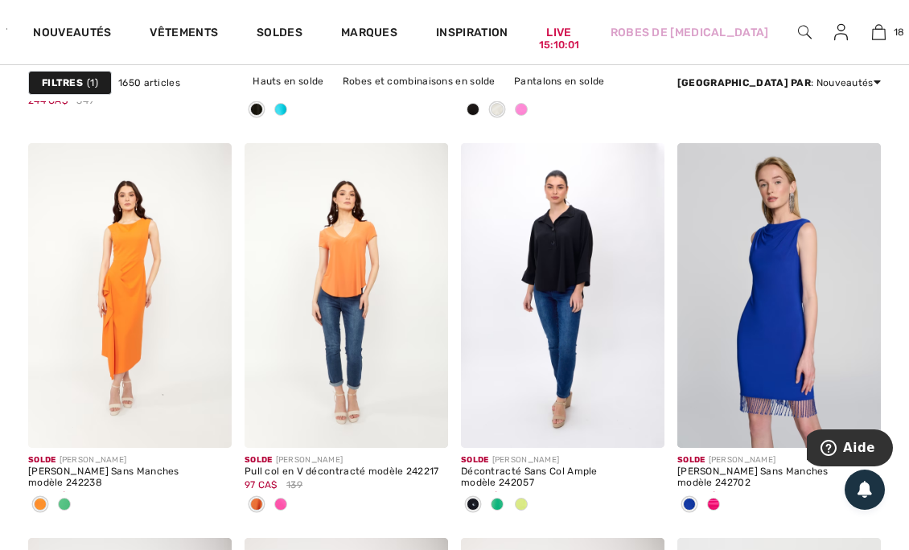
scroll to position [992, 0]
click at [529, 501] on div at bounding box center [521, 505] width 24 height 27
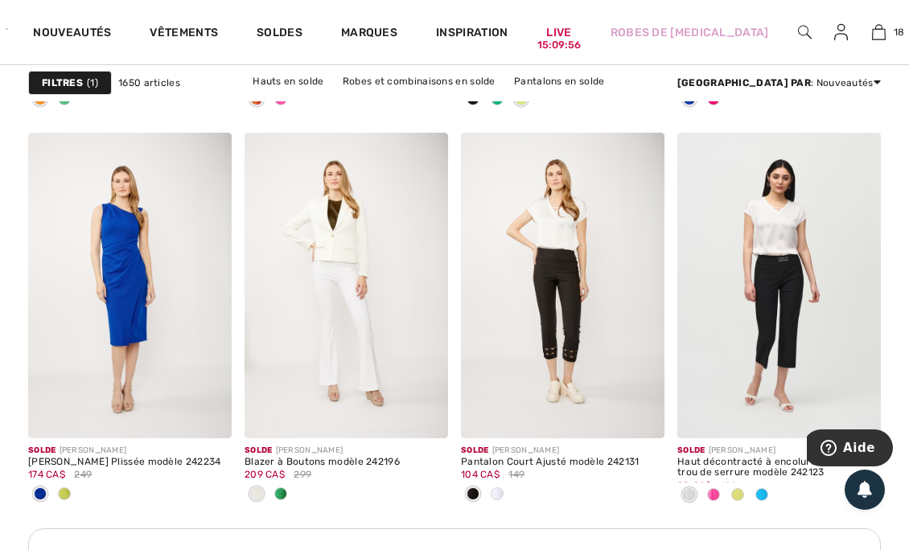
scroll to position [1405, 0]
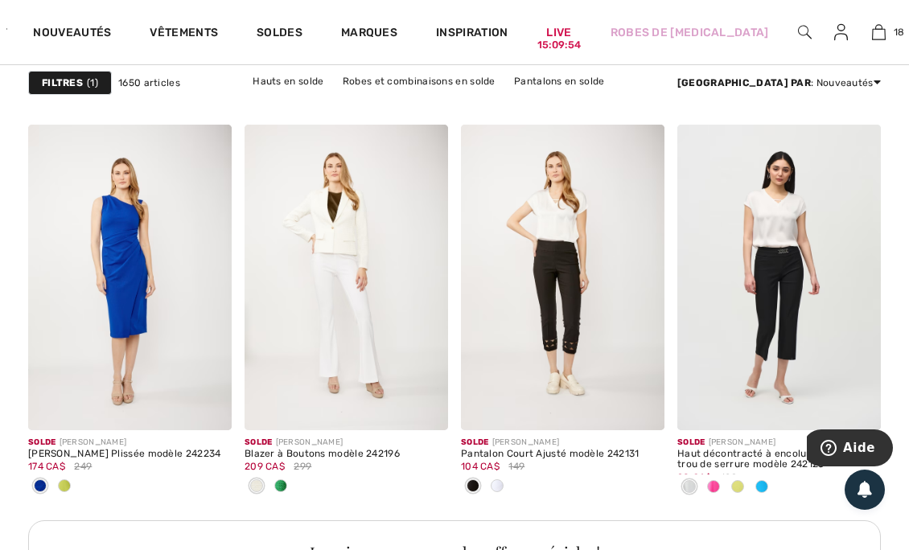
click at [764, 498] on div at bounding box center [762, 488] width 24 height 27
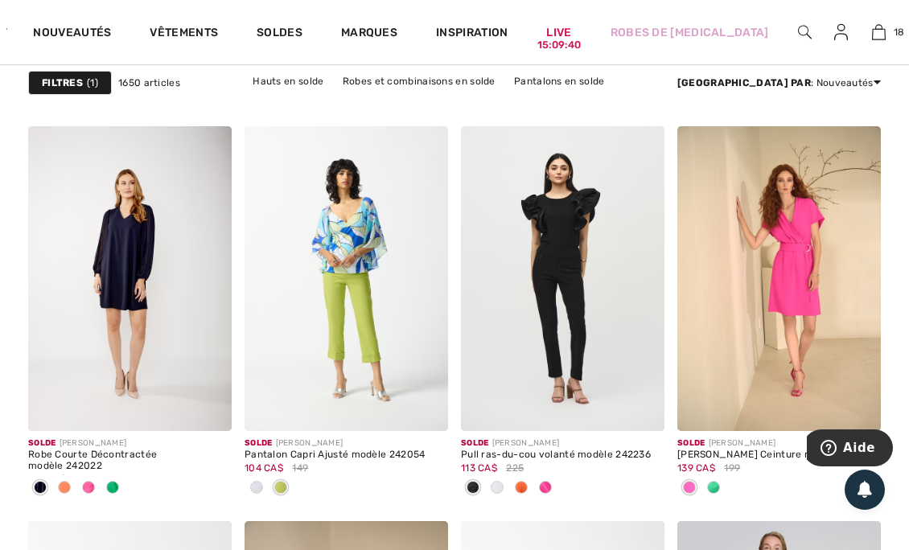
scroll to position [2529, 0]
click at [500, 483] on span at bounding box center [497, 486] width 13 height 13
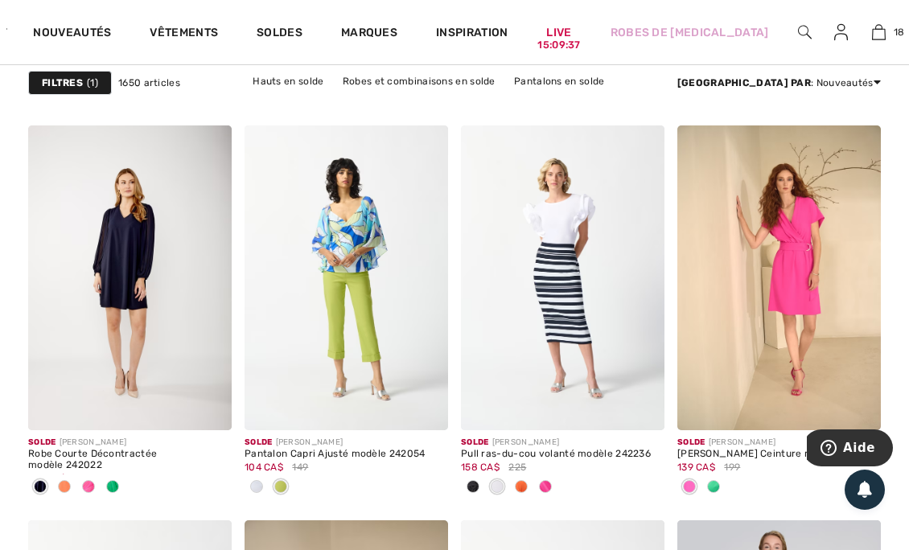
click at [527, 488] on span at bounding box center [521, 486] width 13 height 13
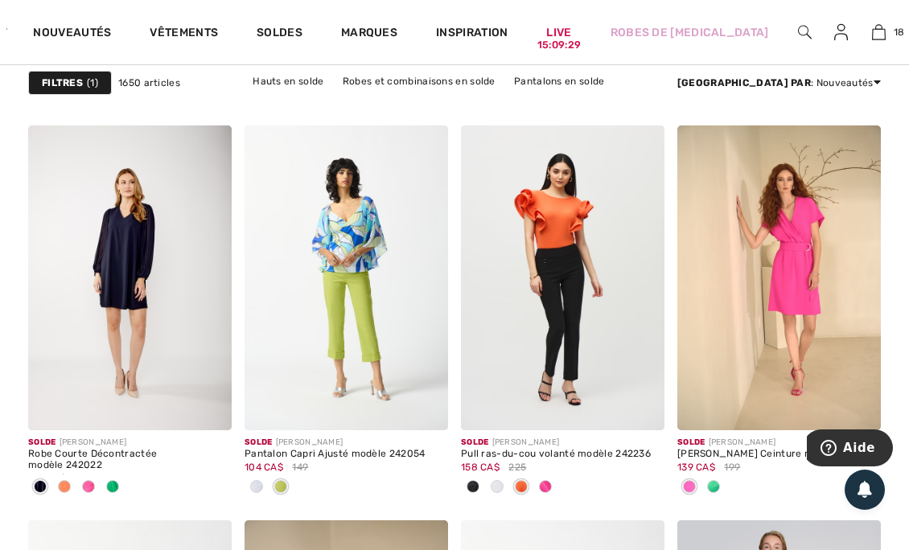
click at [644, 410] on img at bounding box center [640, 406] width 14 height 14
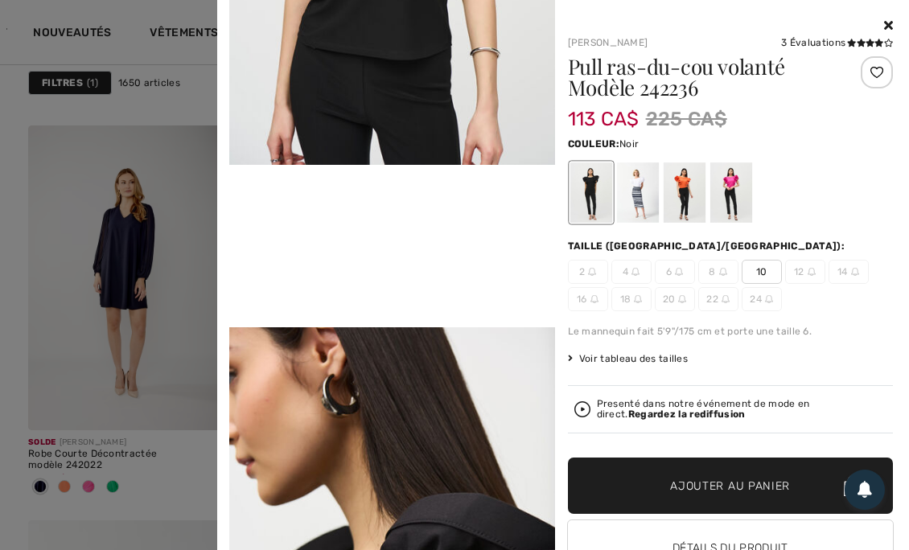
scroll to position [811, 0]
click at [639, 203] on div at bounding box center [637, 193] width 42 height 60
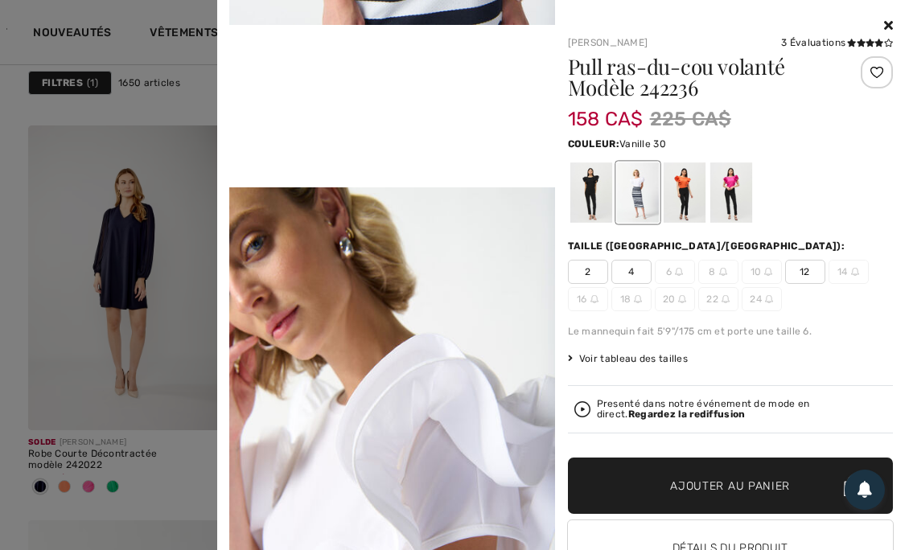
scroll to position [963, 0]
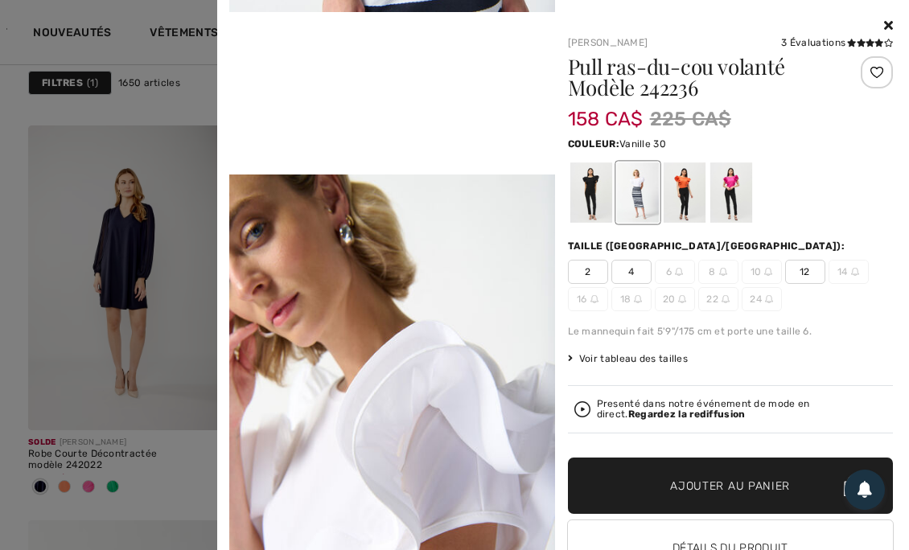
click at [884, 26] on icon at bounding box center [888, 25] width 9 height 13
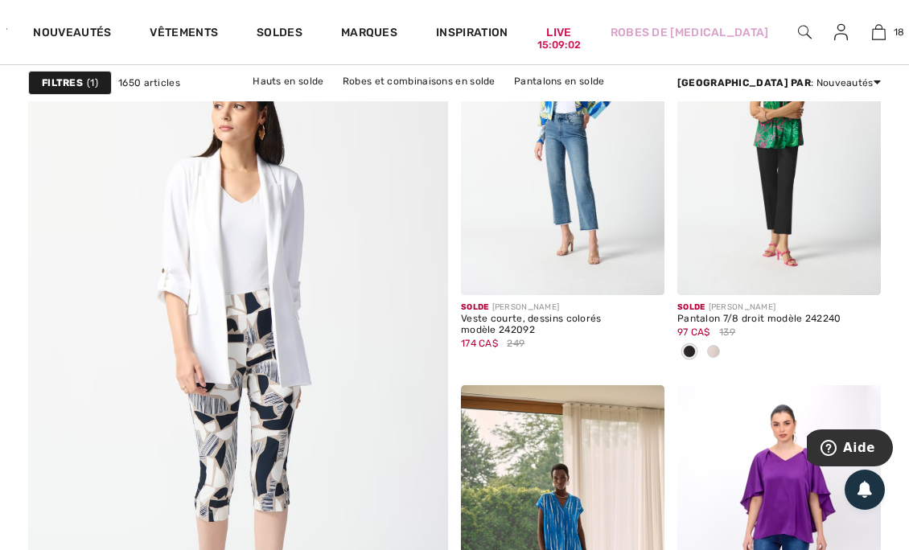
scroll to position [3595, 0]
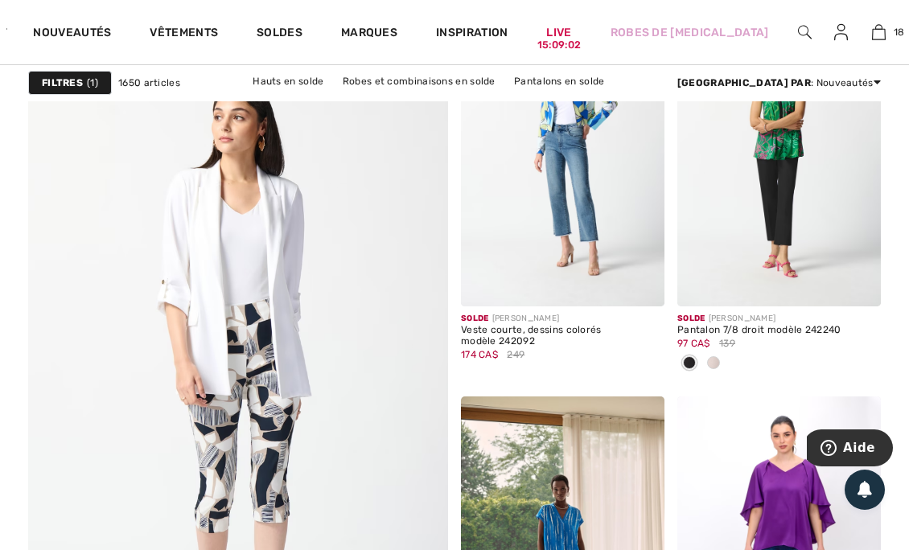
click at [723, 359] on div at bounding box center [714, 364] width 24 height 27
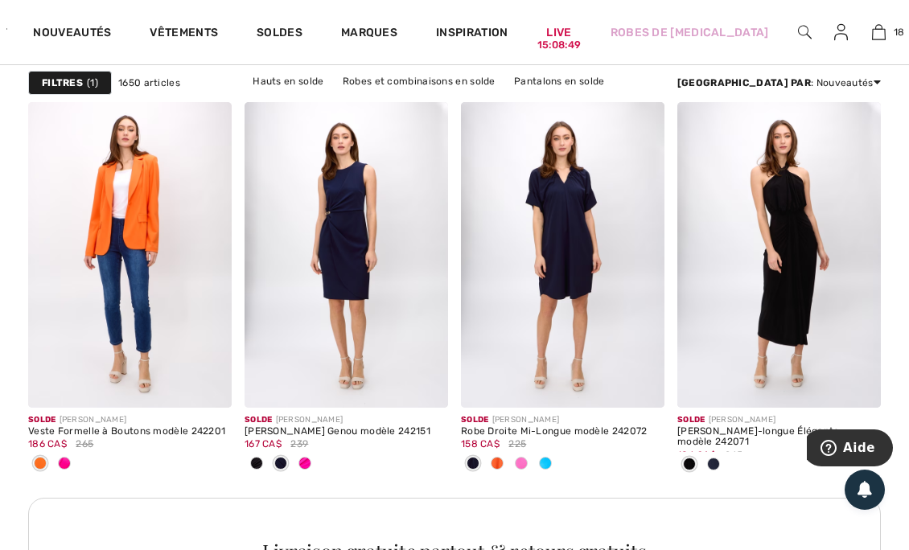
scroll to position [4693, 0]
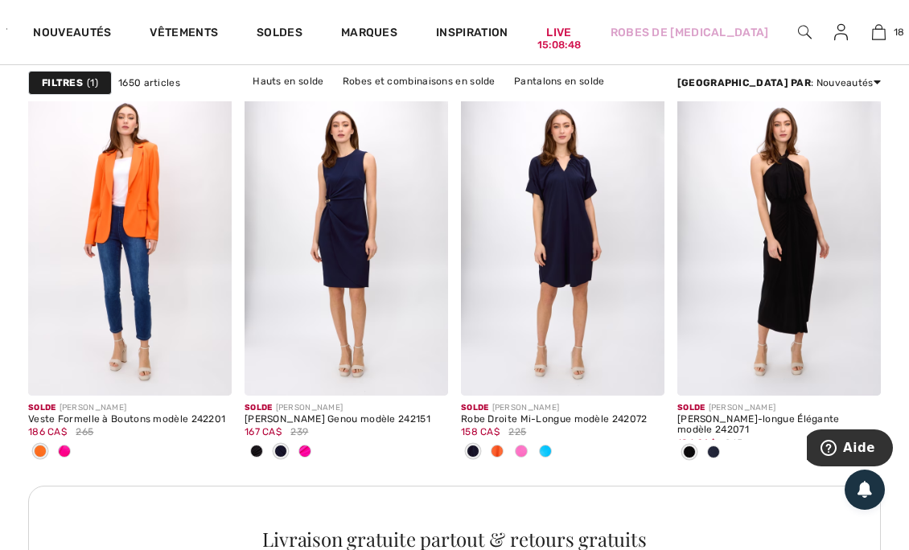
click at [721, 450] on div at bounding box center [714, 453] width 24 height 27
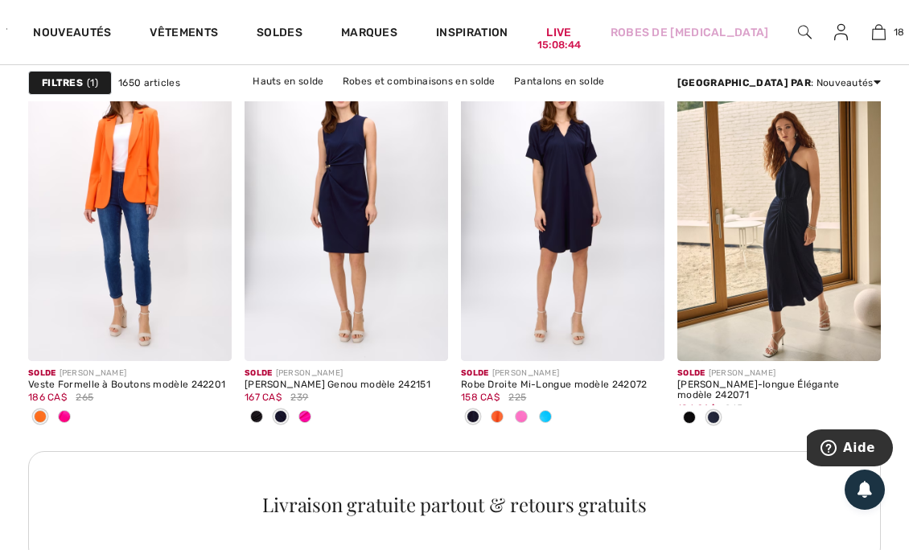
scroll to position [4730, 0]
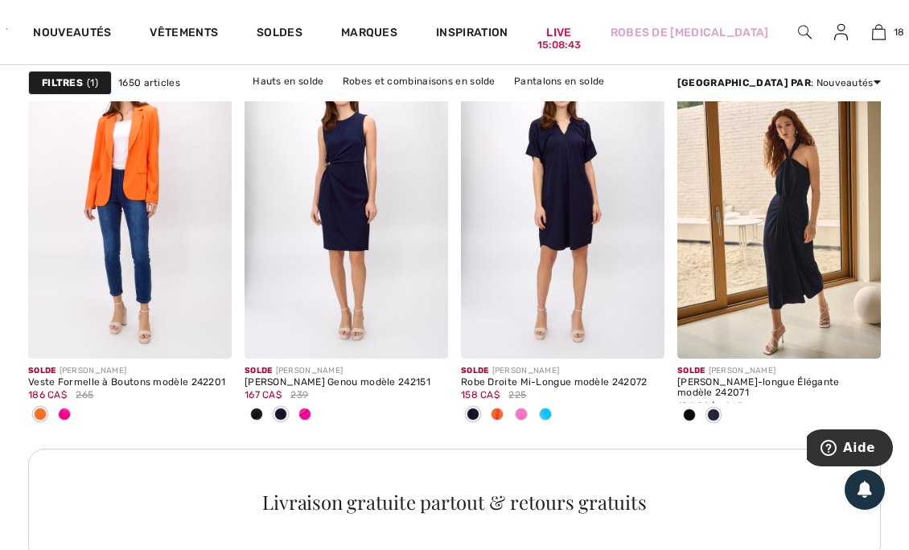
click at [306, 408] on span at bounding box center [305, 414] width 13 height 13
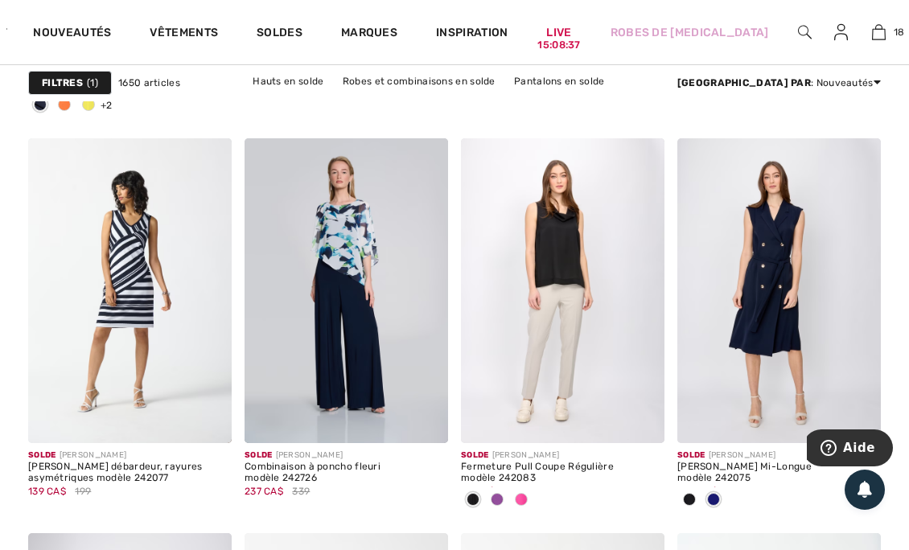
scroll to position [5588, 0]
click at [506, 490] on div at bounding box center [497, 500] width 24 height 27
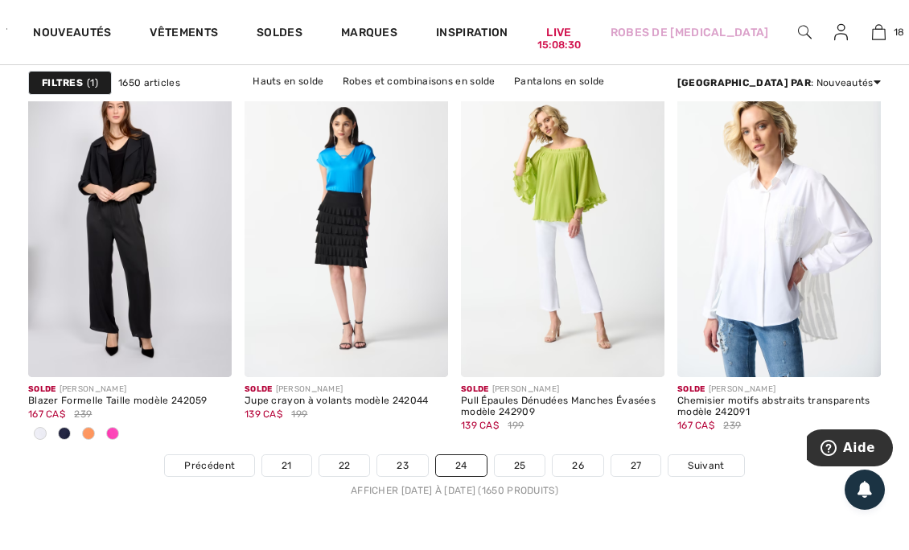
scroll to position [6043, 0]
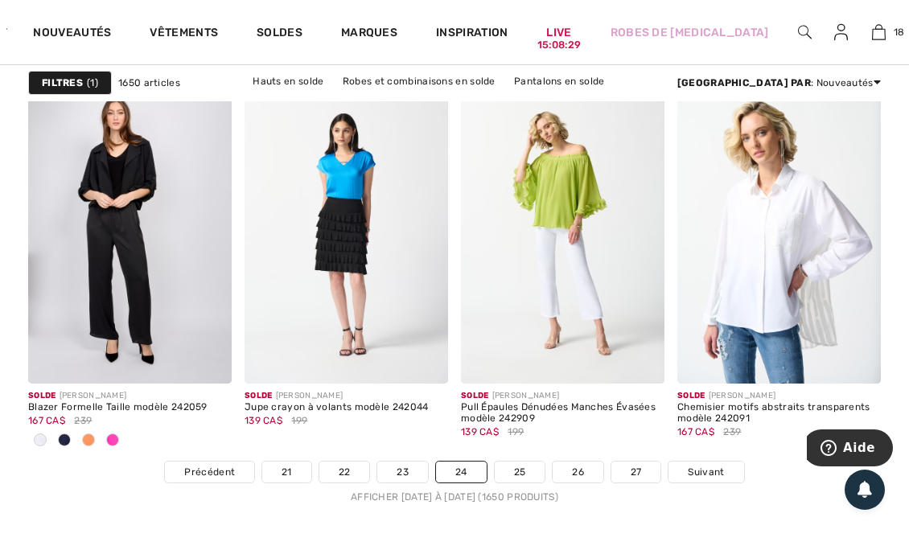
click at [707, 466] on span "Suivant" at bounding box center [706, 472] width 36 height 14
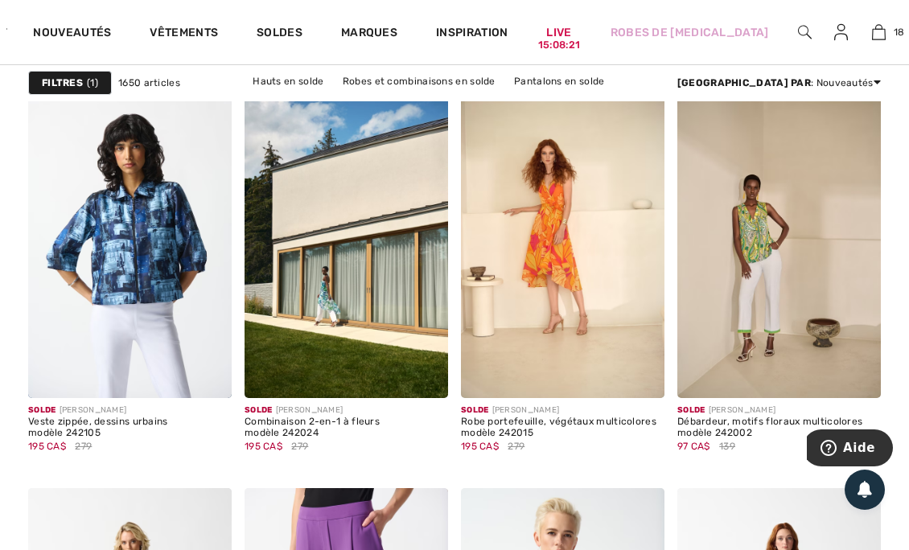
scroll to position [1042, 0]
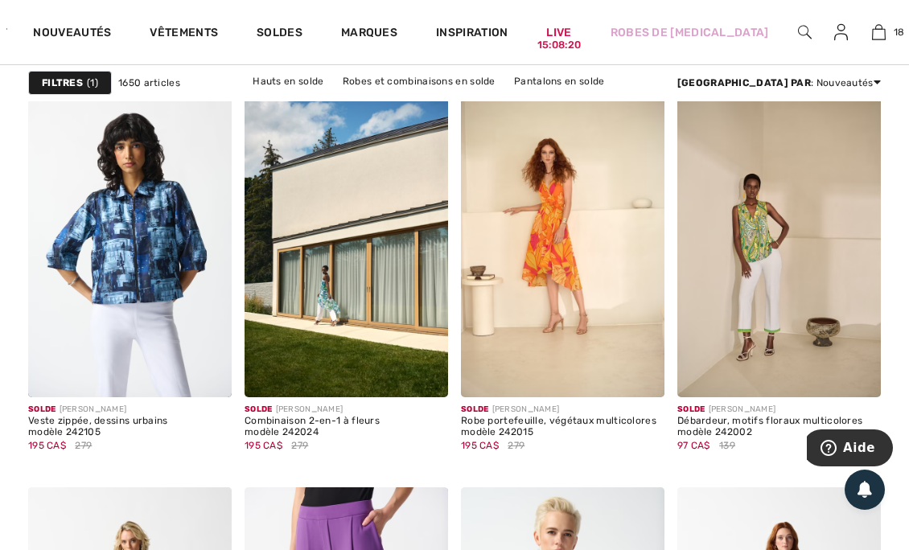
click at [186, 246] on img at bounding box center [130, 246] width 204 height 306
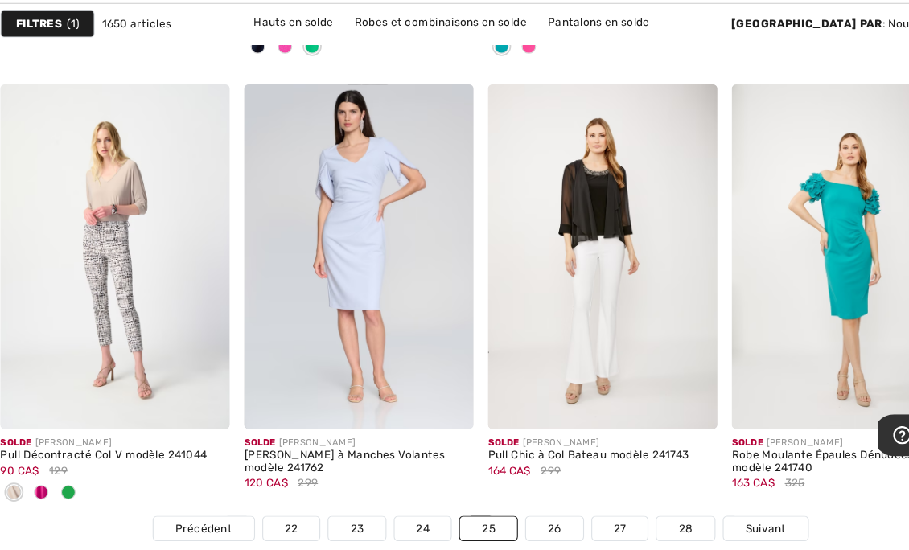
scroll to position [6008, 0]
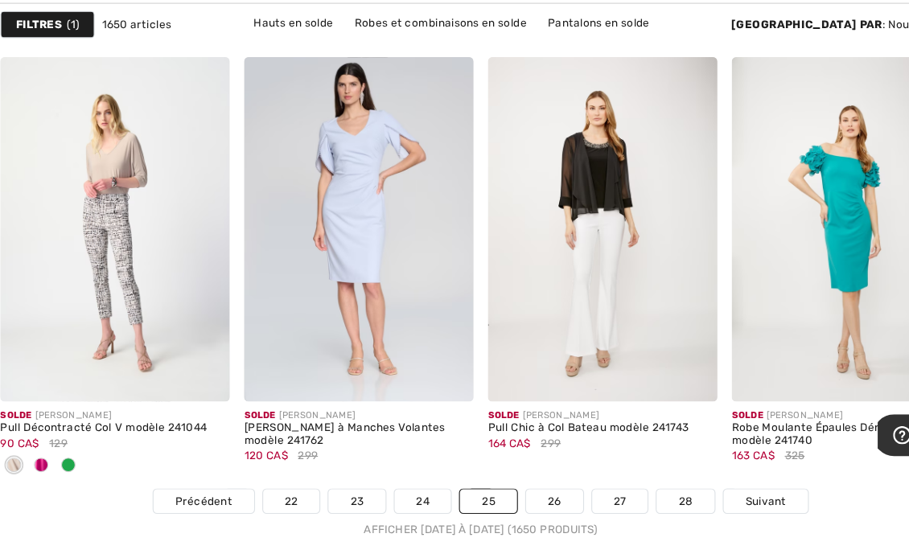
click at [67, 472] on span at bounding box center [64, 474] width 13 height 13
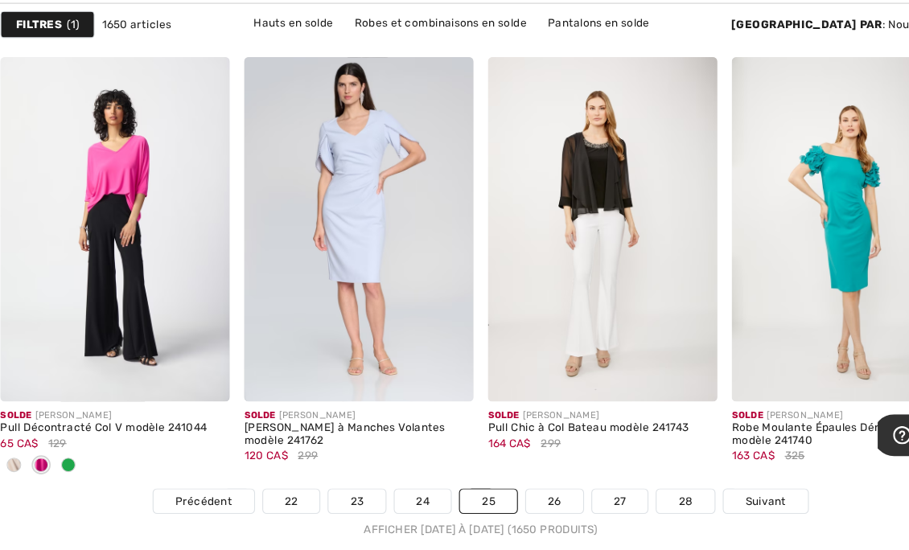
click at [703, 501] on span "Suivant" at bounding box center [708, 507] width 36 height 14
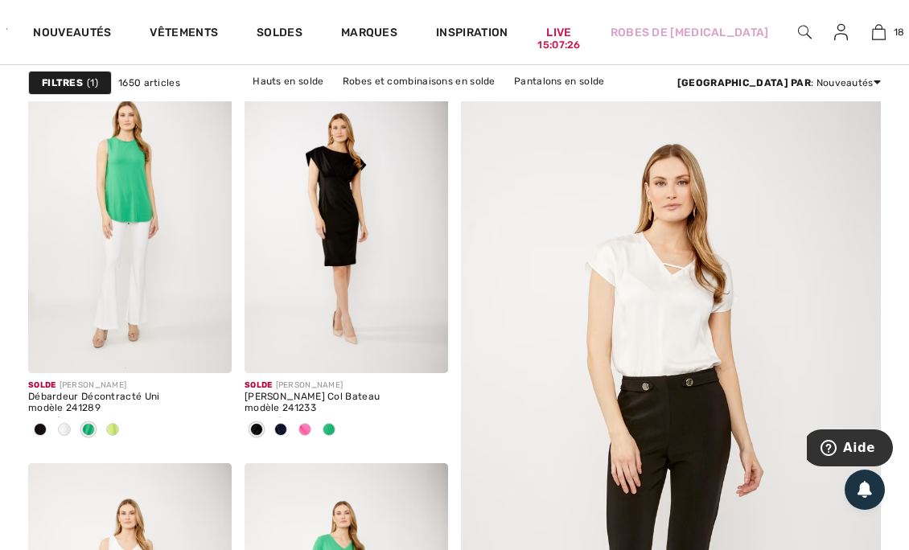
scroll to position [276, 0]
click at [64, 428] on span at bounding box center [64, 428] width 13 height 13
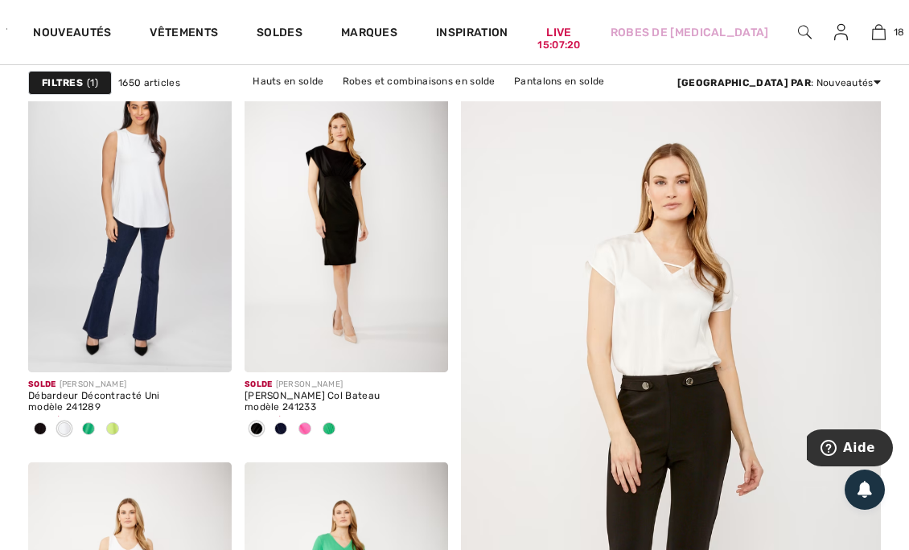
click at [218, 347] on span at bounding box center [208, 348] width 32 height 32
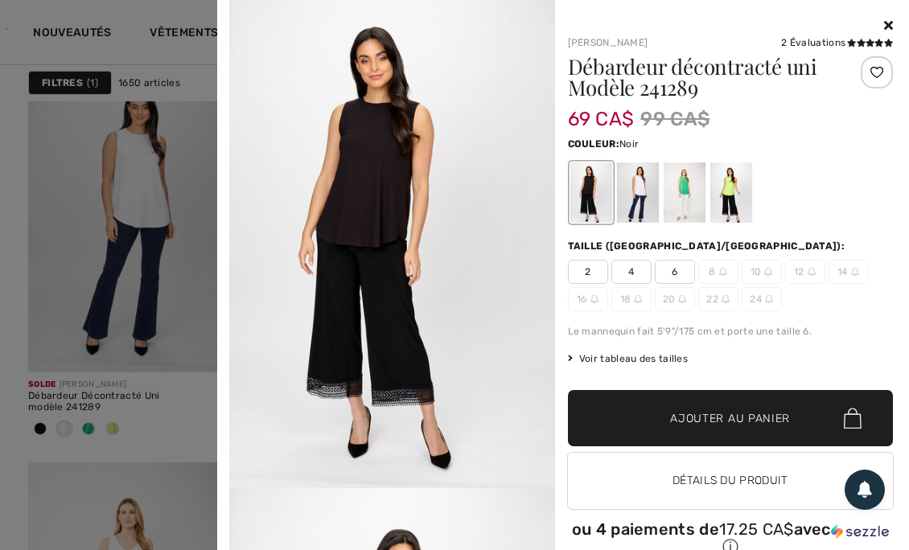
click at [637, 190] on div at bounding box center [637, 193] width 42 height 60
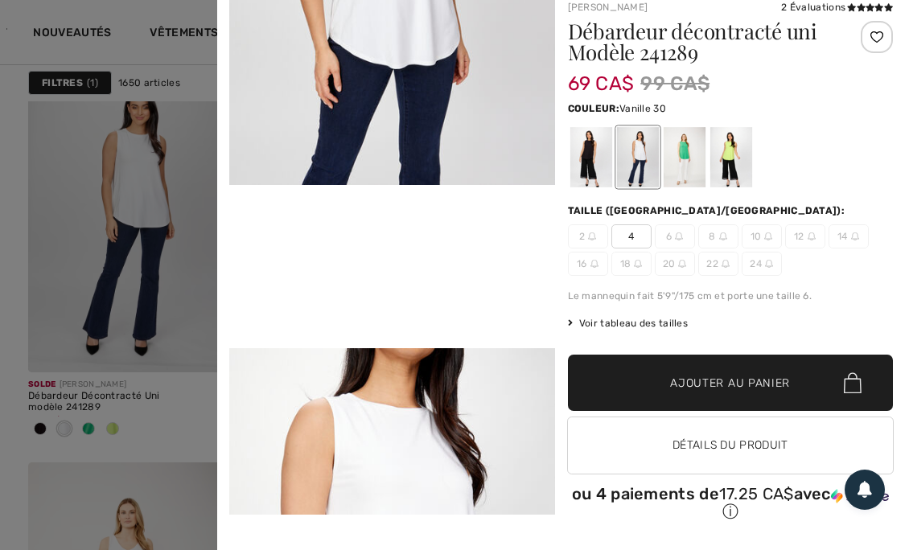
scroll to position [757, 0]
click at [636, 245] on span "4" at bounding box center [632, 237] width 40 height 24
click at [715, 385] on span "Ajouter au panier" at bounding box center [730, 383] width 120 height 17
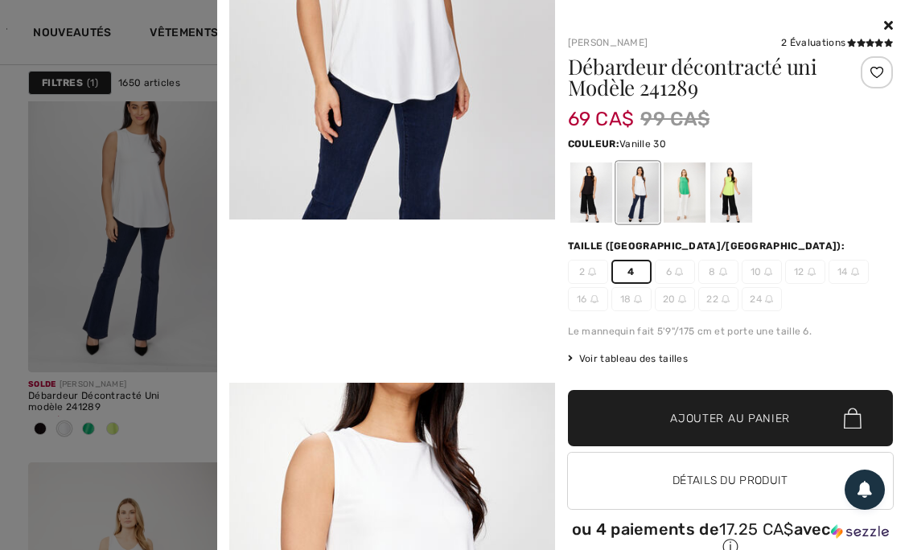
click at [884, 23] on icon at bounding box center [888, 25] width 9 height 13
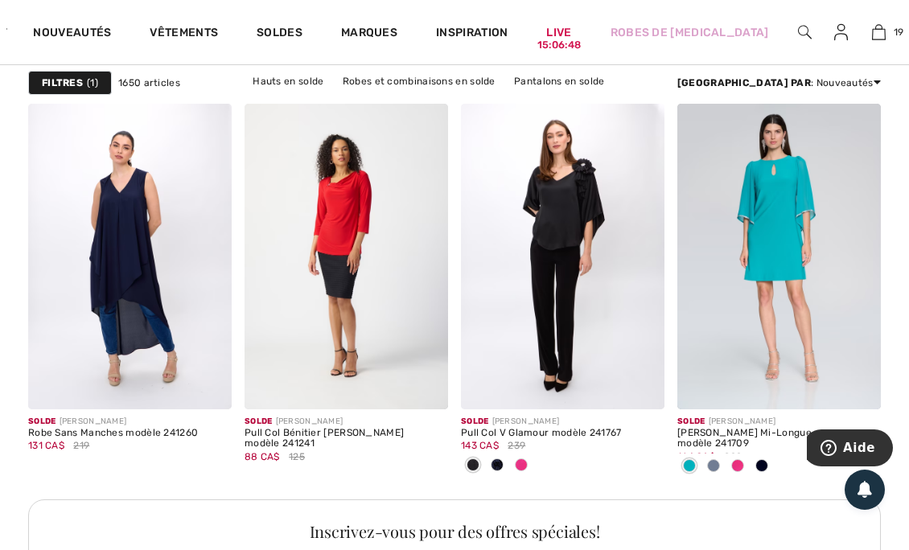
scroll to position [1426, 0]
click at [509, 458] on div at bounding box center [521, 466] width 24 height 27
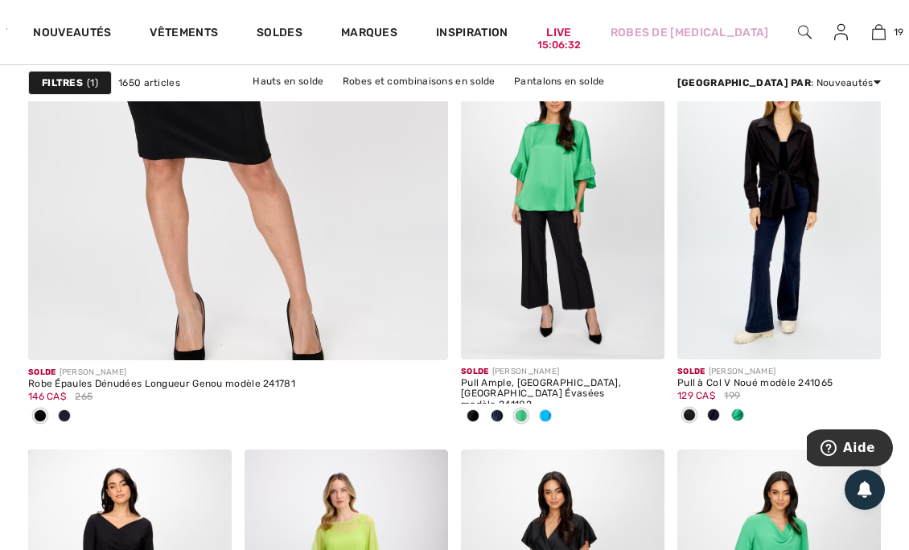
scroll to position [3940, 0]
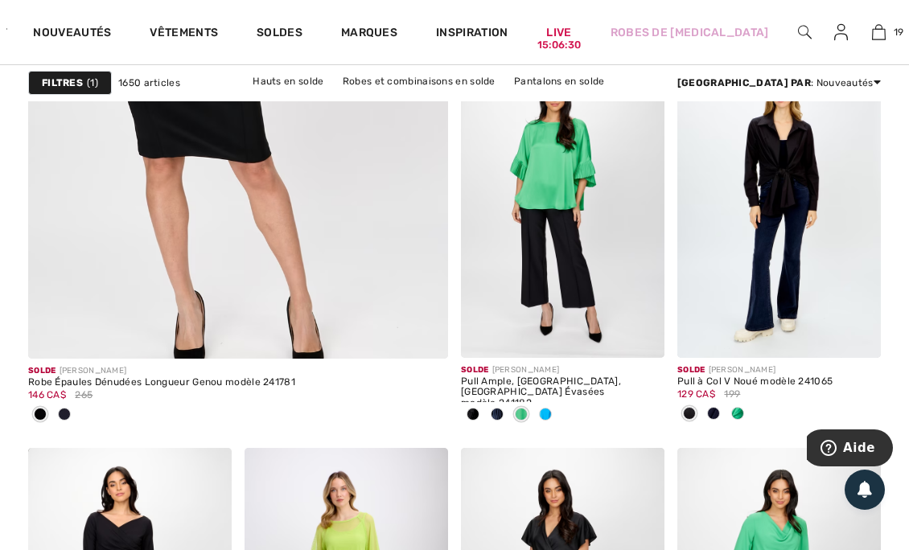
click at [740, 413] on span at bounding box center [737, 413] width 13 height 13
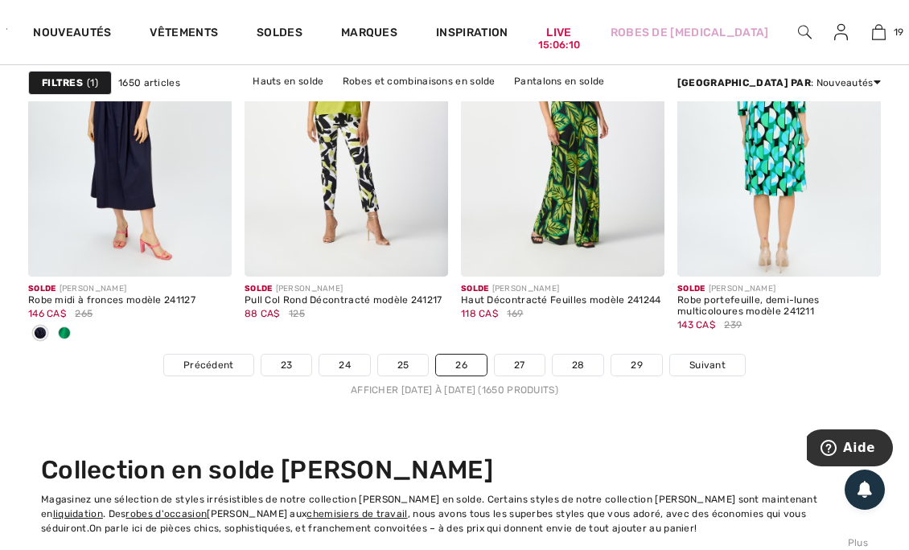
scroll to position [6179, 0]
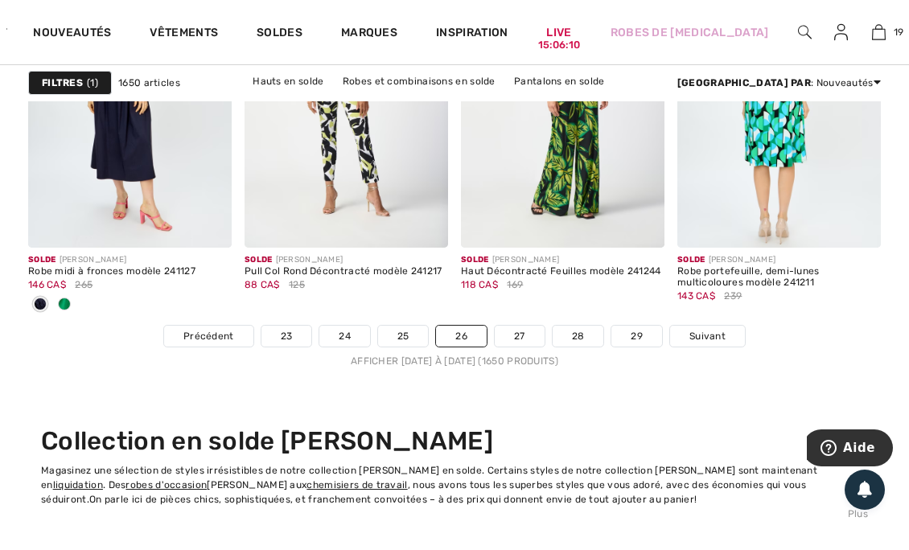
click at [518, 328] on link "27" at bounding box center [520, 336] width 50 height 21
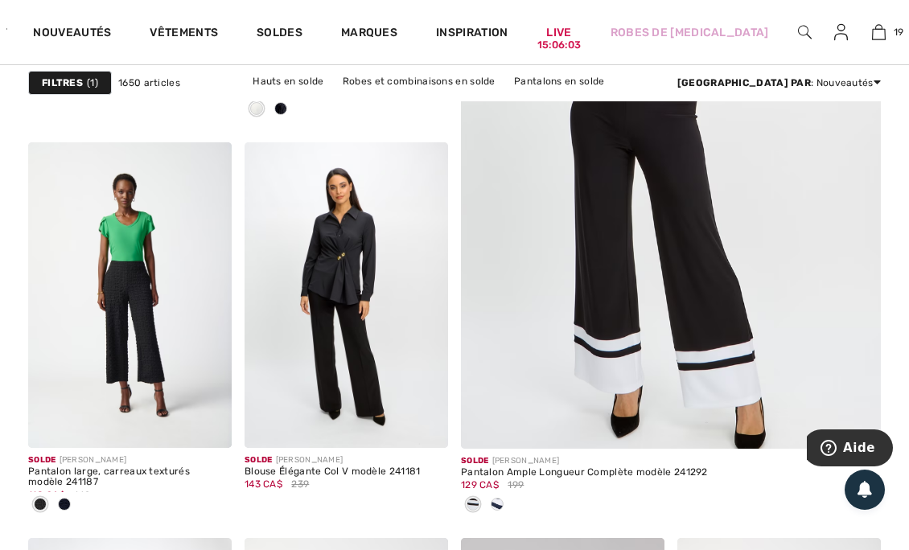
scroll to position [600, 0]
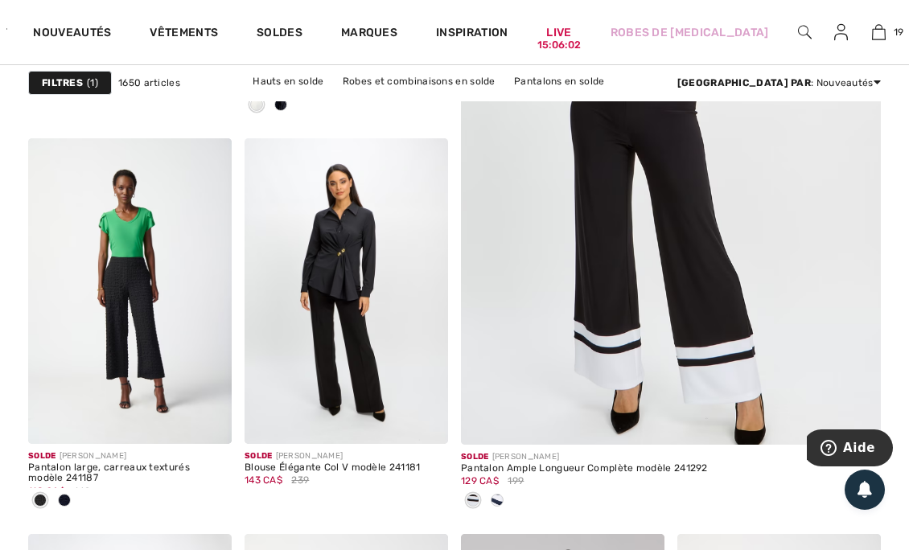
click at [303, 287] on img at bounding box center [347, 291] width 204 height 306
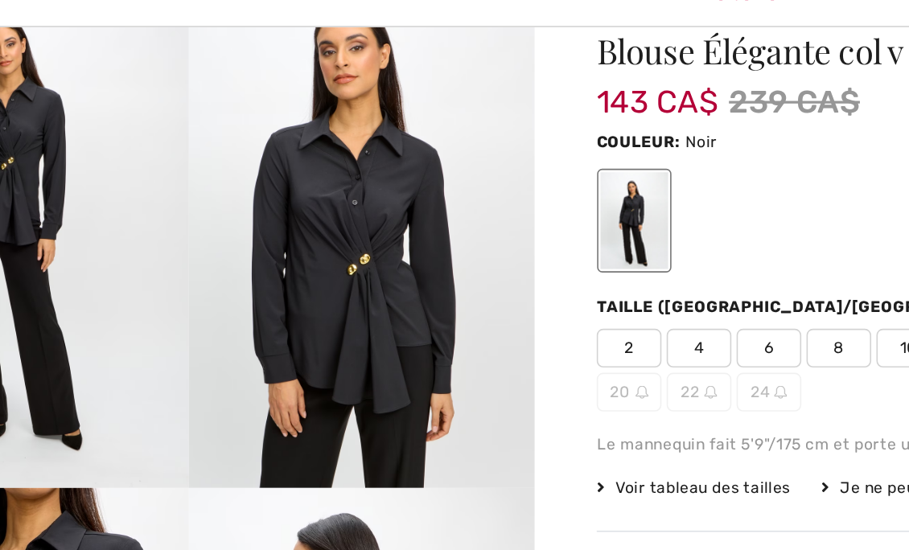
scroll to position [150, 0]
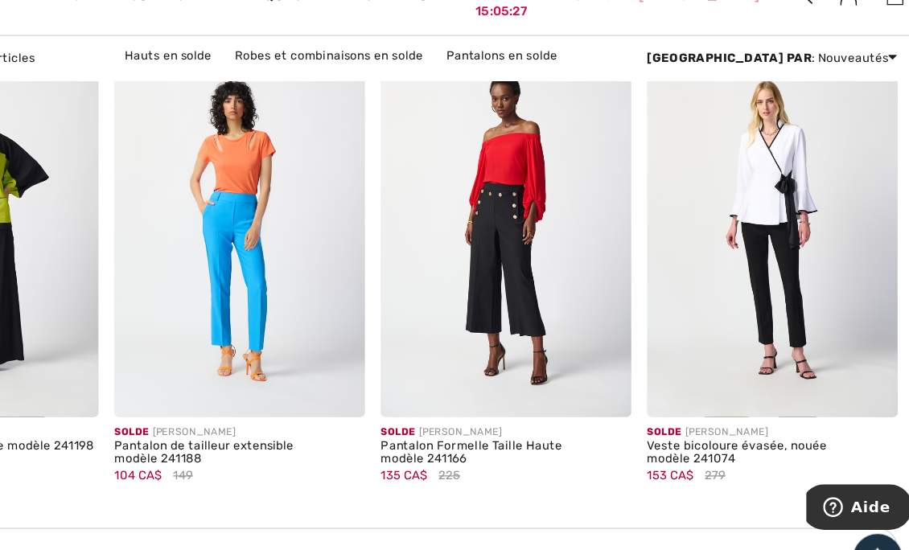
scroll to position [1461, 0]
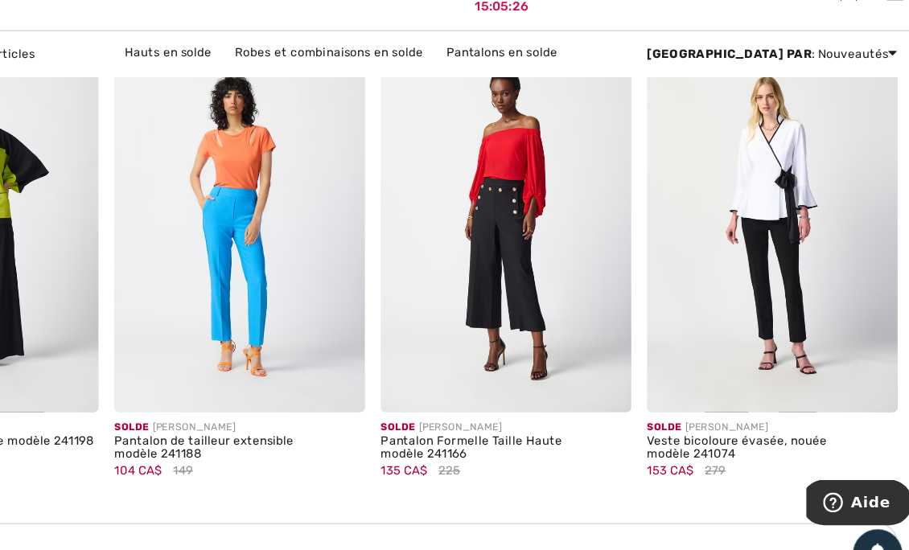
click at [822, 312] on div at bounding box center [847, 341] width 67 height 67
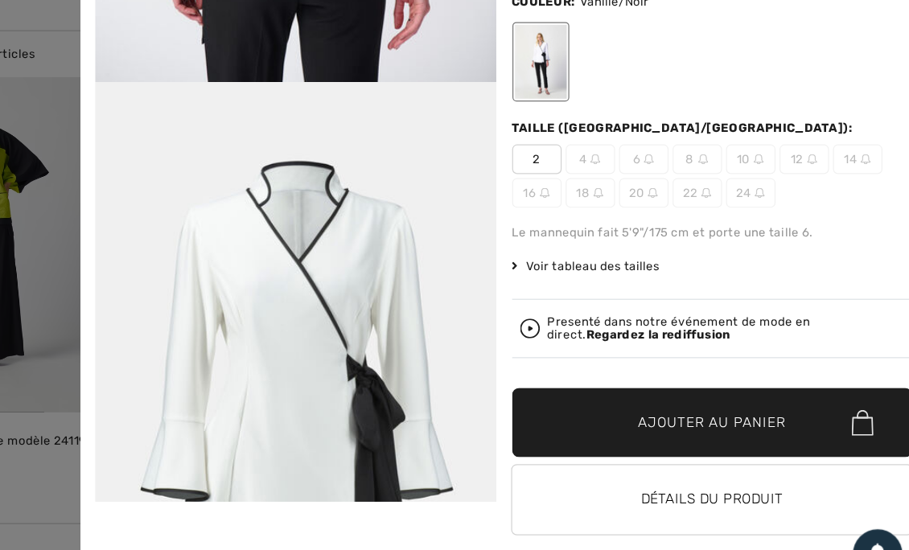
scroll to position [1814, 0]
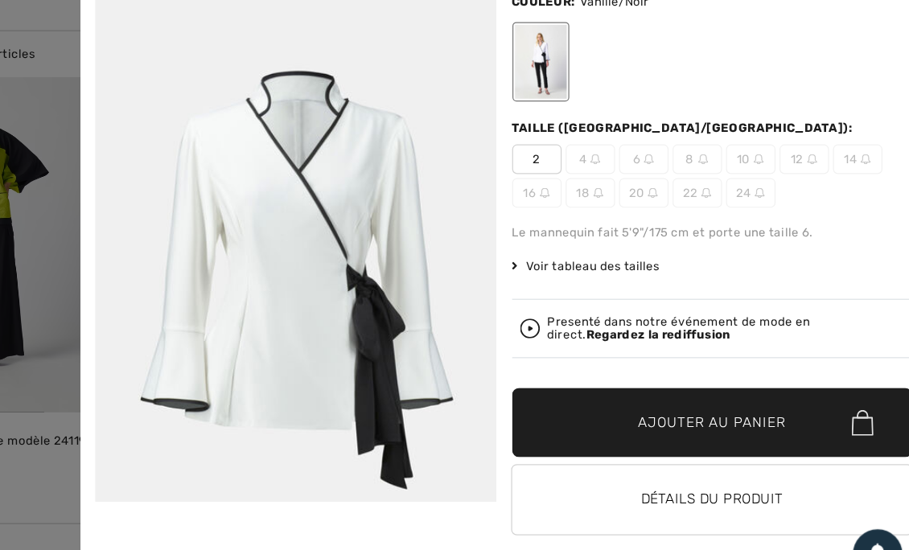
click at [665, 301] on div "Presenté dans notre événement de mode en direct. Regardez la rediffusion" at bounding box center [742, 306] width 290 height 21
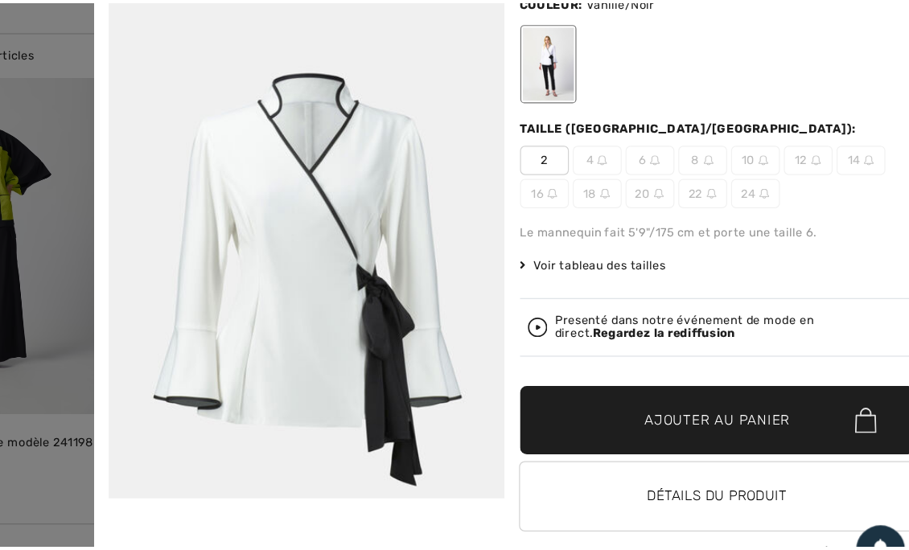
scroll to position [1461, 0]
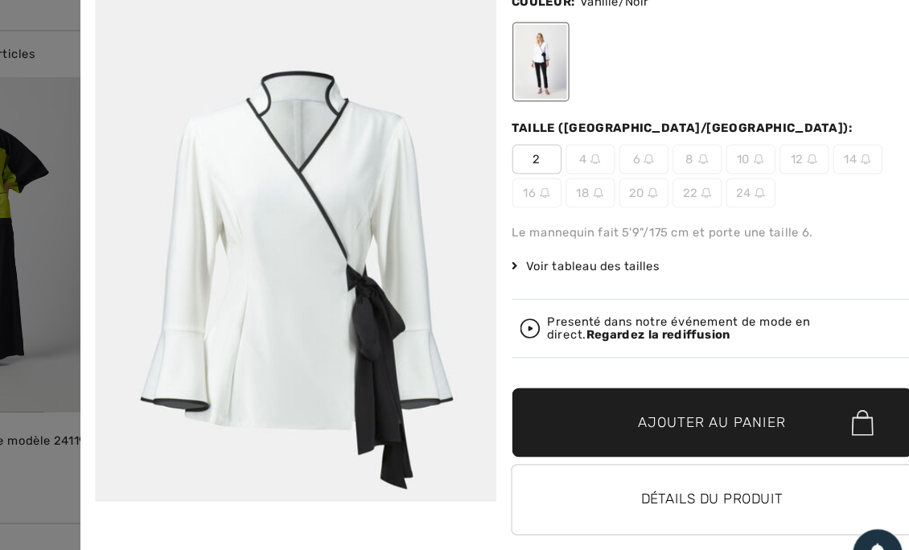
click at [579, 167] on span "2" at bounding box center [588, 169] width 40 height 24
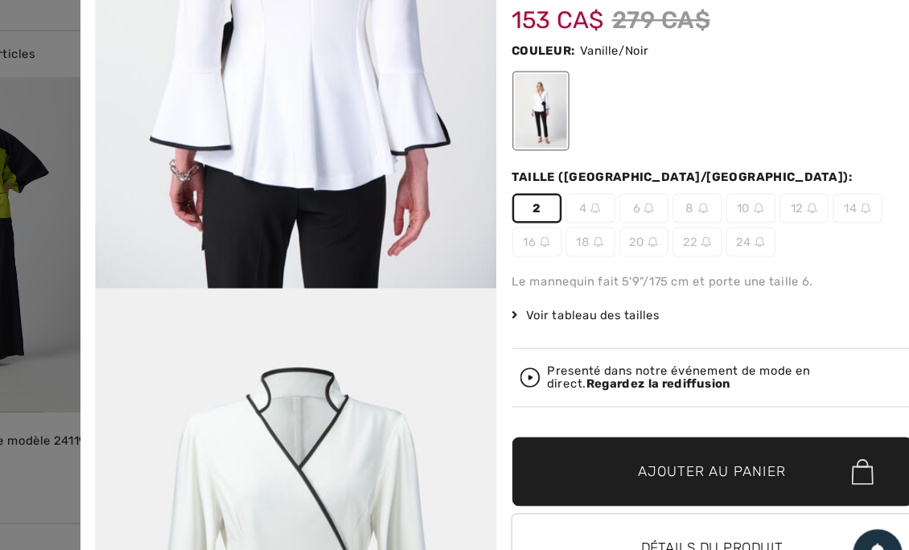
scroll to position [138, 0]
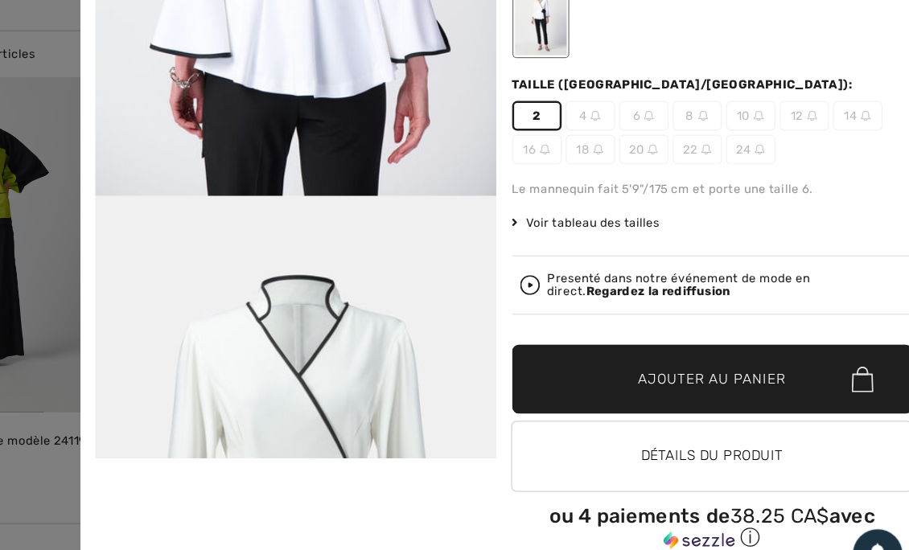
click at [643, 343] on span "✔ Ajouté au panier" at bounding box center [706, 348] width 126 height 17
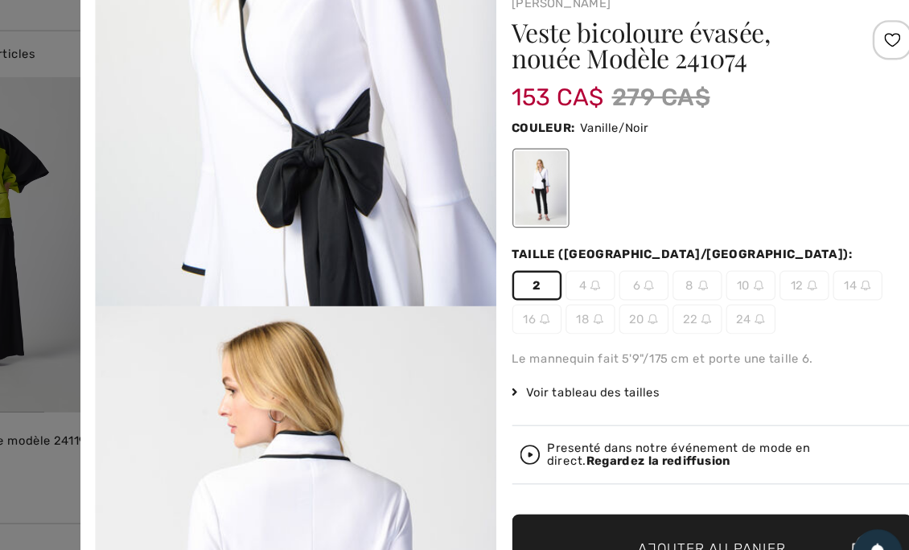
scroll to position [1197, 0]
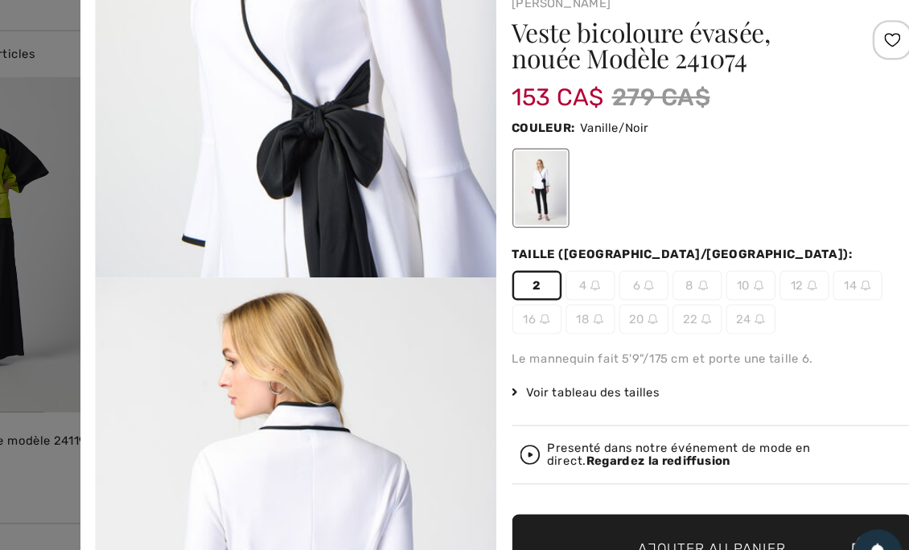
click at [184, 178] on div at bounding box center [454, 275] width 909 height 550
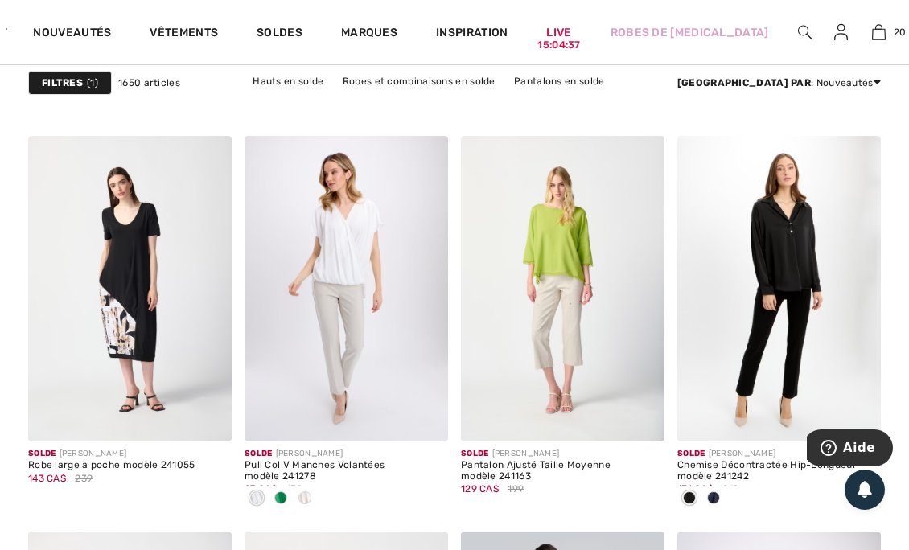
scroll to position [2124, 0]
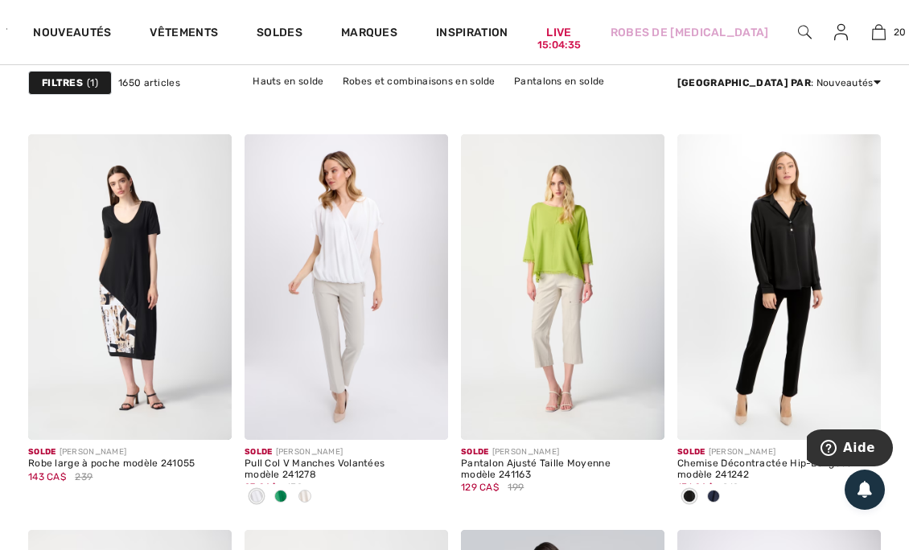
click at [703, 492] on div at bounding box center [714, 497] width 24 height 27
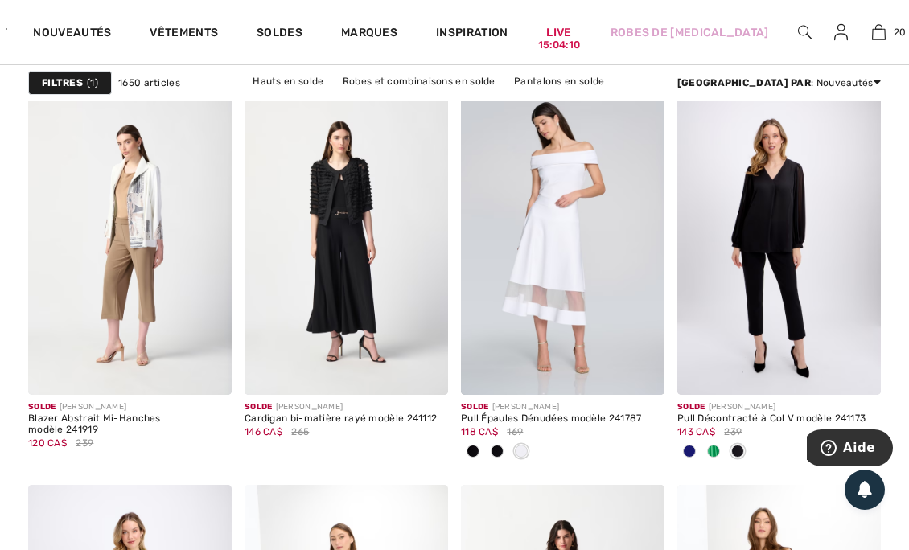
scroll to position [2565, 0]
click at [723, 454] on div at bounding box center [714, 452] width 24 height 27
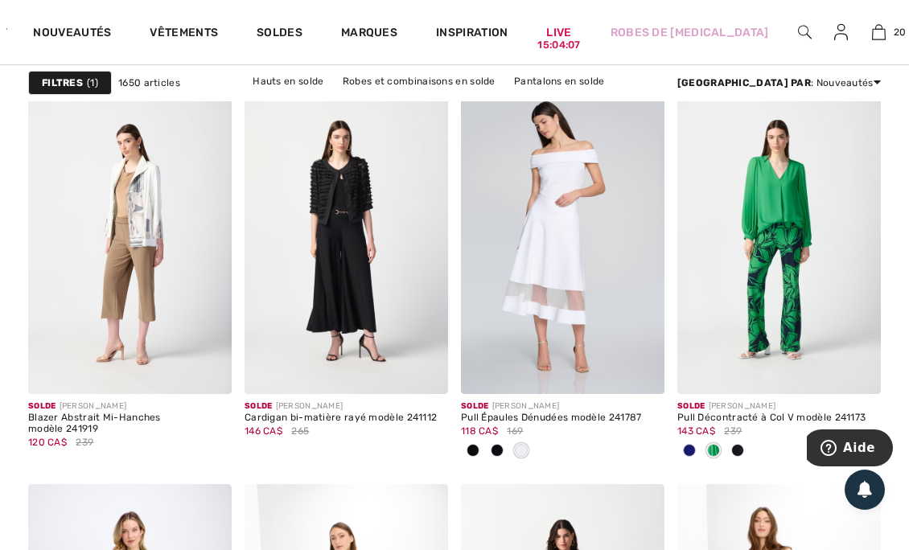
click at [117, 243] on img at bounding box center [130, 242] width 204 height 306
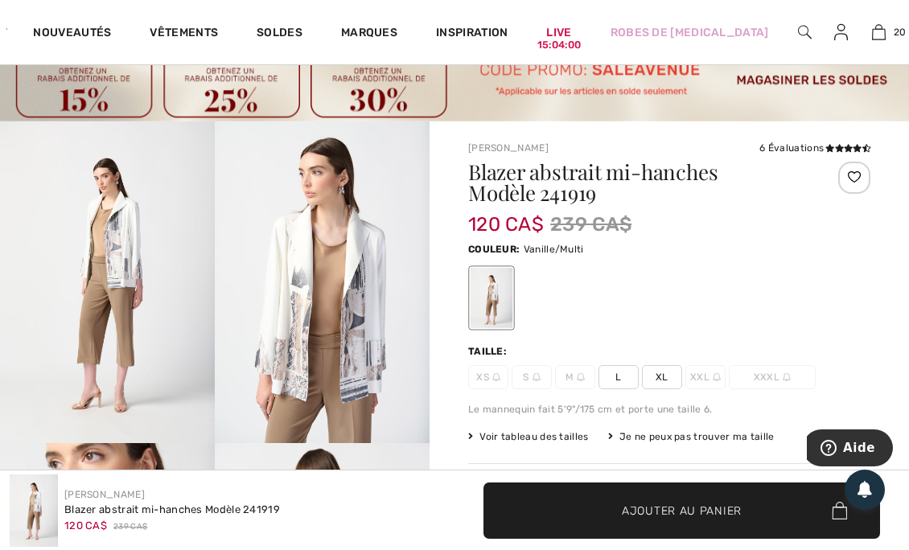
scroll to position [69, 0]
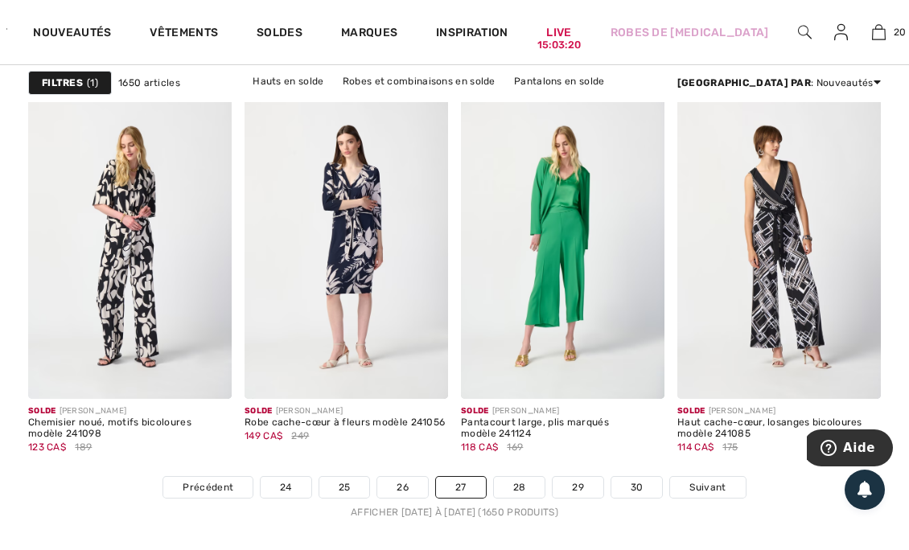
scroll to position [6027, 0]
click at [715, 473] on div "Solde [PERSON_NAME] Haut cache-cœur, losanges bicoloures modèle 241085 114 CA$ …" at bounding box center [780, 437] width 204 height 77
click at [710, 483] on span "Suivant" at bounding box center [708, 487] width 36 height 14
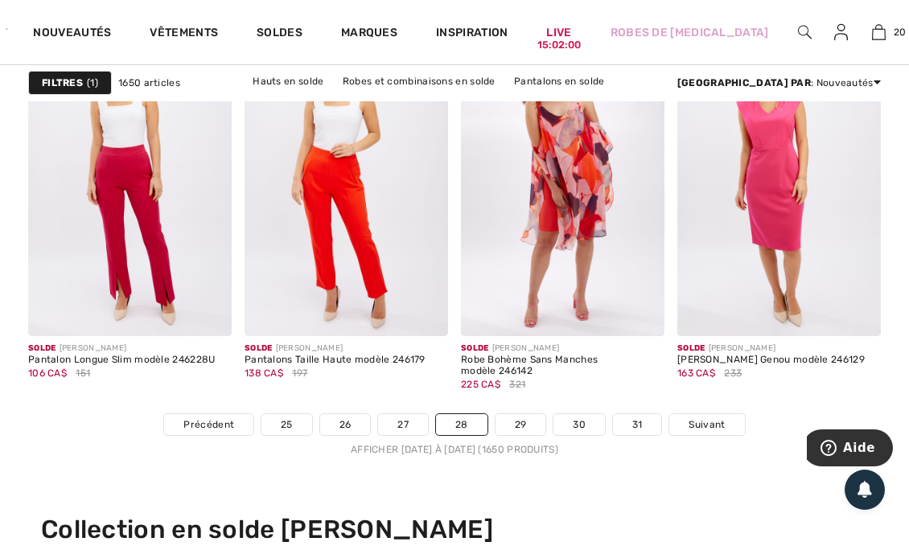
scroll to position [6088, 0]
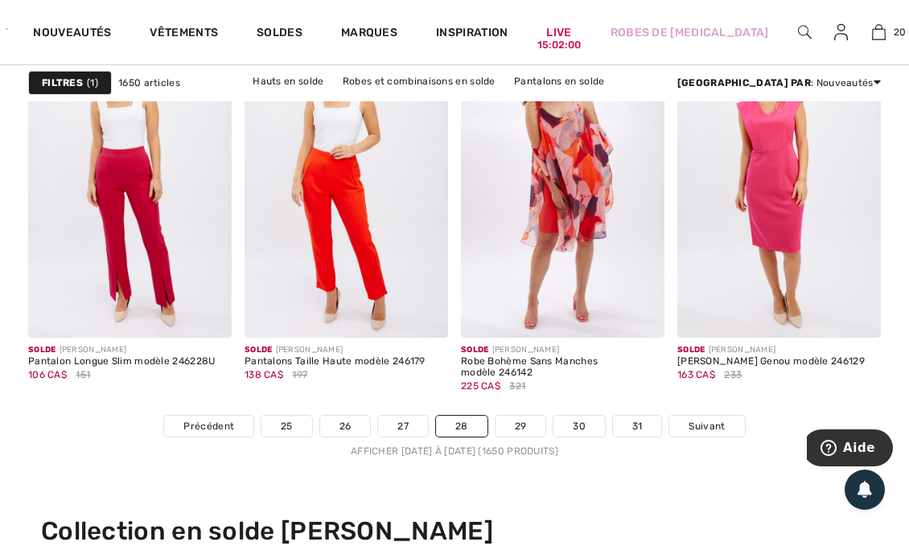
click at [690, 416] on link "Suivant" at bounding box center [707, 426] width 75 height 21
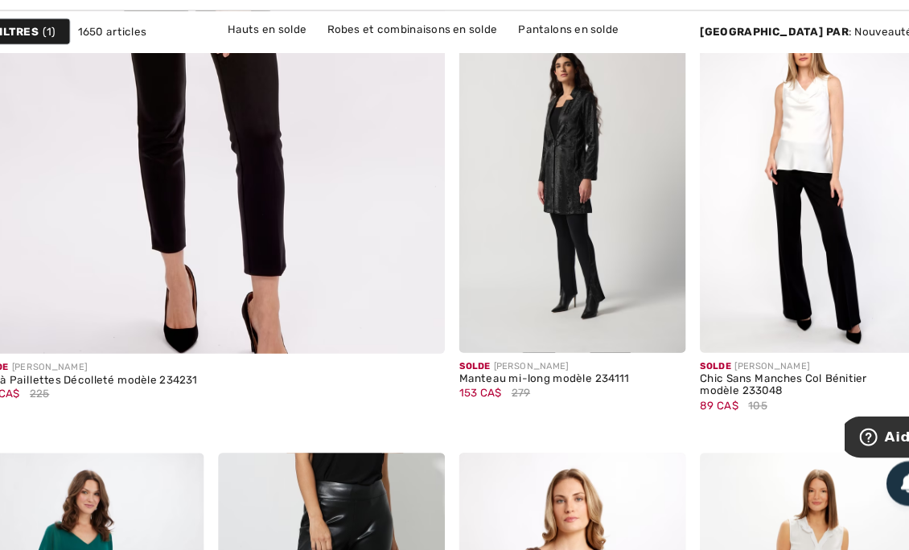
scroll to position [3928, 0]
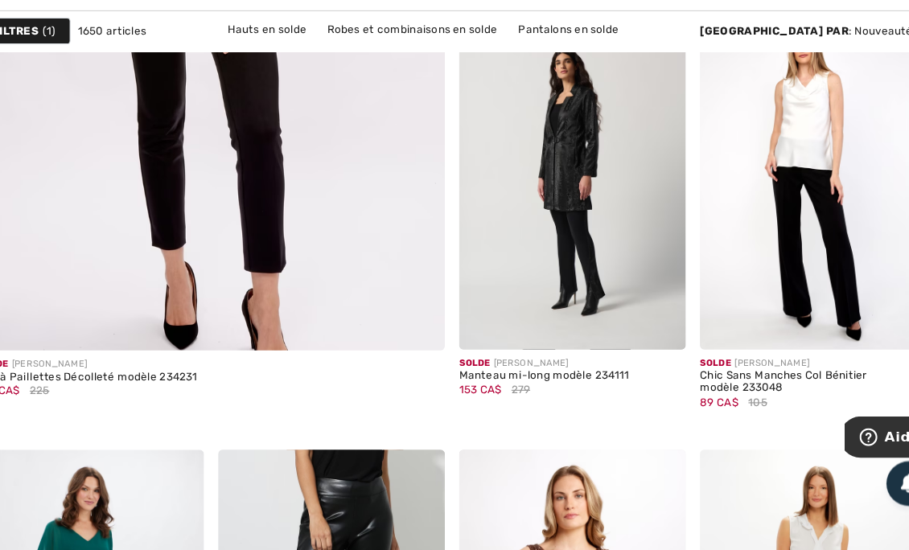
click at [639, 341] on img at bounding box center [640, 345] width 14 height 14
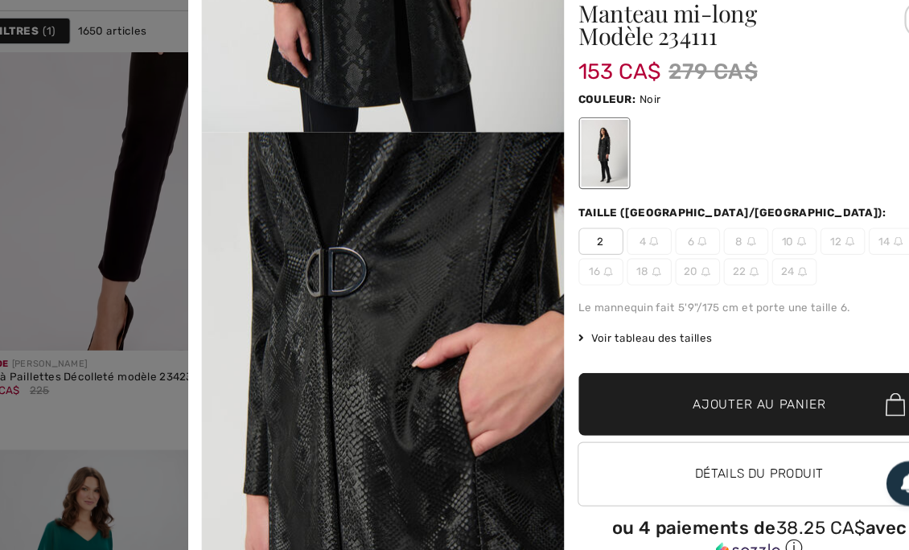
scroll to position [35, 0]
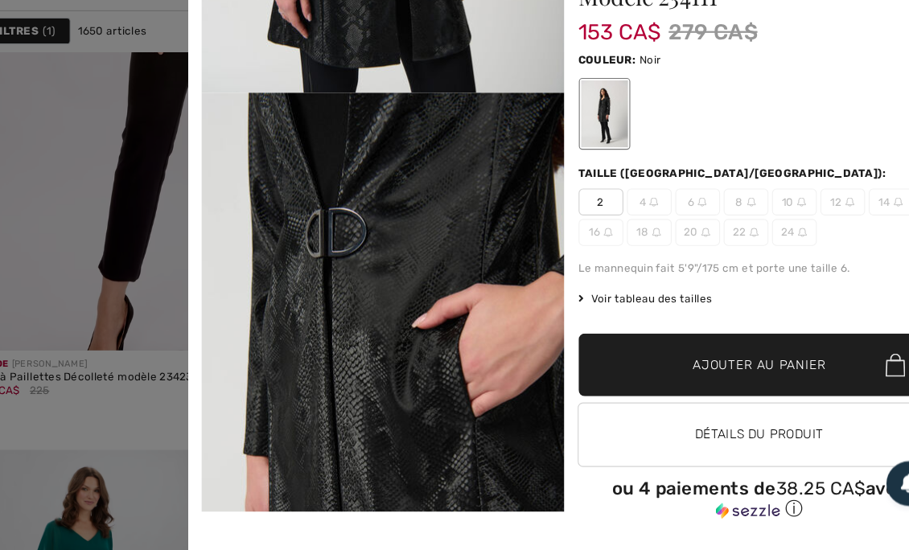
click at [99, 273] on div at bounding box center [454, 275] width 909 height 550
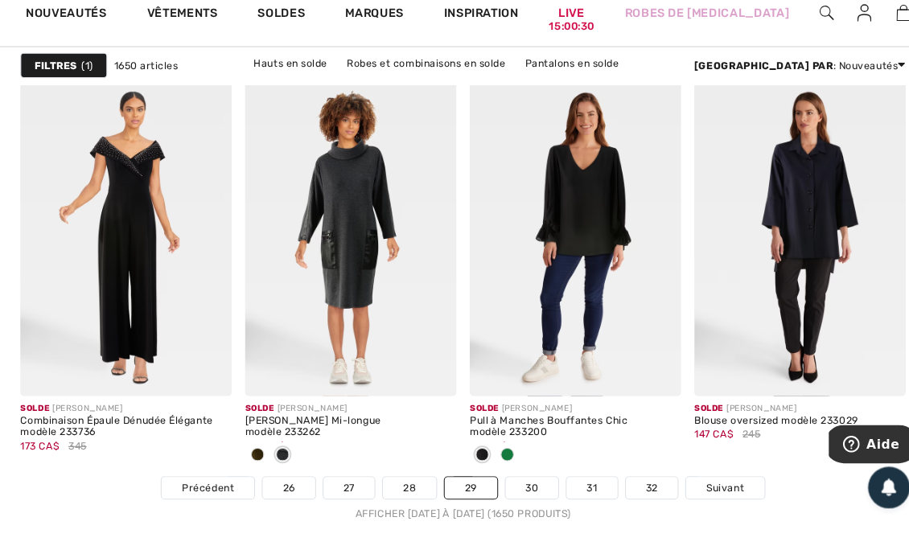
scroll to position [6026, 0]
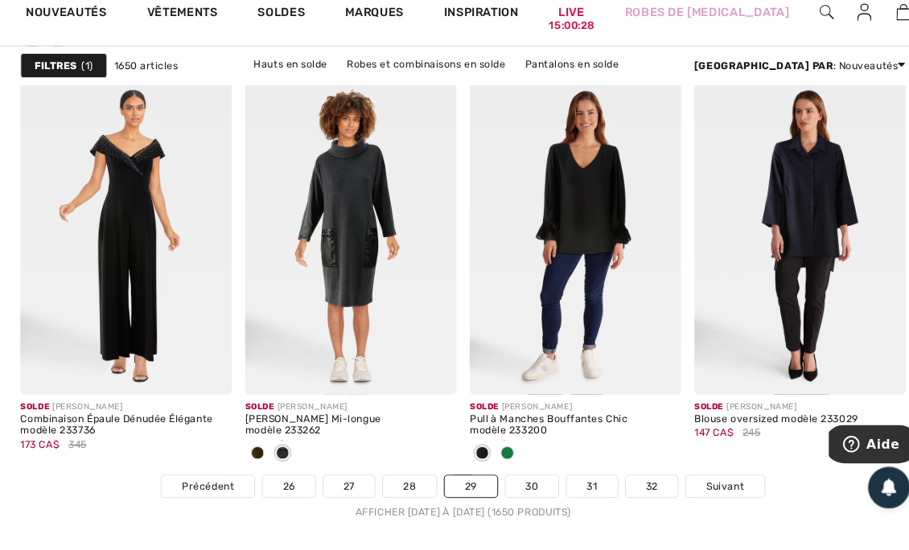
click at [694, 492] on span "Suivant" at bounding box center [707, 489] width 36 height 14
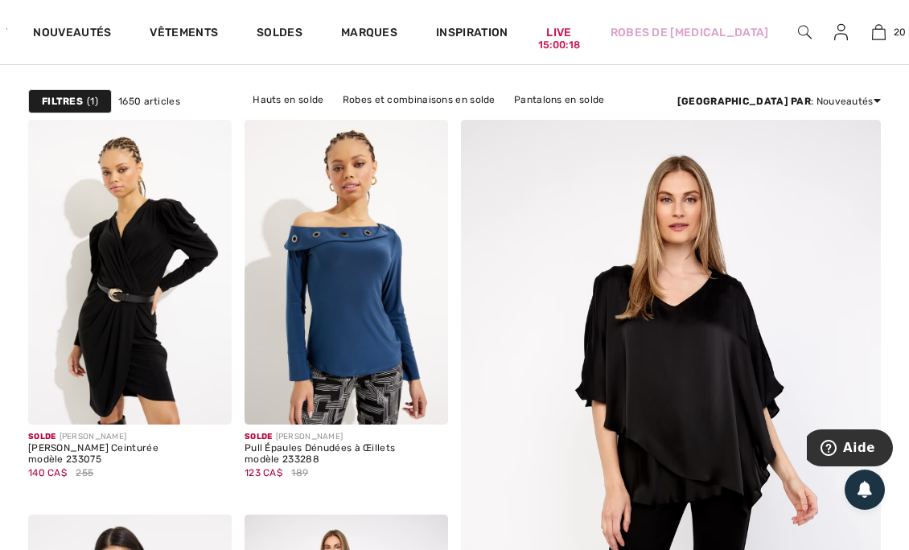
scroll to position [225, 0]
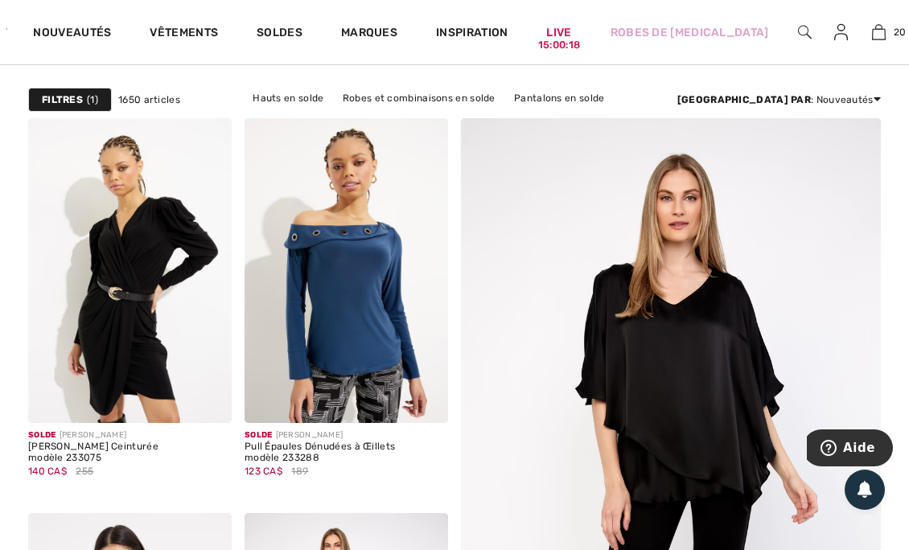
click at [212, 399] on img at bounding box center [207, 399] width 14 height 14
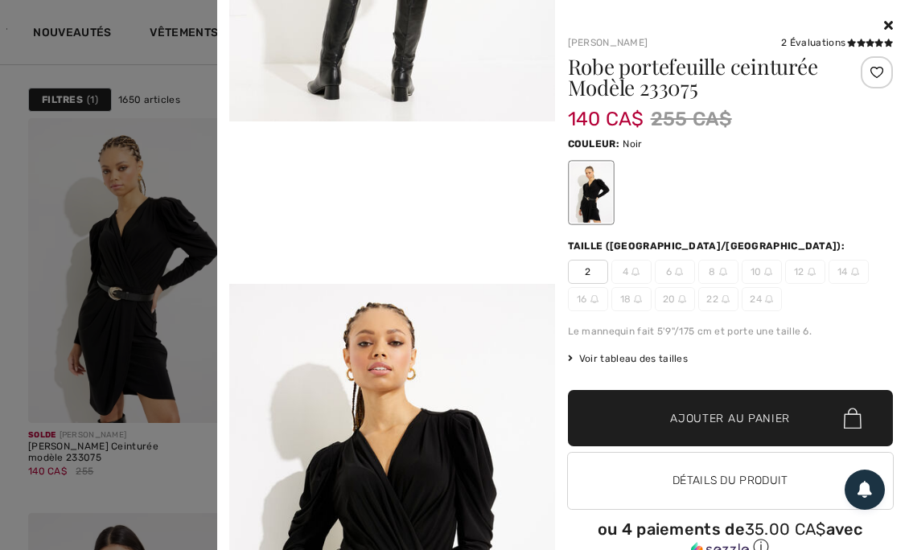
scroll to position [858, 0]
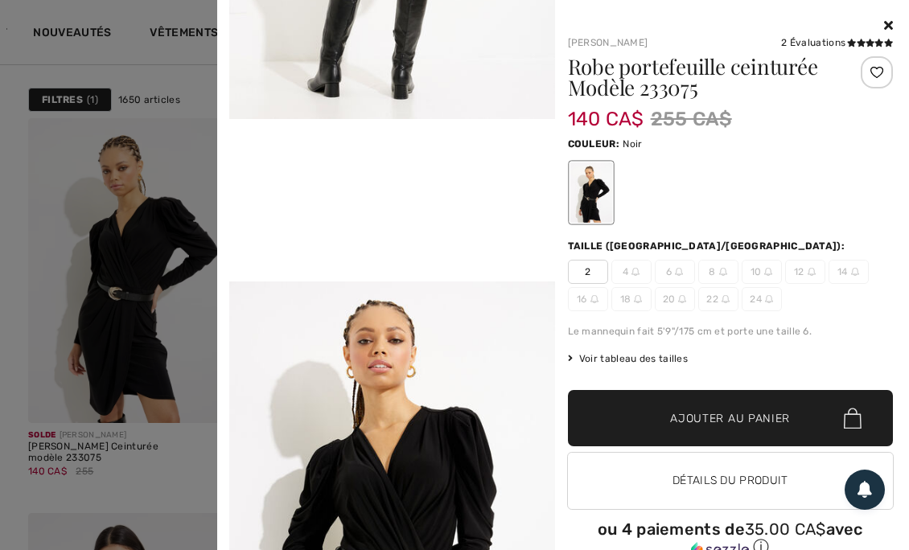
click at [59, 448] on div at bounding box center [454, 275] width 909 height 550
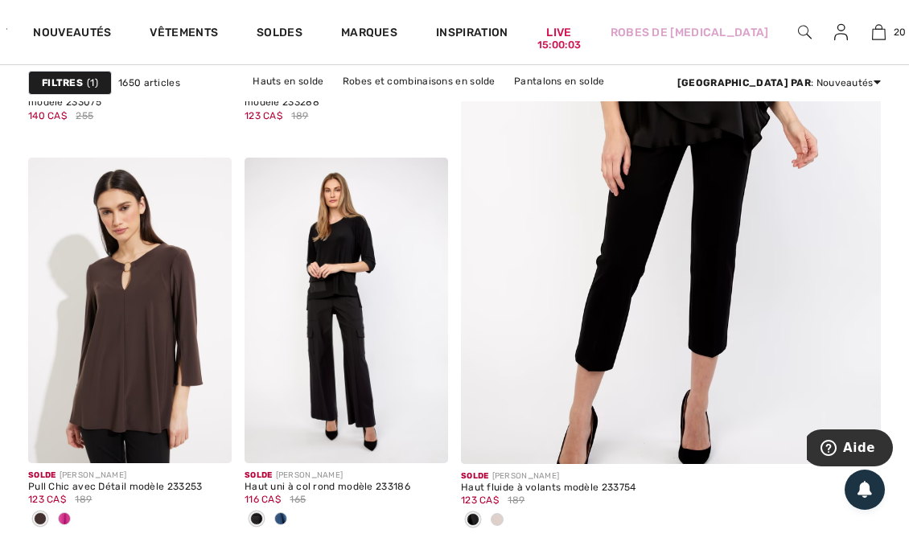
scroll to position [582, 0]
click at [282, 506] on div at bounding box center [281, 519] width 24 height 27
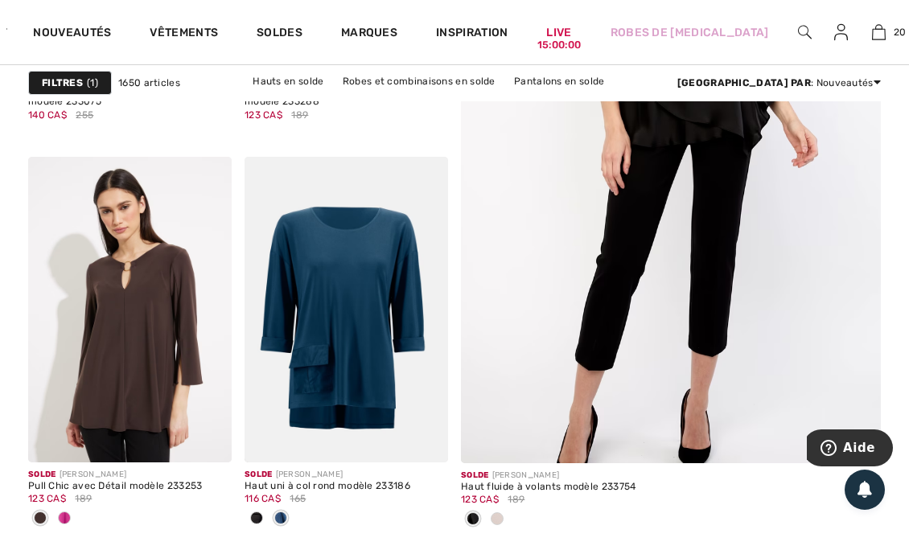
click at [500, 518] on span at bounding box center [497, 519] width 13 height 13
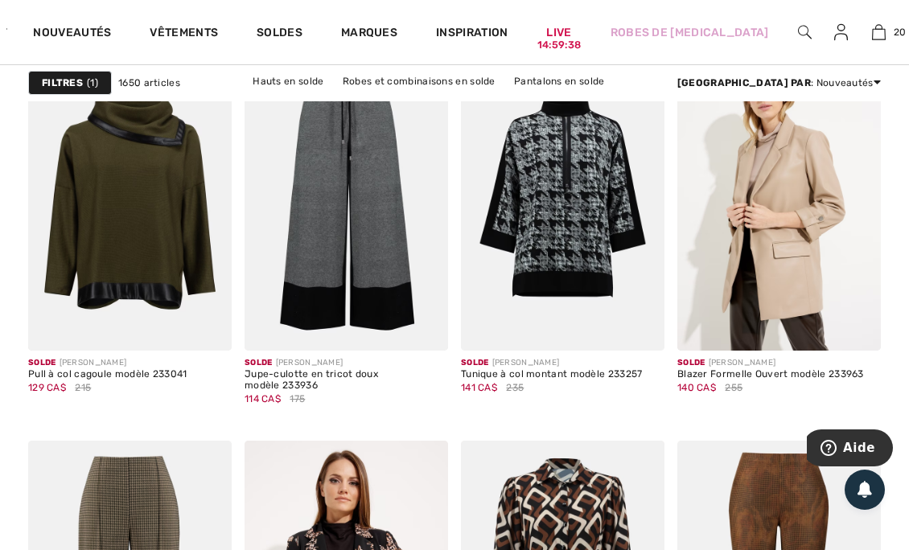
scroll to position [1091, 0]
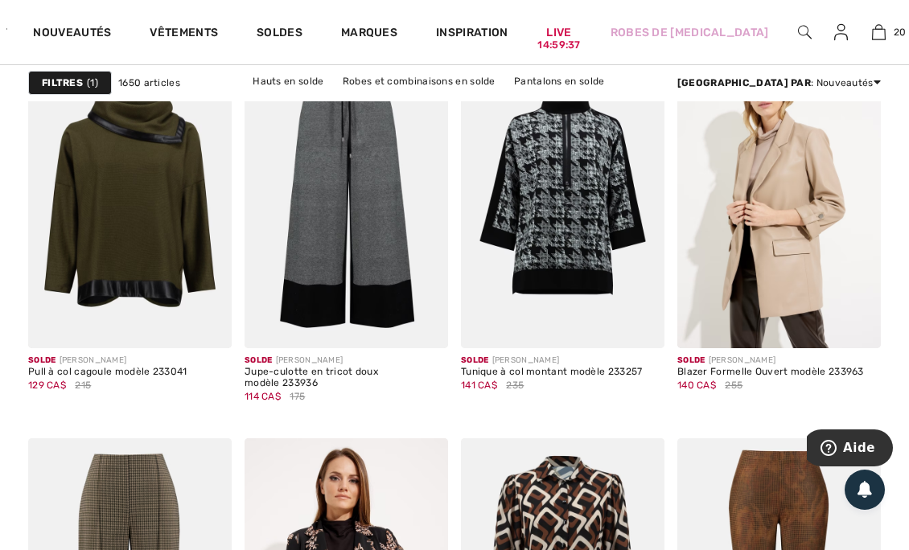
click at [642, 336] on span at bounding box center [640, 324] width 32 height 32
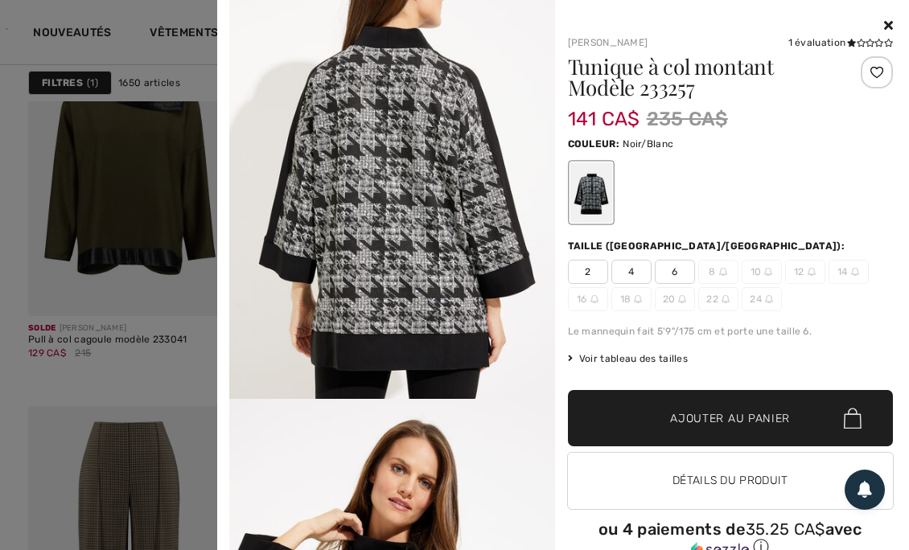
scroll to position [1226, 0]
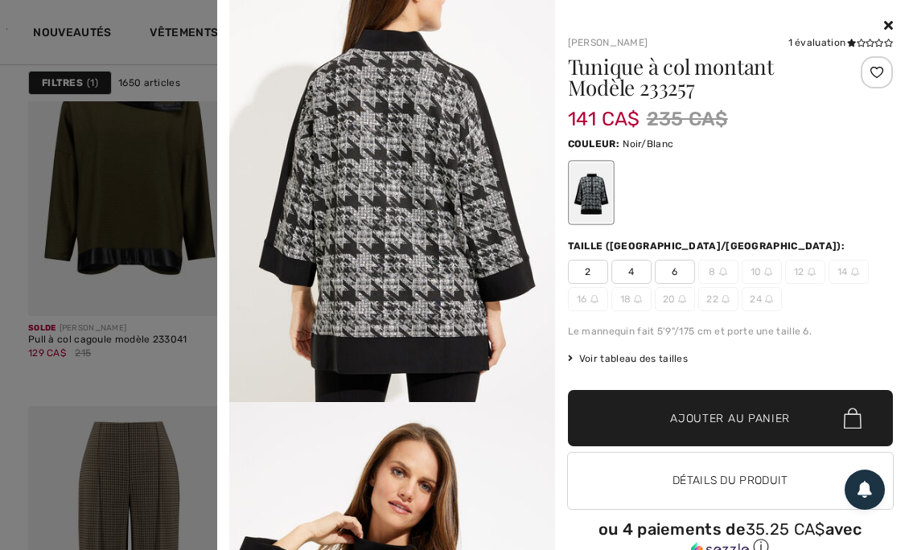
click at [692, 435] on span "✔ Ajouté au panier Ajouter au panier" at bounding box center [731, 418] width 326 height 56
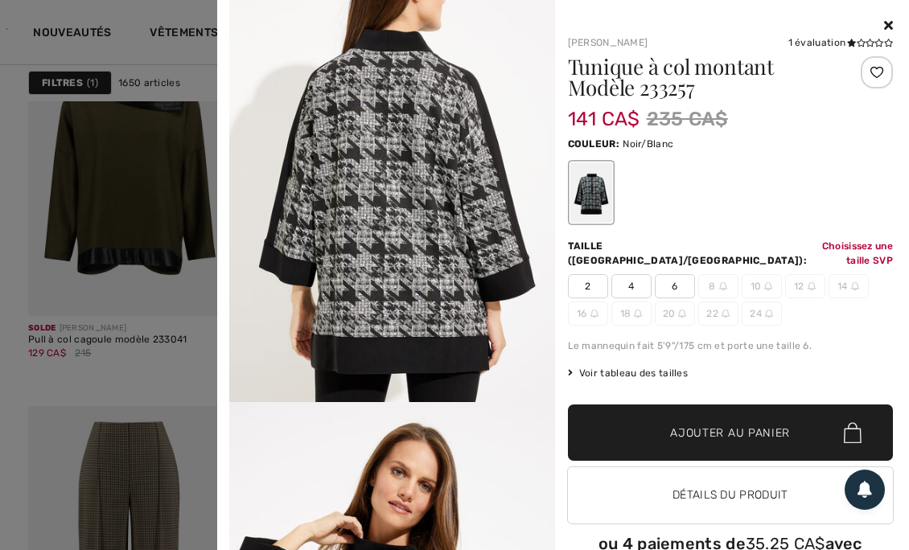
click at [637, 274] on span "4" at bounding box center [632, 286] width 40 height 24
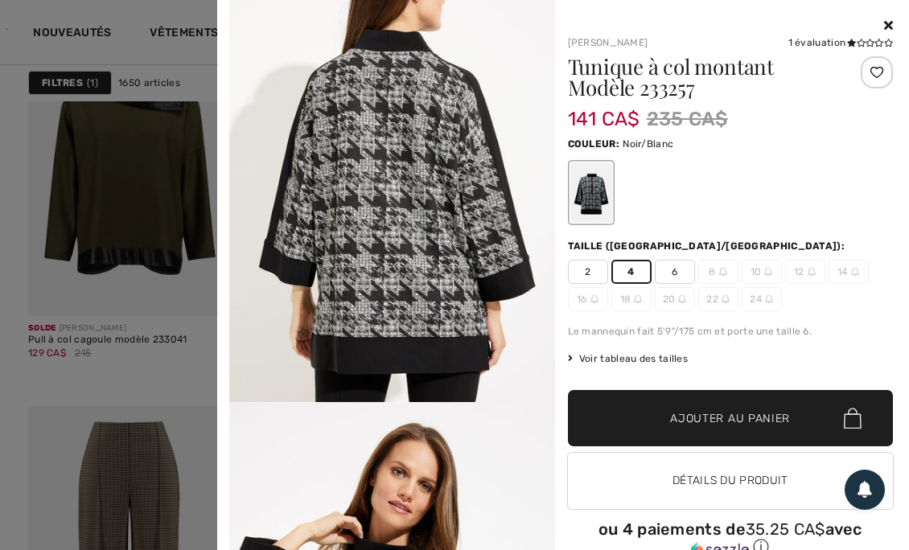
click at [713, 431] on span "✔ Ajouté au panier Ajouter au panier" at bounding box center [731, 418] width 326 height 56
click at [884, 24] on icon at bounding box center [888, 25] width 9 height 13
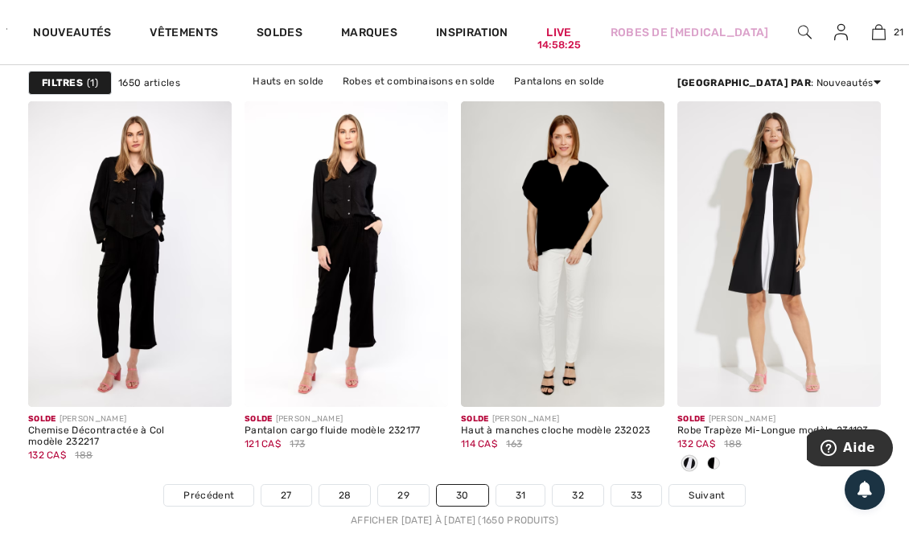
scroll to position [6018, 0]
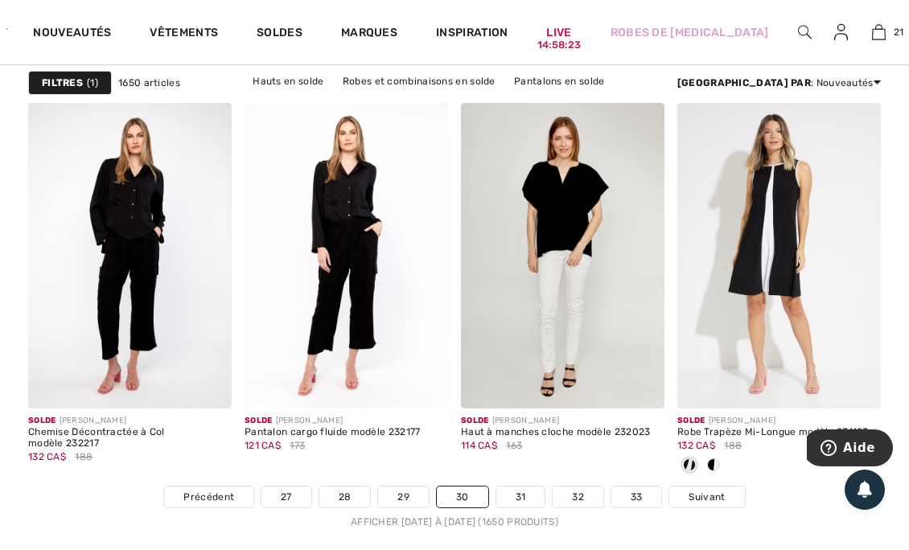
click at [719, 463] on span at bounding box center [713, 465] width 13 height 13
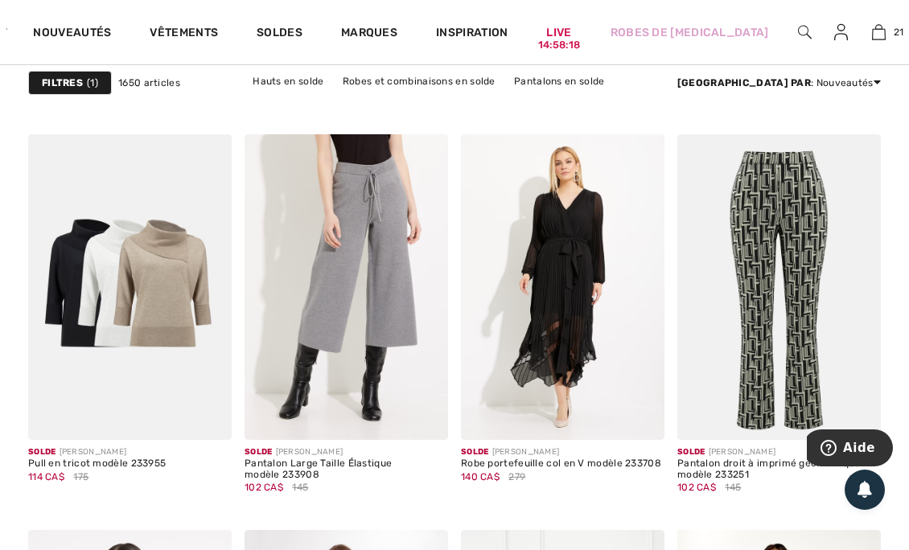
scroll to position [2126, 0]
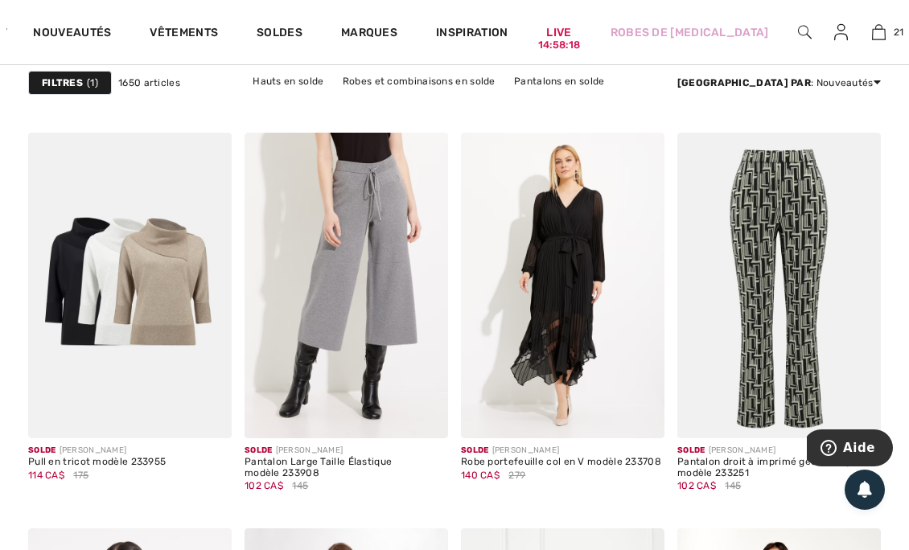
click at [154, 285] on img at bounding box center [130, 286] width 204 height 306
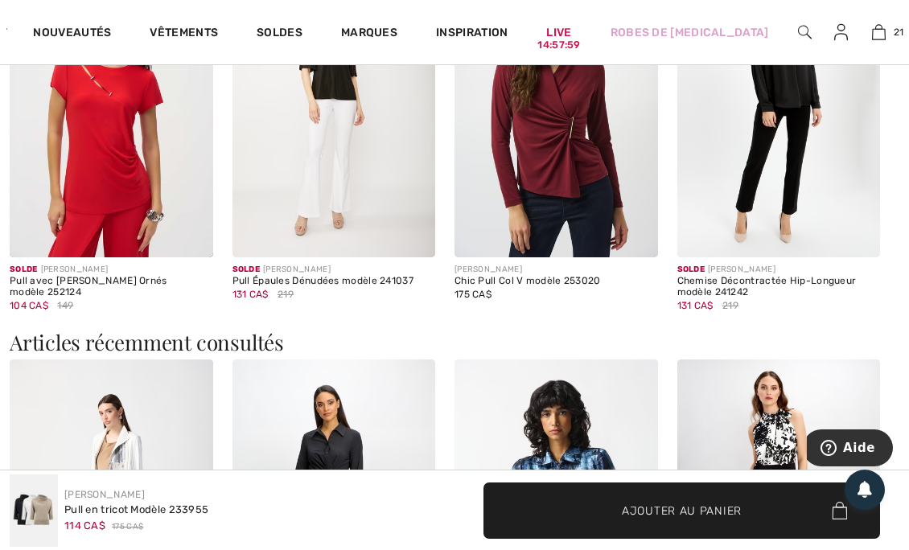
scroll to position [1559, 0]
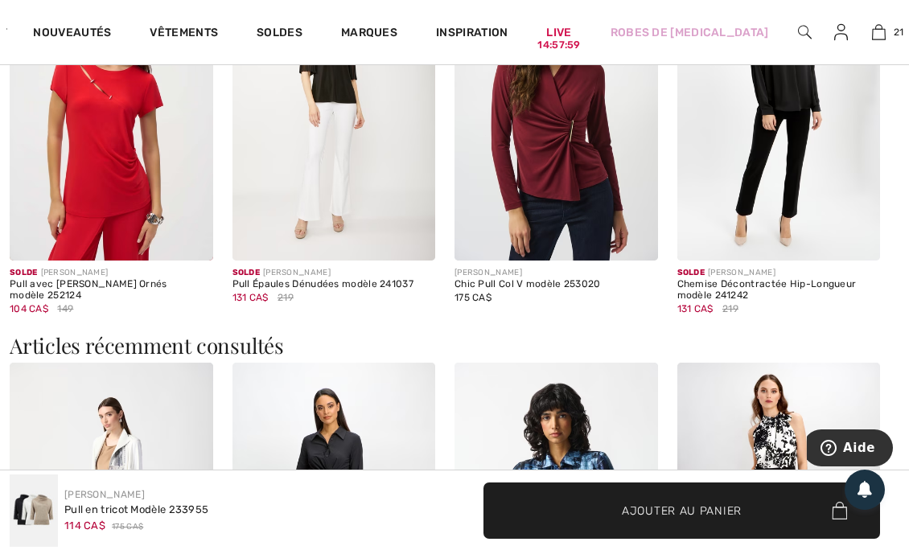
click at [603, 178] on img at bounding box center [557, 109] width 204 height 305
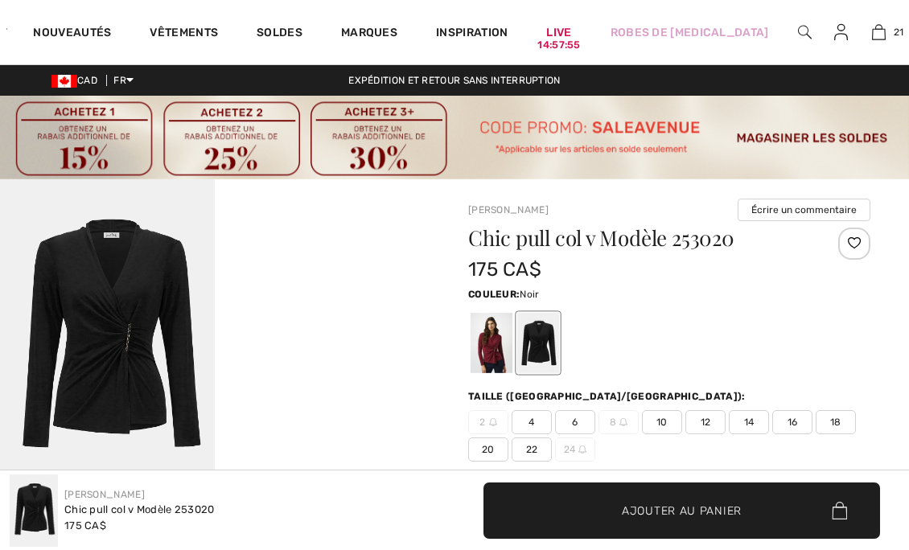
click at [492, 343] on div at bounding box center [492, 343] width 42 height 60
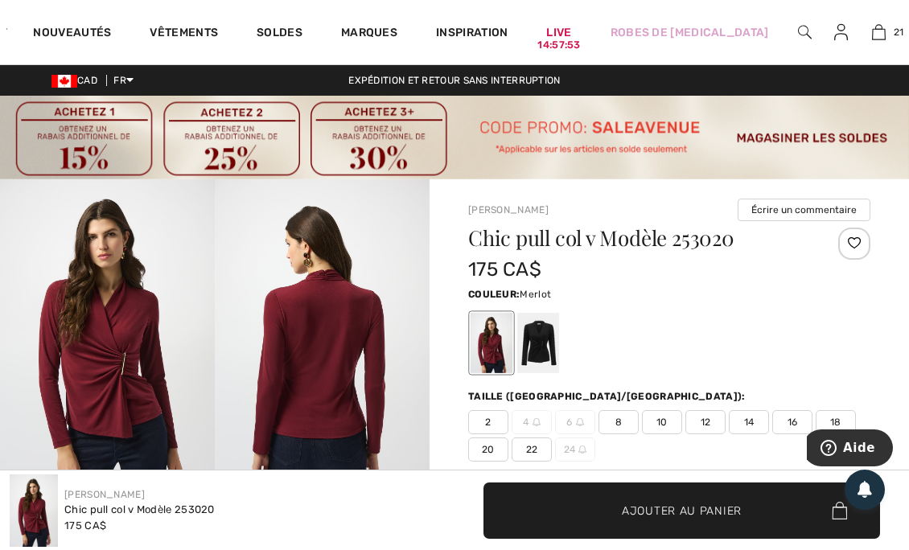
scroll to position [122, 0]
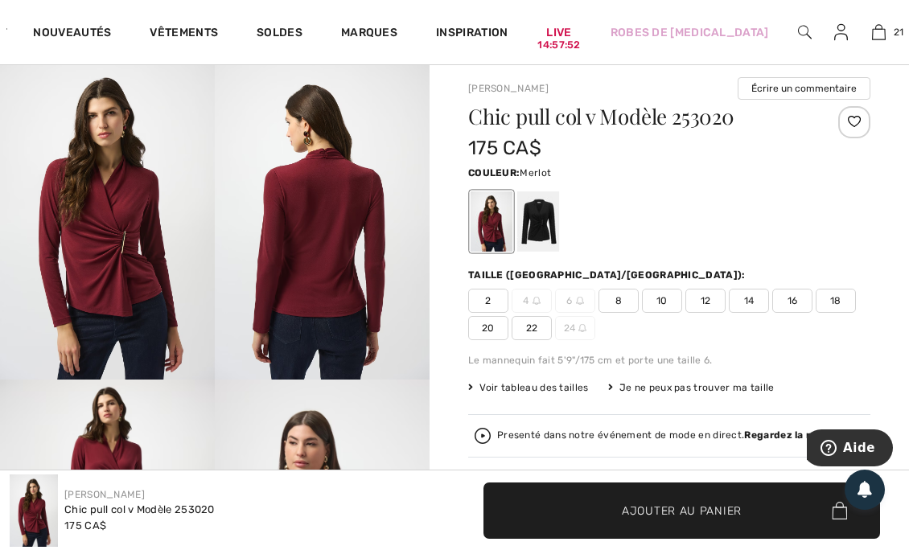
click at [624, 302] on span "8" at bounding box center [619, 301] width 40 height 24
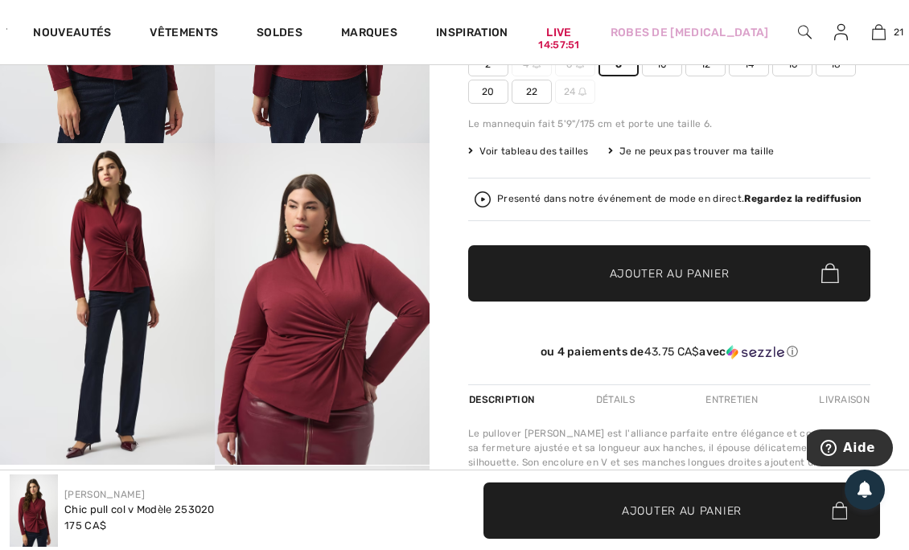
scroll to position [360, 0]
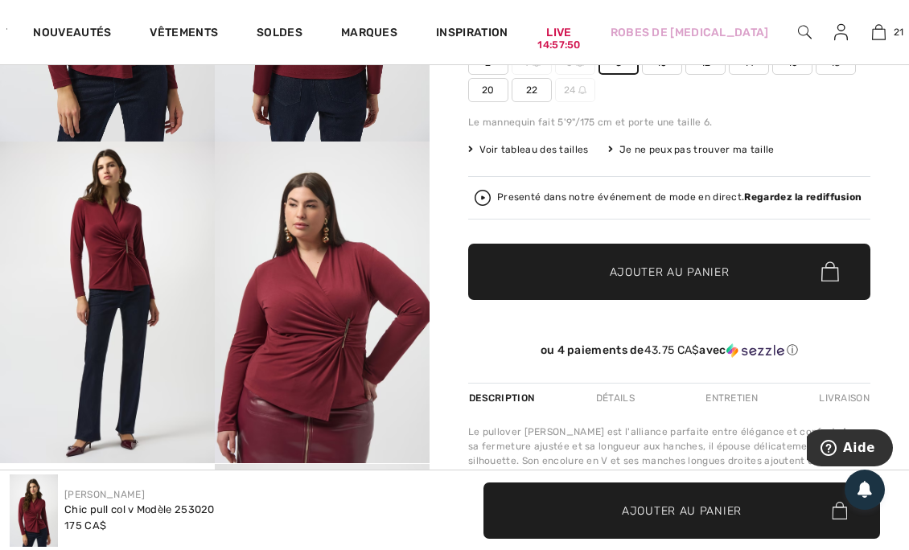
click at [641, 275] on span "Ajouter au panier" at bounding box center [670, 271] width 120 height 17
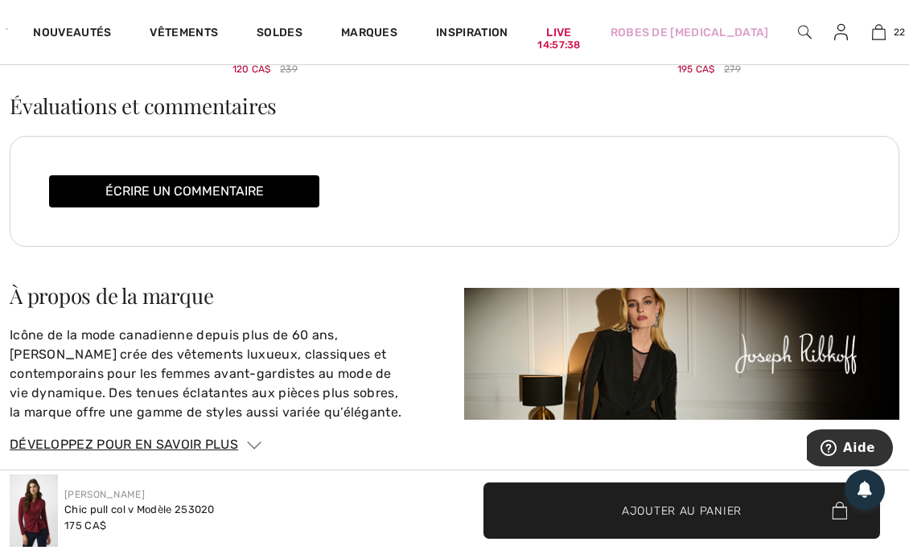
scroll to position [2614, 0]
